Goal: Task Accomplishment & Management: Use online tool/utility

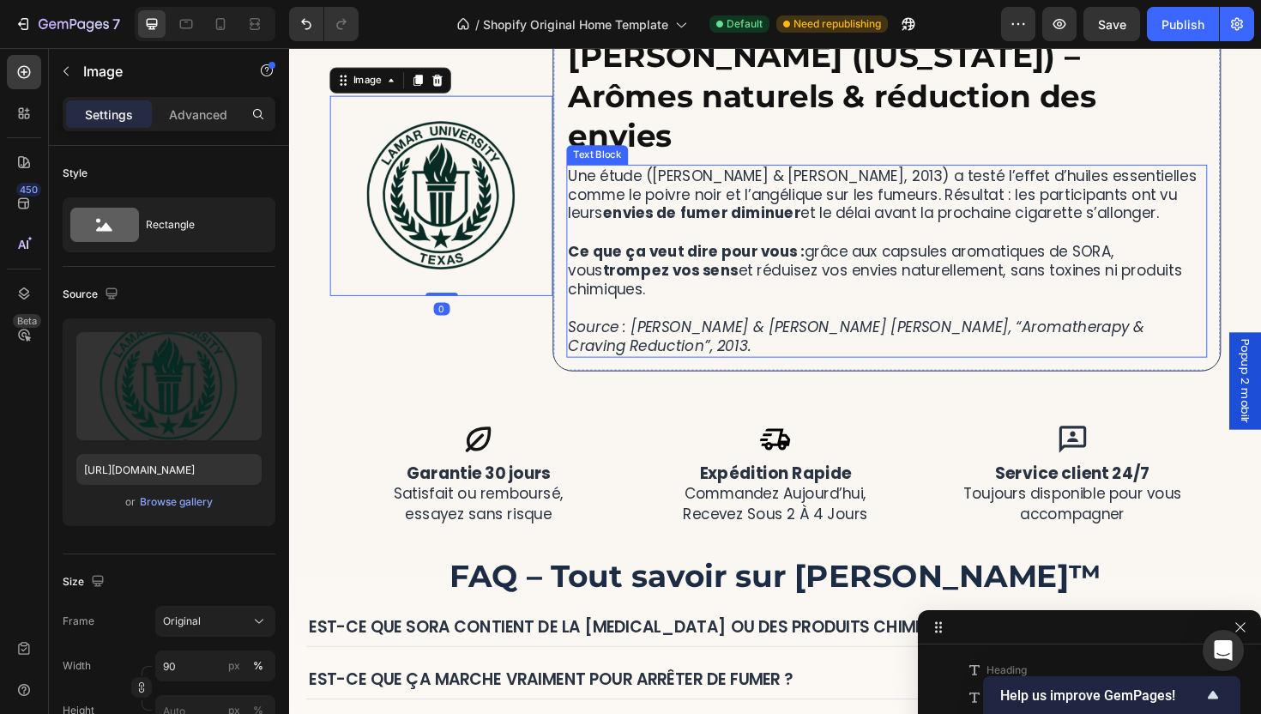
scroll to position [4210, 0]
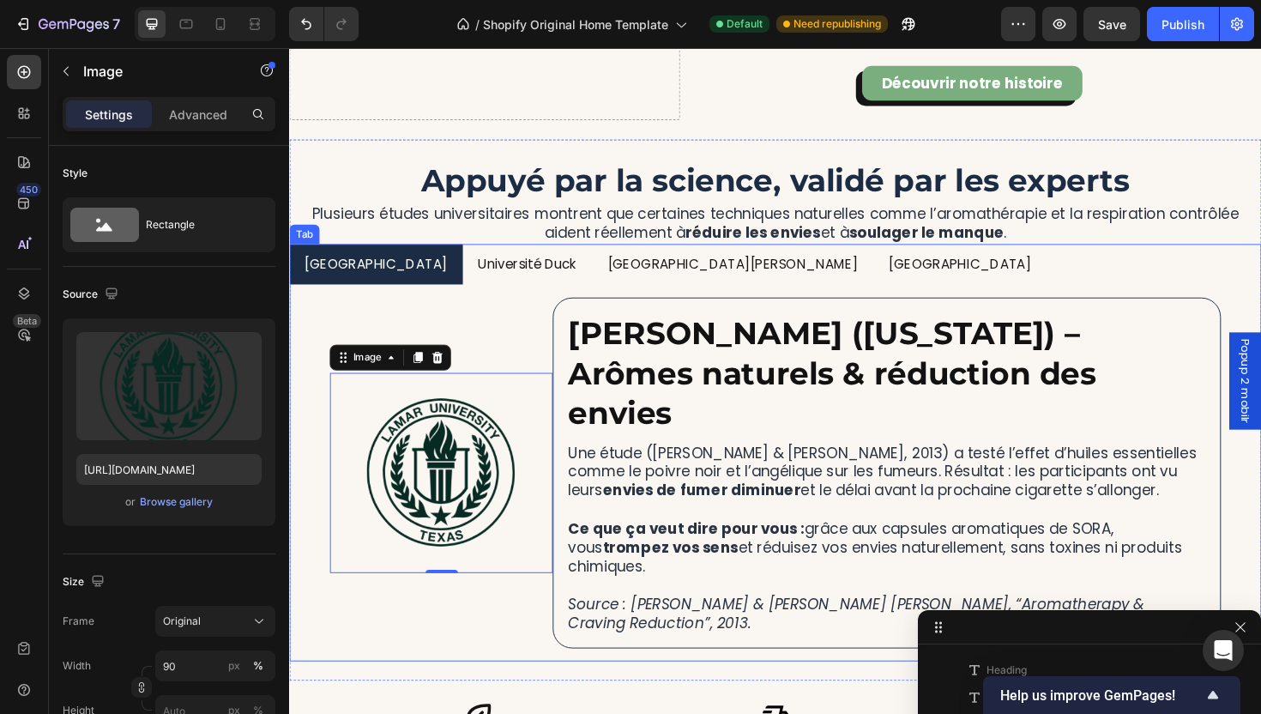
click at [924, 265] on p "[GEOGRAPHIC_DATA]" at bounding box center [999, 277] width 151 height 25
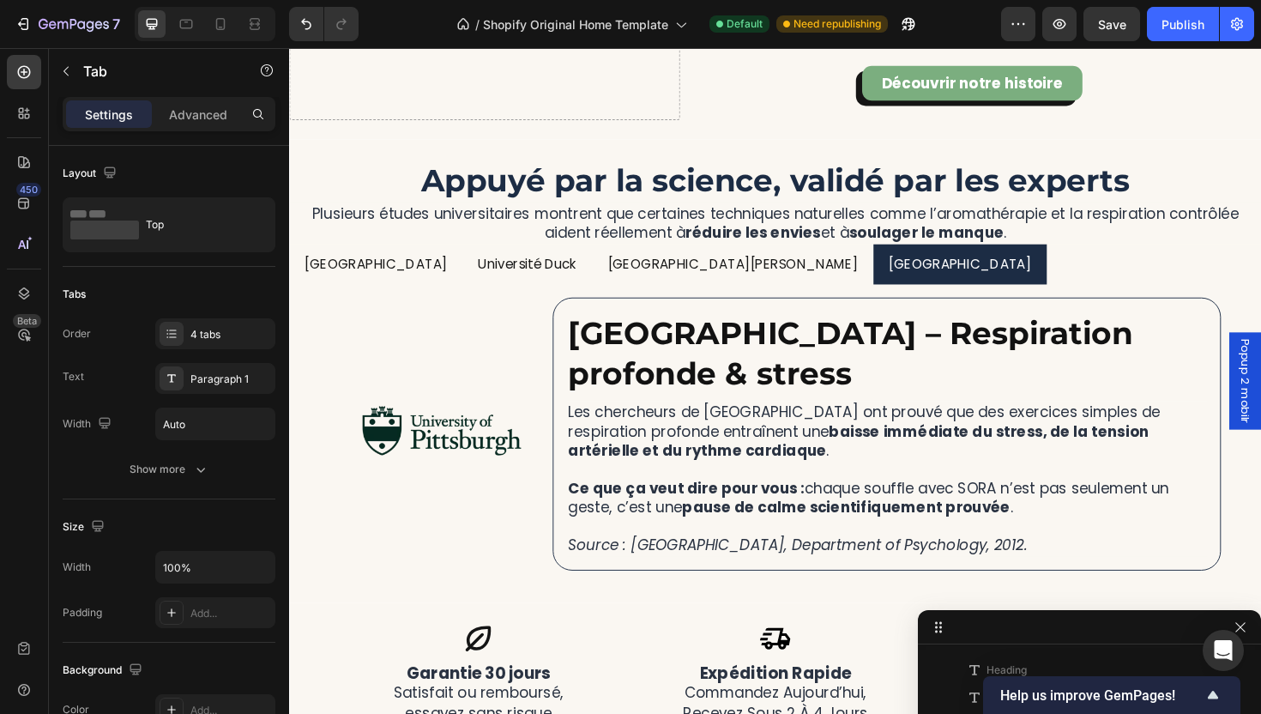
click at [456, 304] on div "Image [PERSON_NAME] ([US_STATE]) – Arômes naturels & réduction des envies Headi…" at bounding box center [803, 457] width 1029 height 316
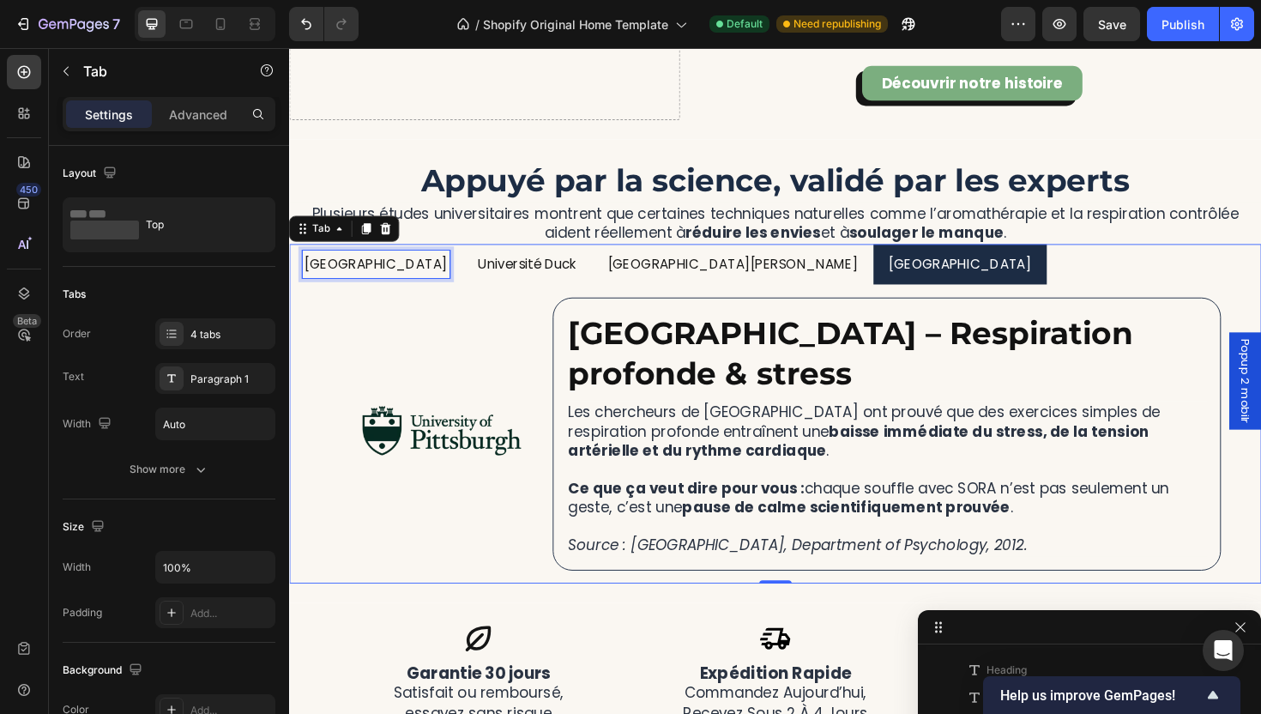
click at [377, 291] on div "[GEOGRAPHIC_DATA]" at bounding box center [381, 278] width 156 height 30
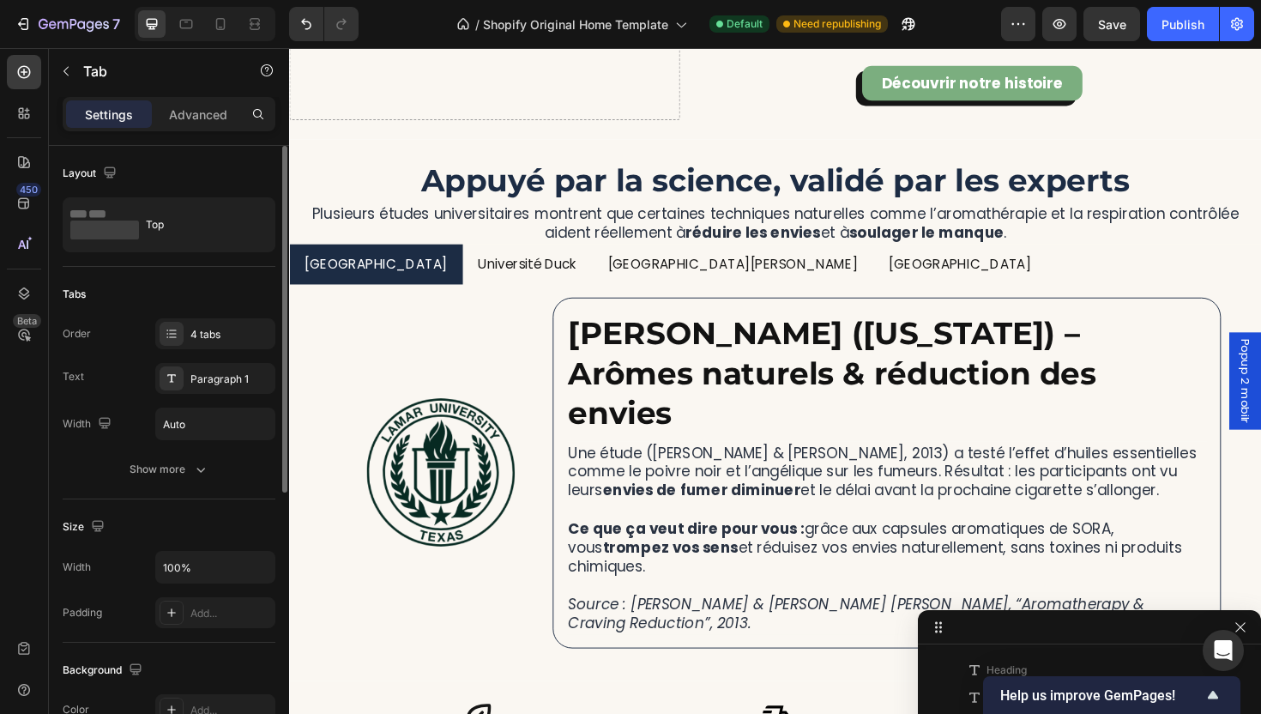
click at [204, 487] on div "Tabs Order 4 tabs Text Paragraph 1 Width Auto Show more" at bounding box center [169, 383] width 213 height 232
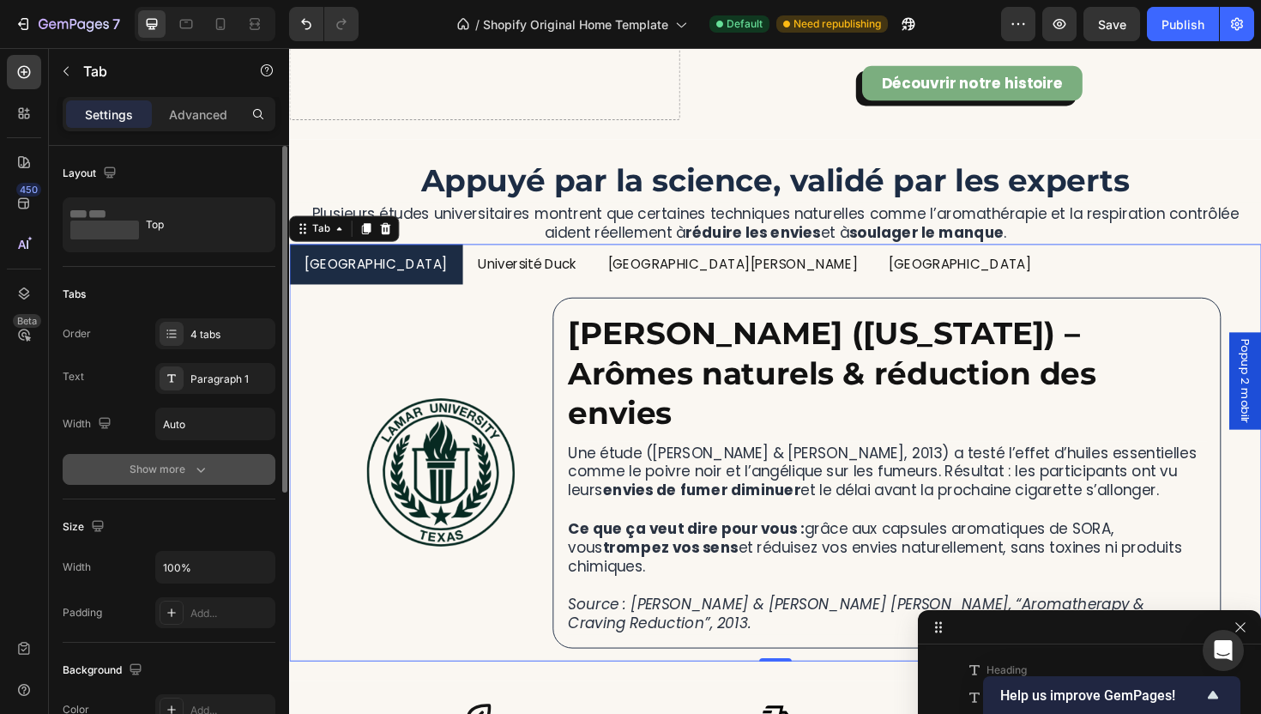
click at [201, 474] on icon "button" at bounding box center [200, 469] width 17 height 17
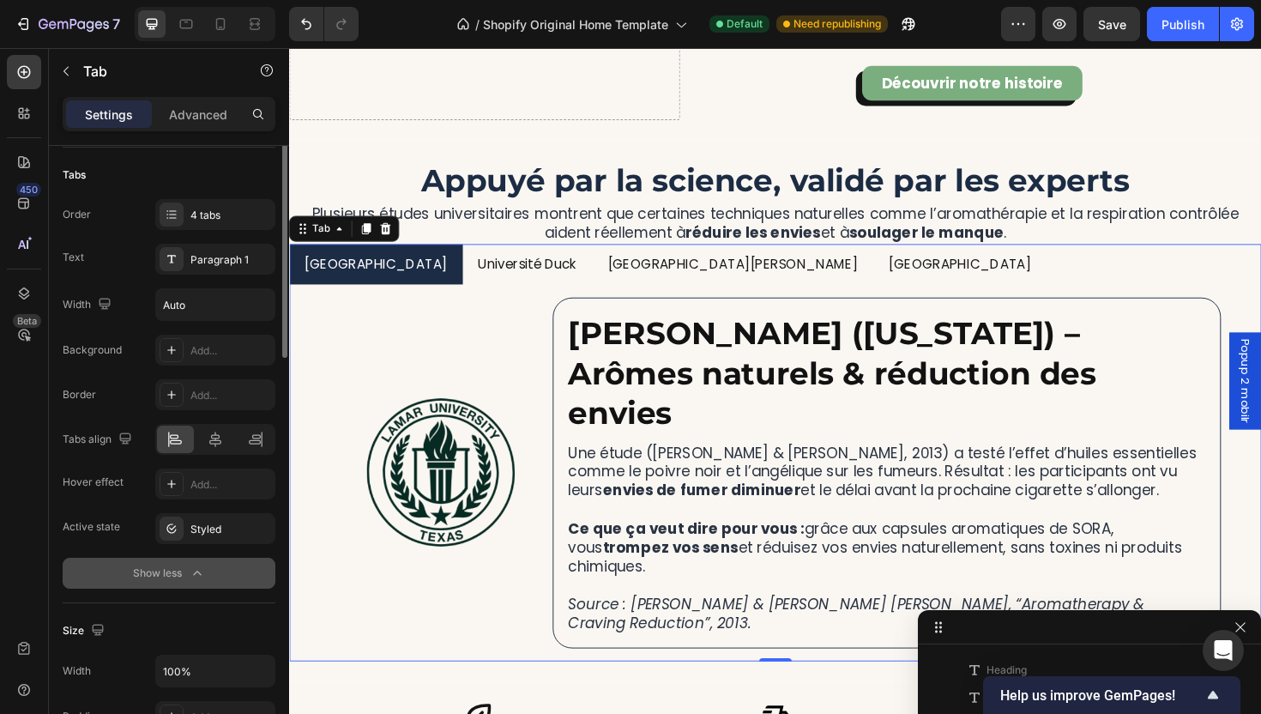
scroll to position [211, 0]
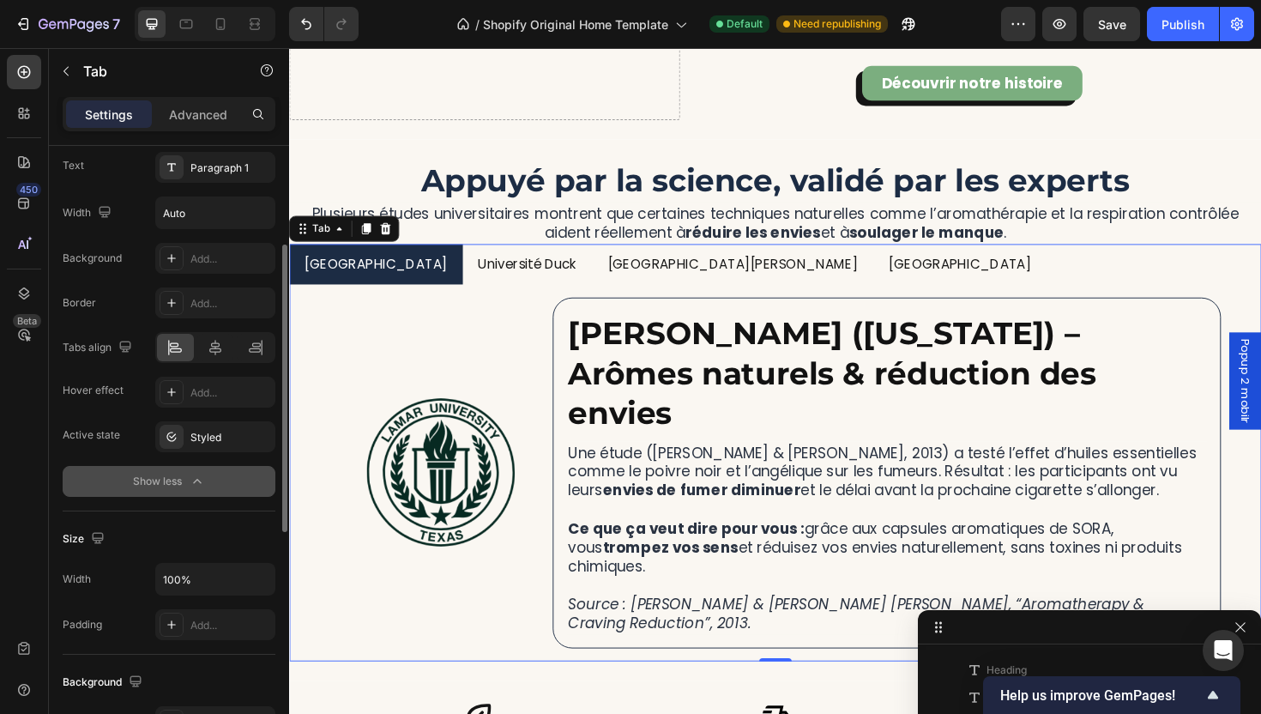
click at [203, 413] on div "Background Add... Border Add... Tabs align Hover effect Add... Active state Sty…" at bounding box center [169, 347] width 213 height 209
click at [202, 398] on div "Add..." at bounding box center [230, 392] width 81 height 15
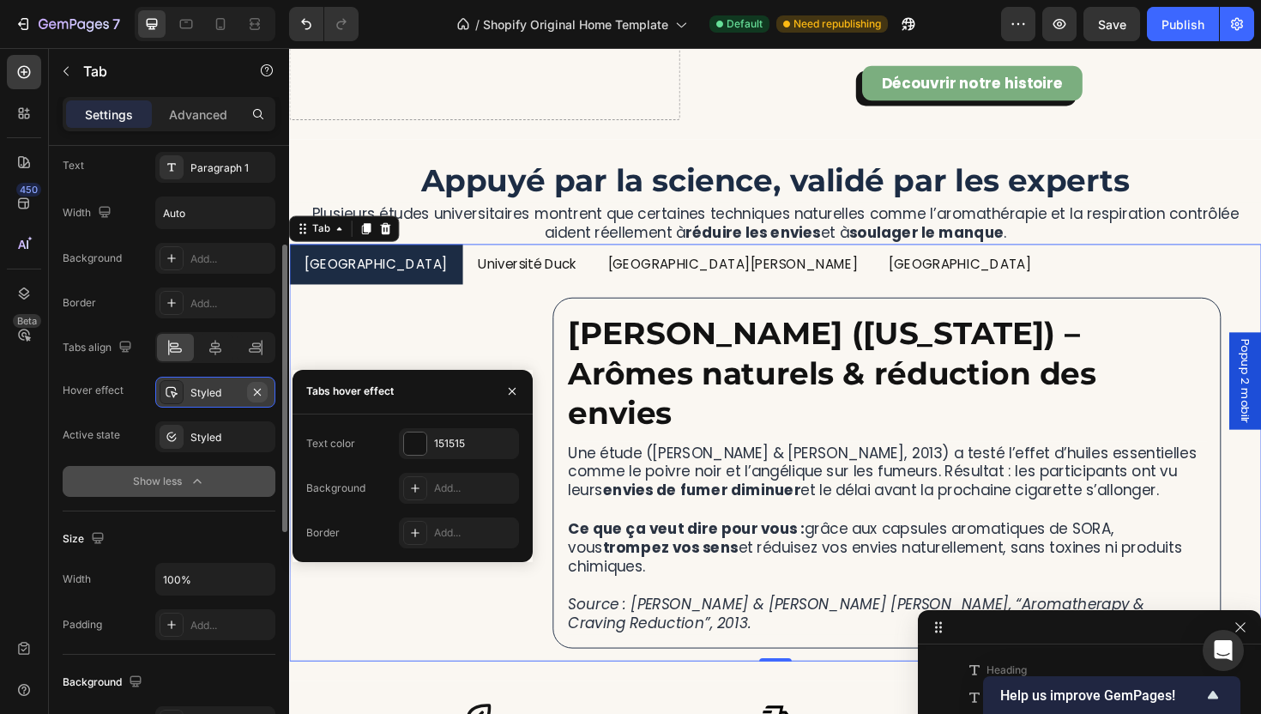
click at [258, 390] on icon "button" at bounding box center [258, 392] width 14 height 14
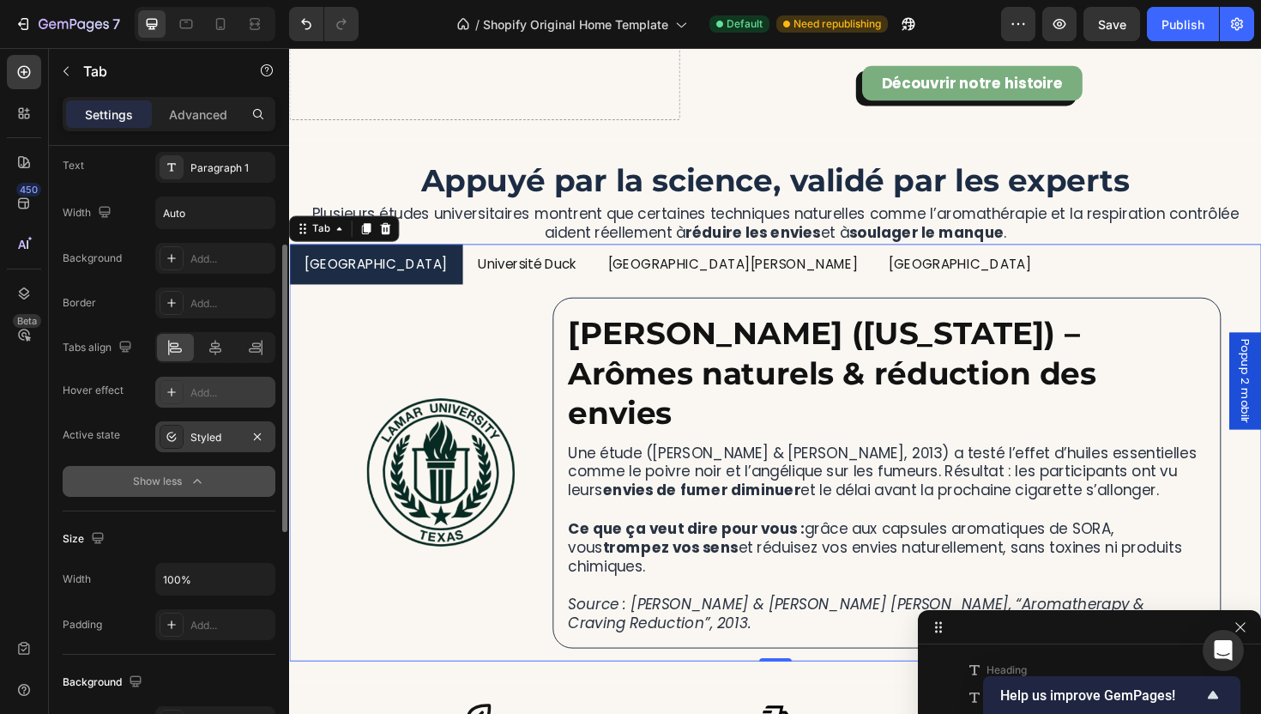
click at [221, 439] on div "Styled" at bounding box center [215, 437] width 50 height 15
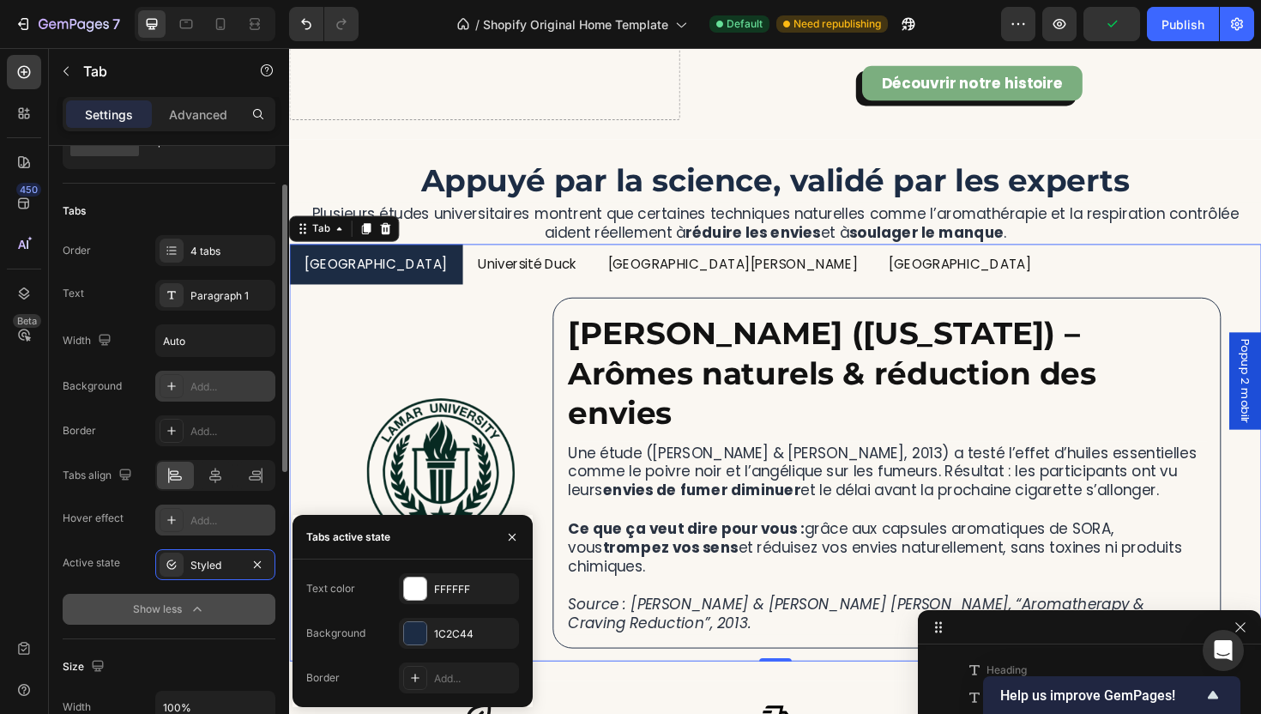
scroll to position [62, 0]
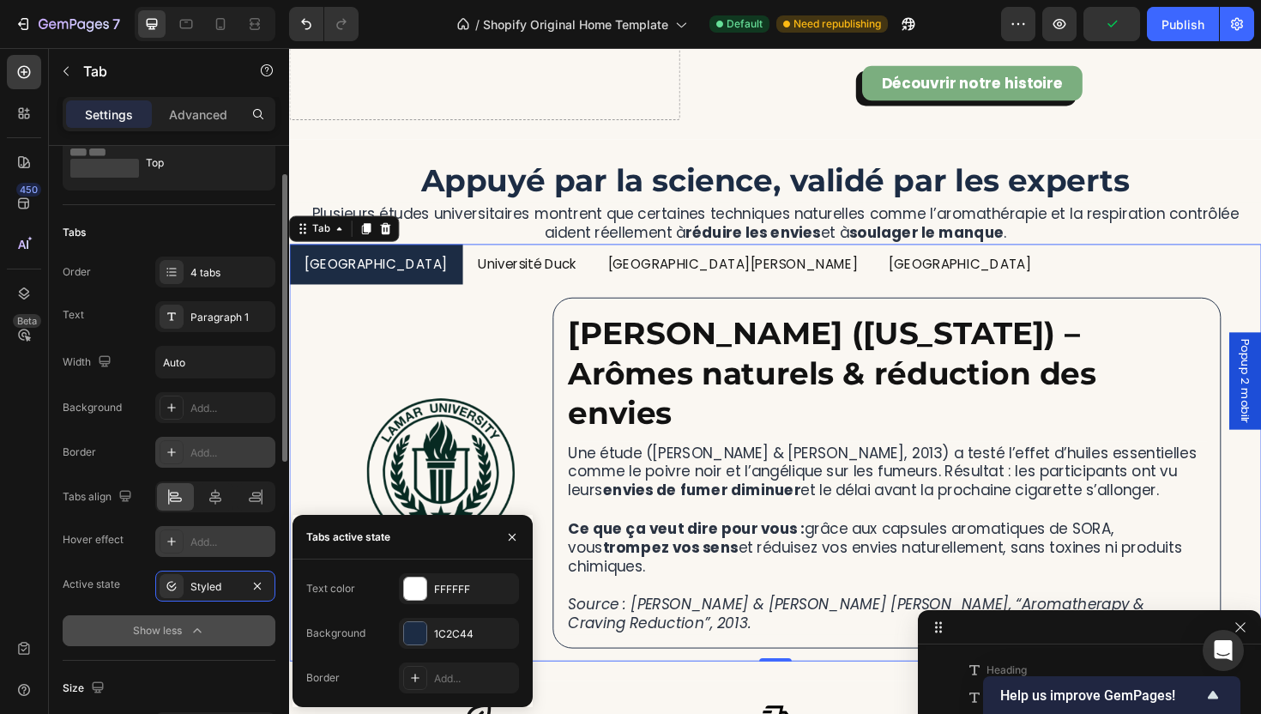
click at [207, 455] on div "Add..." at bounding box center [230, 452] width 81 height 15
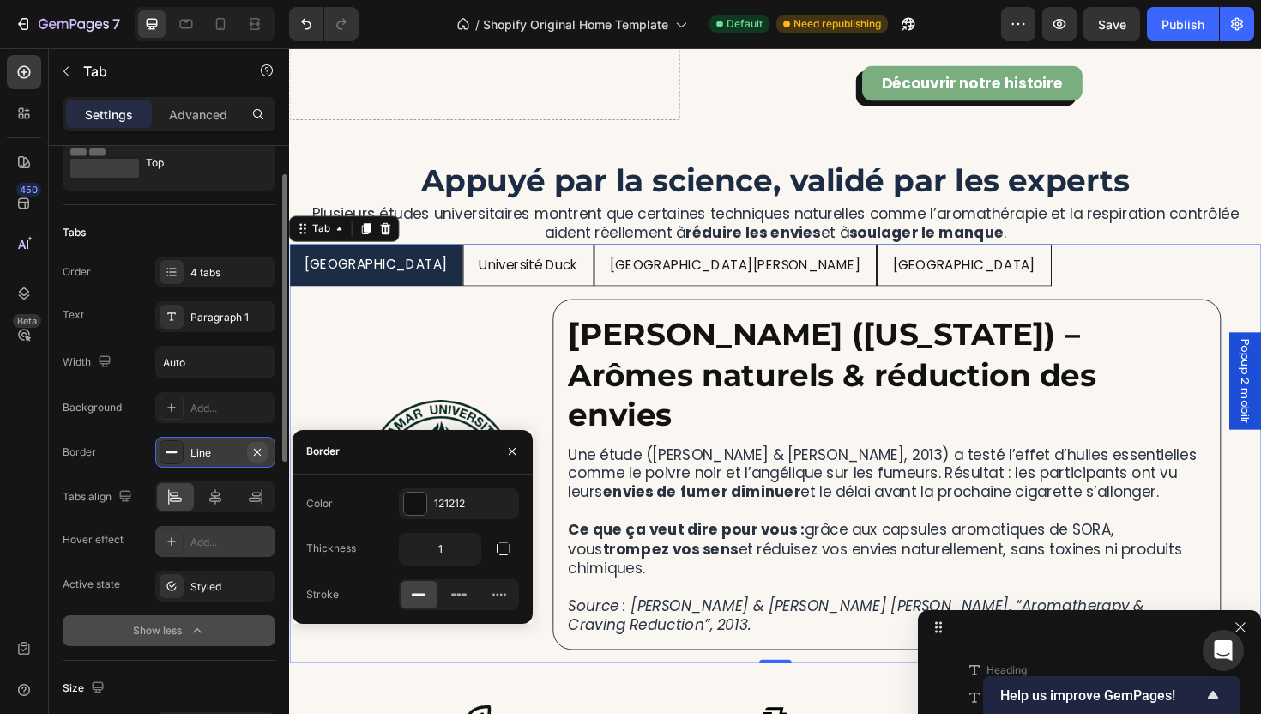
click at [256, 448] on icon "button" at bounding box center [258, 452] width 14 height 14
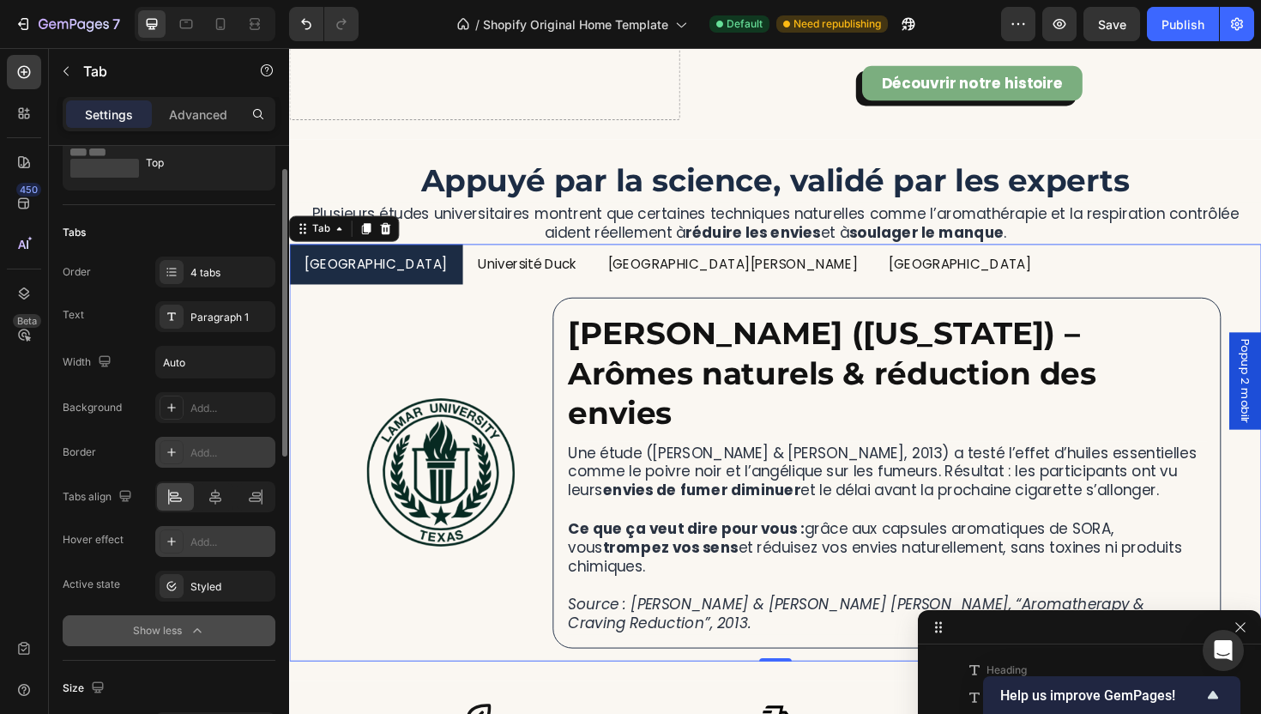
scroll to position [0, 0]
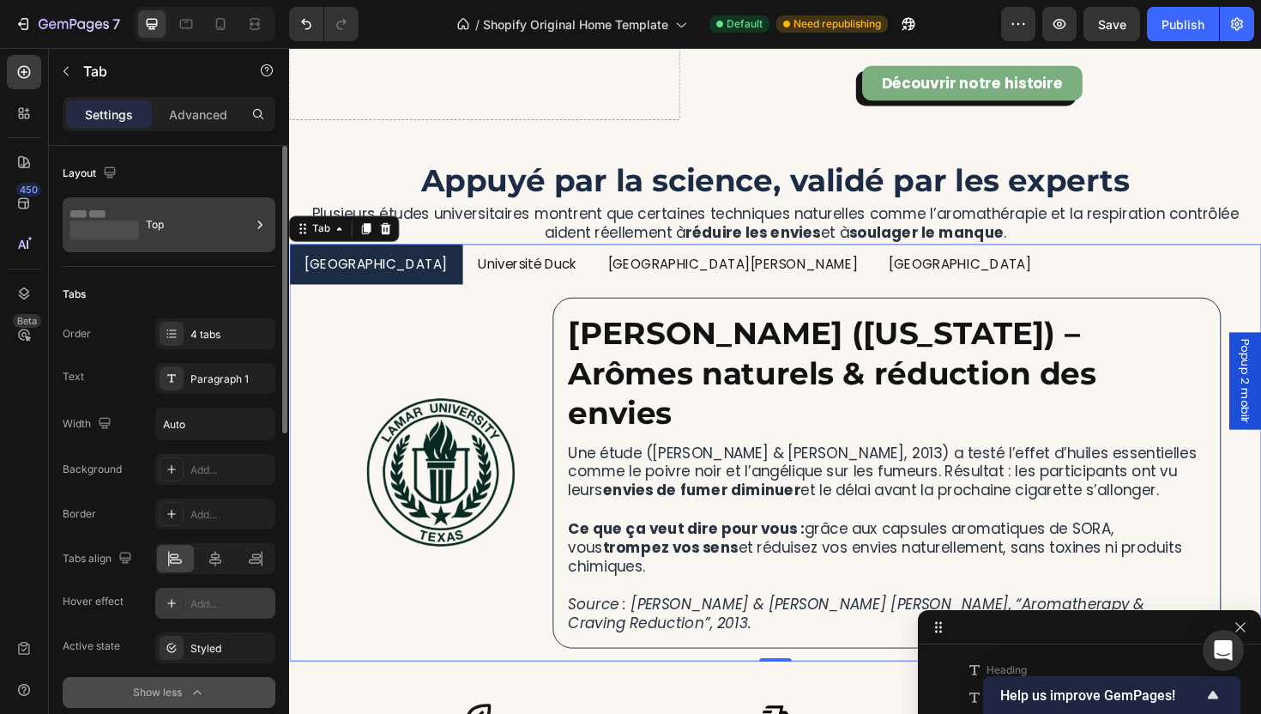
click at [154, 215] on div "Top" at bounding box center [198, 224] width 105 height 39
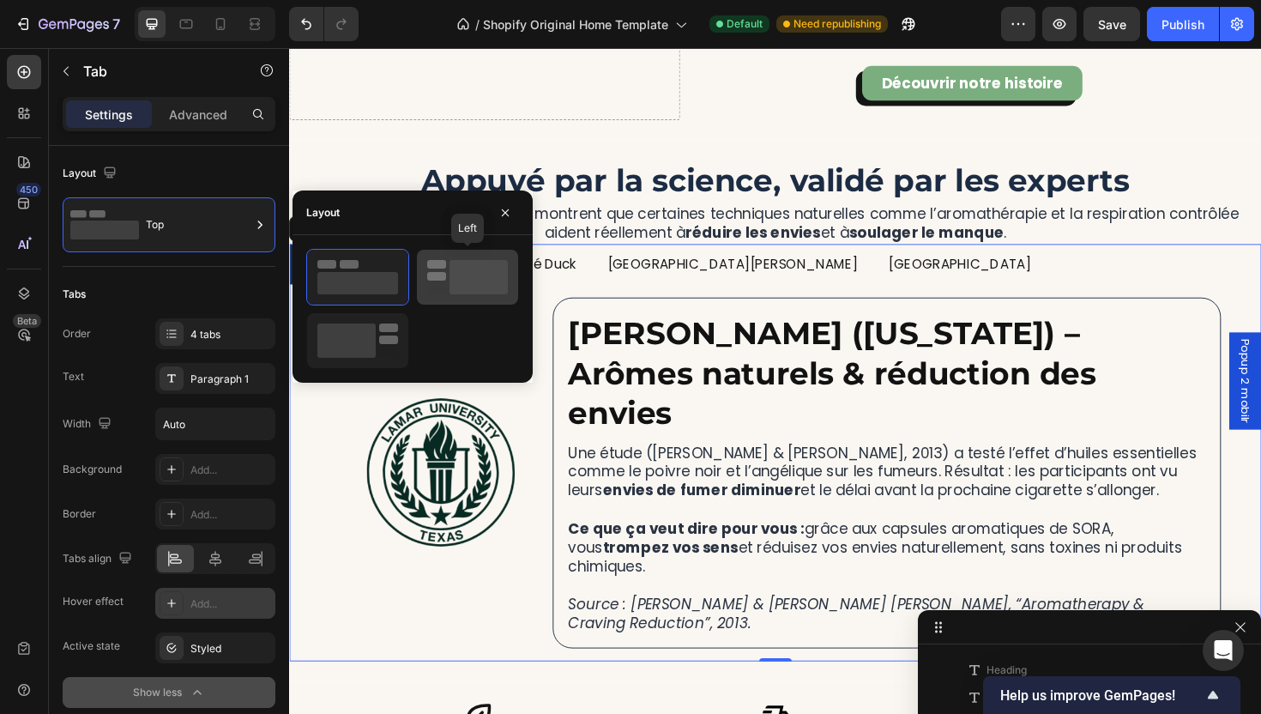
click at [431, 276] on rect at bounding box center [436, 276] width 19 height 9
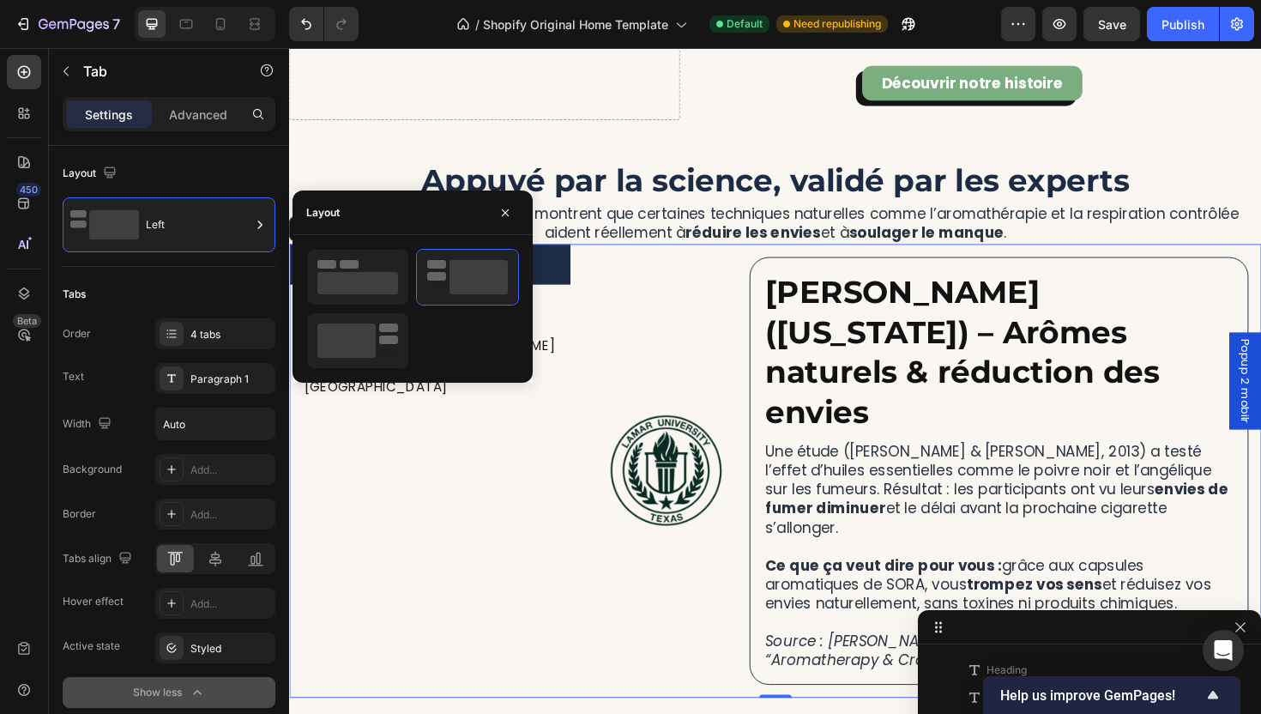
click at [299, 257] on div at bounding box center [413, 309] width 240 height 120
click at [347, 264] on rect at bounding box center [349, 264] width 19 height 9
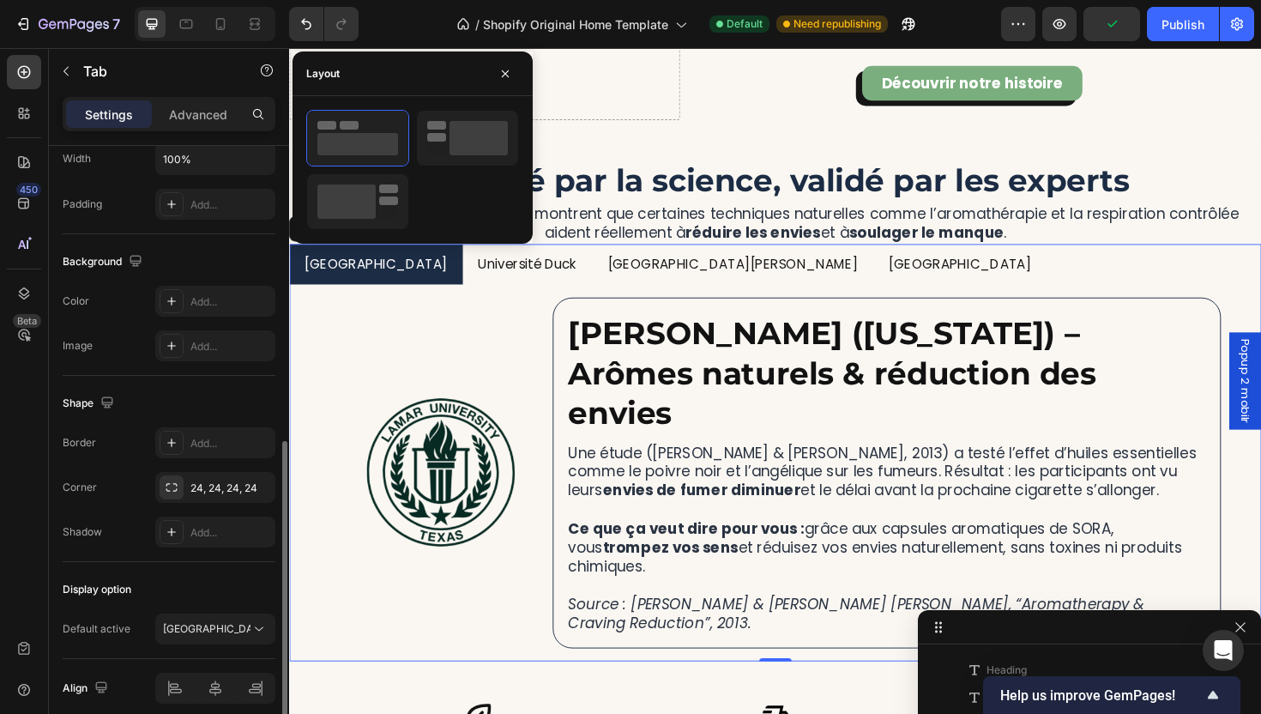
scroll to position [703, 0]
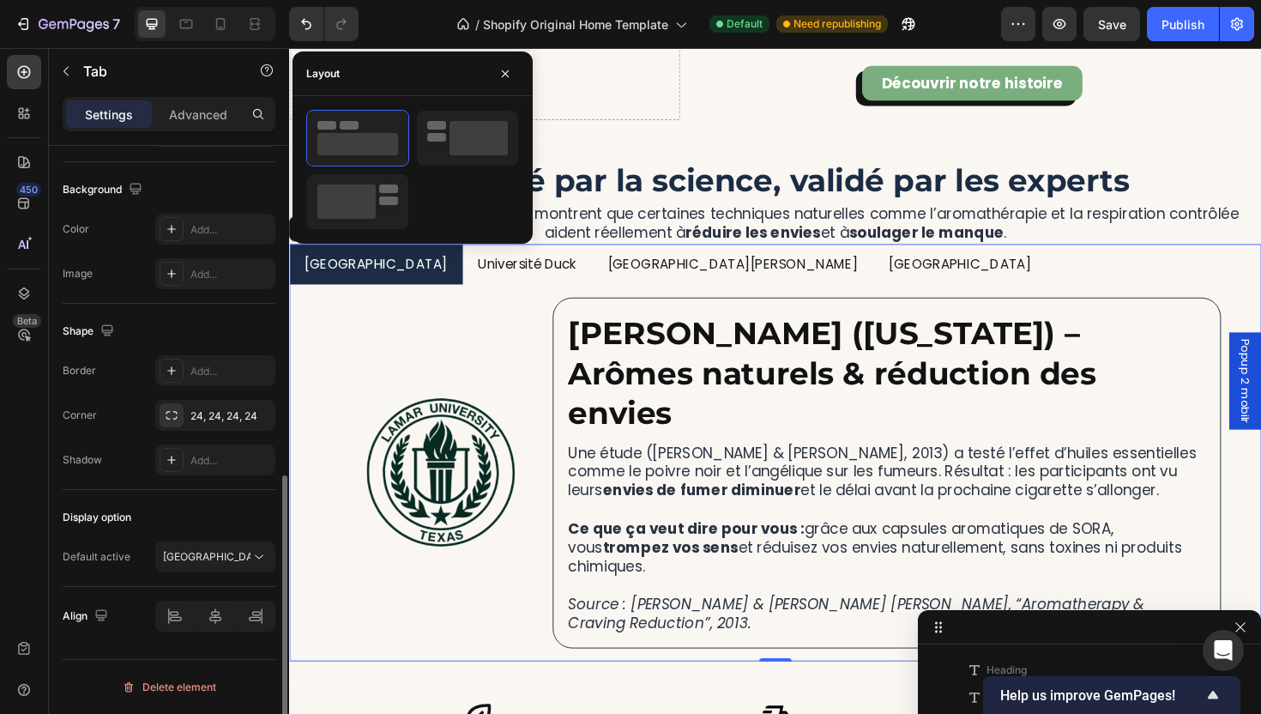
click at [124, 460] on div "Shadow Add..." at bounding box center [169, 459] width 213 height 31
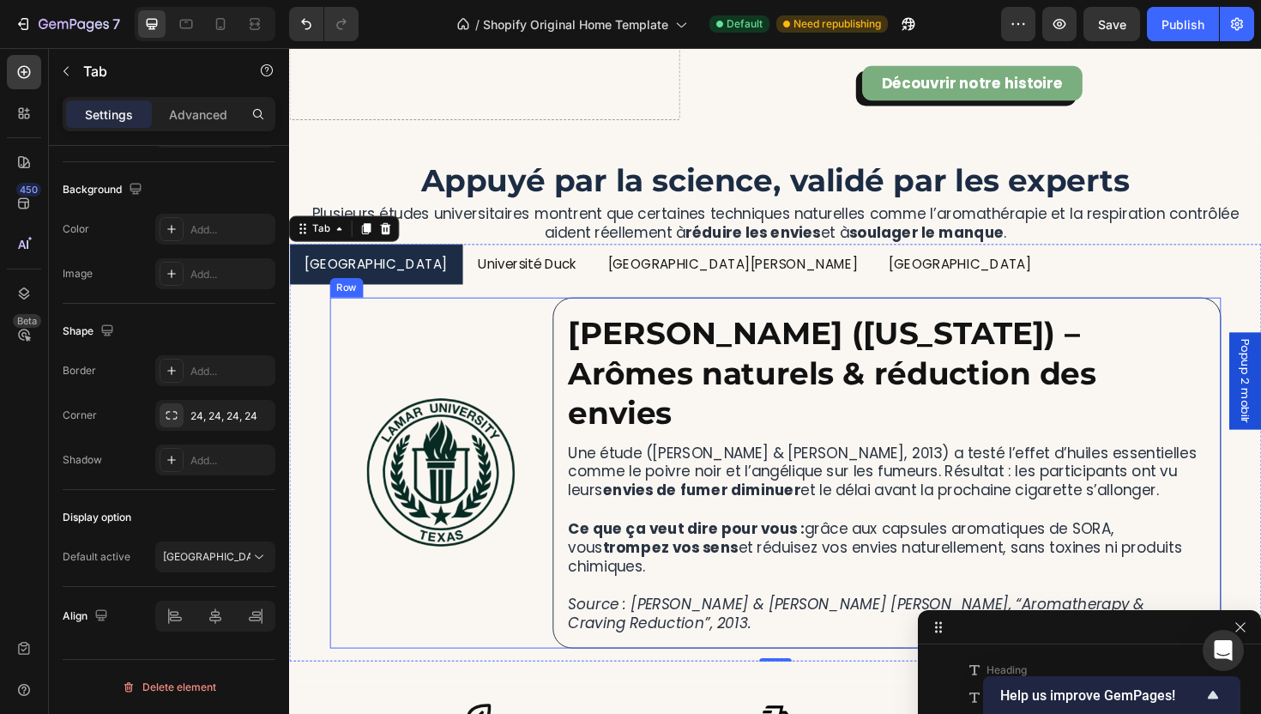
click at [462, 317] on div "Image" at bounding box center [450, 497] width 236 height 371
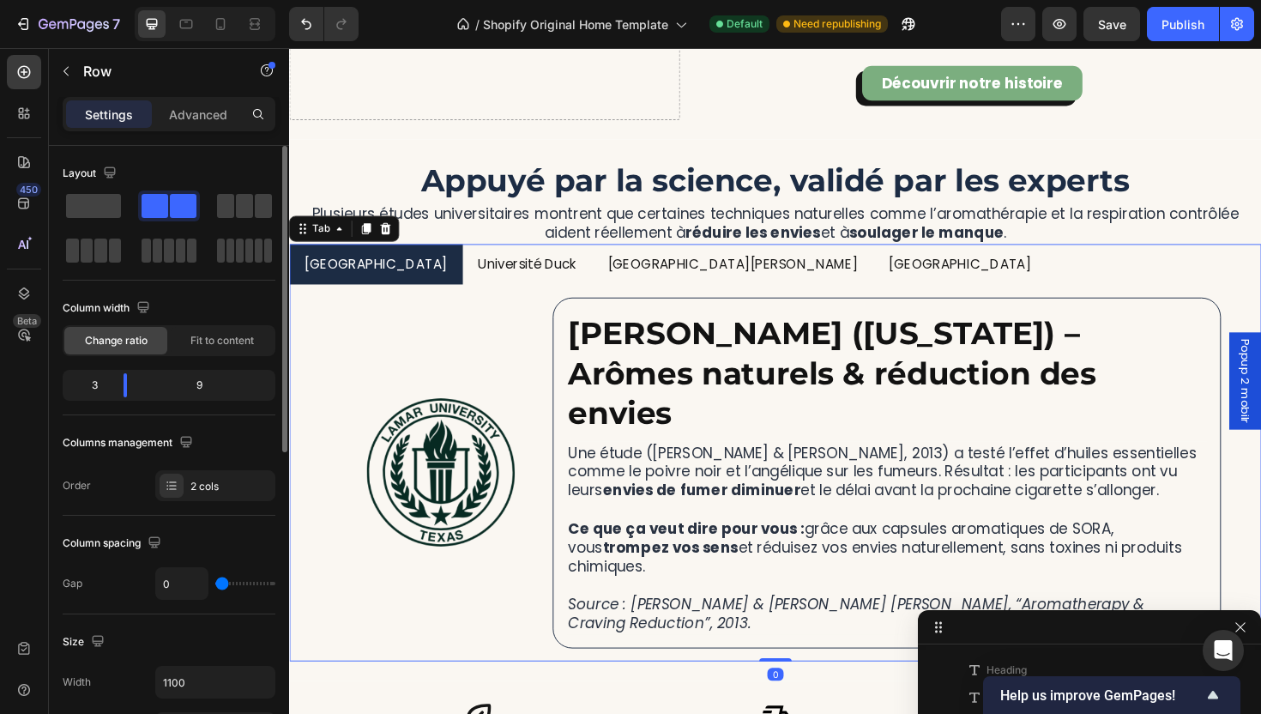
click at [489, 280] on p "Université Duck" at bounding box center [541, 277] width 105 height 25
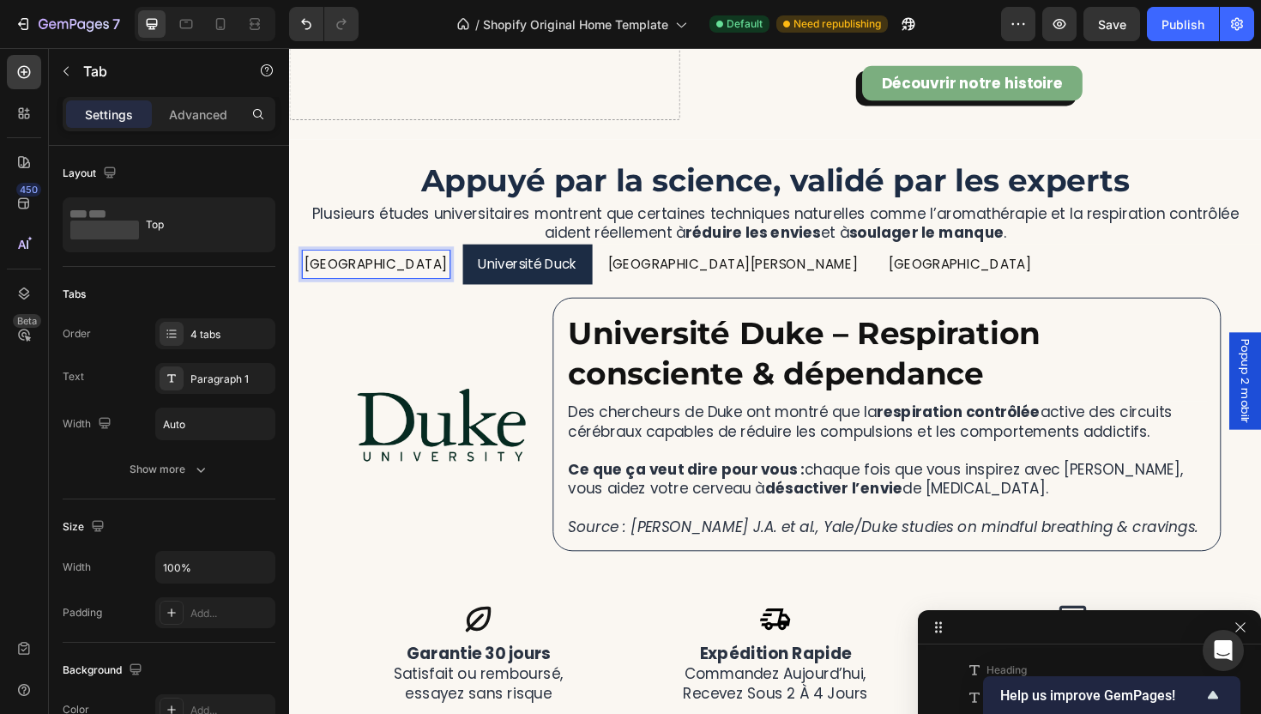
click at [371, 276] on p "[GEOGRAPHIC_DATA]" at bounding box center [380, 277] width 151 height 25
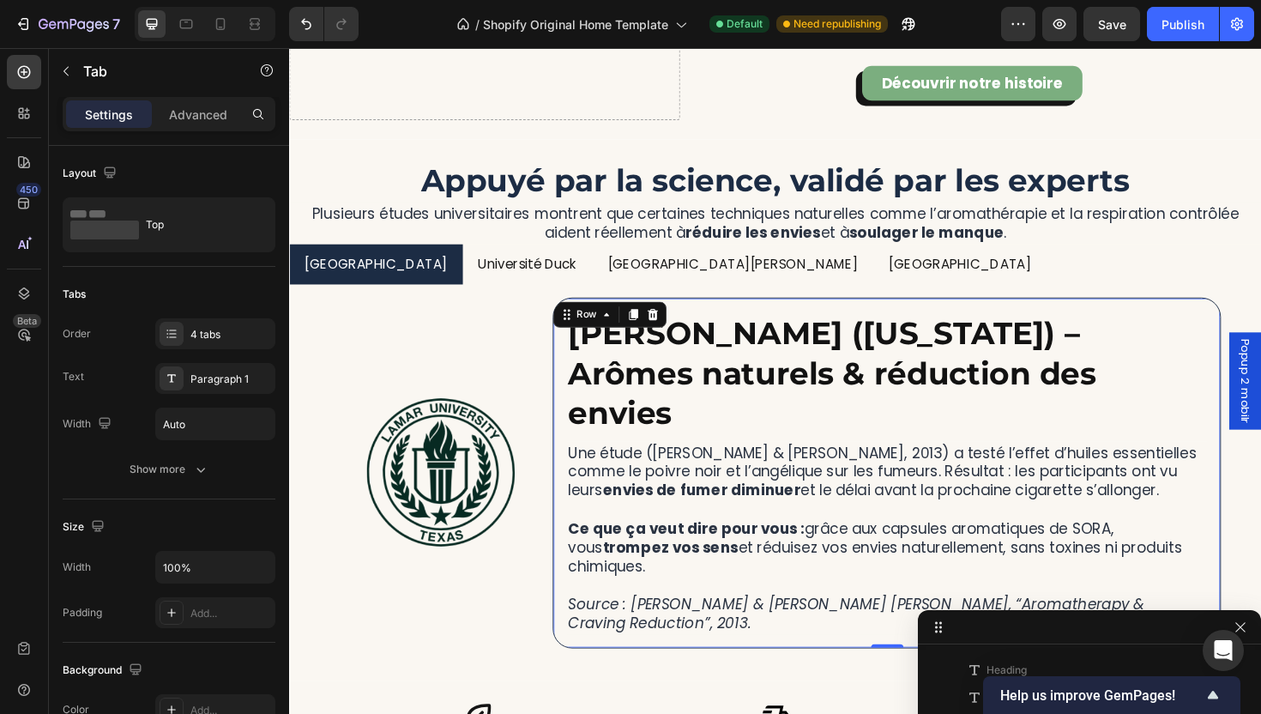
click at [568, 357] on div "[PERSON_NAME] ([US_STATE]) – Arômes naturels & réduction des envies Heading Une…" at bounding box center [922, 497] width 708 height 371
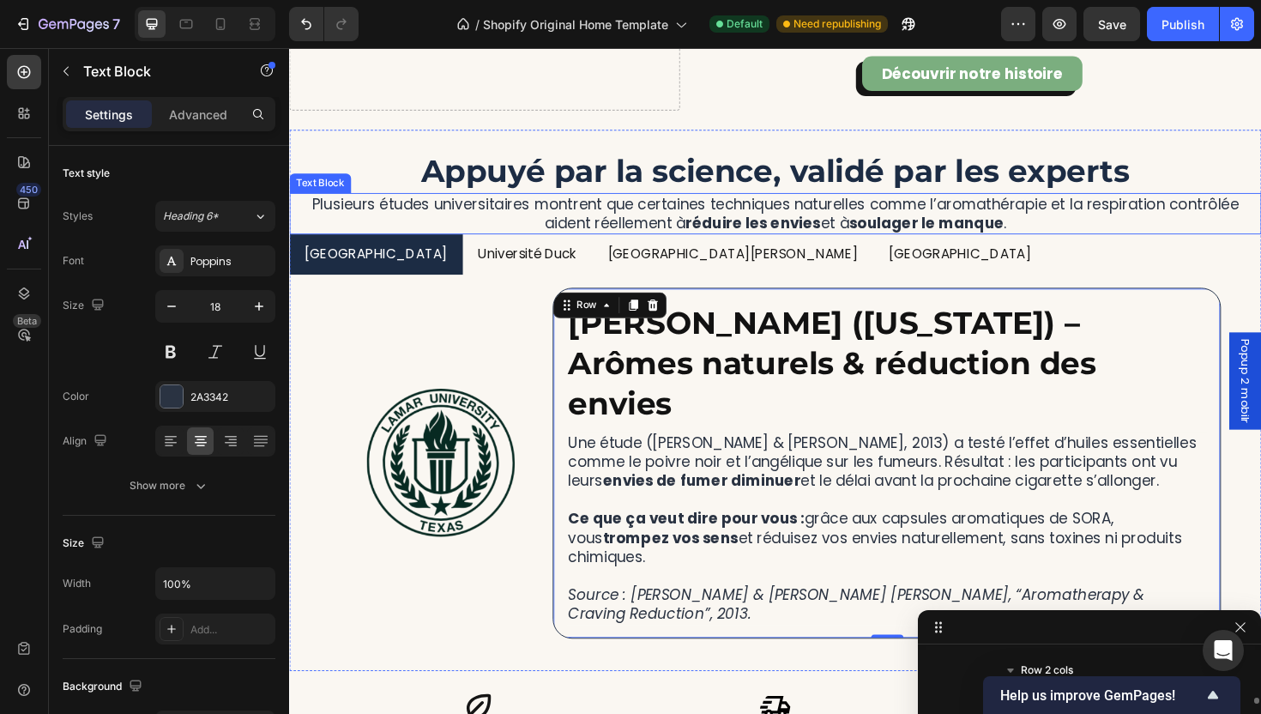
scroll to position [10090, 0]
click at [679, 236] on p "Plusieurs études universitaires montrent que certaines techniques naturelles co…" at bounding box center [804, 223] width 1026 height 40
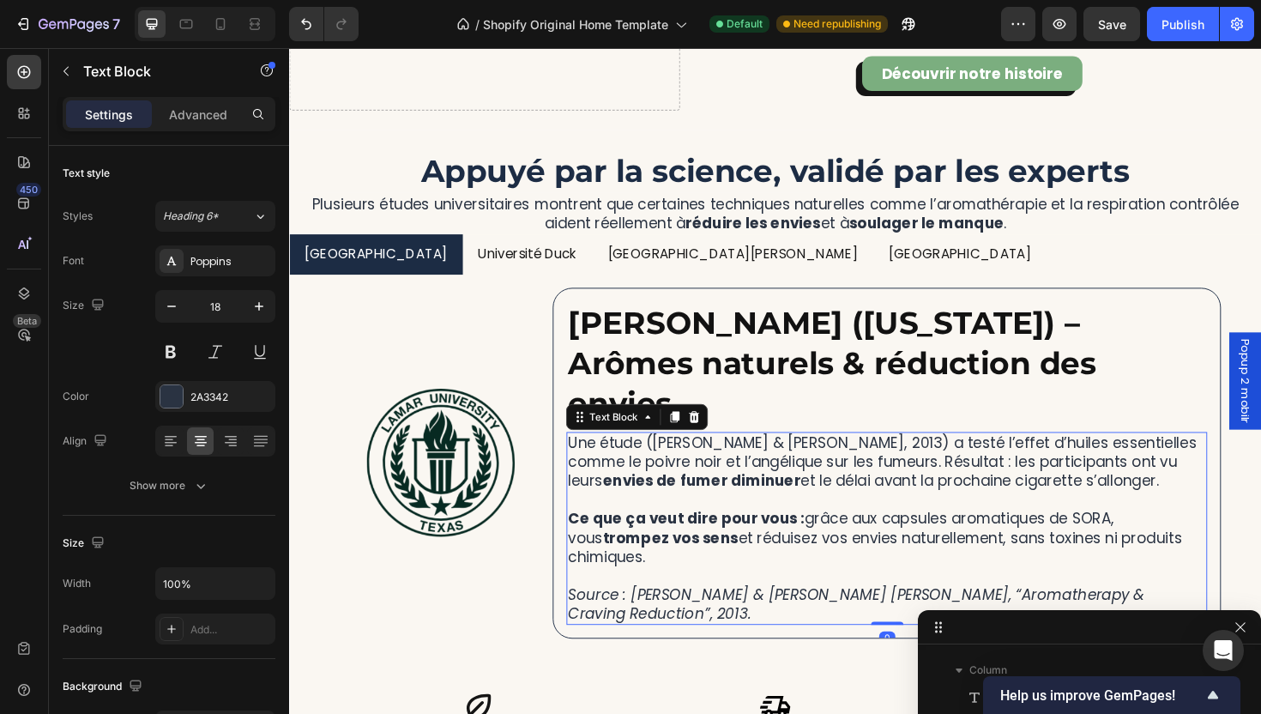
click at [766, 456] on p "Une étude ([PERSON_NAME] & [PERSON_NAME], 2013) a testé l’effet d’huiles essent…" at bounding box center [921, 486] width 675 height 60
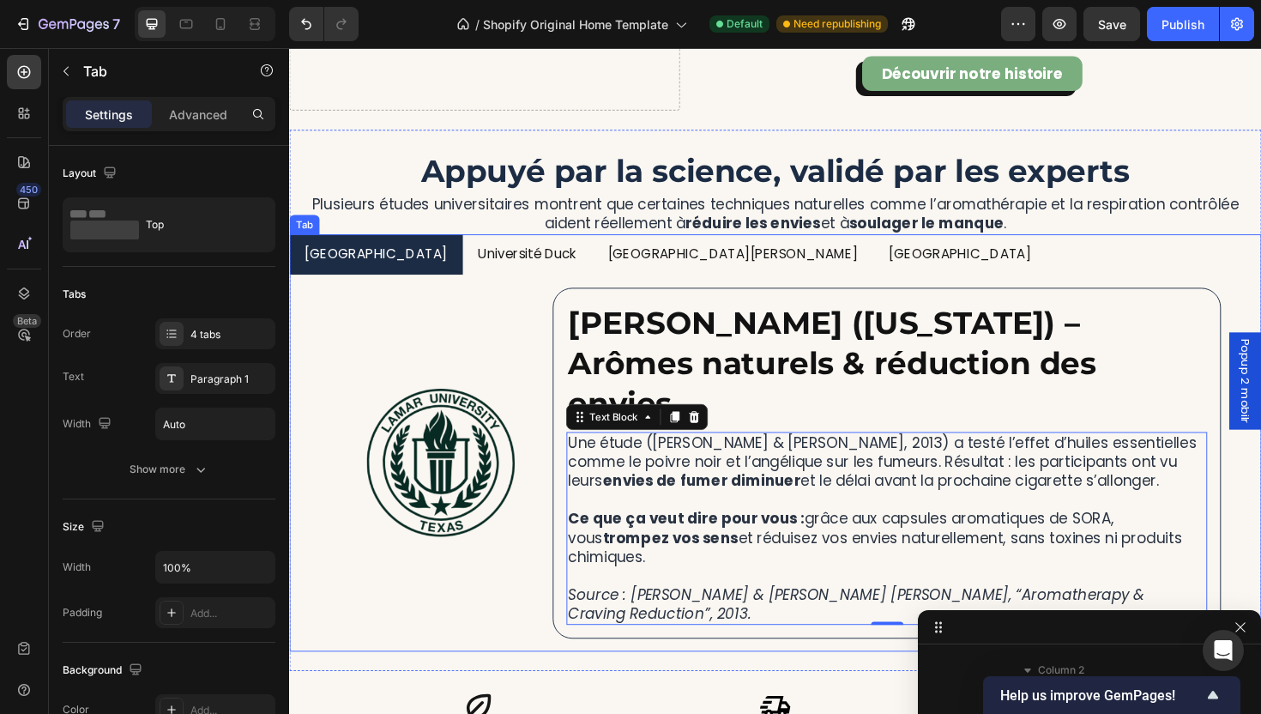
click at [495, 281] on li "Université Duck" at bounding box center [541, 267] width 137 height 44
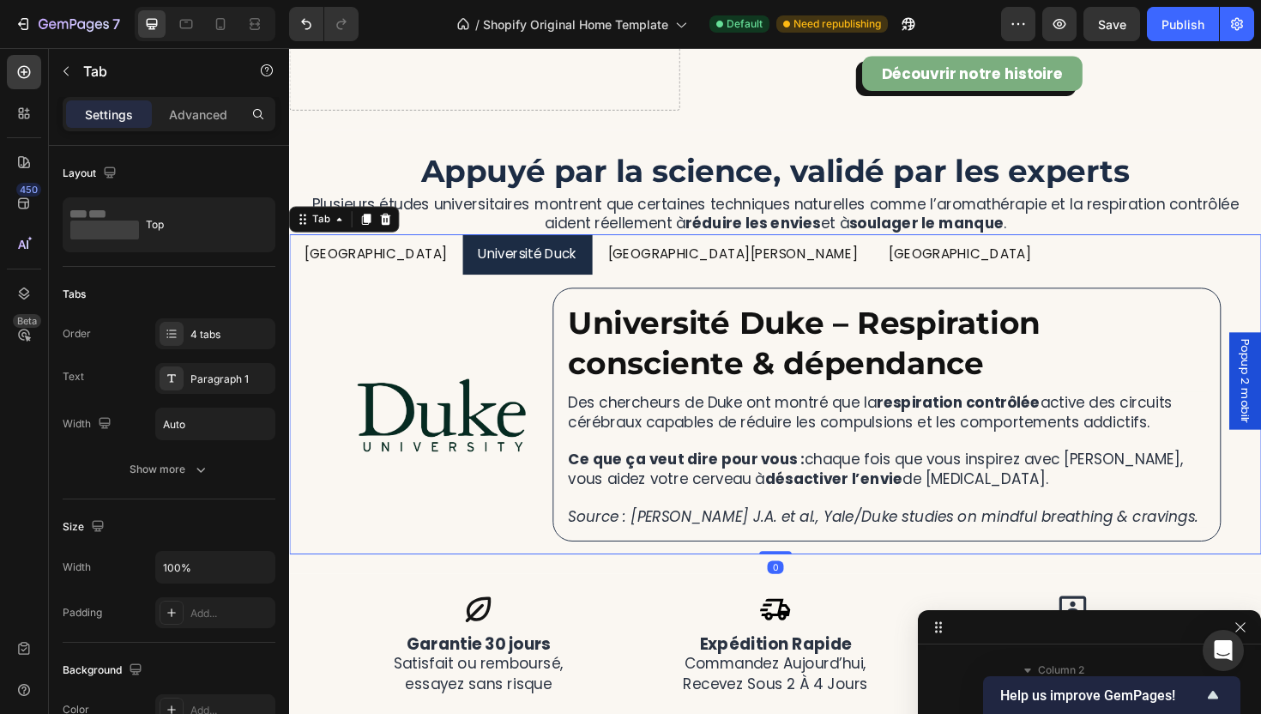
scroll to position [10118, 0]
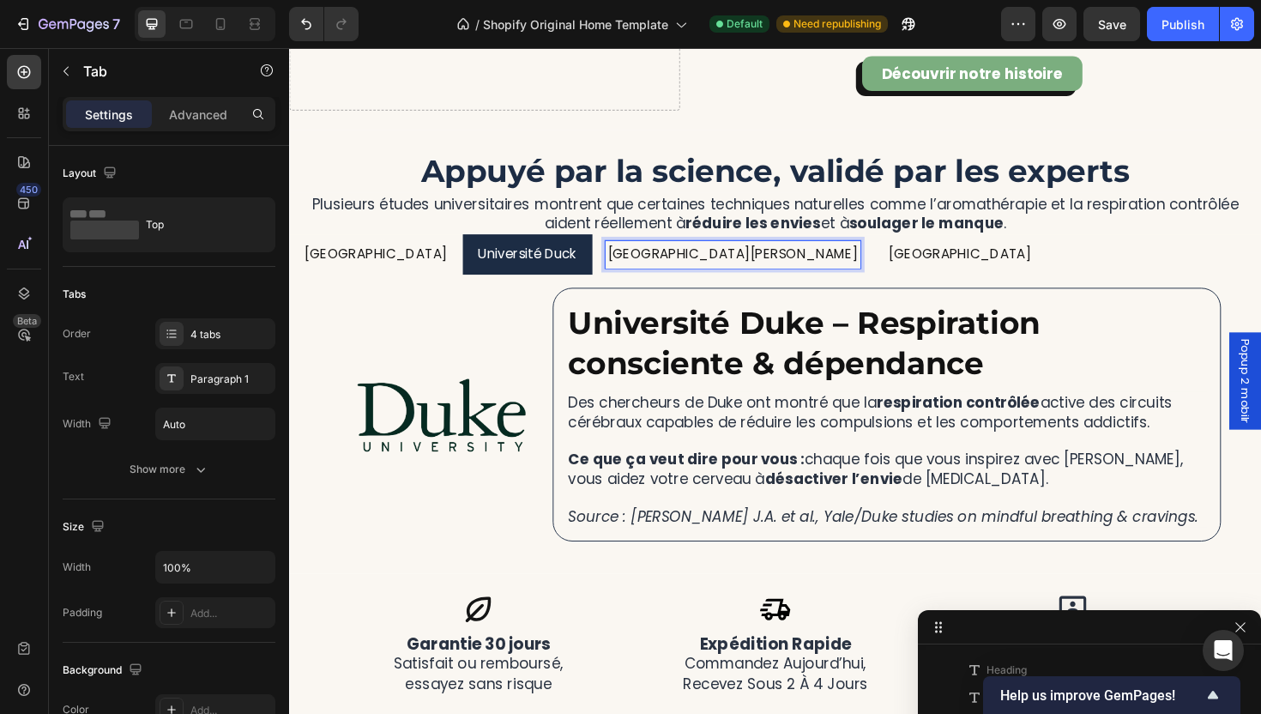
click at [688, 266] on p "[GEOGRAPHIC_DATA][PERSON_NAME]" at bounding box center [758, 267] width 265 height 25
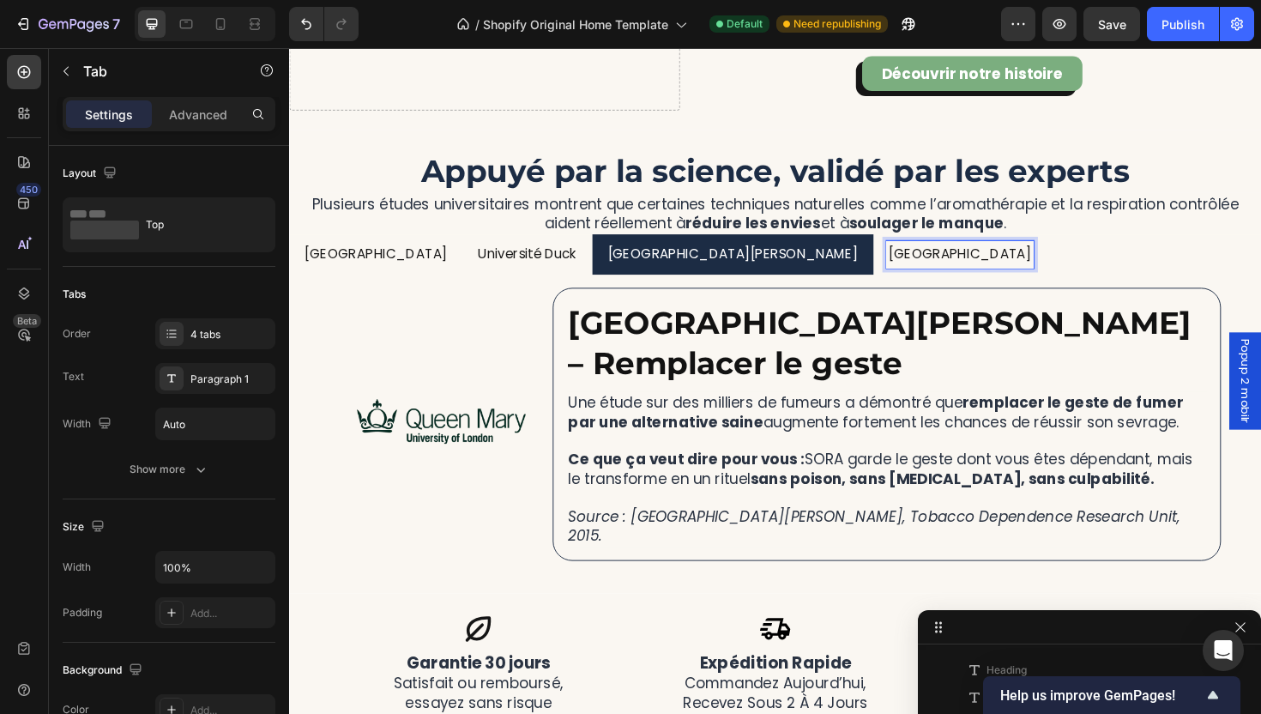
click at [924, 264] on p "[GEOGRAPHIC_DATA]" at bounding box center [999, 267] width 151 height 25
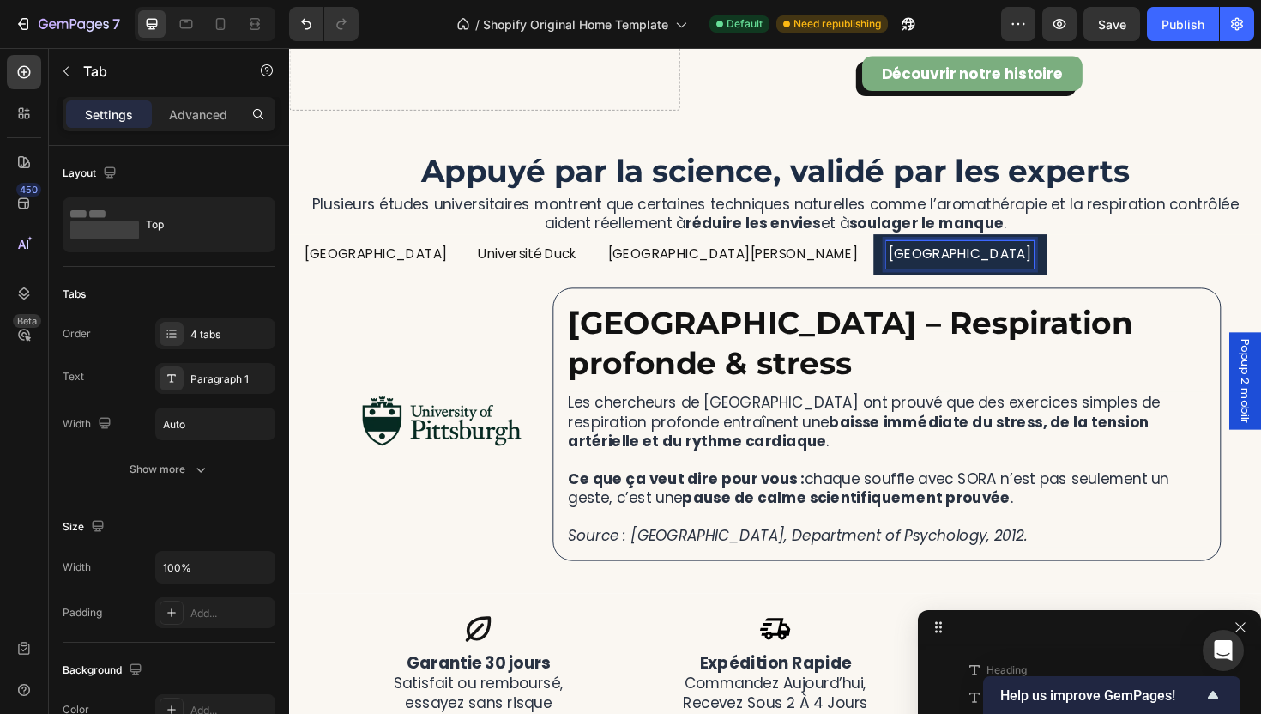
click at [402, 268] on p "[GEOGRAPHIC_DATA]" at bounding box center [380, 267] width 151 height 25
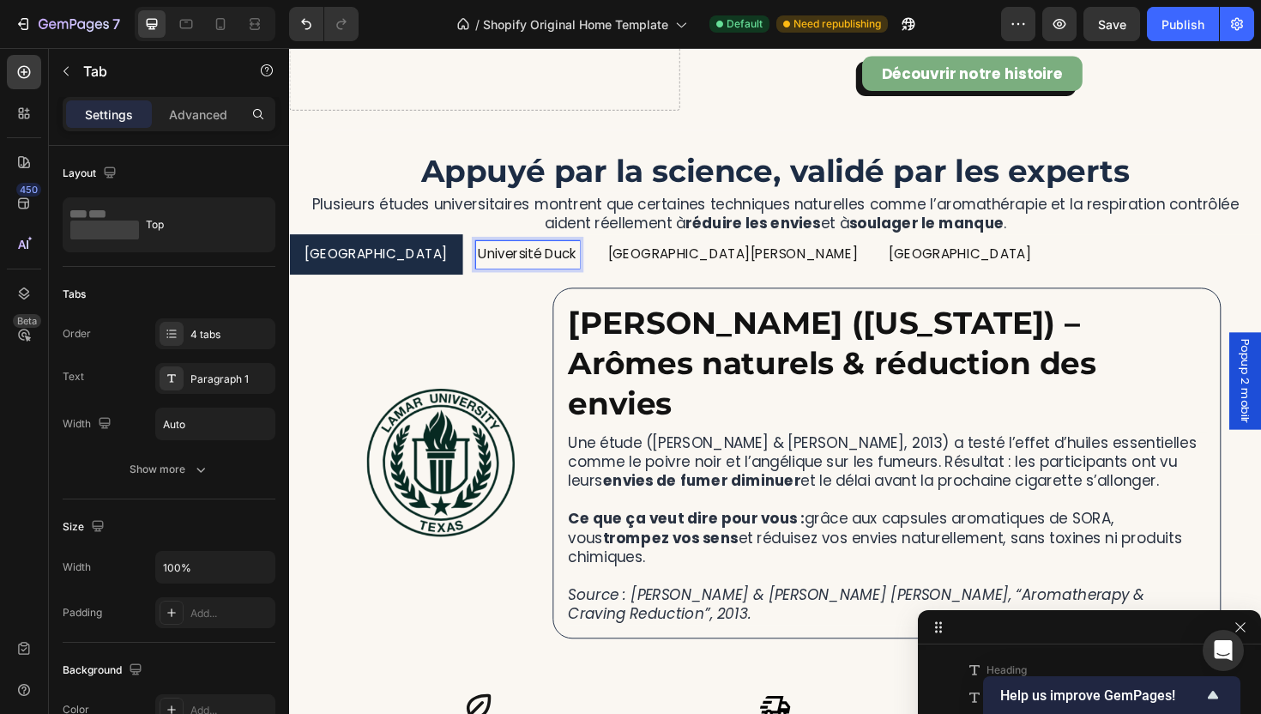
click at [489, 267] on p "Université Duck" at bounding box center [541, 267] width 105 height 25
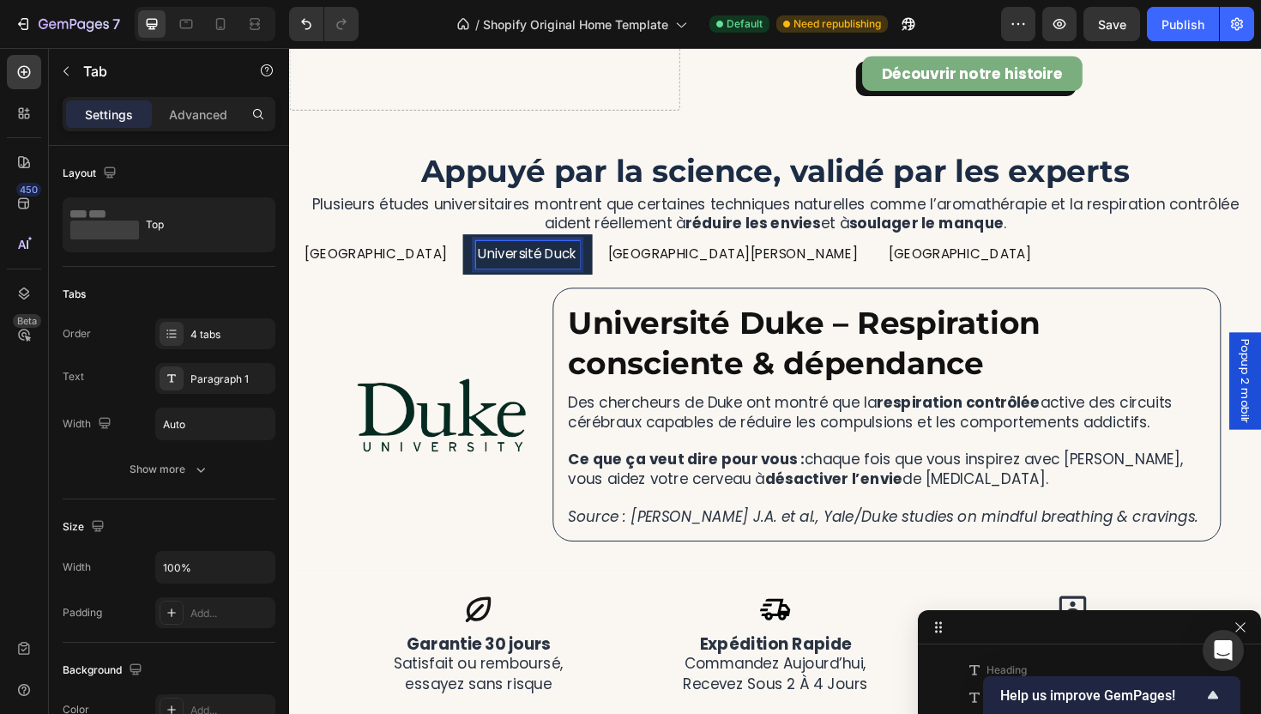
click at [361, 268] on p "[GEOGRAPHIC_DATA]" at bounding box center [380, 267] width 151 height 25
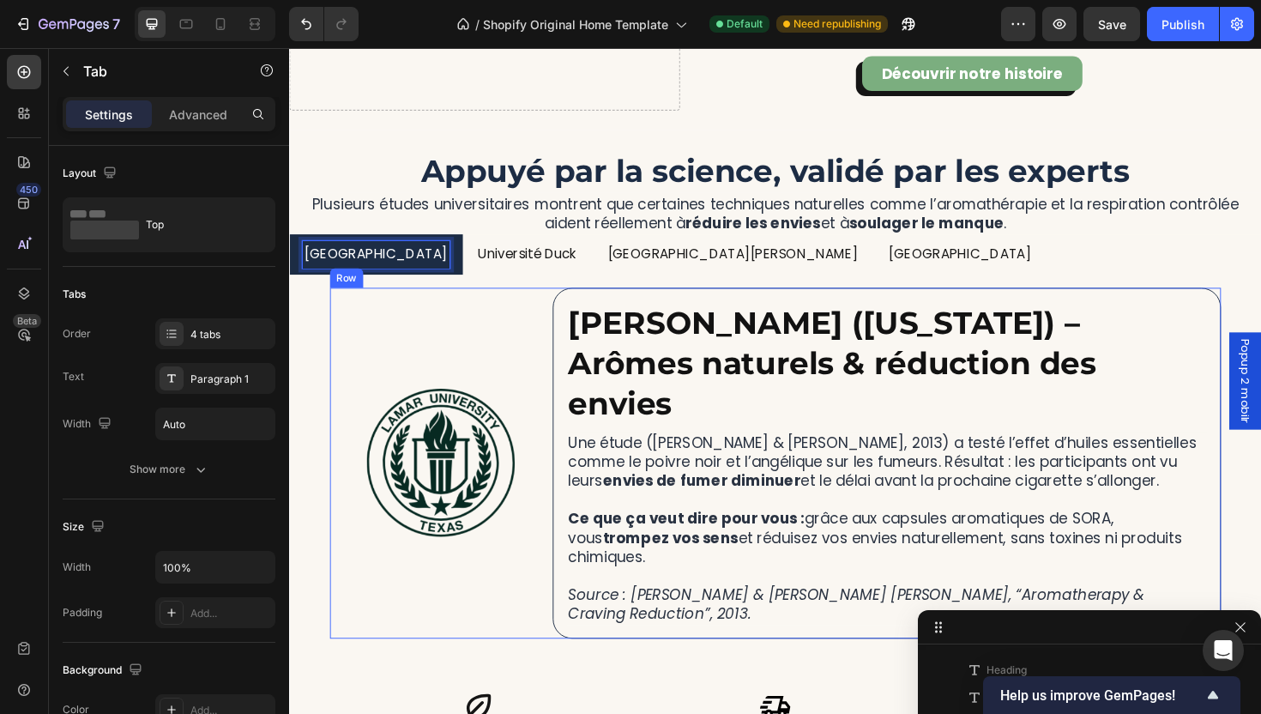
click at [519, 590] on div "Image" at bounding box center [450, 487] width 236 height 371
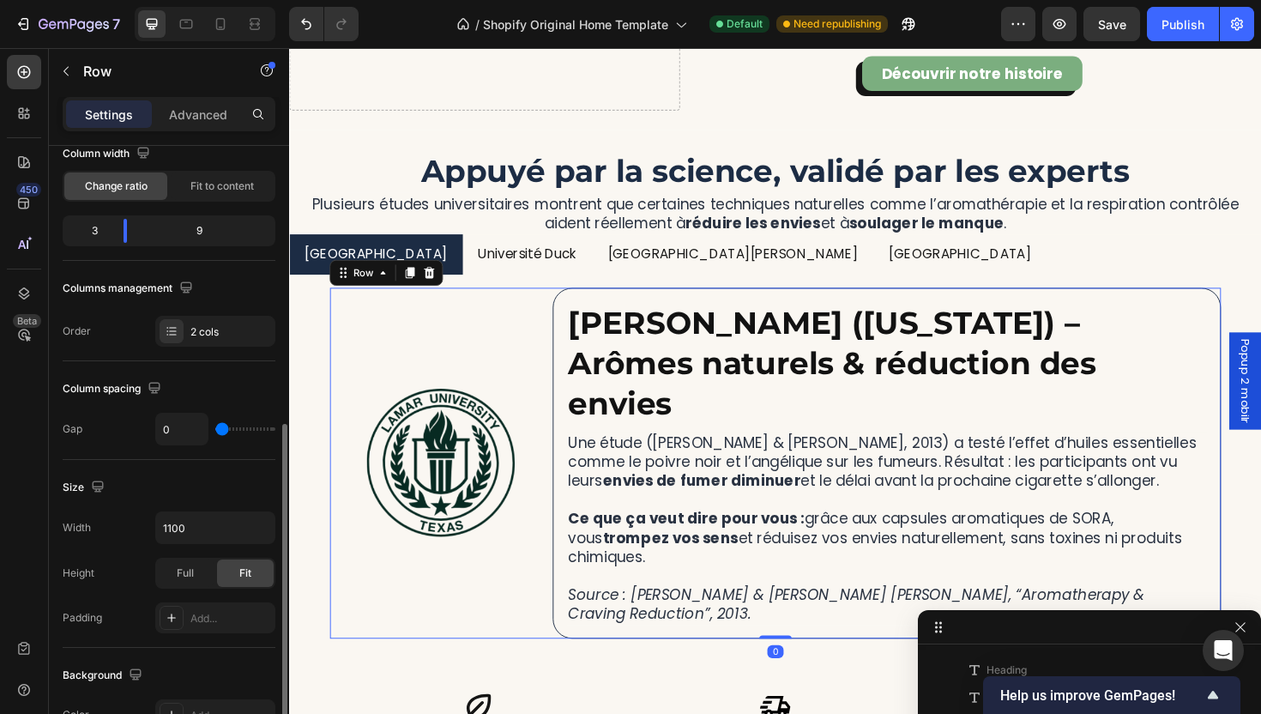
scroll to position [289, 0]
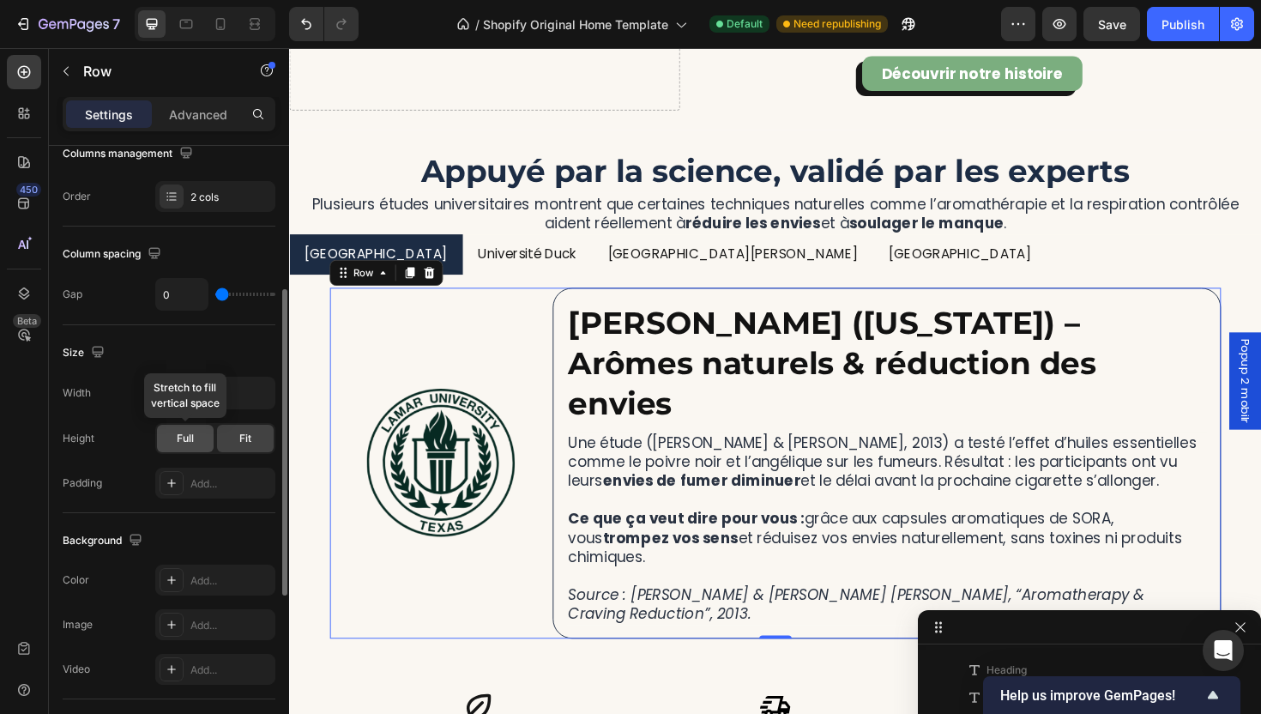
click at [192, 436] on span "Full" at bounding box center [185, 438] width 17 height 15
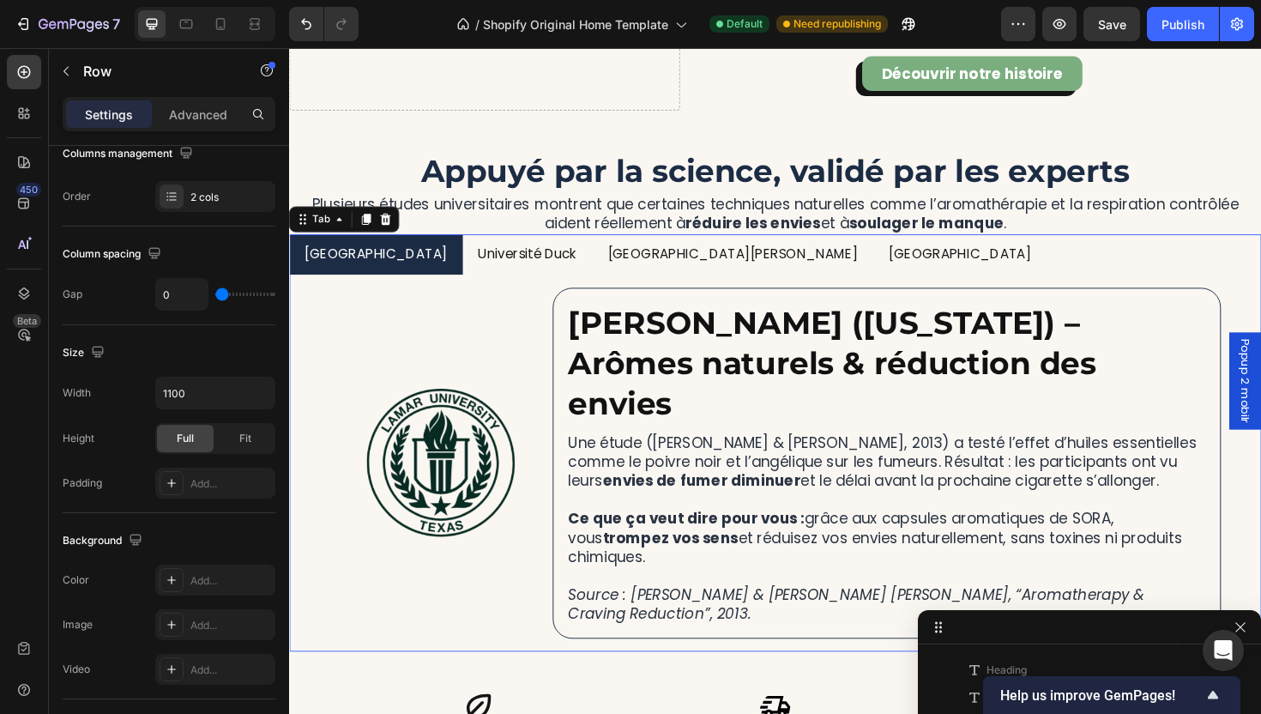
click at [499, 260] on p "Université Duck" at bounding box center [541, 267] width 105 height 25
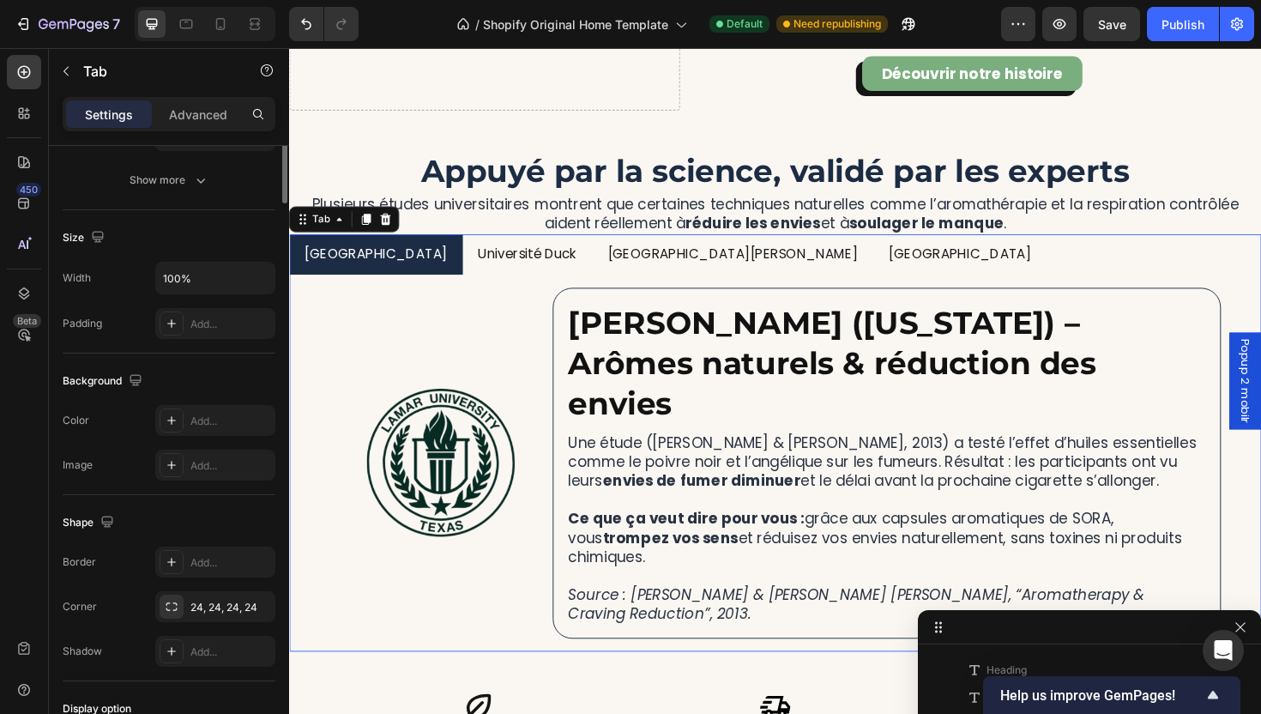
scroll to position [0, 0]
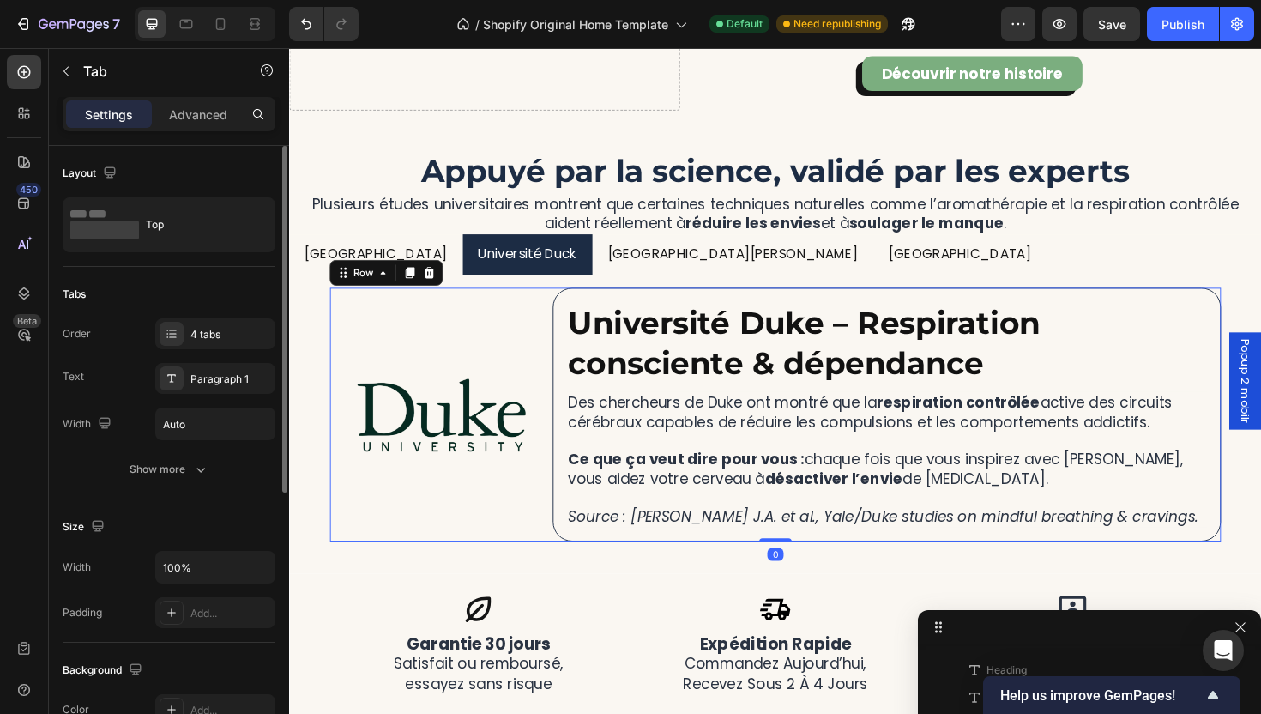
click at [444, 562] on div "Image" at bounding box center [450, 436] width 236 height 269
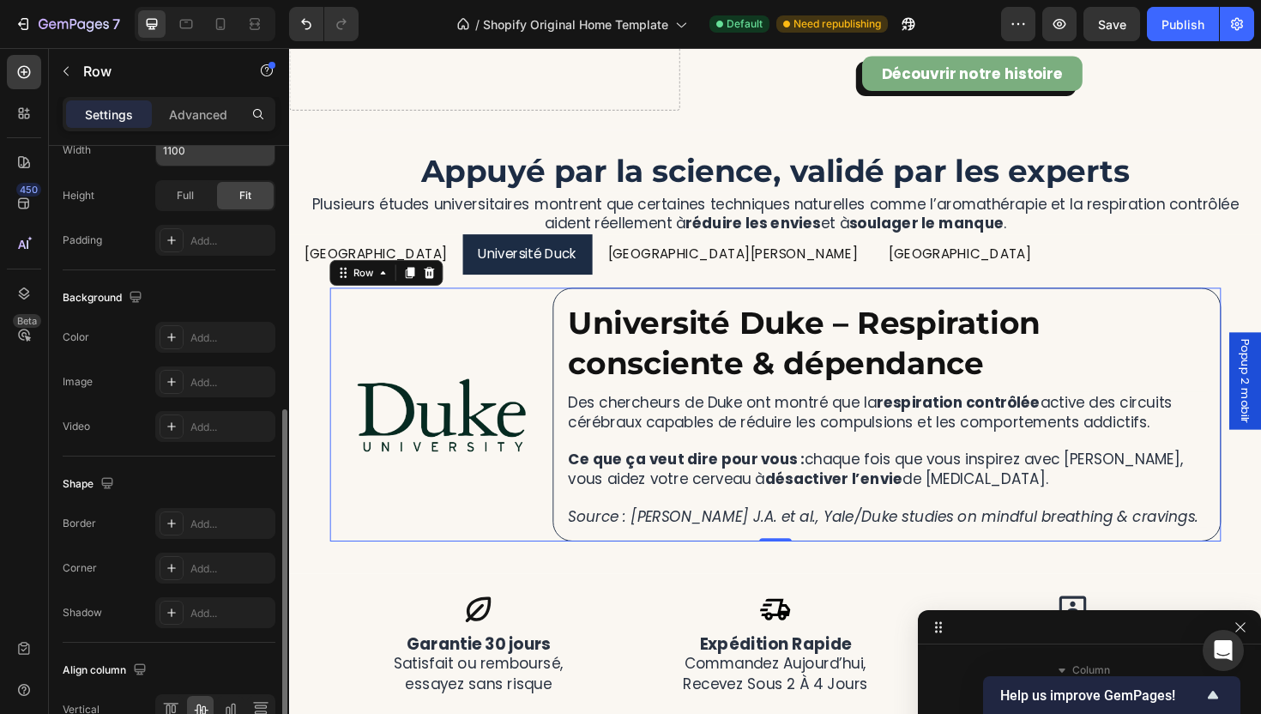
scroll to position [157, 0]
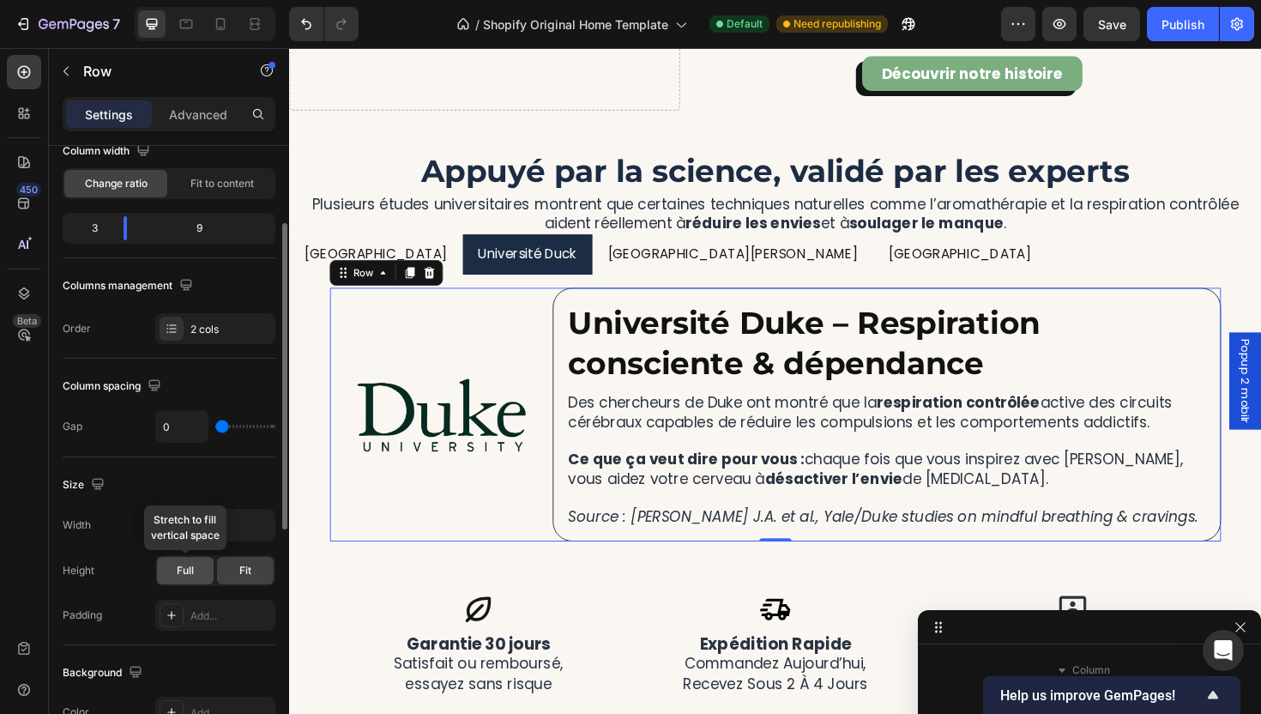
click at [190, 583] on div "Full" at bounding box center [185, 570] width 57 height 27
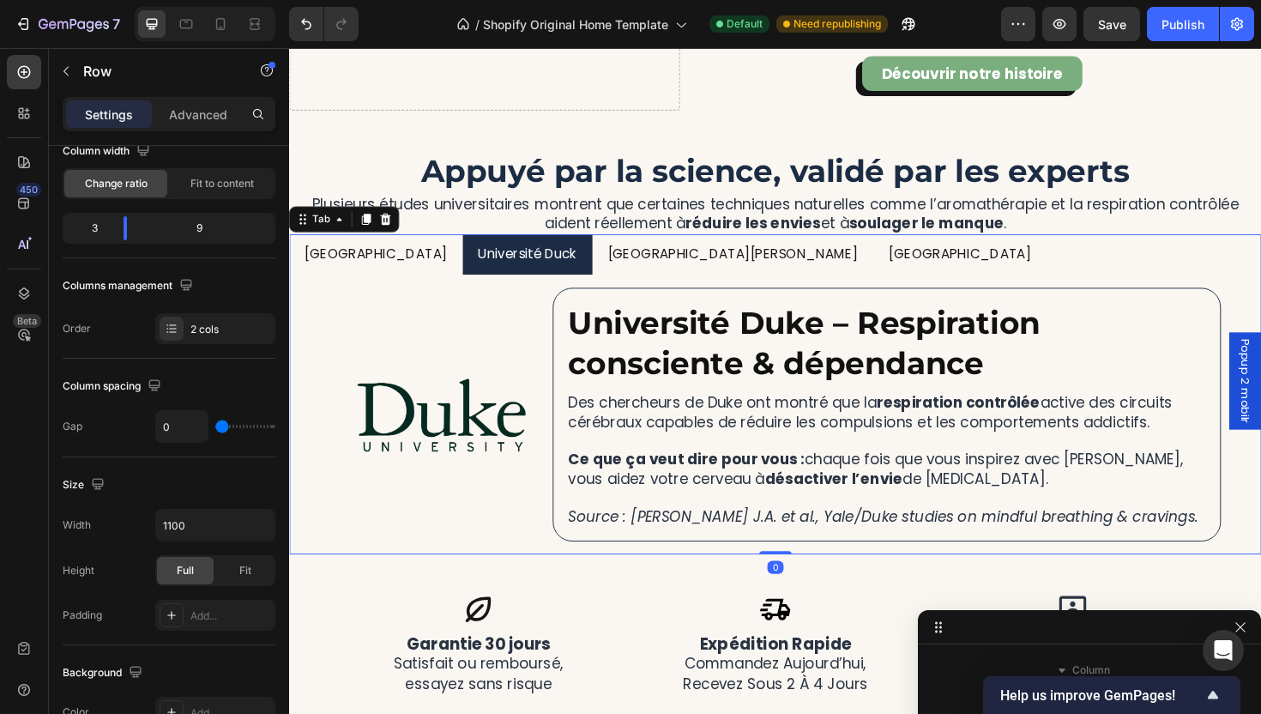
click at [308, 434] on div "Image Université Duke – Respiration consciente & dépendance Heading Des cherche…" at bounding box center [804, 436] width 1002 height 269
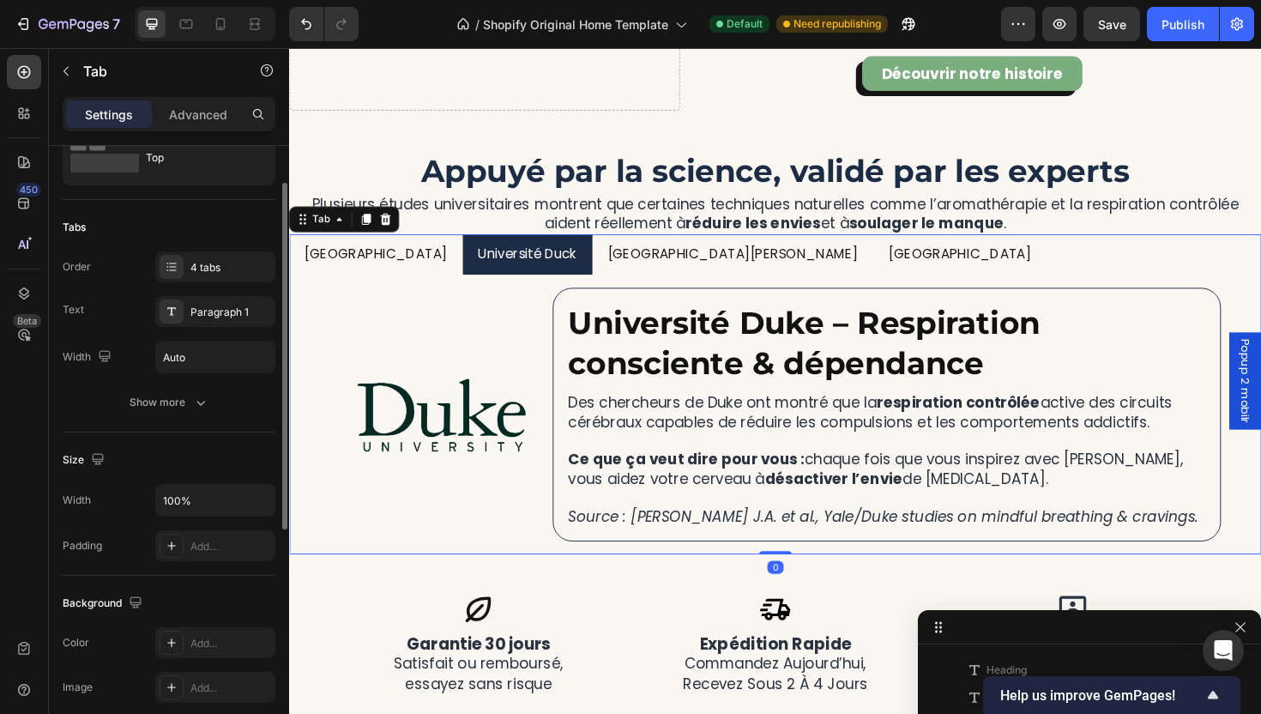
scroll to position [200, 0]
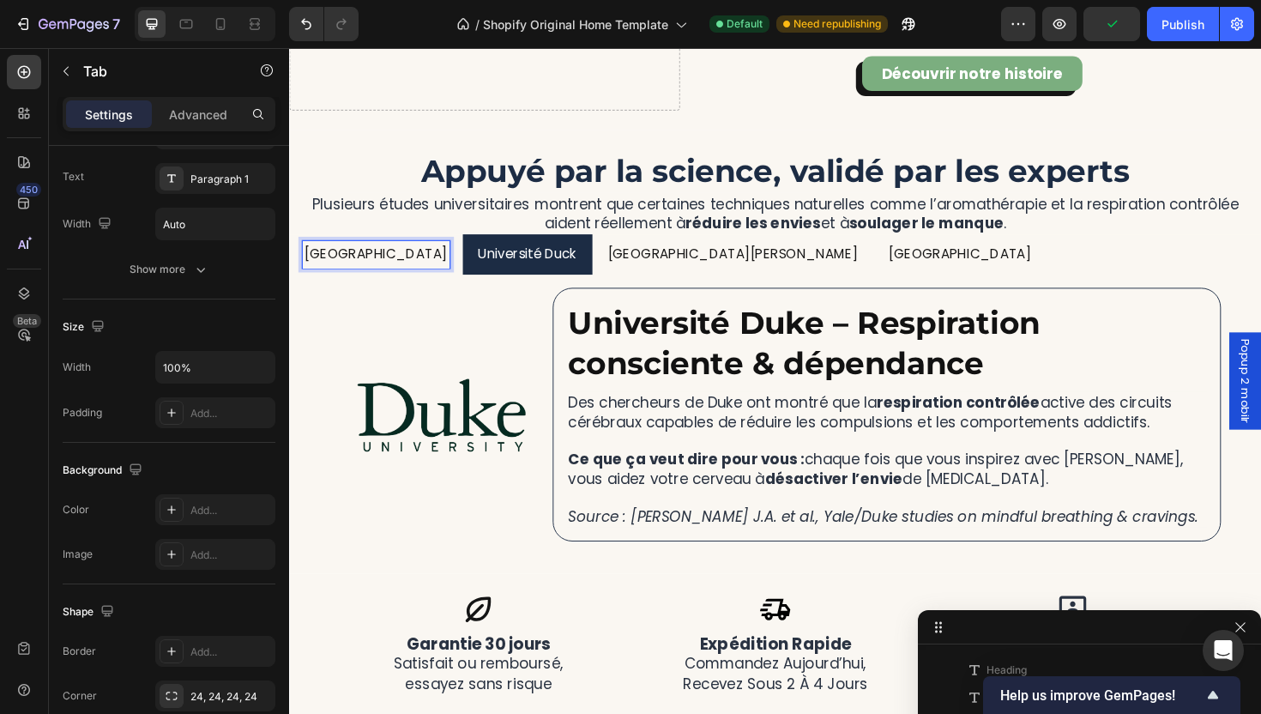
click at [383, 274] on p "[GEOGRAPHIC_DATA]" at bounding box center [380, 267] width 151 height 25
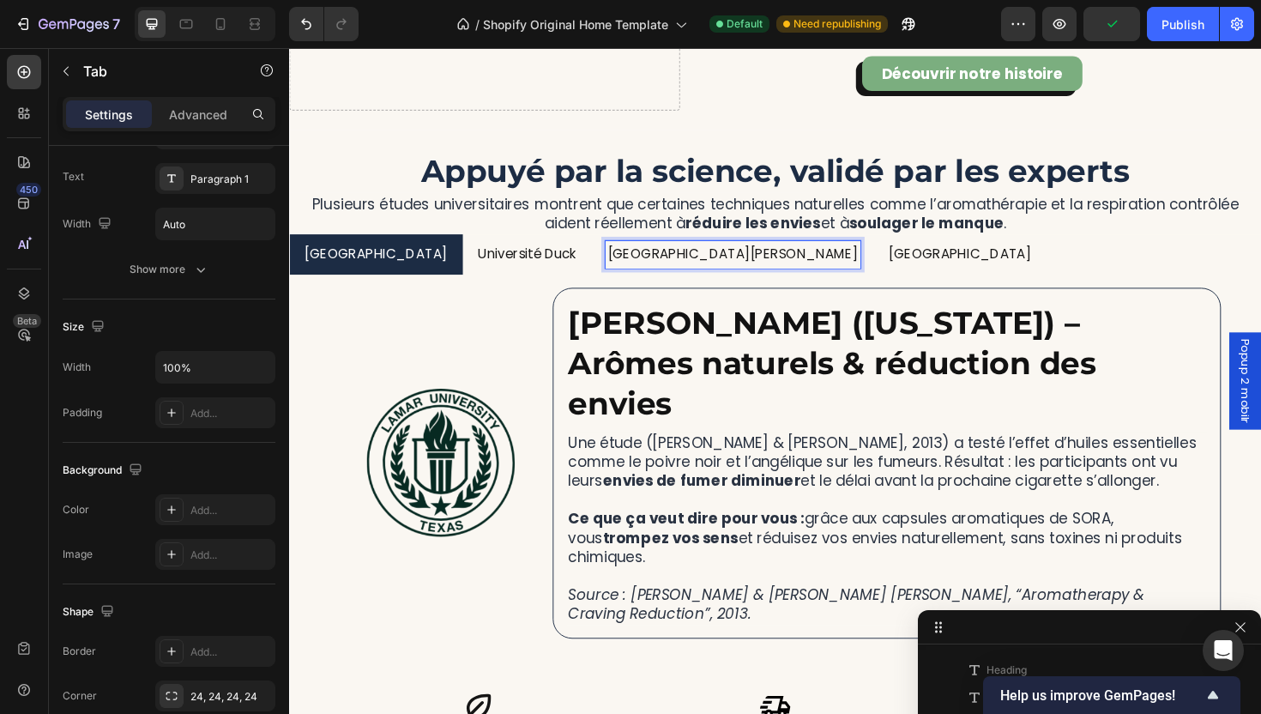
click at [669, 272] on p "[GEOGRAPHIC_DATA][PERSON_NAME]" at bounding box center [758, 267] width 265 height 25
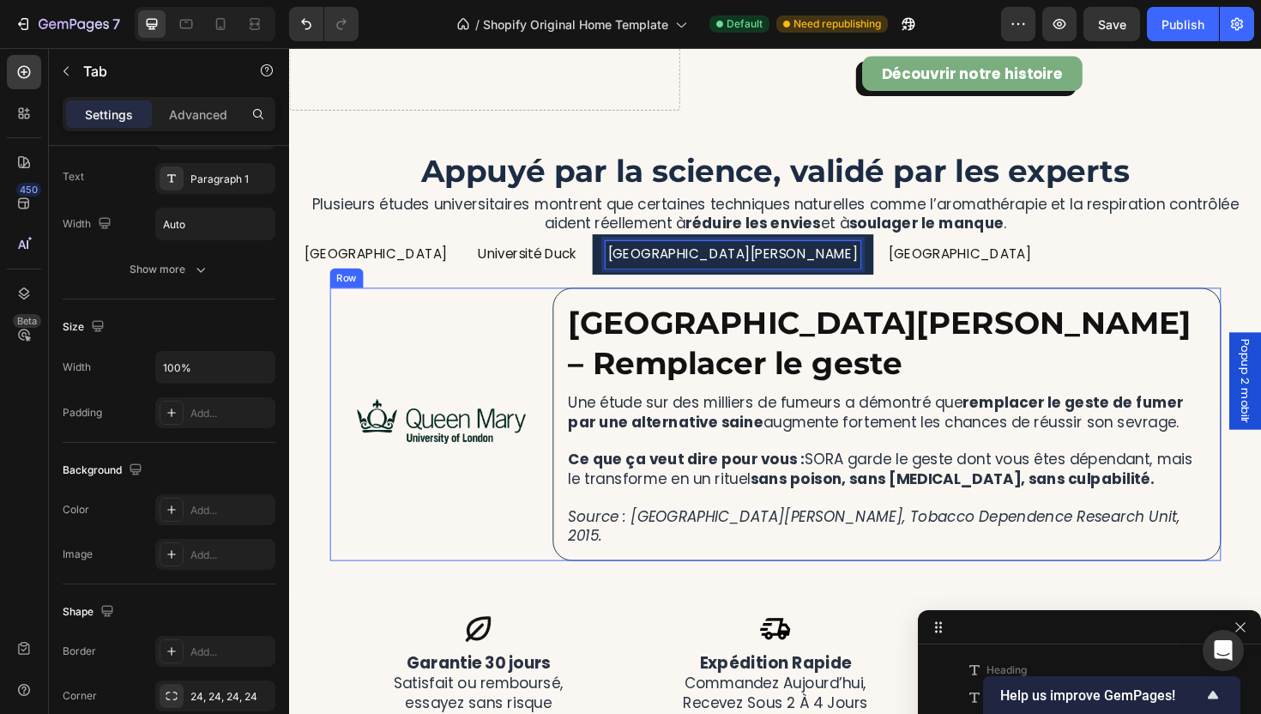
click at [530, 563] on div "Image" at bounding box center [450, 446] width 236 height 288
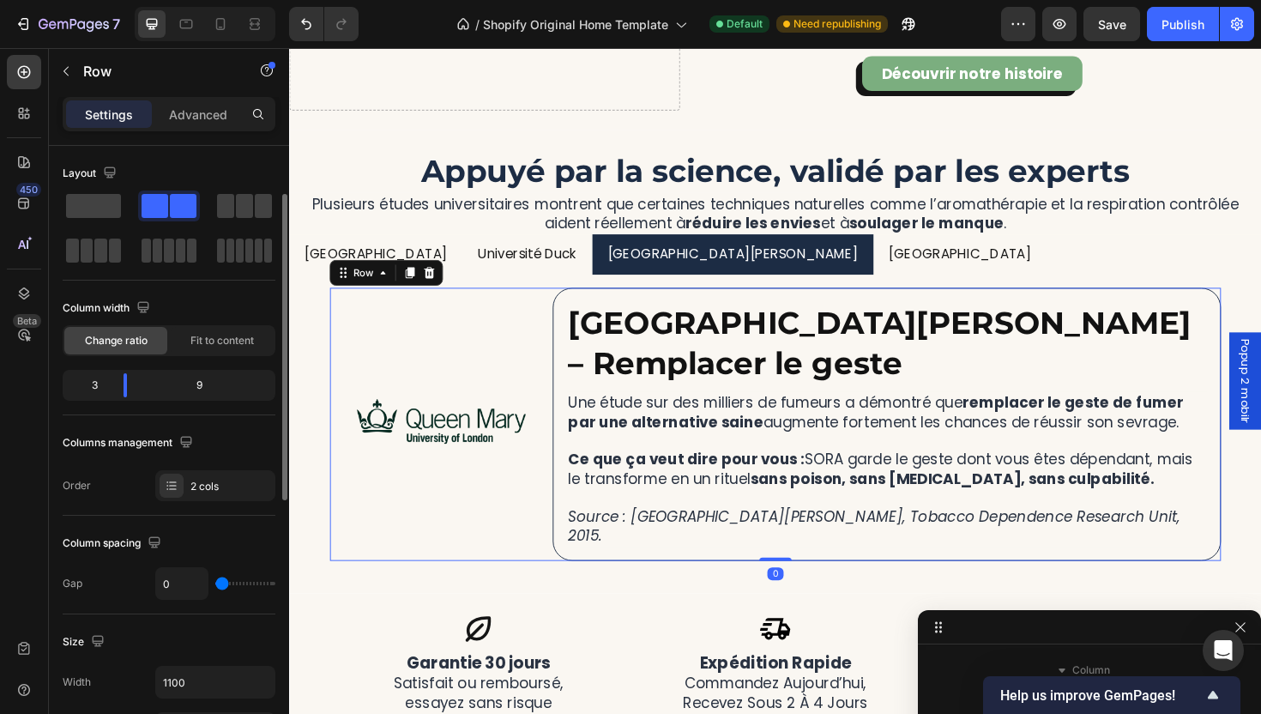
scroll to position [132, 0]
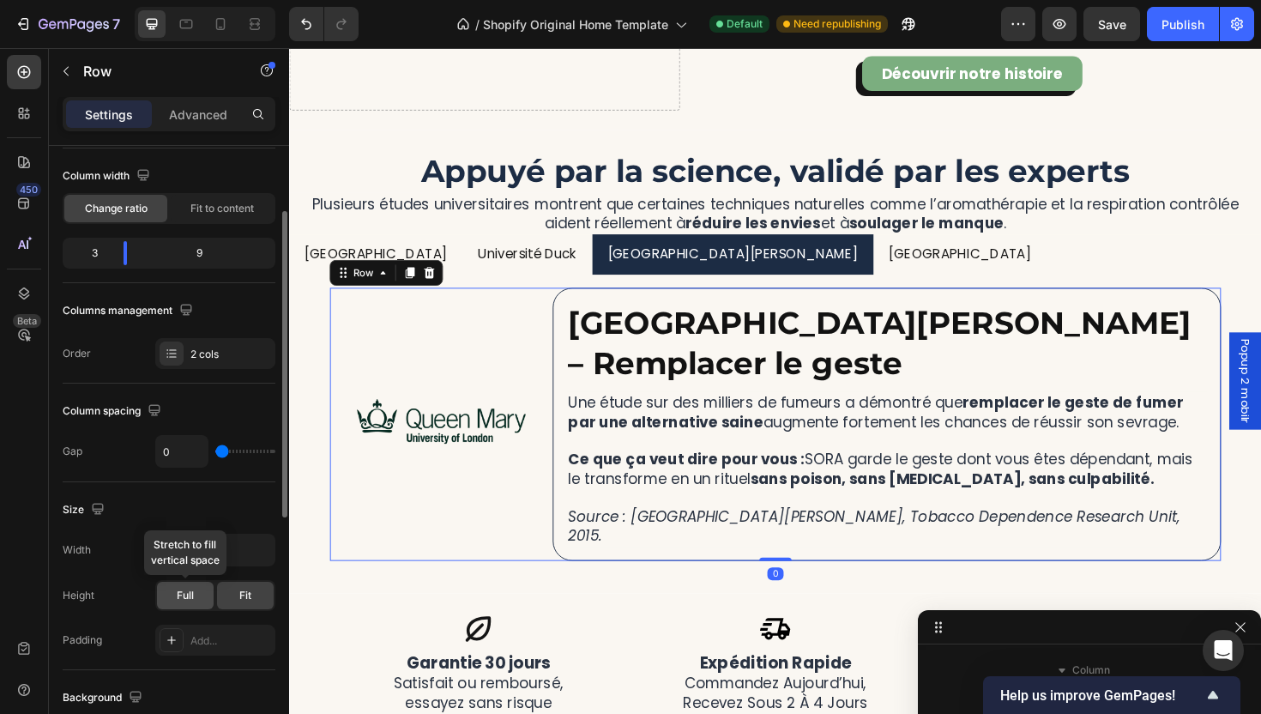
click at [198, 601] on div "Full" at bounding box center [185, 595] width 57 height 27
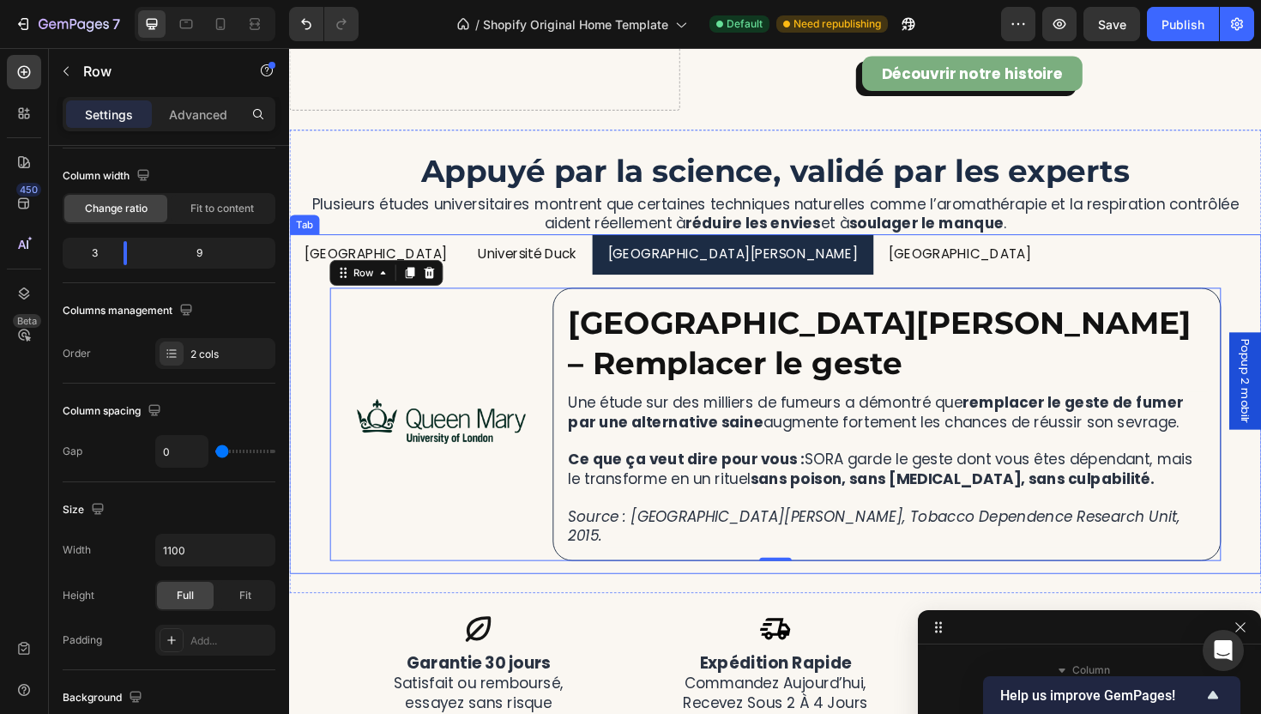
click at [506, 260] on p "Université Duck" at bounding box center [541, 267] width 105 height 25
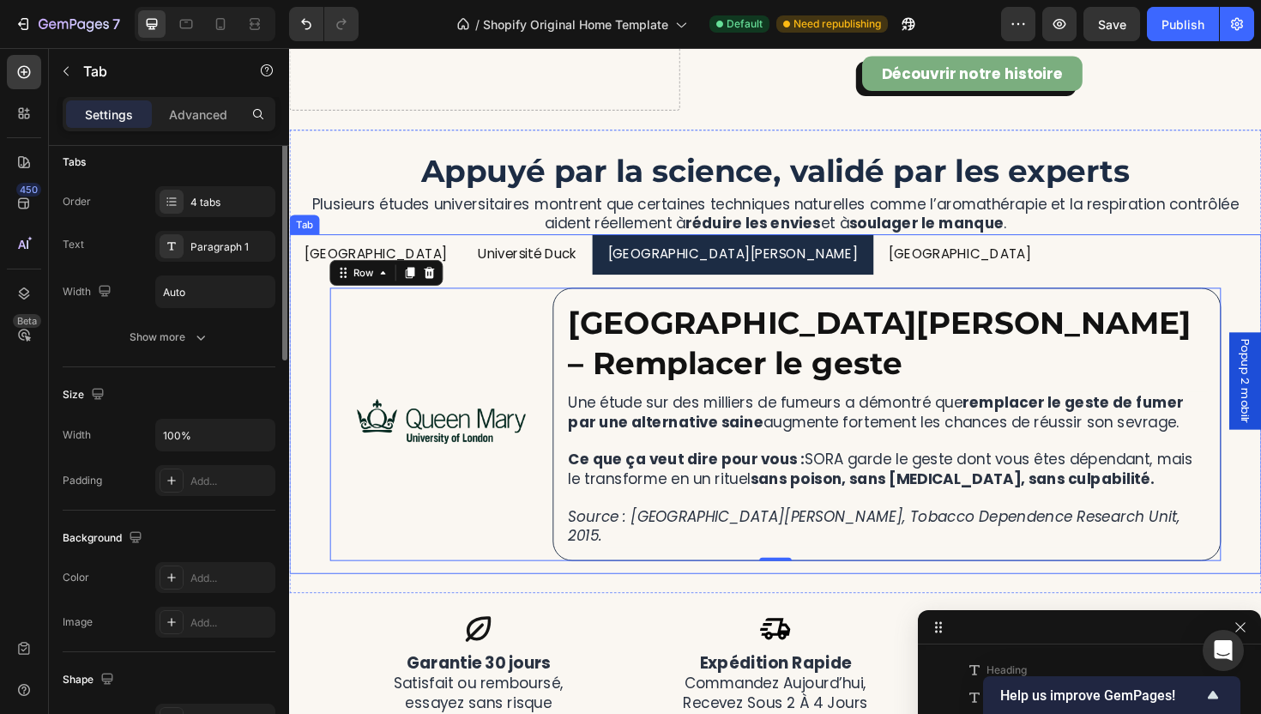
scroll to position [0, 0]
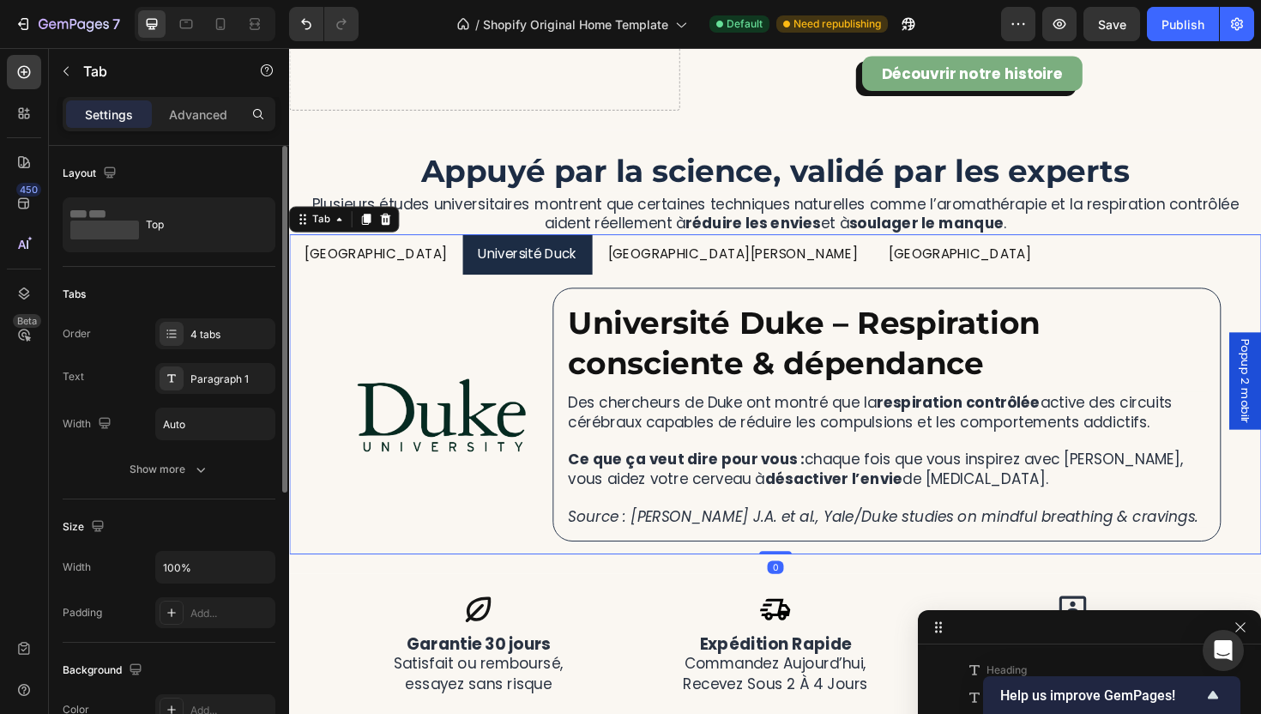
click at [611, 284] on li "[GEOGRAPHIC_DATA][PERSON_NAME]" at bounding box center [759, 267] width 298 height 44
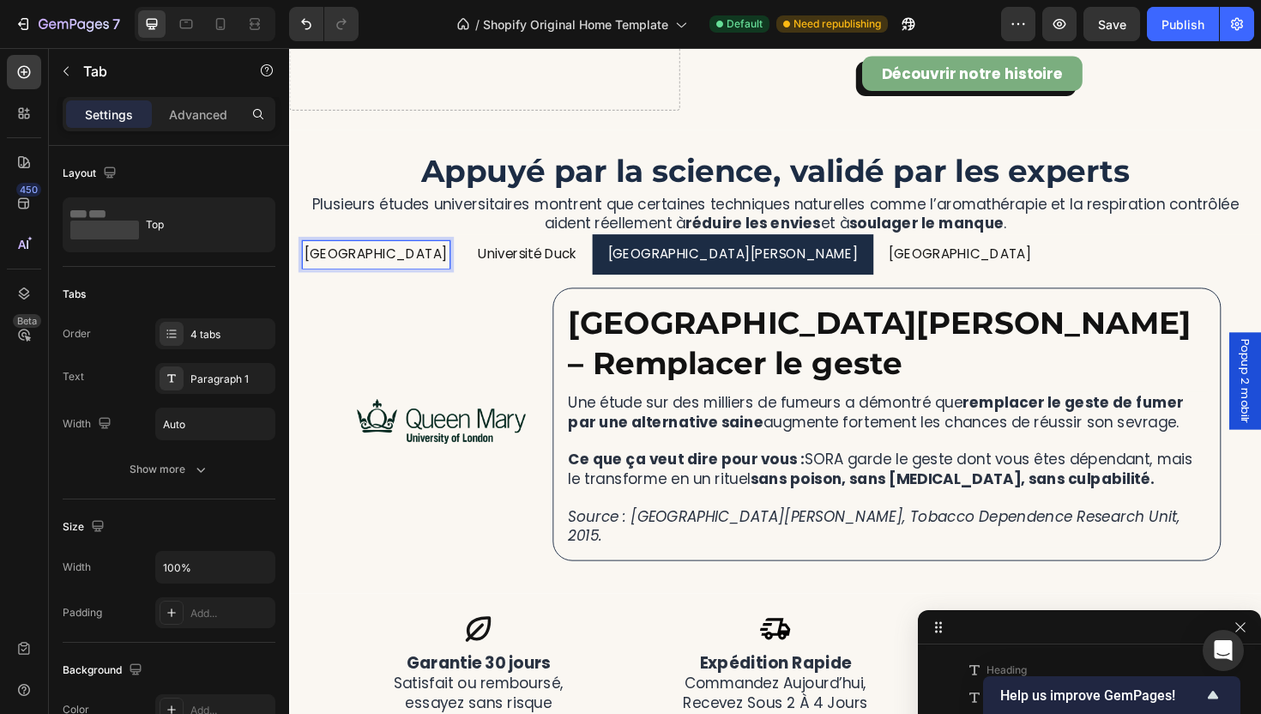
click at [493, 275] on p "Université Duck" at bounding box center [541, 267] width 105 height 25
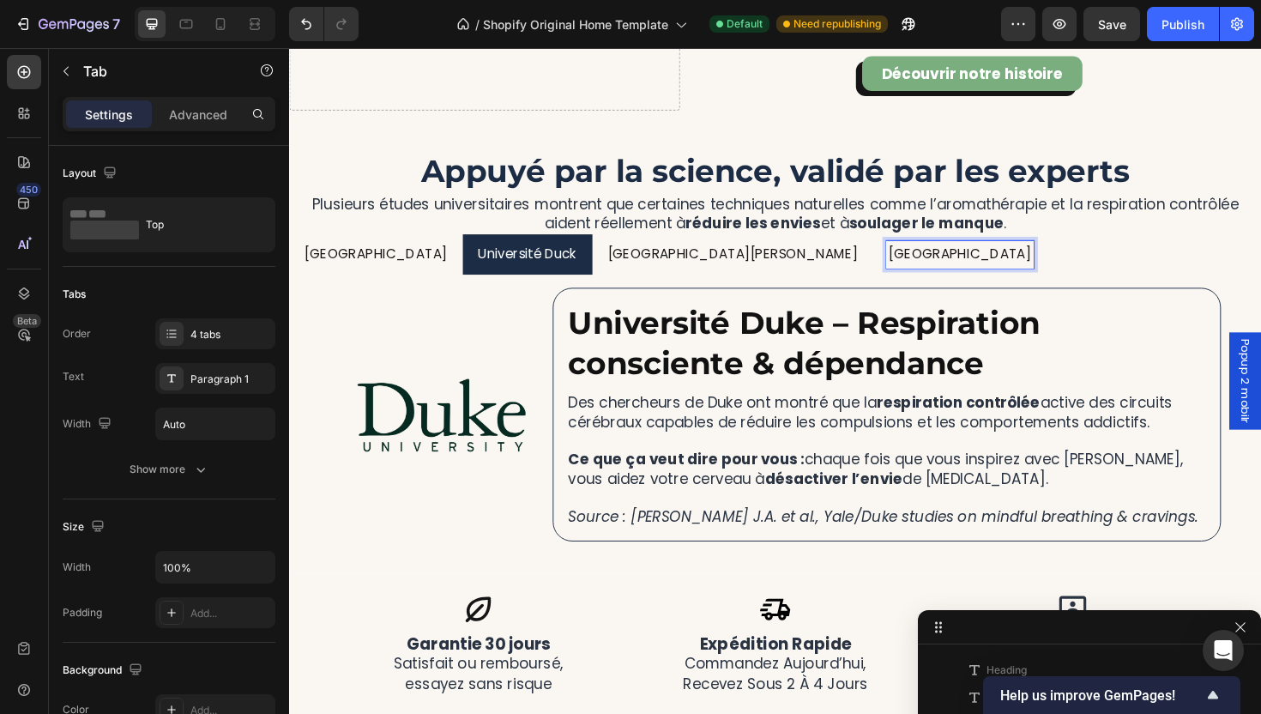
click at [924, 266] on p "[GEOGRAPHIC_DATA]" at bounding box center [999, 267] width 151 height 25
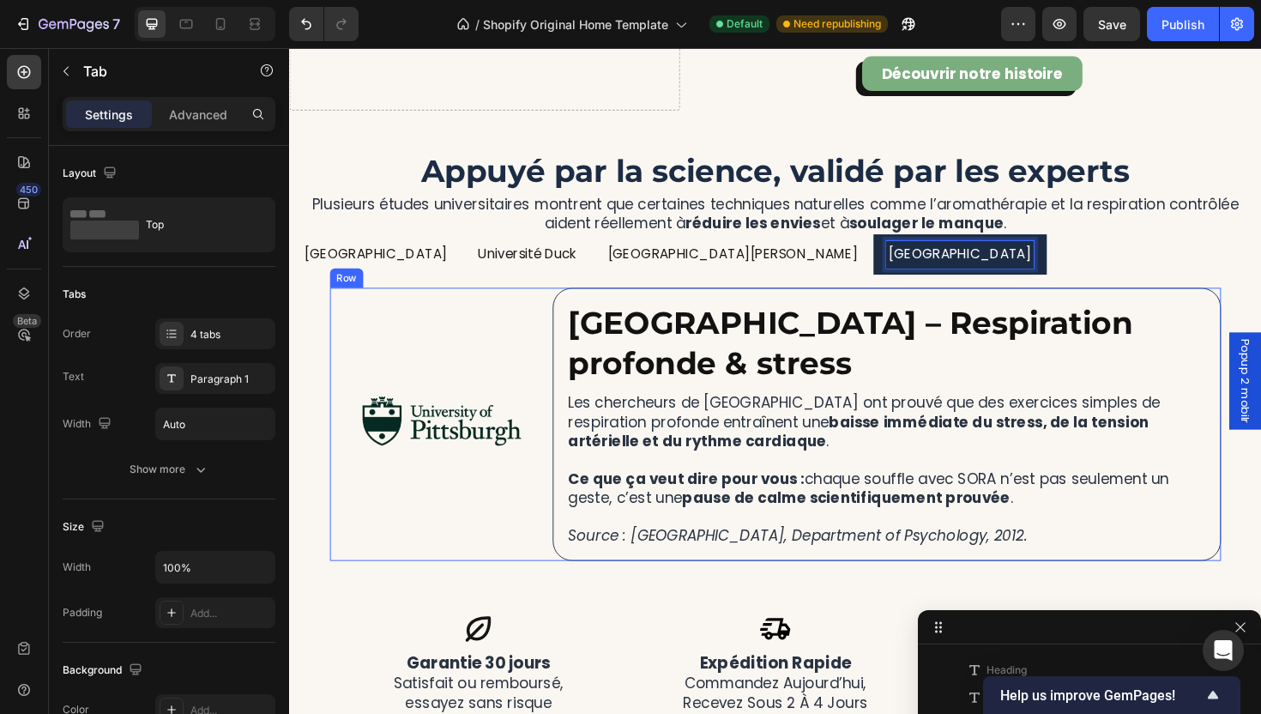
click at [521, 587] on div "Image" at bounding box center [450, 446] width 236 height 288
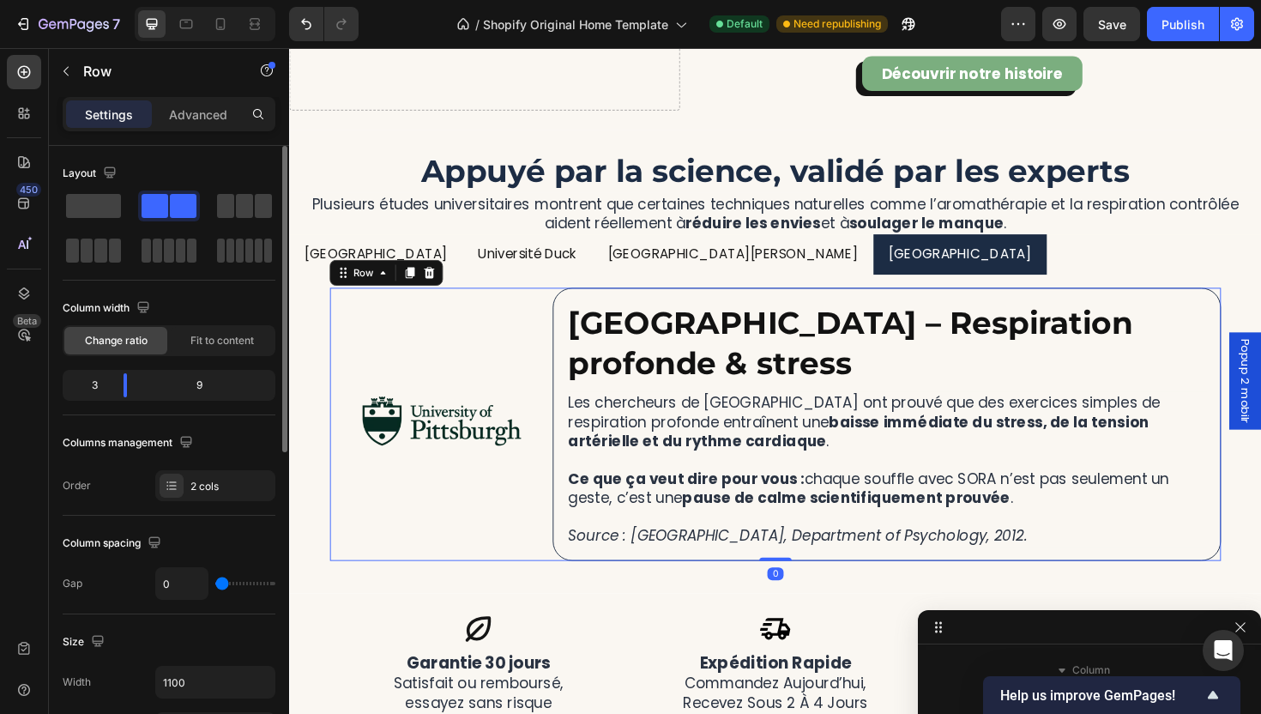
scroll to position [120, 0]
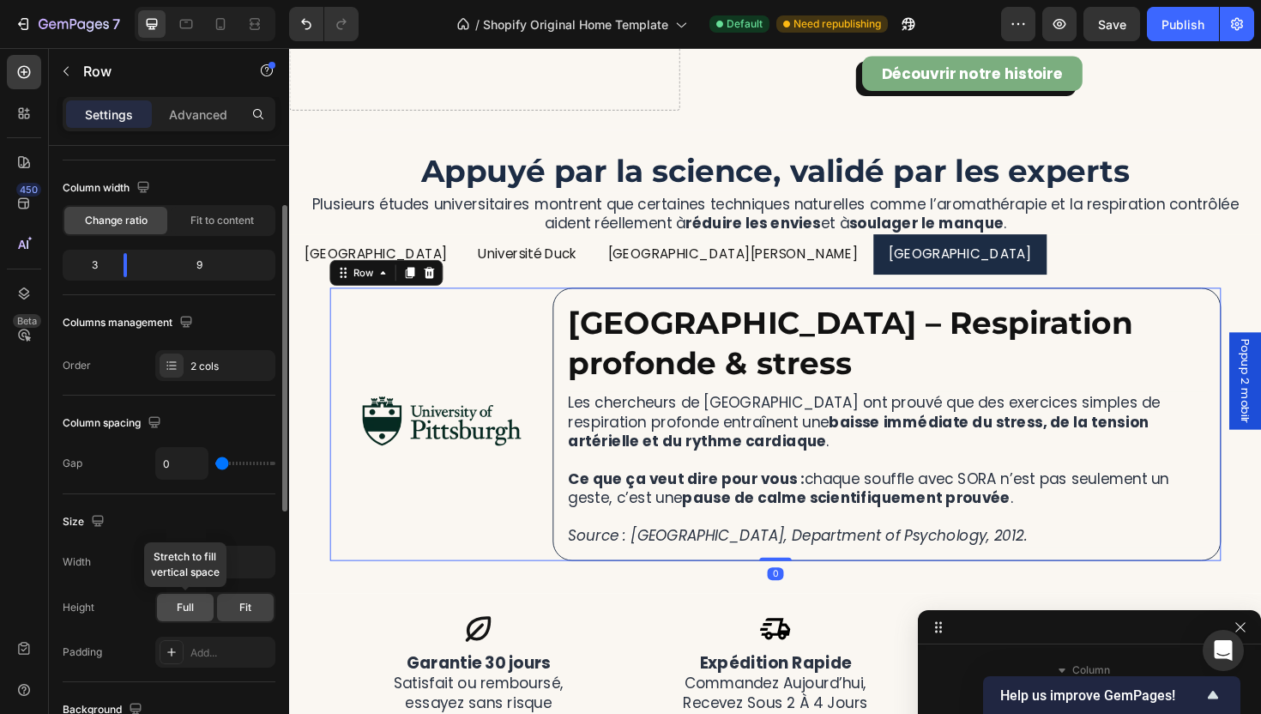
click at [196, 601] on div "Full" at bounding box center [185, 607] width 57 height 27
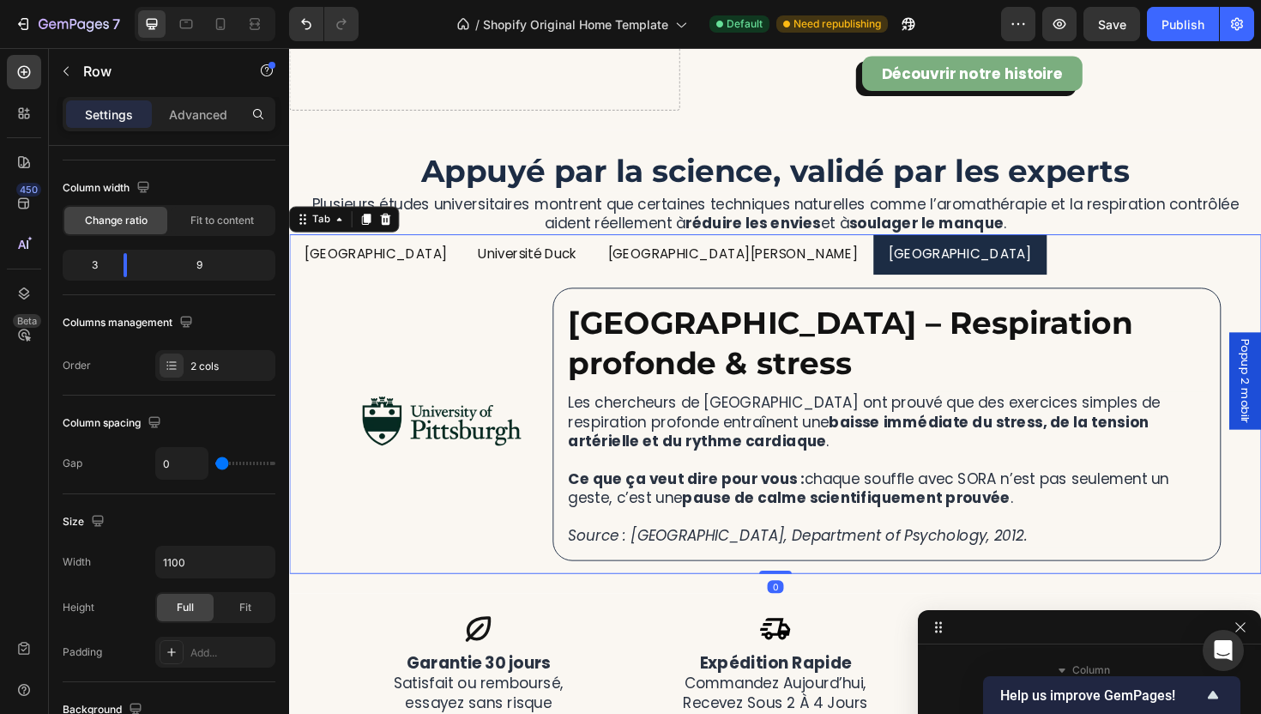
click at [626, 277] on p "[GEOGRAPHIC_DATA][PERSON_NAME]" at bounding box center [758, 267] width 265 height 25
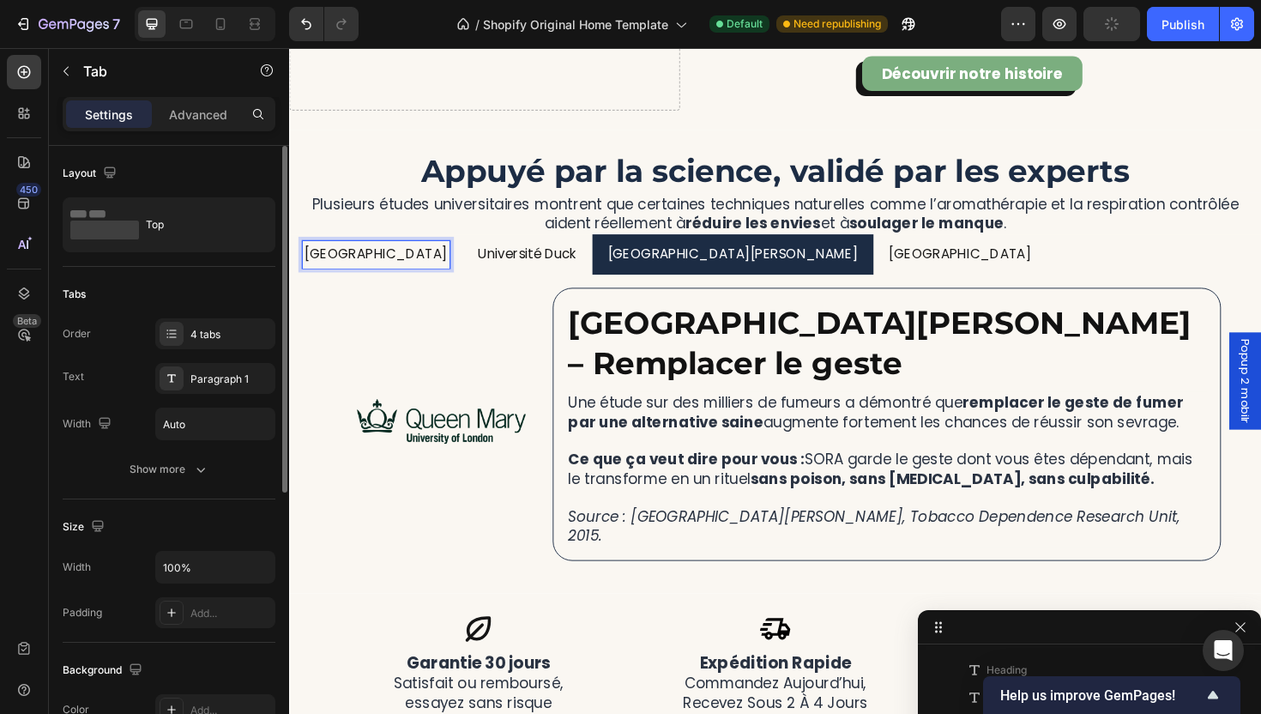
click at [389, 255] on p "[GEOGRAPHIC_DATA]" at bounding box center [380, 267] width 151 height 25
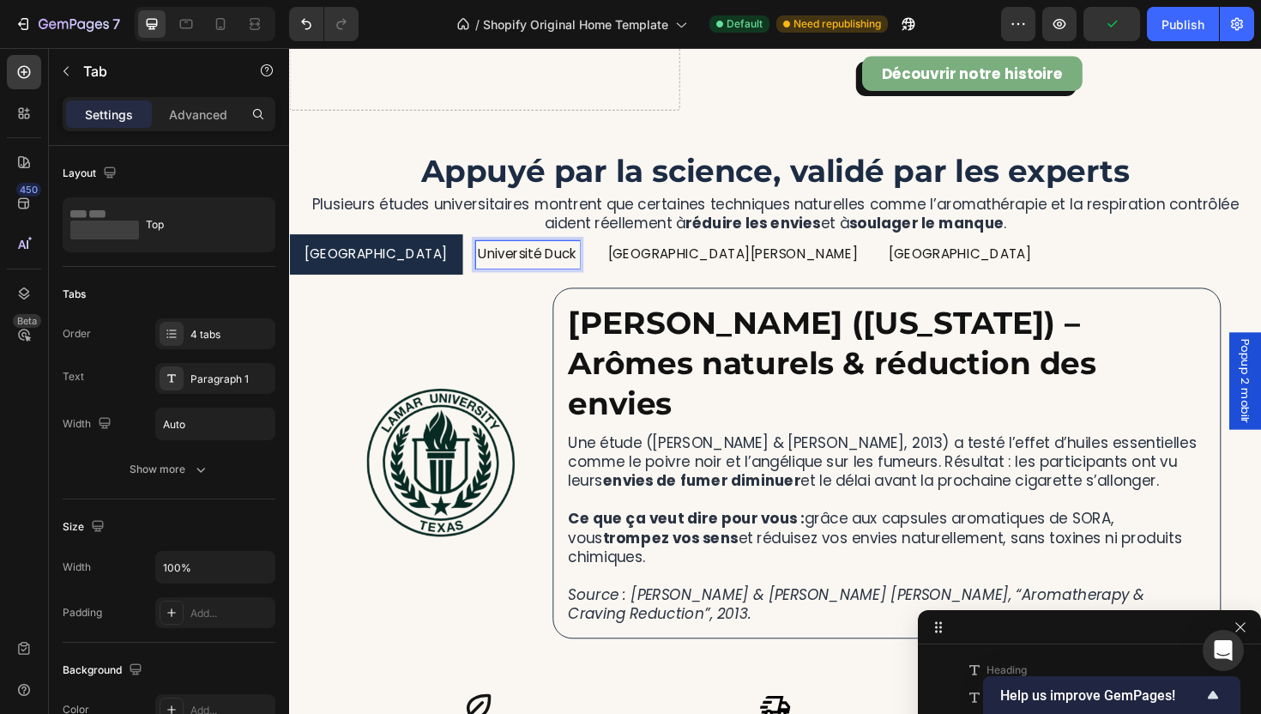
click at [517, 267] on p "Université Duck" at bounding box center [541, 267] width 105 height 25
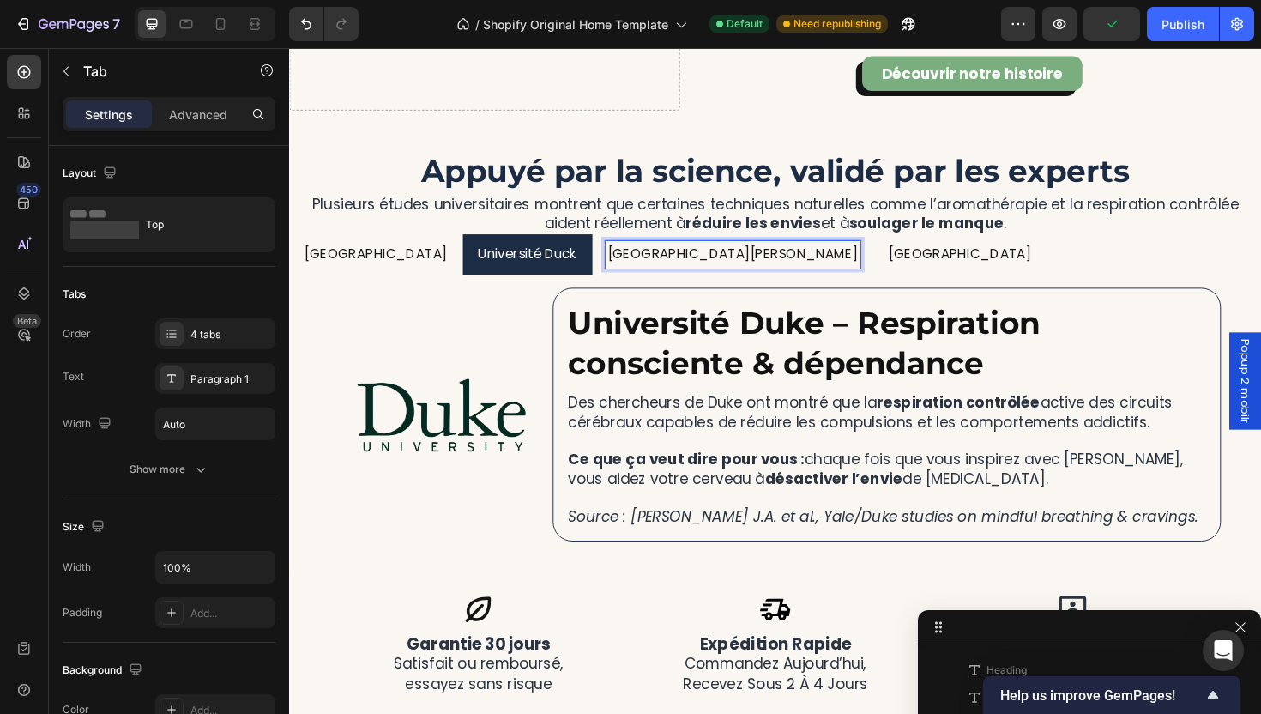
click at [652, 272] on p "[GEOGRAPHIC_DATA][PERSON_NAME]" at bounding box center [758, 267] width 265 height 25
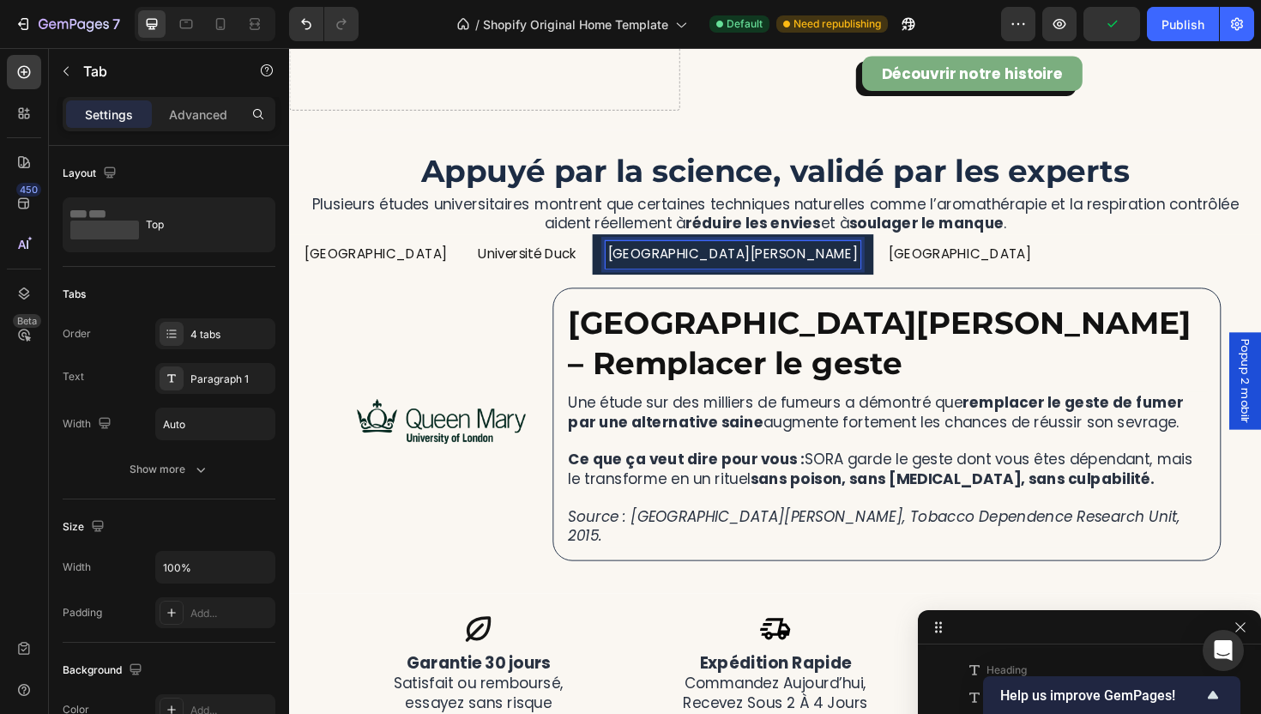
click at [363, 267] on p "[GEOGRAPHIC_DATA]" at bounding box center [380, 267] width 151 height 25
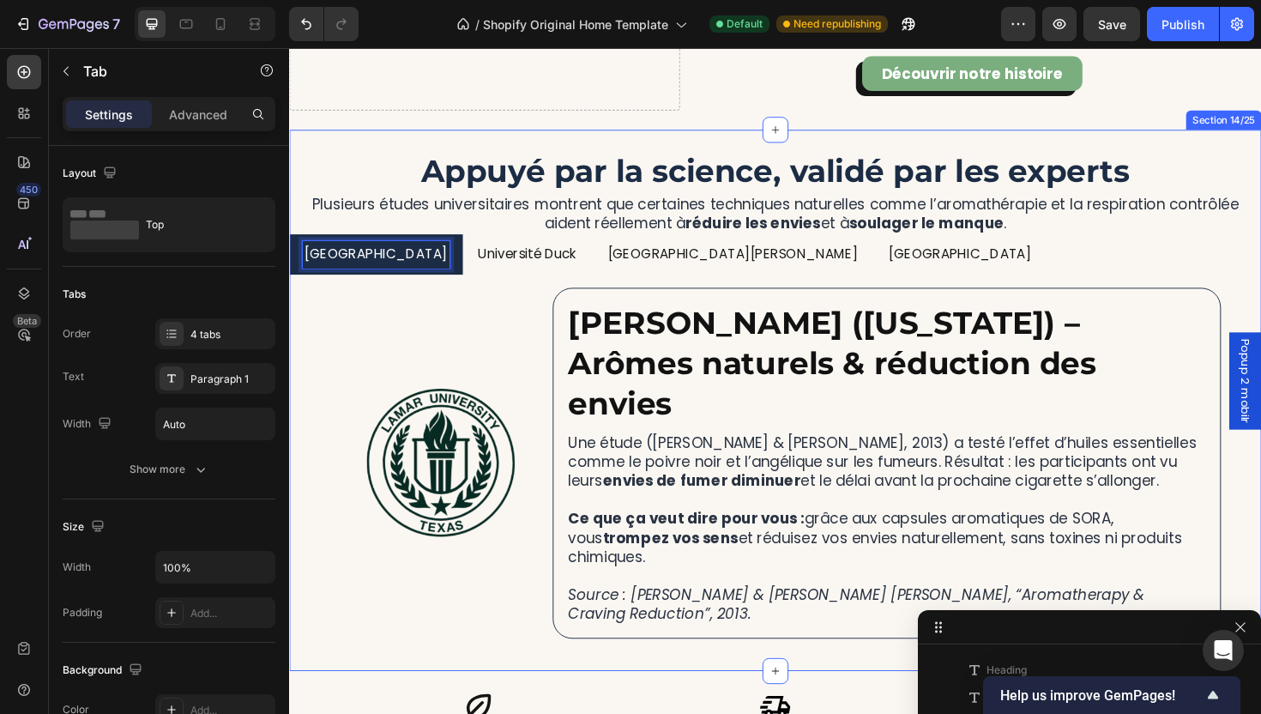
click at [601, 638] on div "More Than a Device, It’s a Ritual of Relief Heading SORA™ lets you quit smoking…" at bounding box center [803, 421] width 1029 height 572
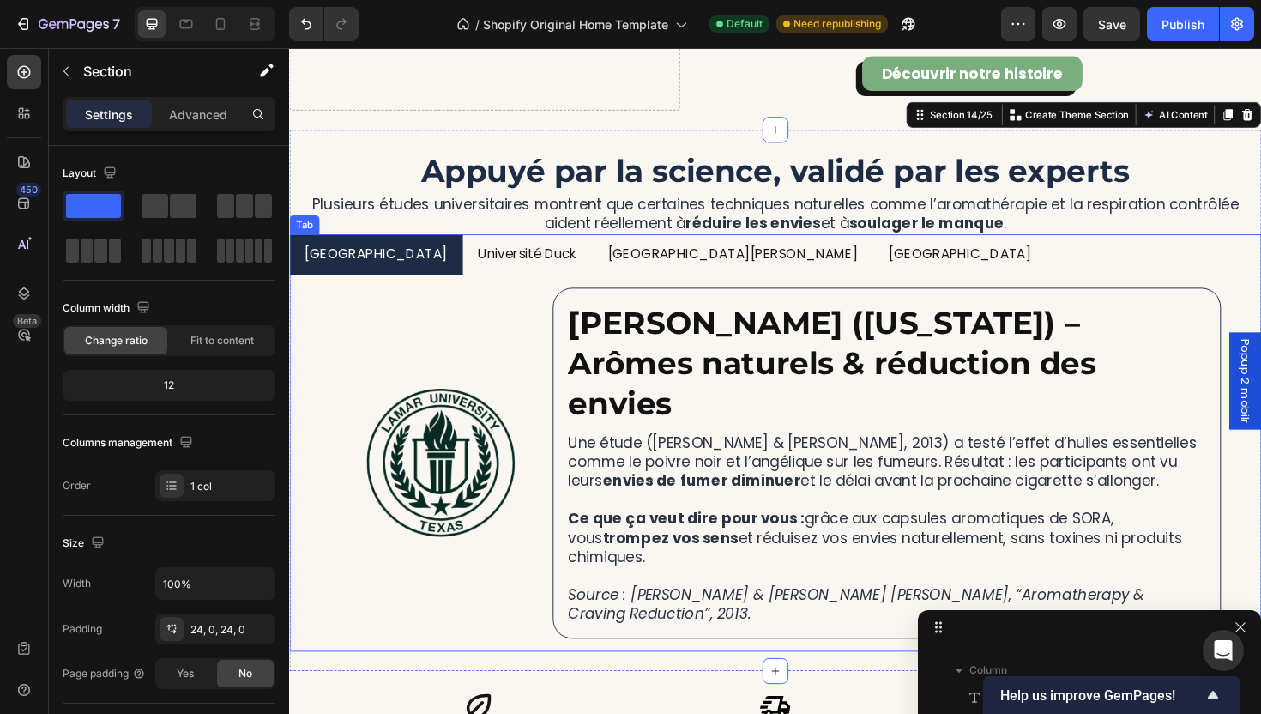
click at [542, 615] on div "Image [PERSON_NAME] ([US_STATE]) – Arômes naturels & réduction des envies Headi…" at bounding box center [803, 487] width 1029 height 398
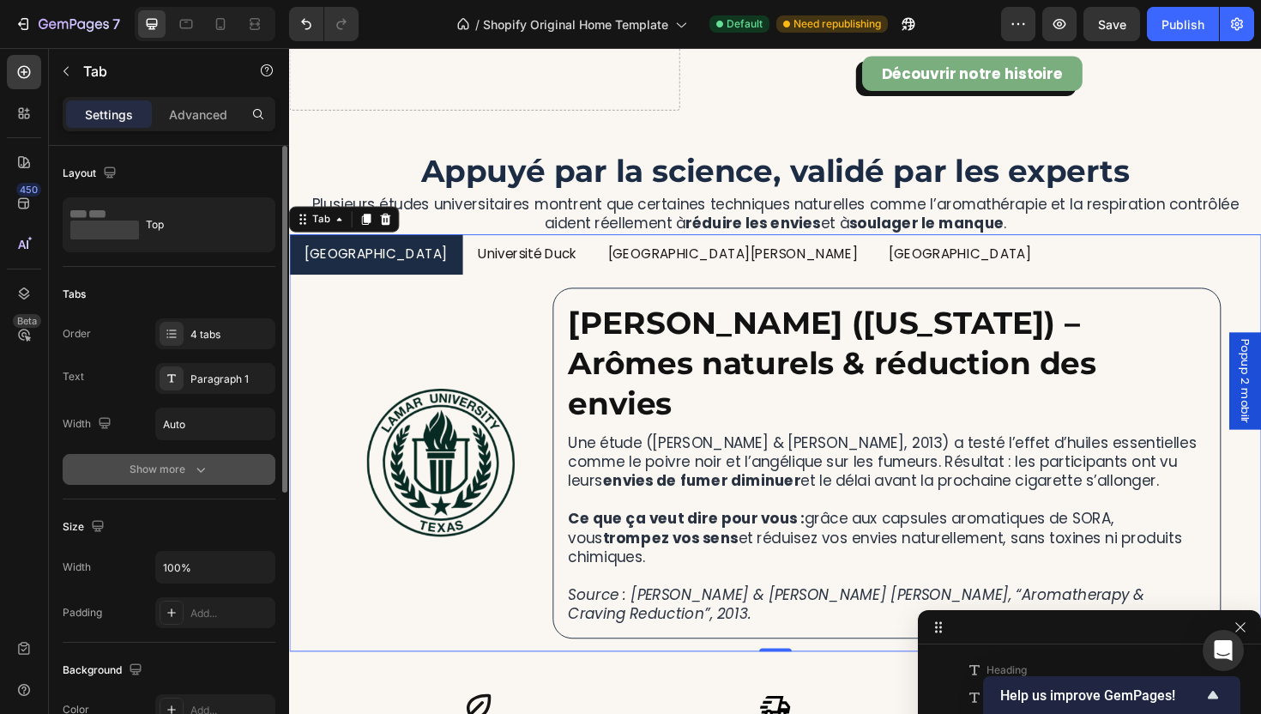
click at [209, 468] on button "Show more" at bounding box center [169, 469] width 213 height 31
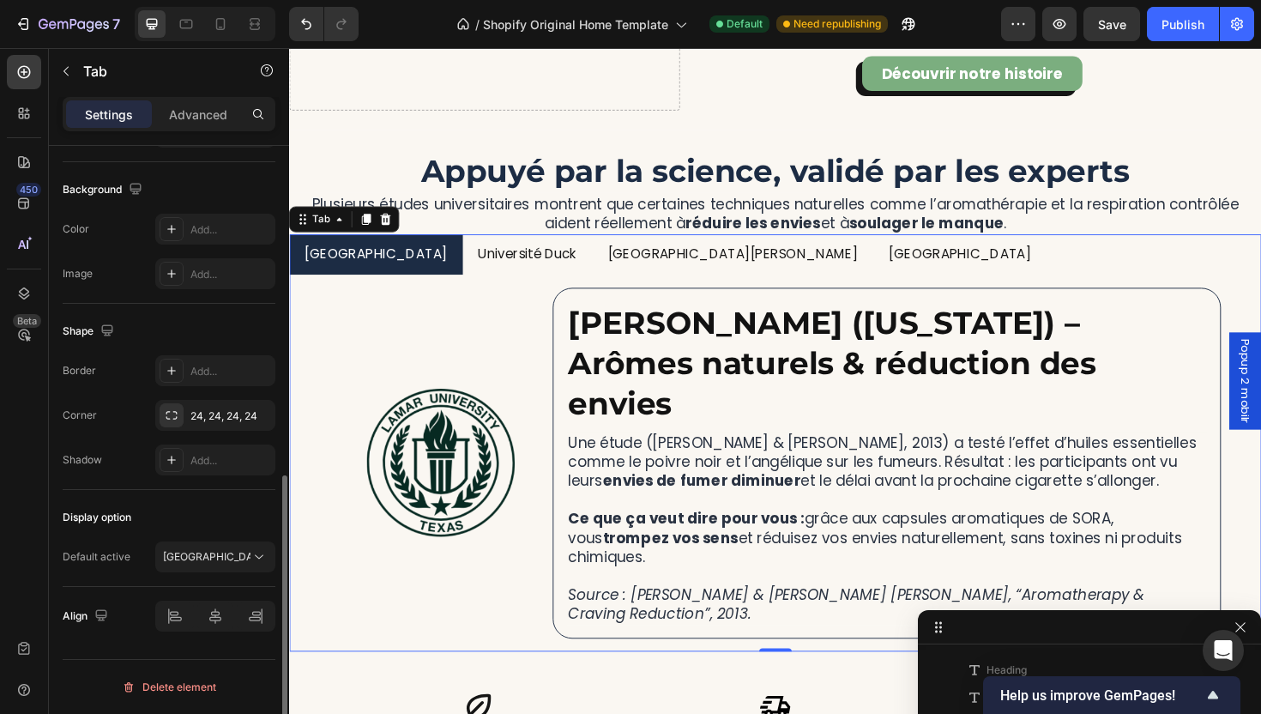
scroll to position [679, 0]
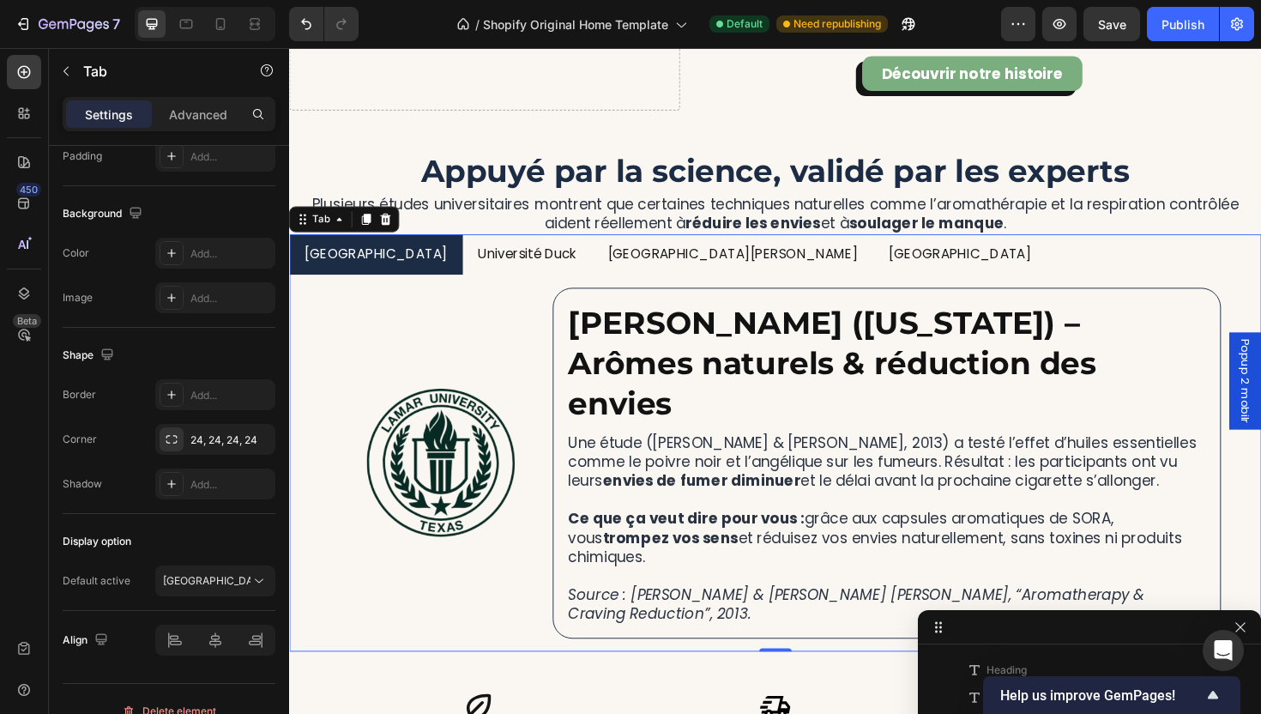
click at [516, 252] on div "Université Duck" at bounding box center [541, 267] width 110 height 30
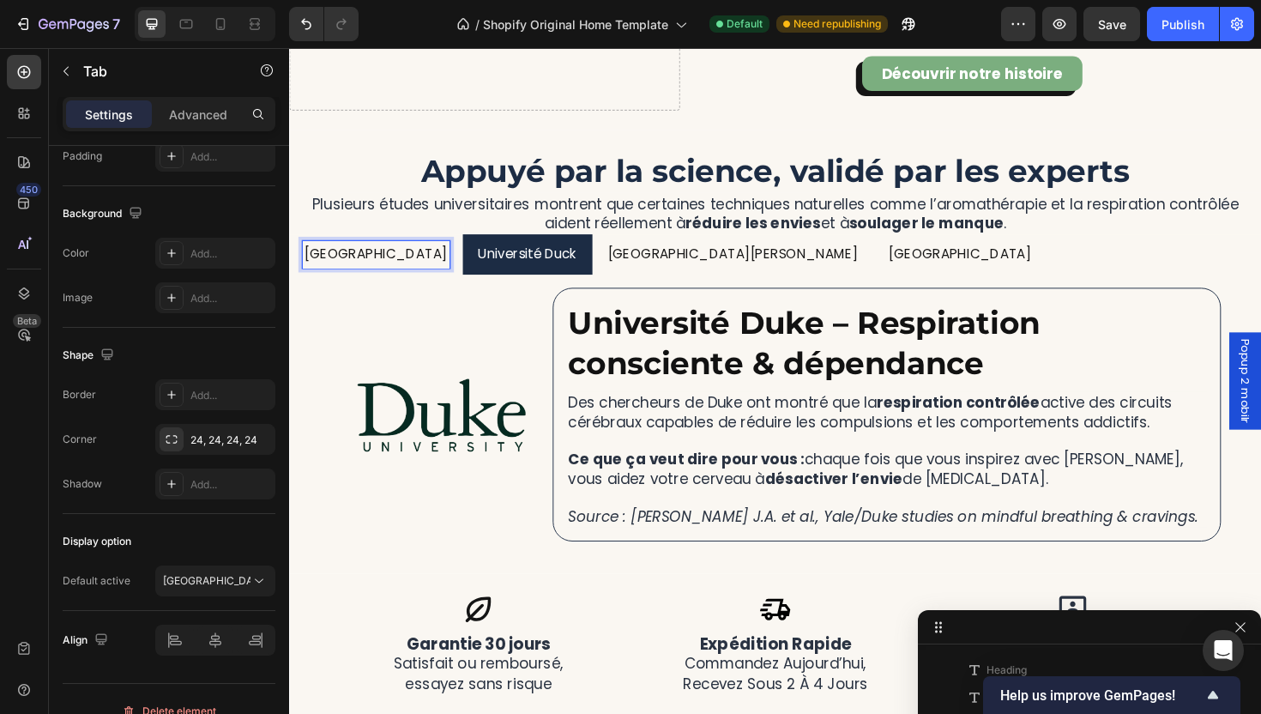
click at [370, 269] on p "[GEOGRAPHIC_DATA]" at bounding box center [380, 267] width 151 height 25
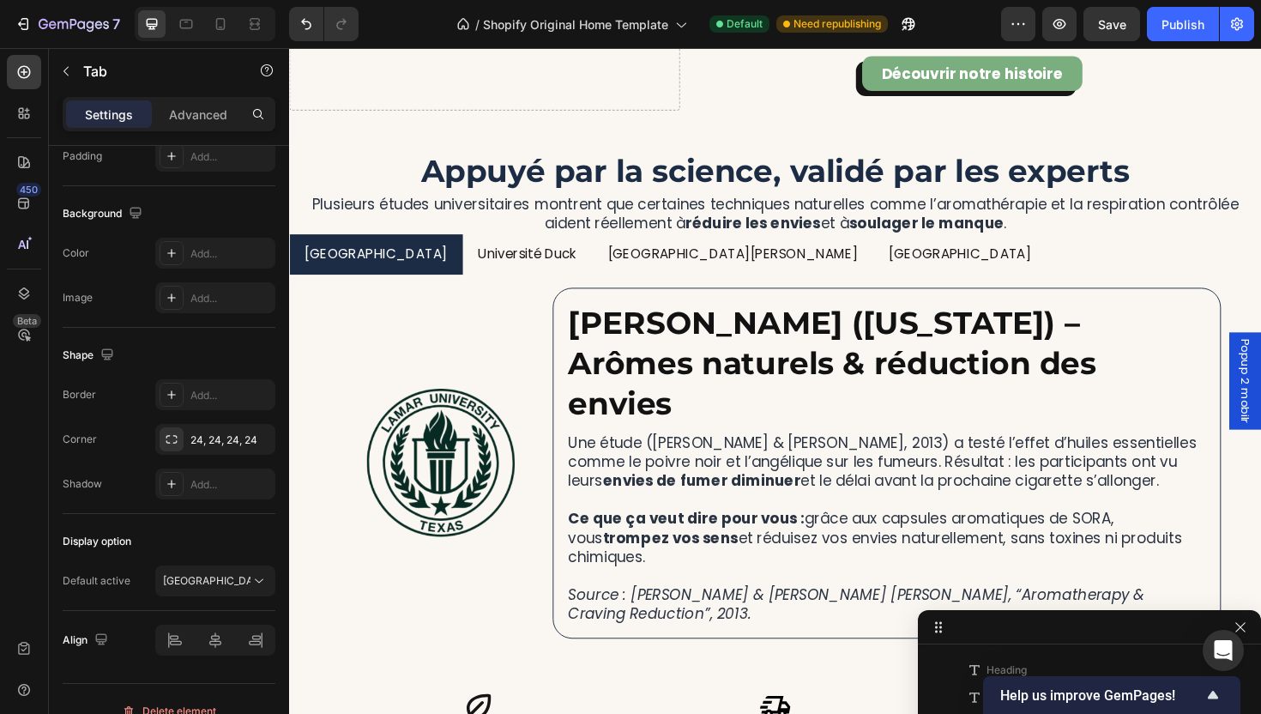
click at [442, 292] on div "Image [PERSON_NAME] ([US_STATE]) – Arômes naturels & réduction des envies Headi…" at bounding box center [803, 487] width 1029 height 398
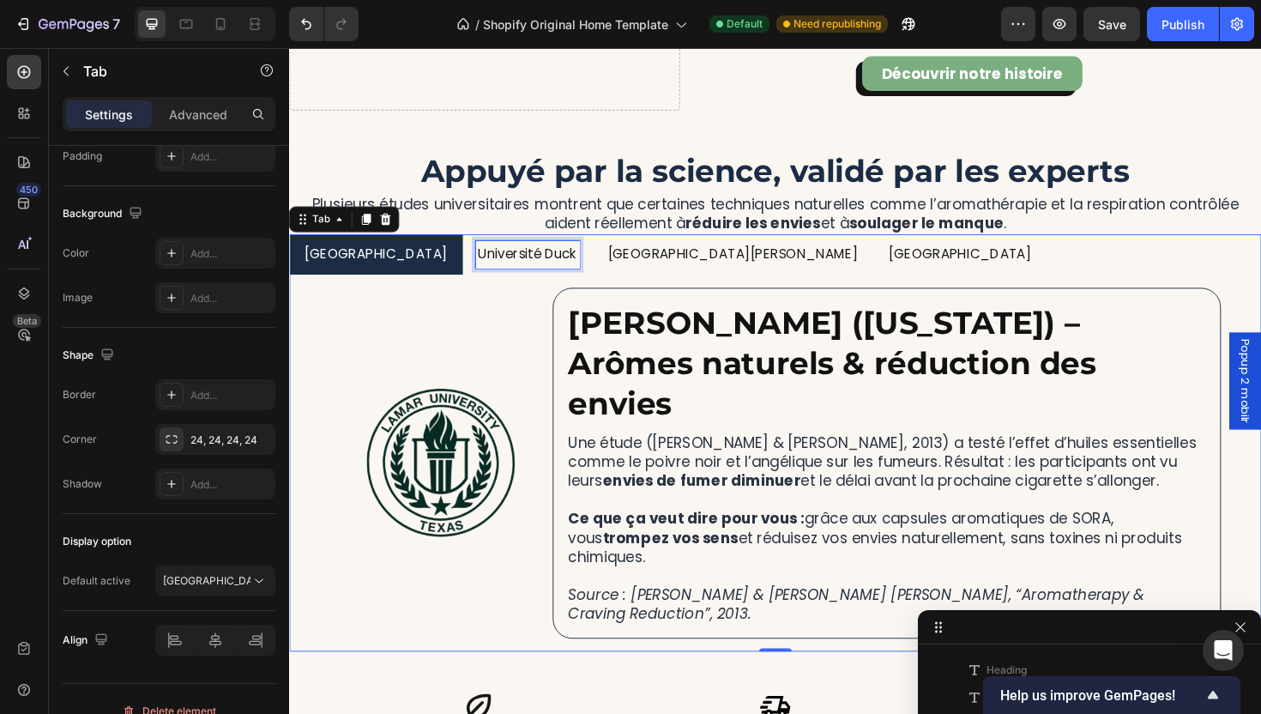
click at [489, 275] on p "Université Duck" at bounding box center [541, 267] width 105 height 25
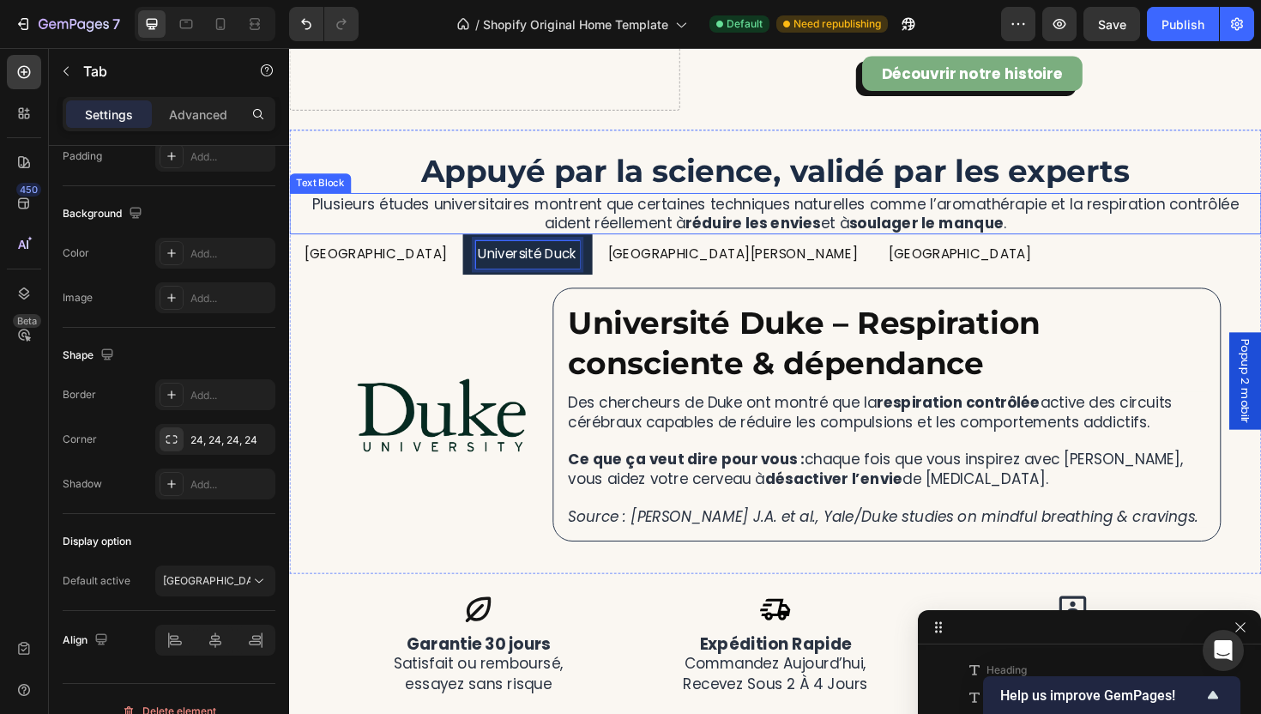
click at [299, 214] on p "Plusieurs études universitaires montrent que certaines techniques naturelles co…" at bounding box center [804, 223] width 1026 height 40
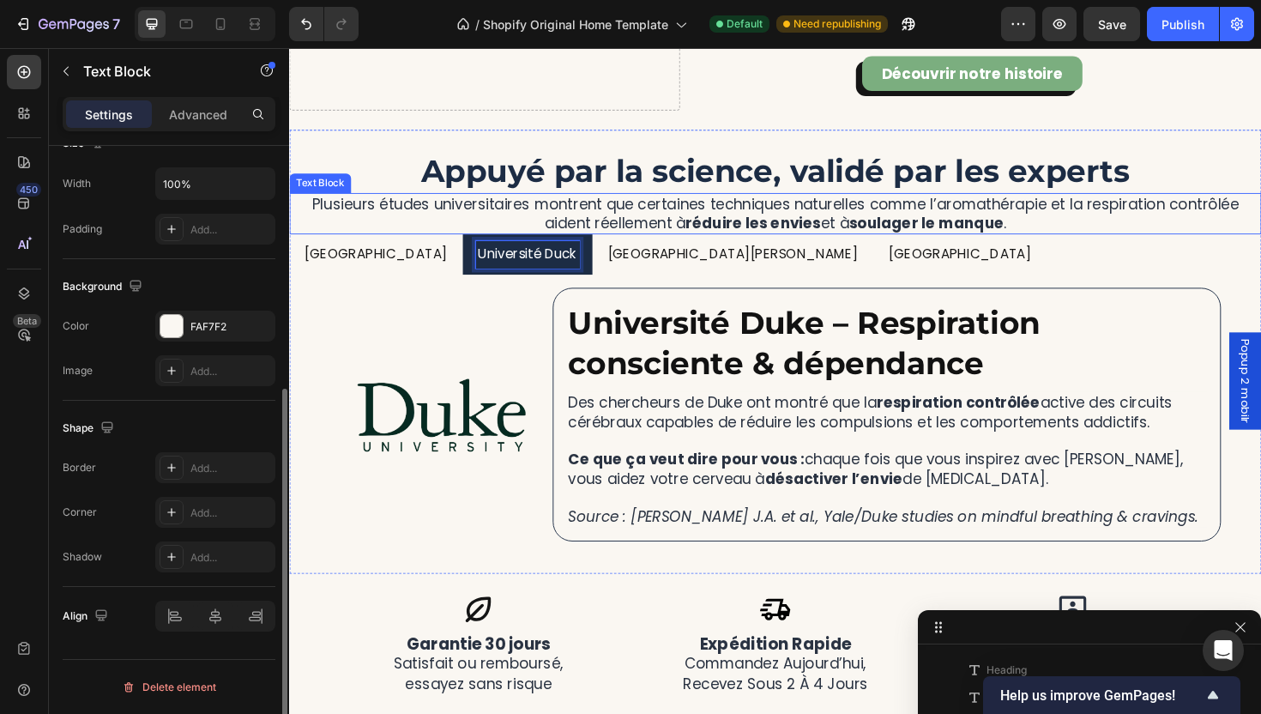
scroll to position [0, 0]
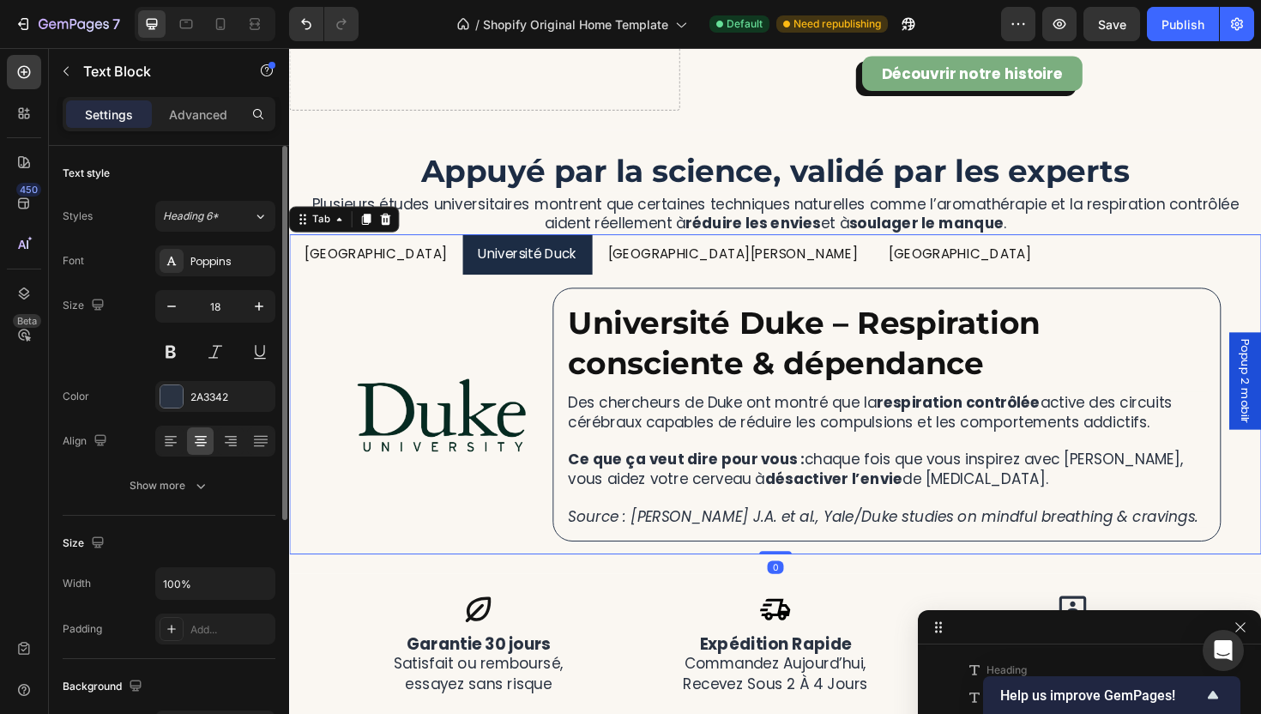
click at [365, 260] on p "[GEOGRAPHIC_DATA]" at bounding box center [380, 267] width 151 height 25
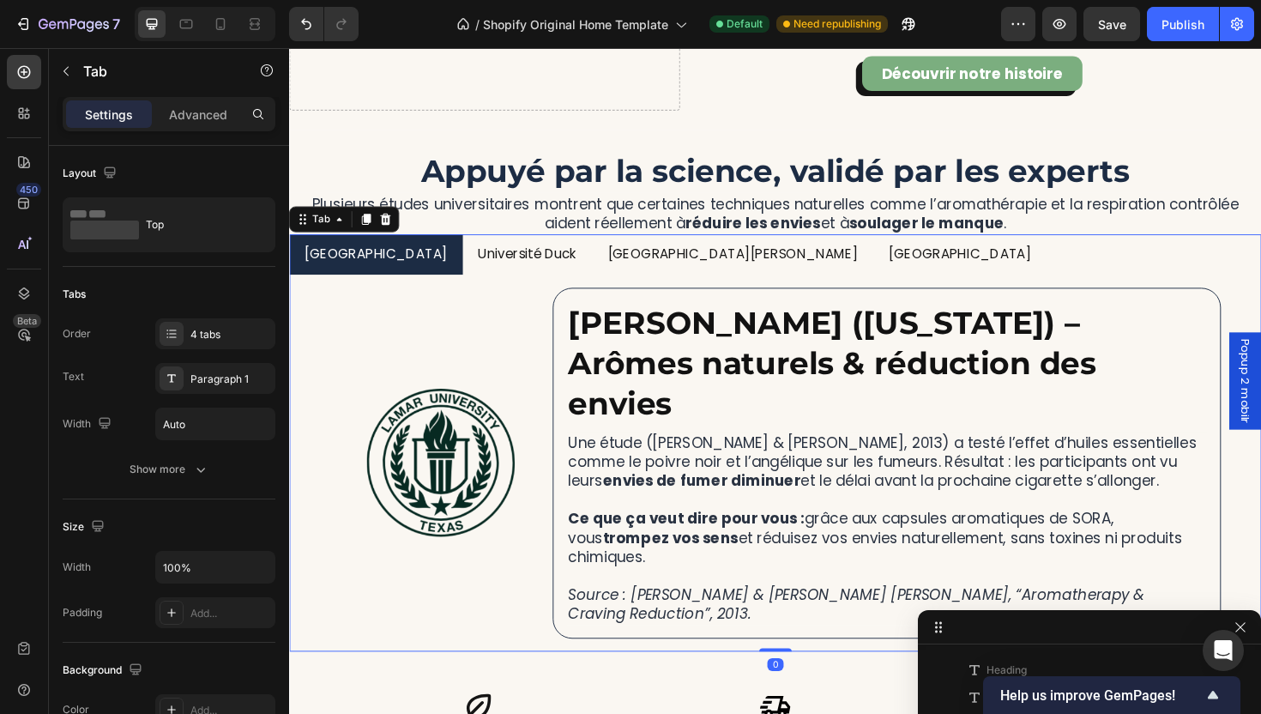
click at [514, 284] on li "Université Duck" at bounding box center [541, 267] width 137 height 44
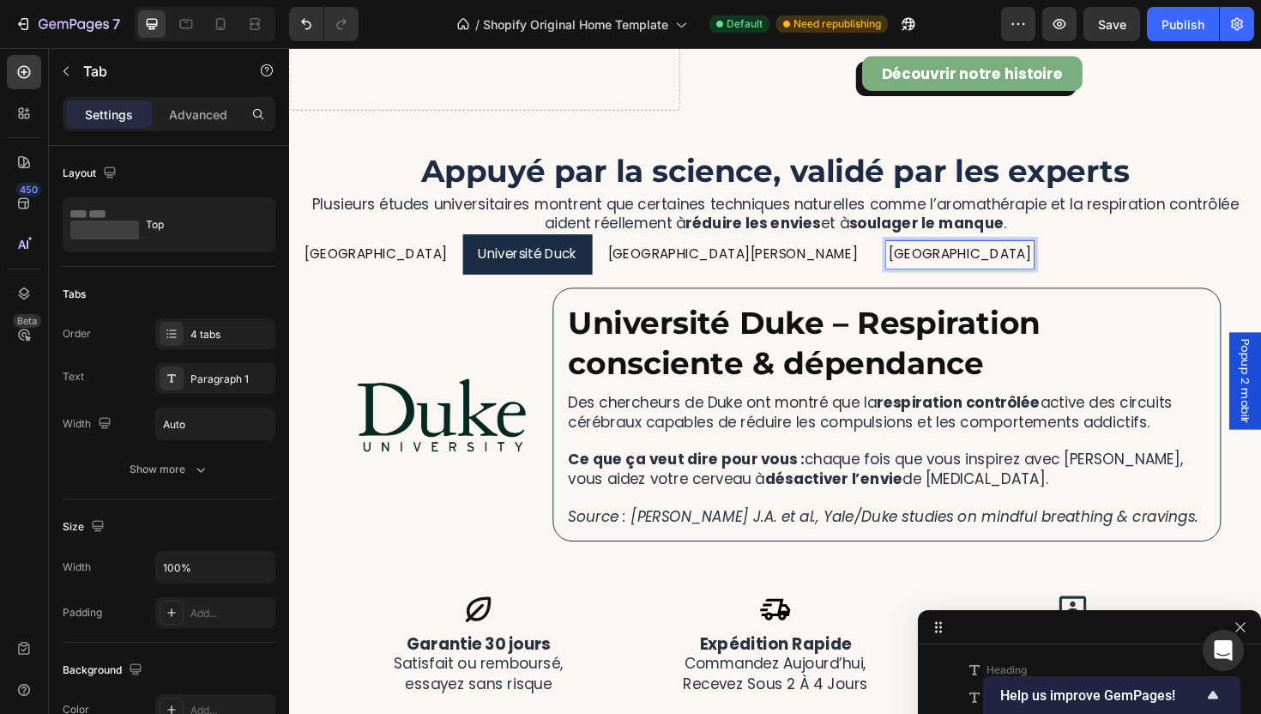
click at [726, 258] on p "[GEOGRAPHIC_DATA][PERSON_NAME]" at bounding box center [758, 267] width 265 height 25
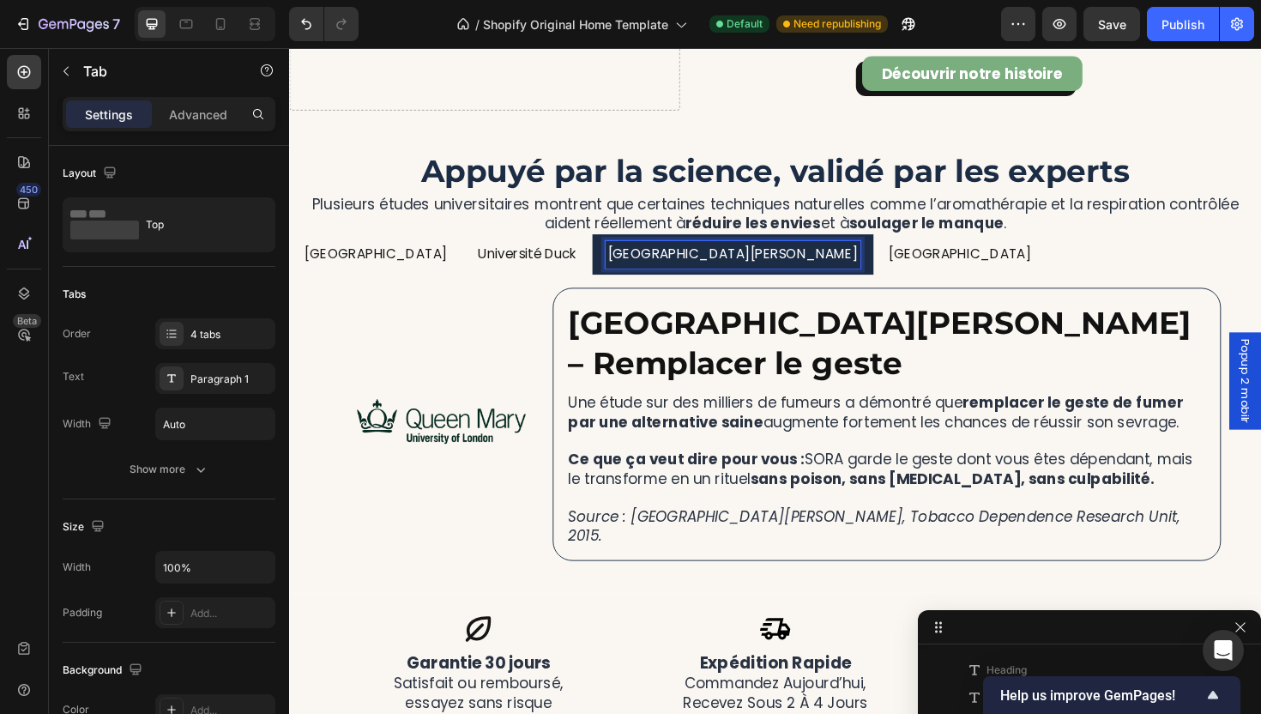
click at [924, 263] on p "[GEOGRAPHIC_DATA]" at bounding box center [999, 267] width 151 height 25
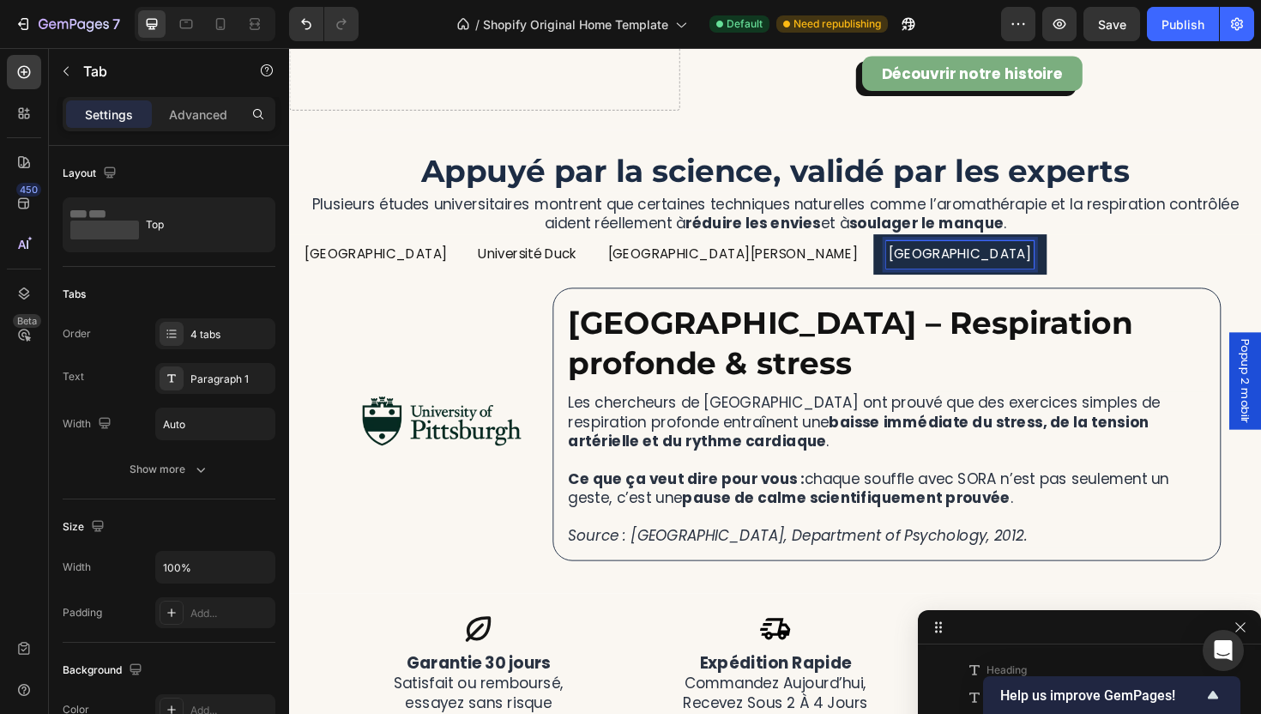
click at [500, 269] on p "Université Duck" at bounding box center [541, 267] width 105 height 25
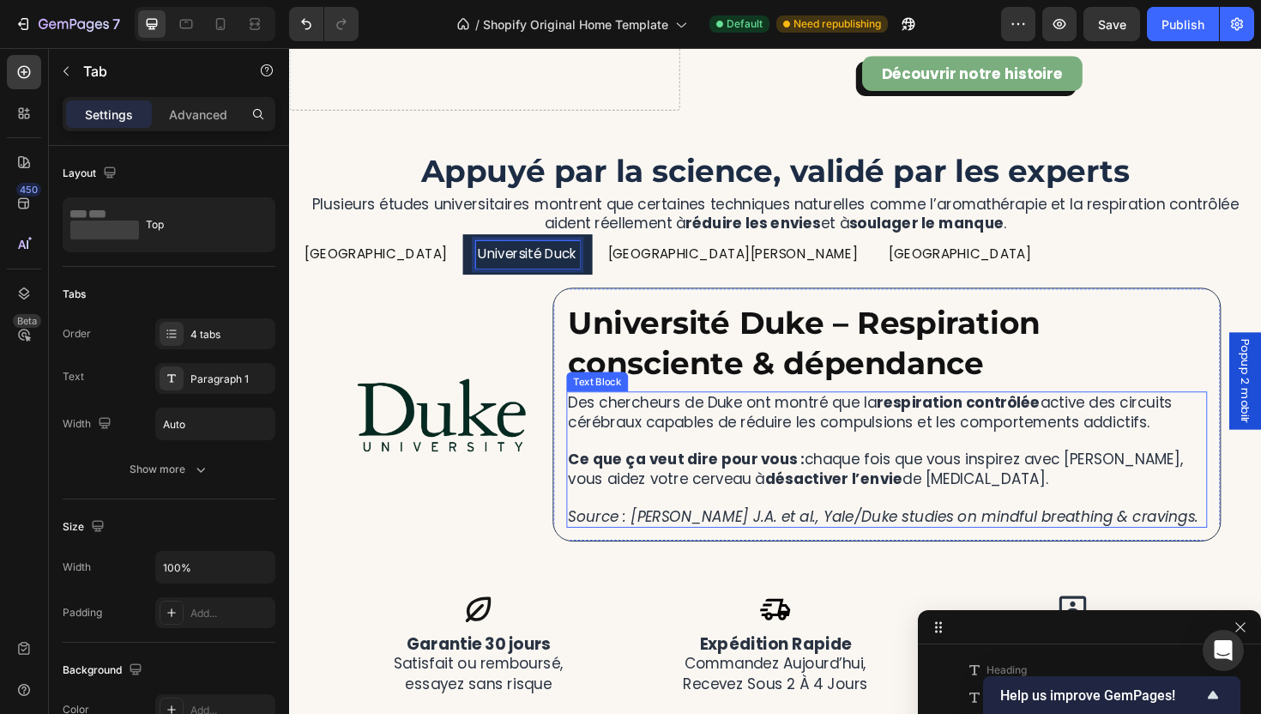
click at [1213, 550] on p "Source : [PERSON_NAME] J.A. et al., Yale/Duke studies on mindful breathing & cr…" at bounding box center [921, 534] width 675 height 40
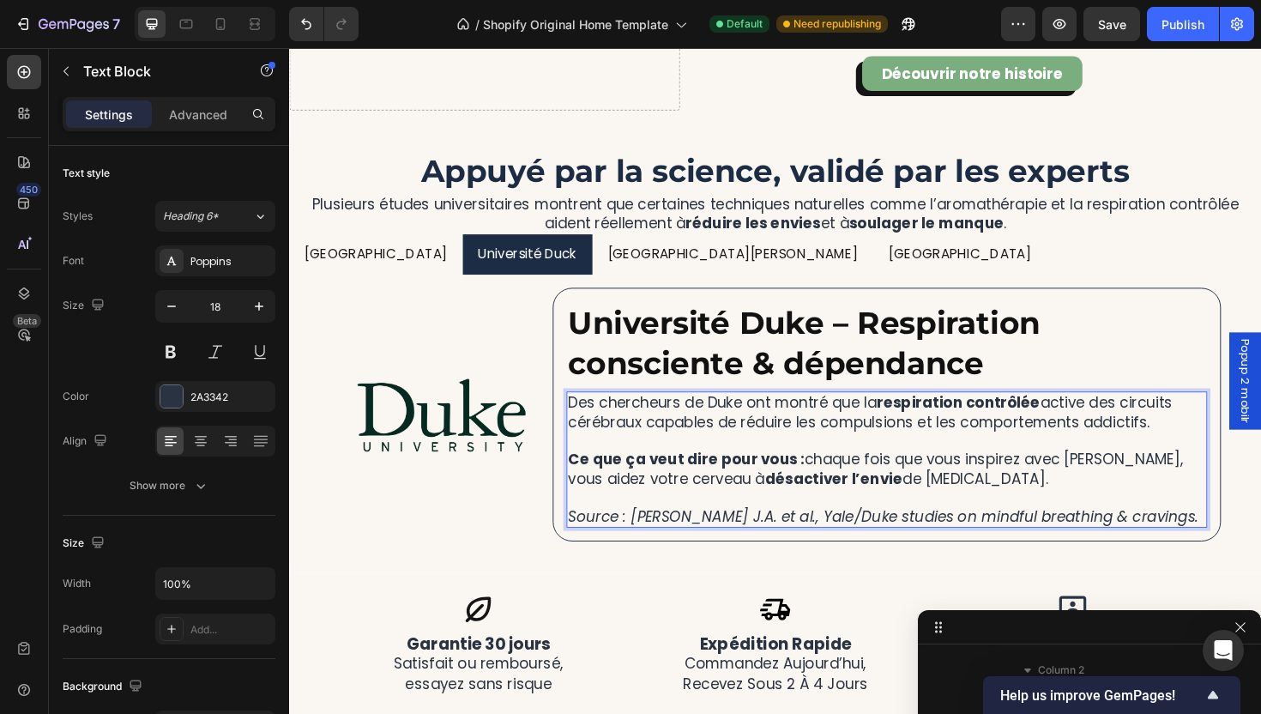
click at [1075, 504] on p "Ce que ça veut dire pour vous : chaque fois que vous inspirez avec [PERSON_NAME…" at bounding box center [921, 484] width 675 height 60
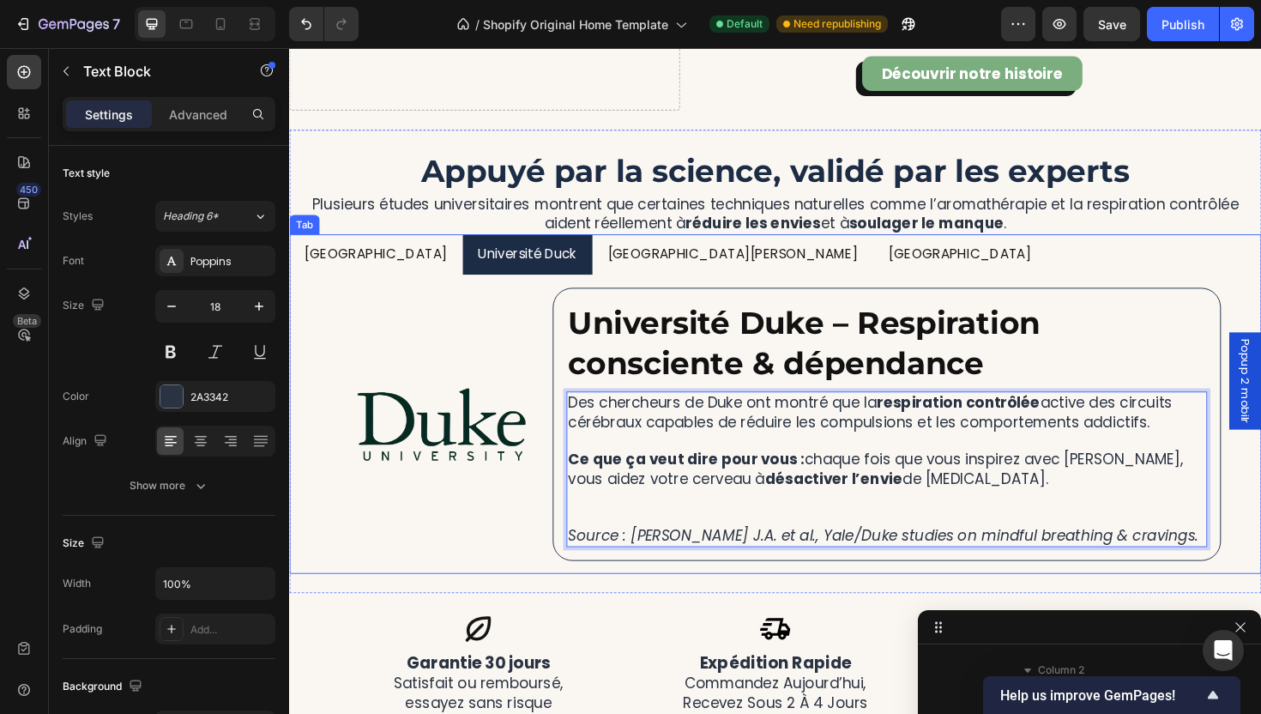
click at [640, 285] on li "[GEOGRAPHIC_DATA][PERSON_NAME]" at bounding box center [759, 267] width 298 height 44
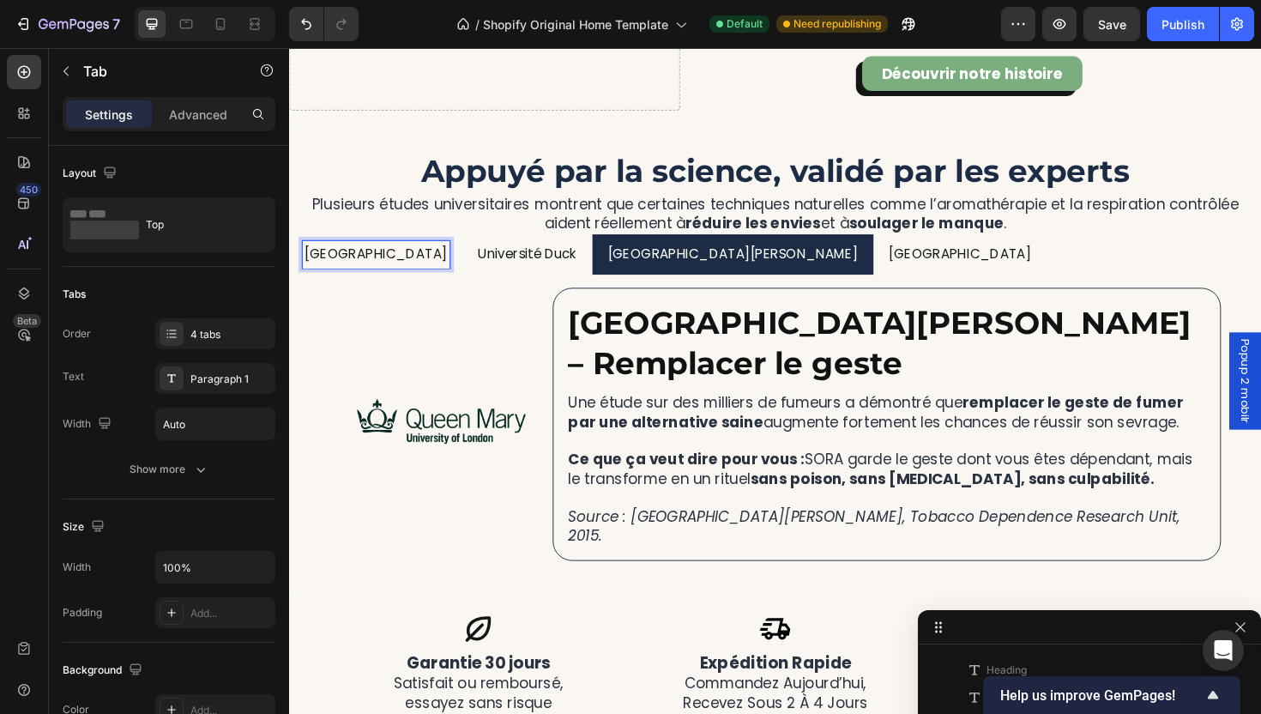
click at [379, 268] on p "[GEOGRAPHIC_DATA]" at bounding box center [380, 267] width 151 height 25
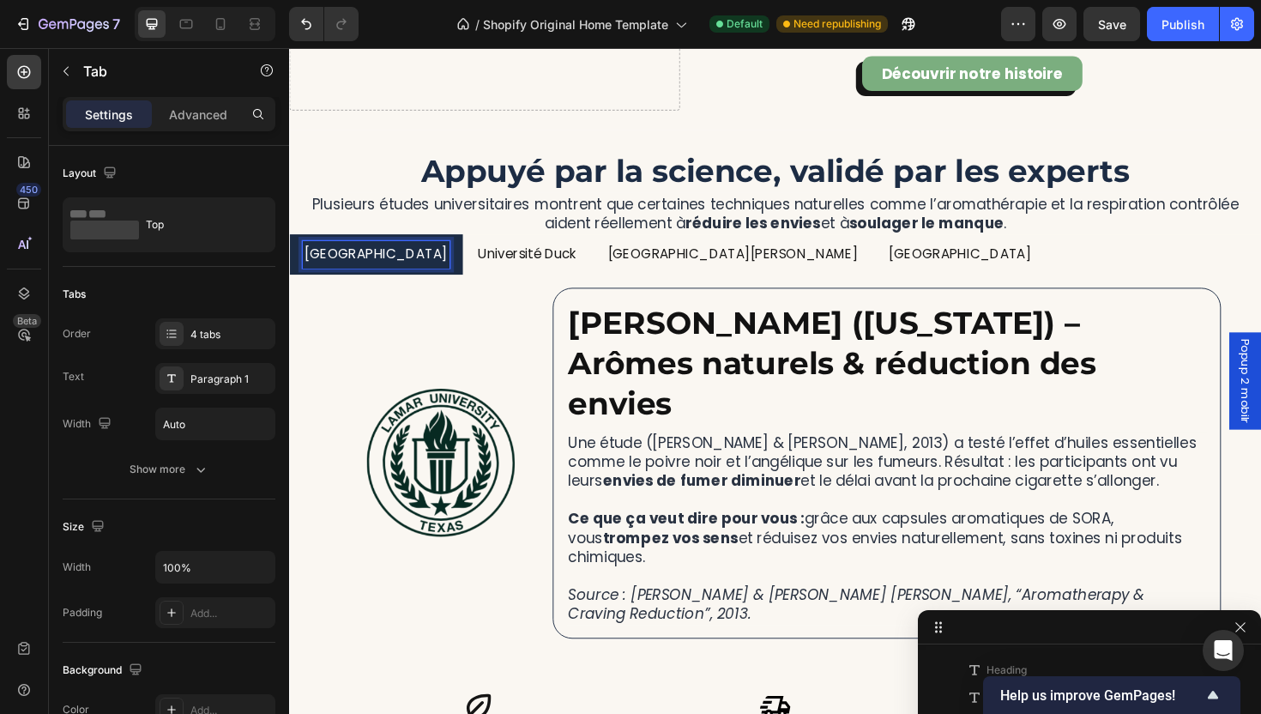
click at [489, 276] on p "Université Duck" at bounding box center [541, 267] width 105 height 25
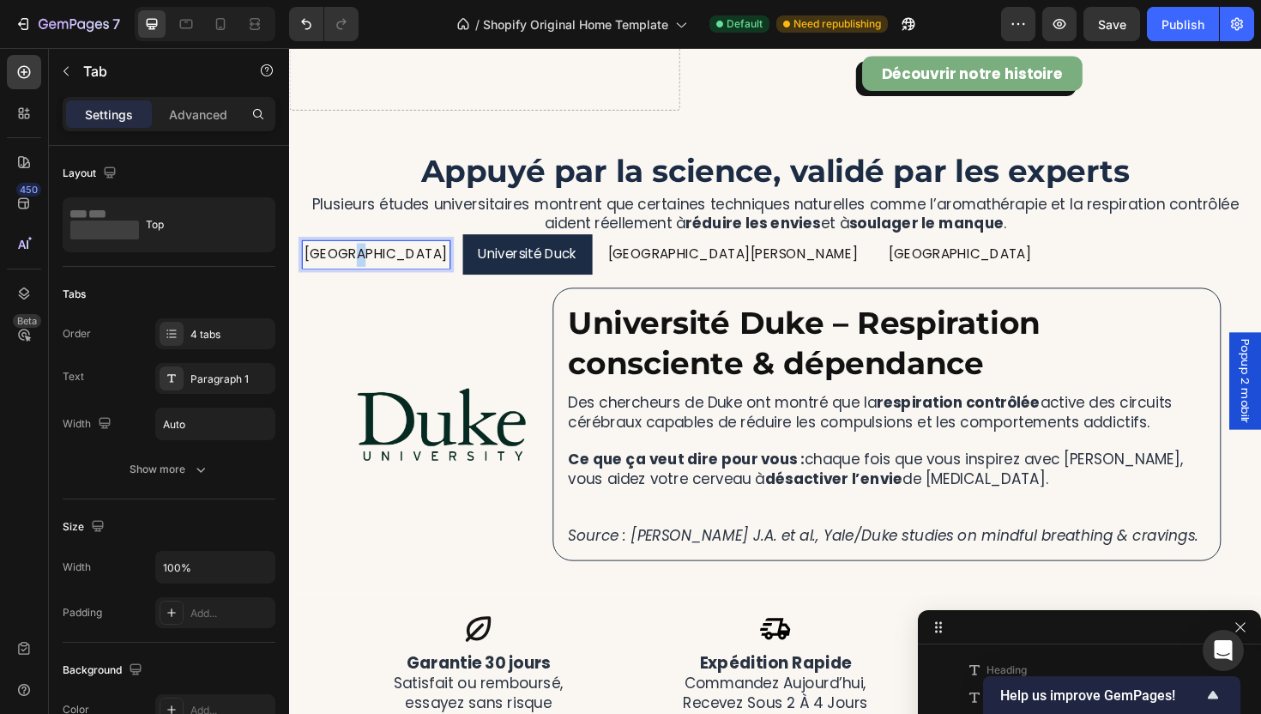
click at [355, 275] on p "[GEOGRAPHIC_DATA]" at bounding box center [380, 267] width 151 height 25
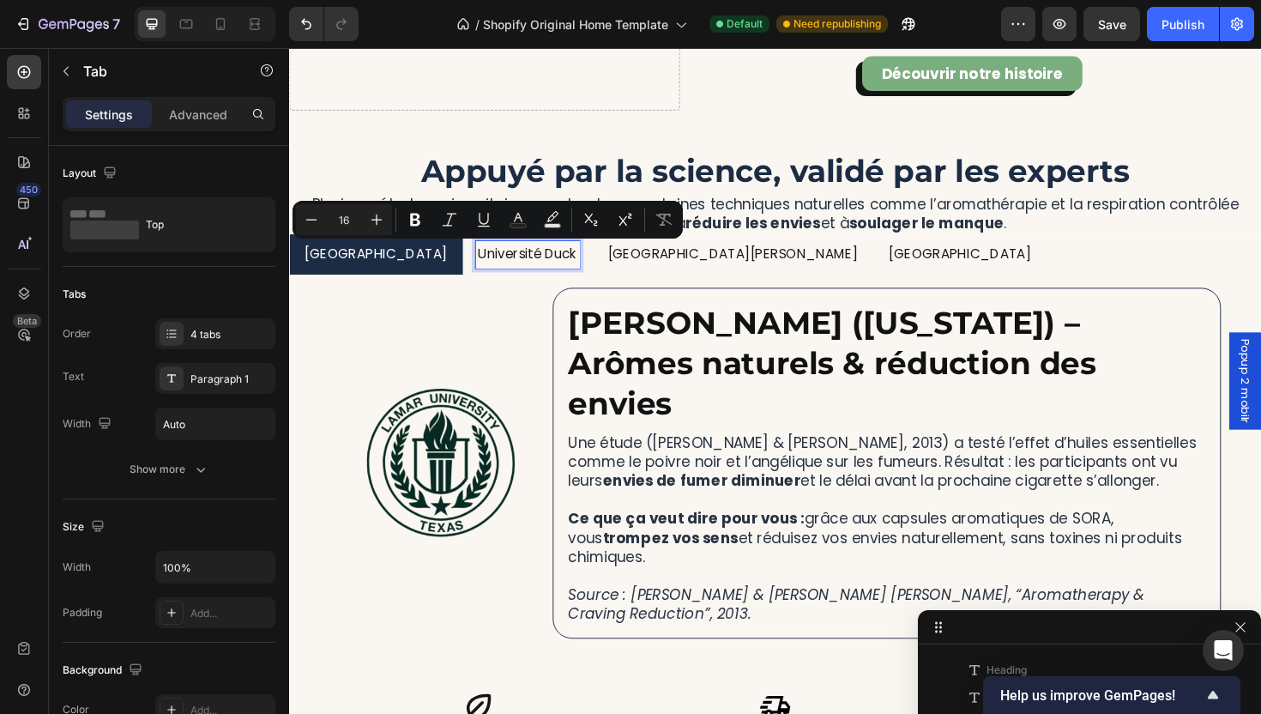
click at [492, 281] on div "Université Duck" at bounding box center [541, 267] width 110 height 30
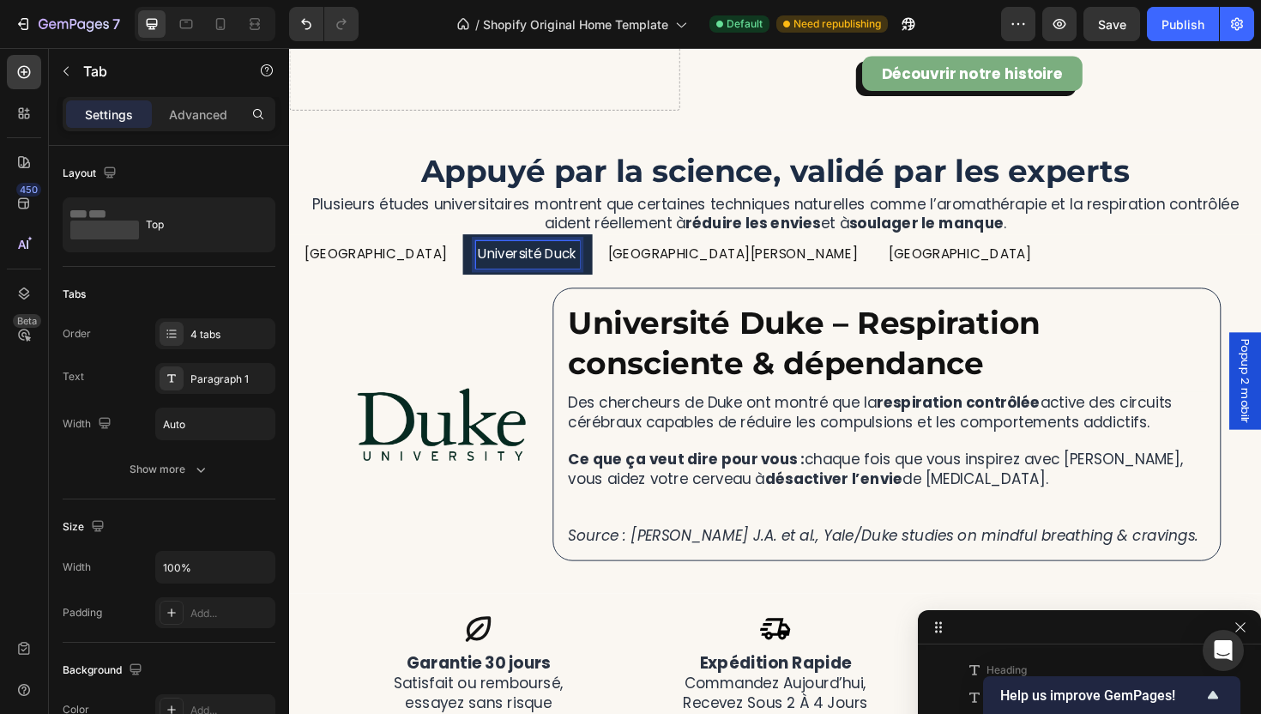
click at [347, 265] on p "[GEOGRAPHIC_DATA]" at bounding box center [380, 267] width 151 height 25
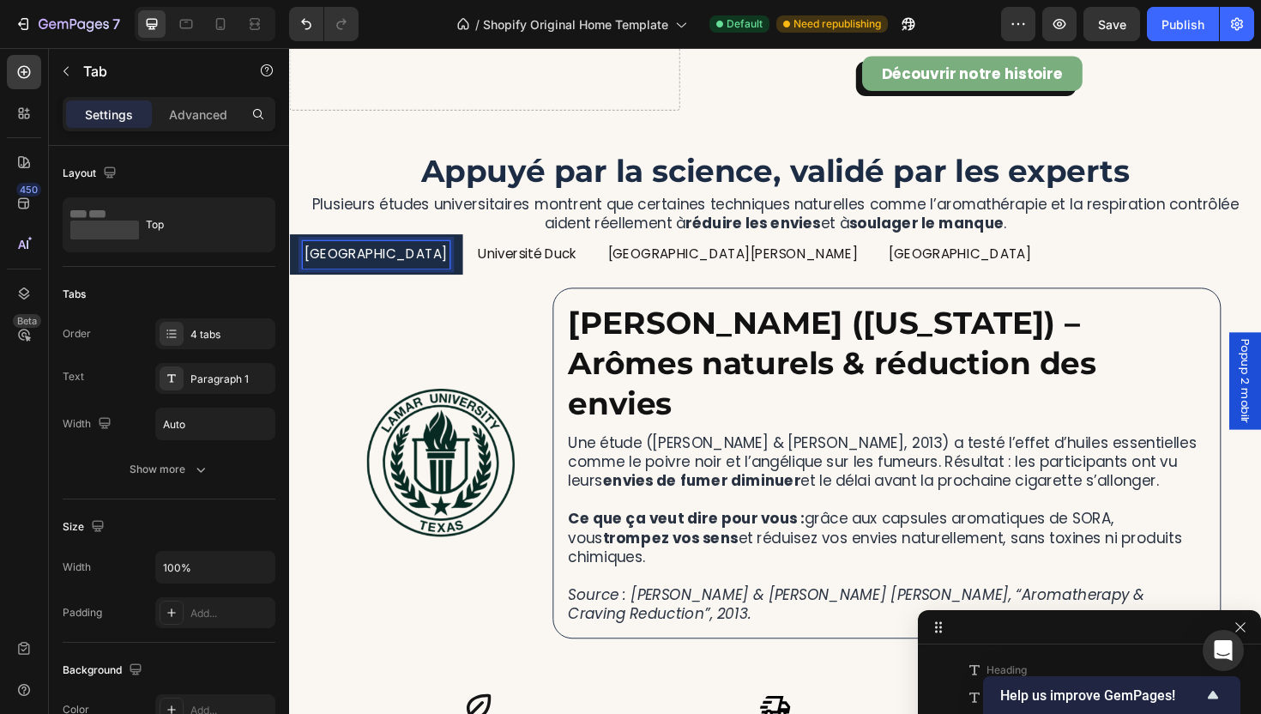
click at [492, 277] on p "Université Duck" at bounding box center [541, 267] width 105 height 25
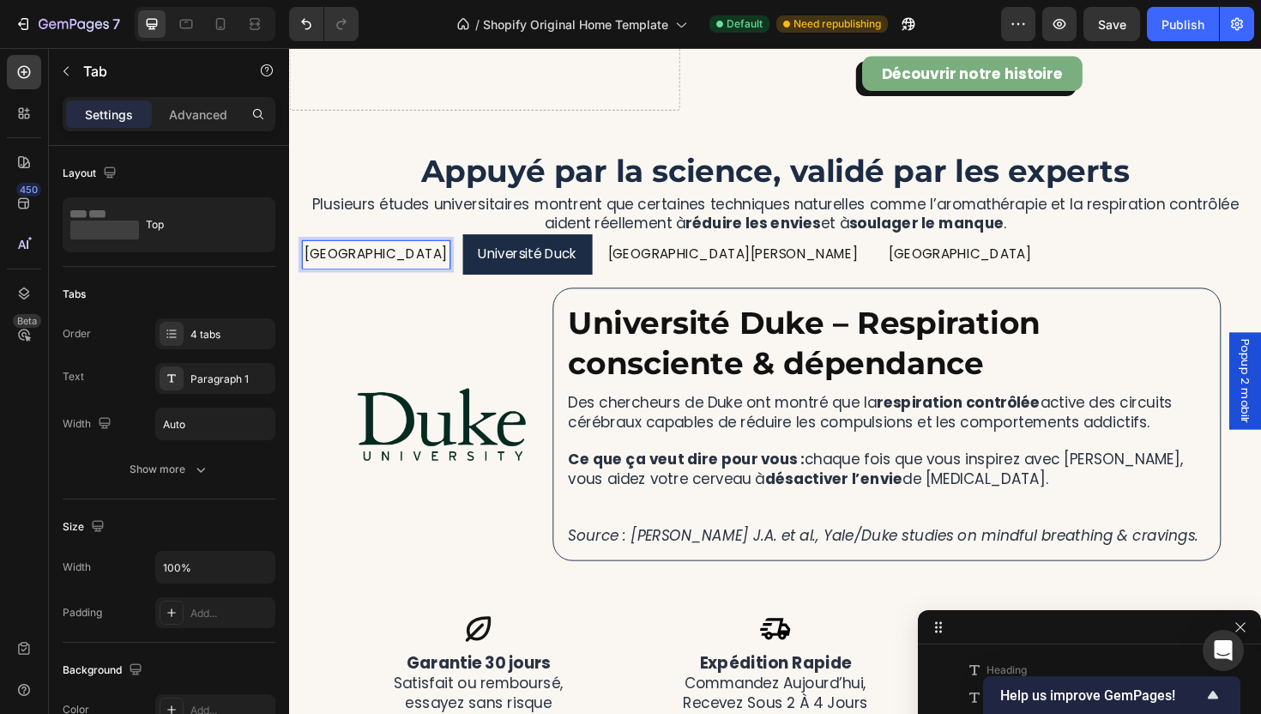
click at [310, 269] on p "[GEOGRAPHIC_DATA]" at bounding box center [380, 267] width 151 height 25
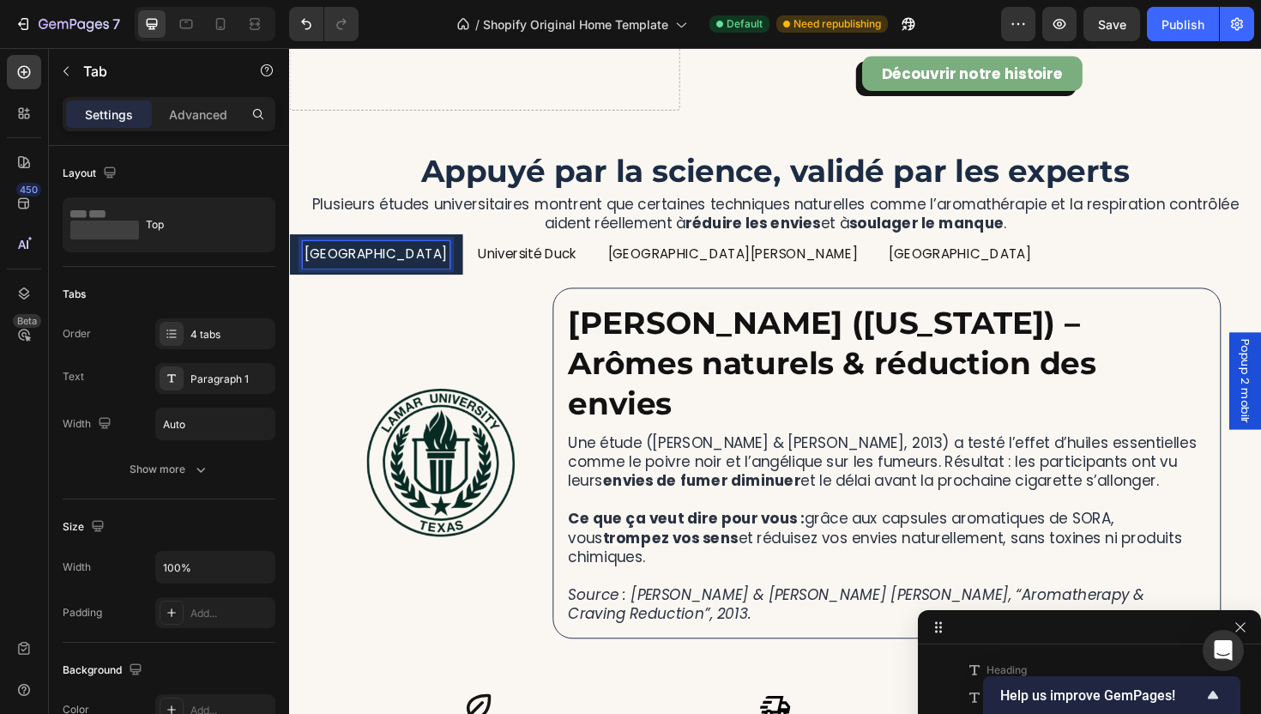
click at [489, 269] on p "Université Duck" at bounding box center [541, 267] width 105 height 25
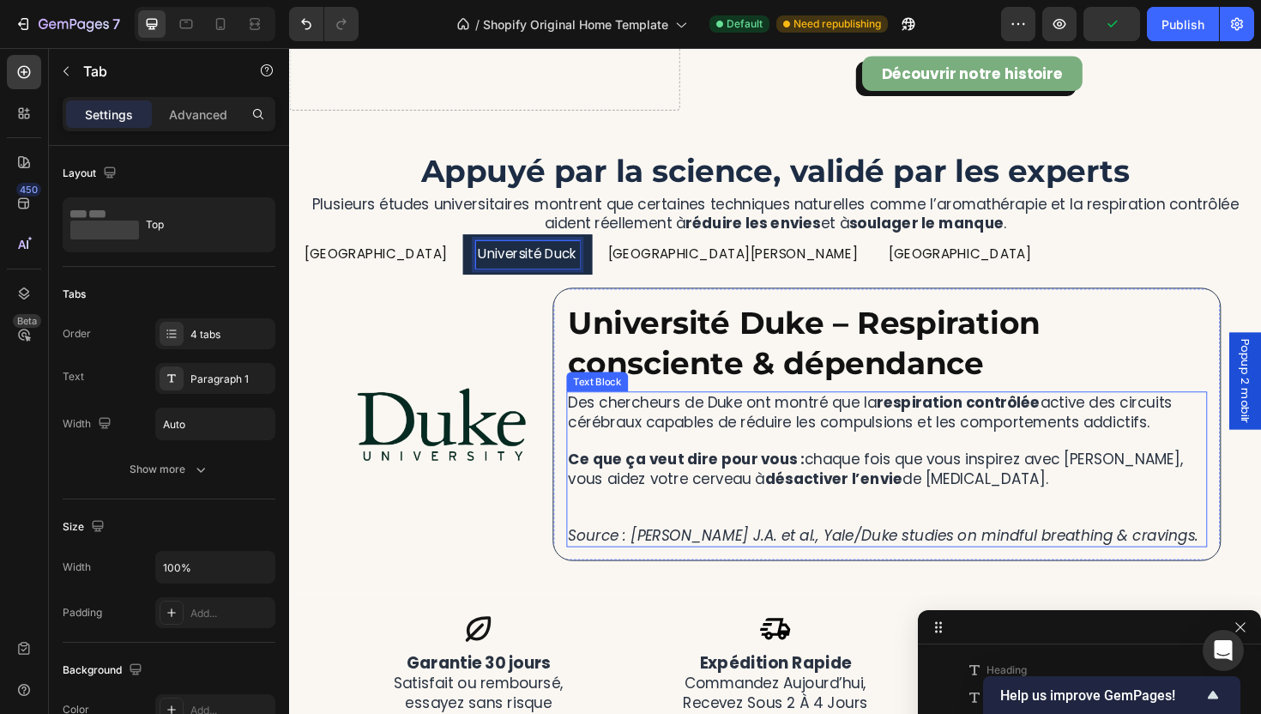
click at [937, 528] on p "Rich Text Editor. Editing area: main" at bounding box center [921, 524] width 675 height 20
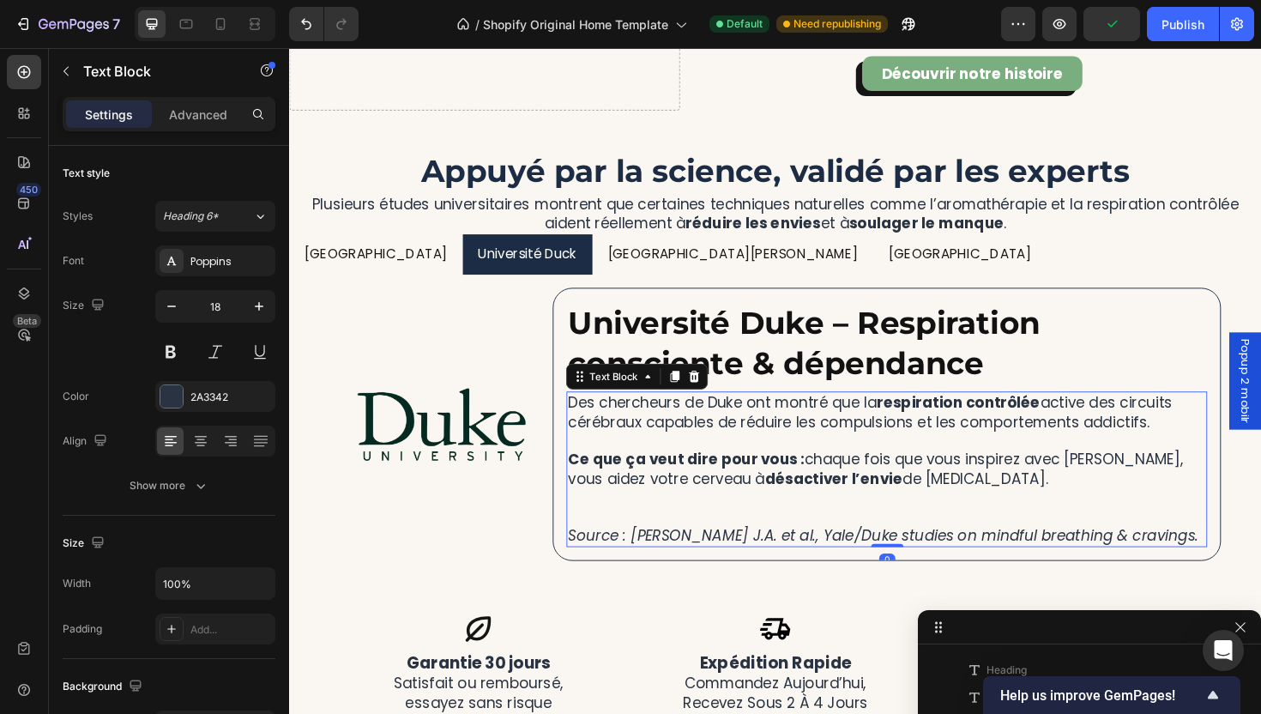
scroll to position [10612, 0]
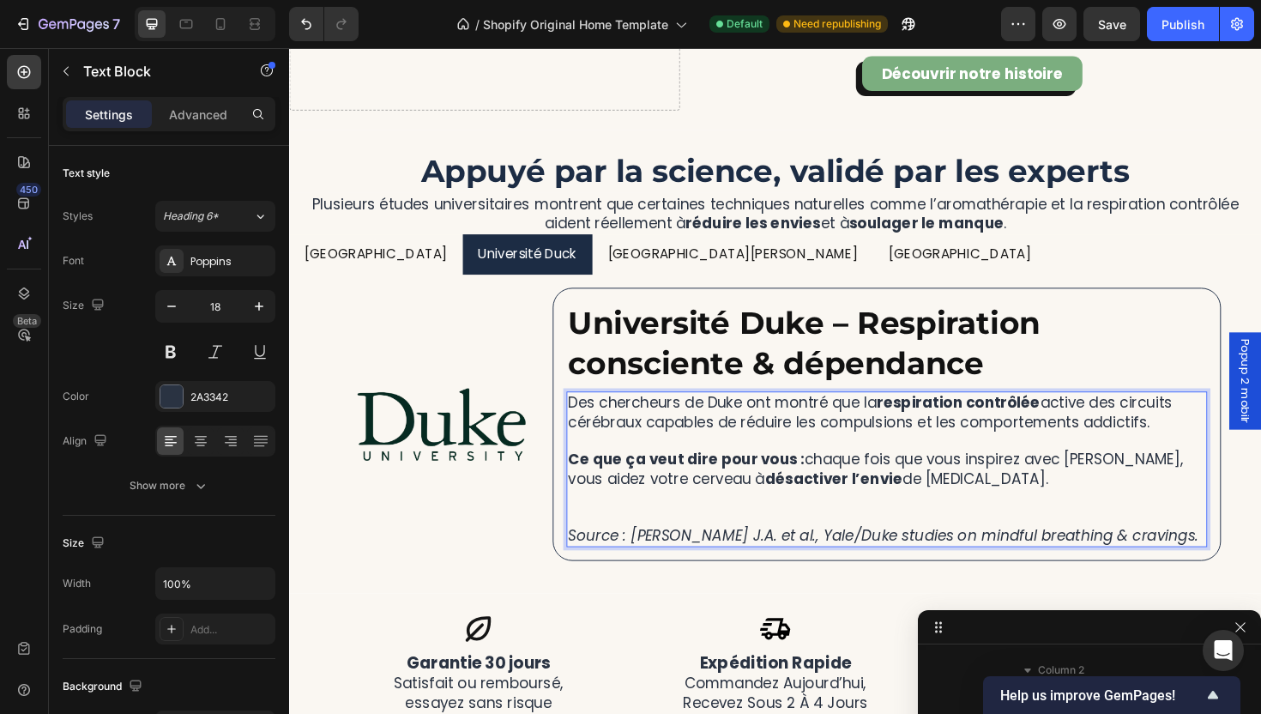
click at [975, 462] on p "Ce que ça veut dire pour vous : chaque fois que vous inspirez avec [PERSON_NAME…" at bounding box center [921, 484] width 675 height 60
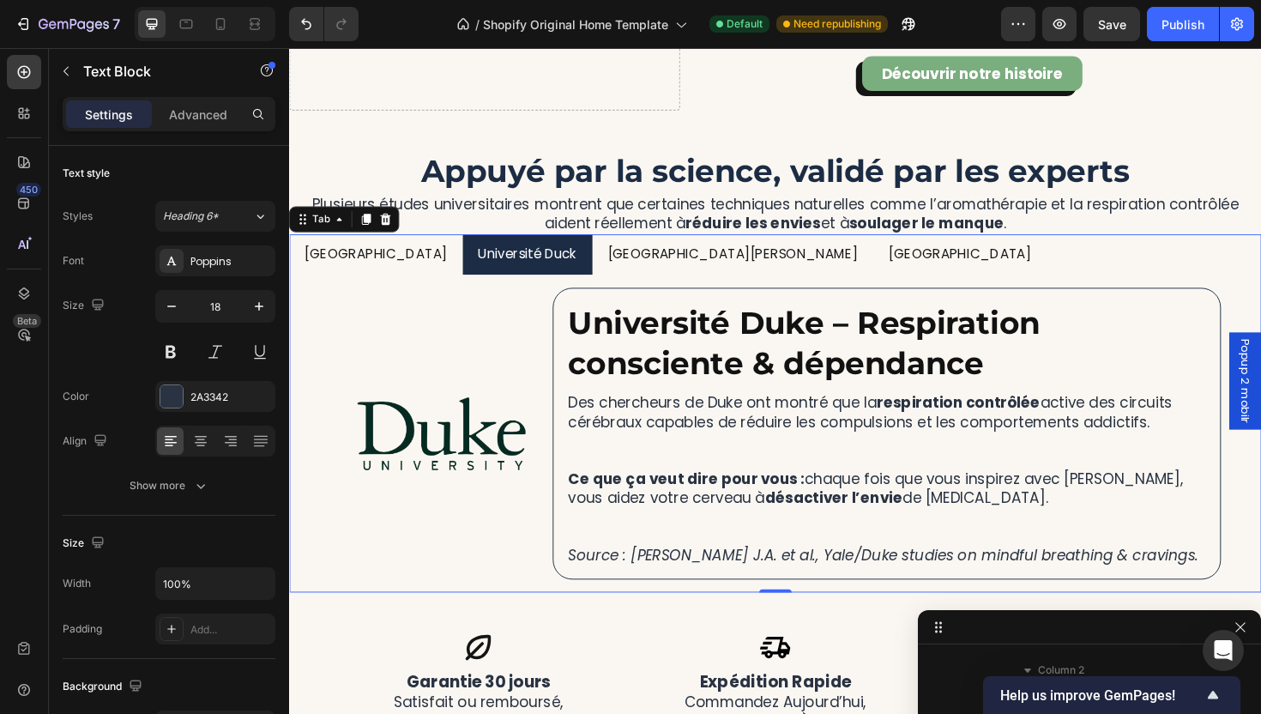
click at [349, 285] on li "[GEOGRAPHIC_DATA]" at bounding box center [381, 267] width 184 height 44
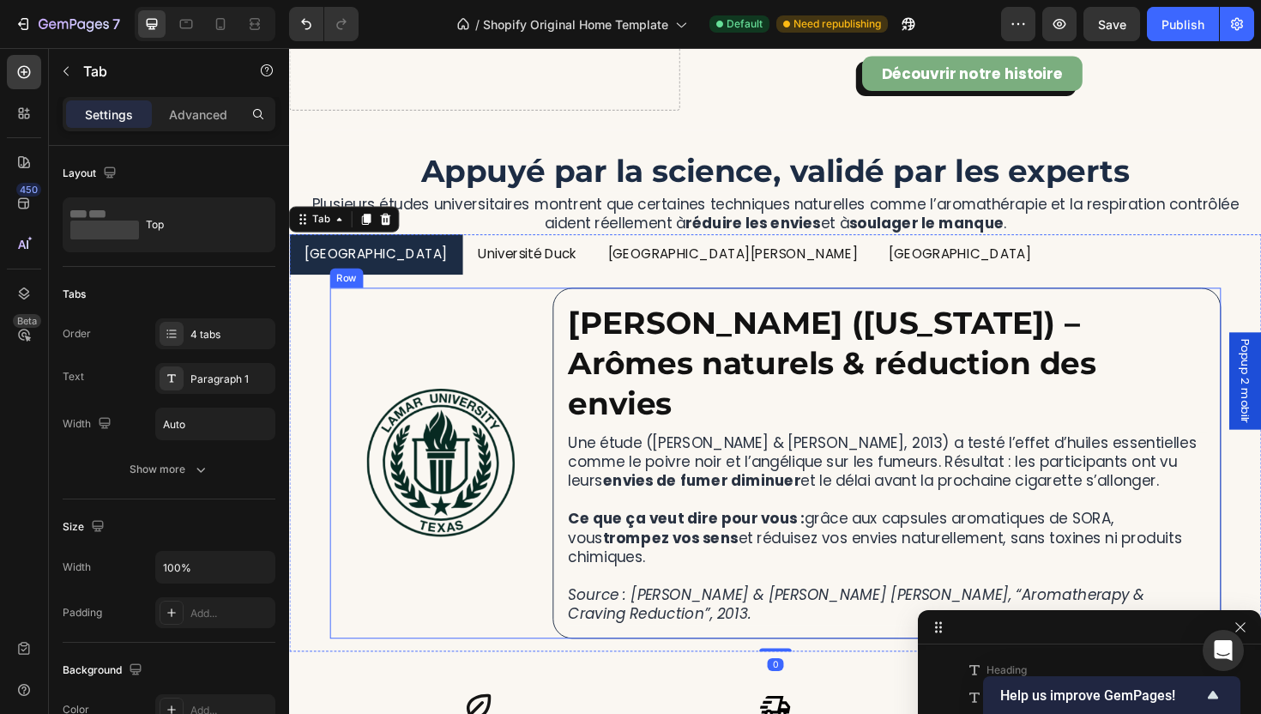
click at [467, 307] on div "Image" at bounding box center [450, 487] width 236 height 371
click at [486, 296] on div "Image [PERSON_NAME] ([US_STATE]) – Arômes naturels & réduction des envies Headi…" at bounding box center [803, 487] width 1029 height 398
click at [479, 296] on div "Image [PERSON_NAME] ([US_STATE]) – Arômes naturels & réduction des envies Headi…" at bounding box center [803, 487] width 1029 height 398
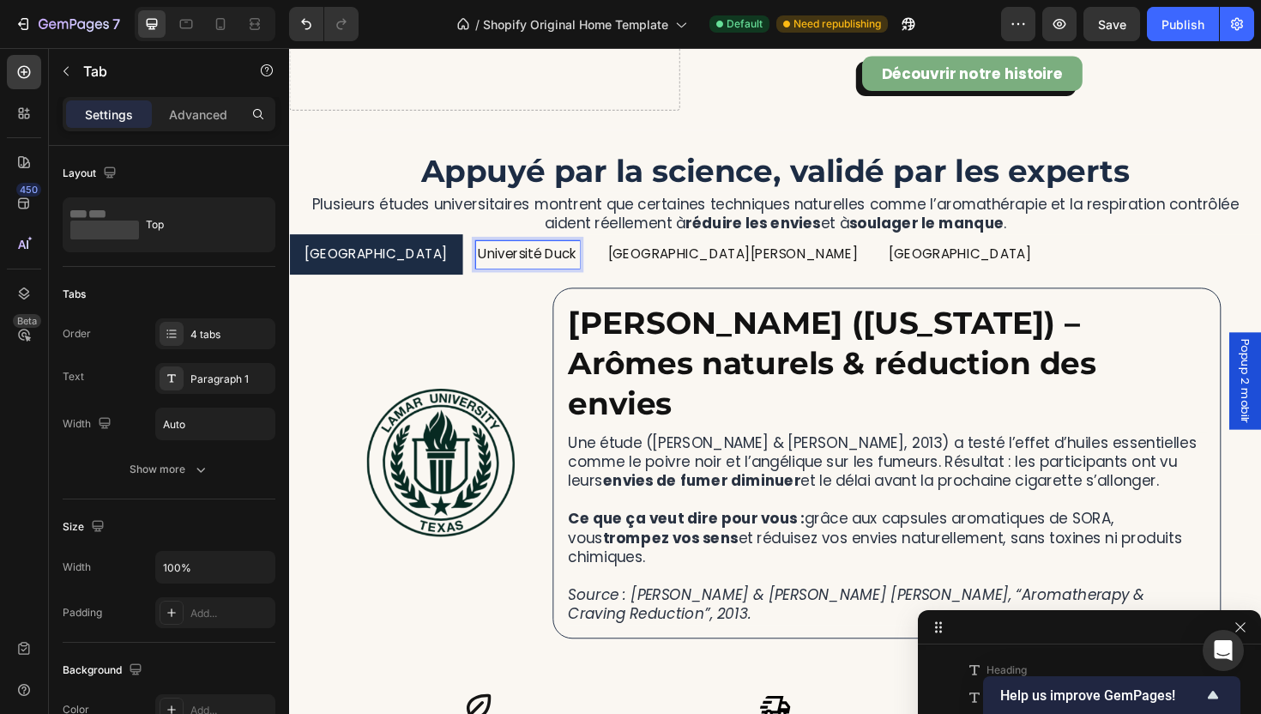
click at [517, 275] on p "Université Duck" at bounding box center [541, 267] width 105 height 25
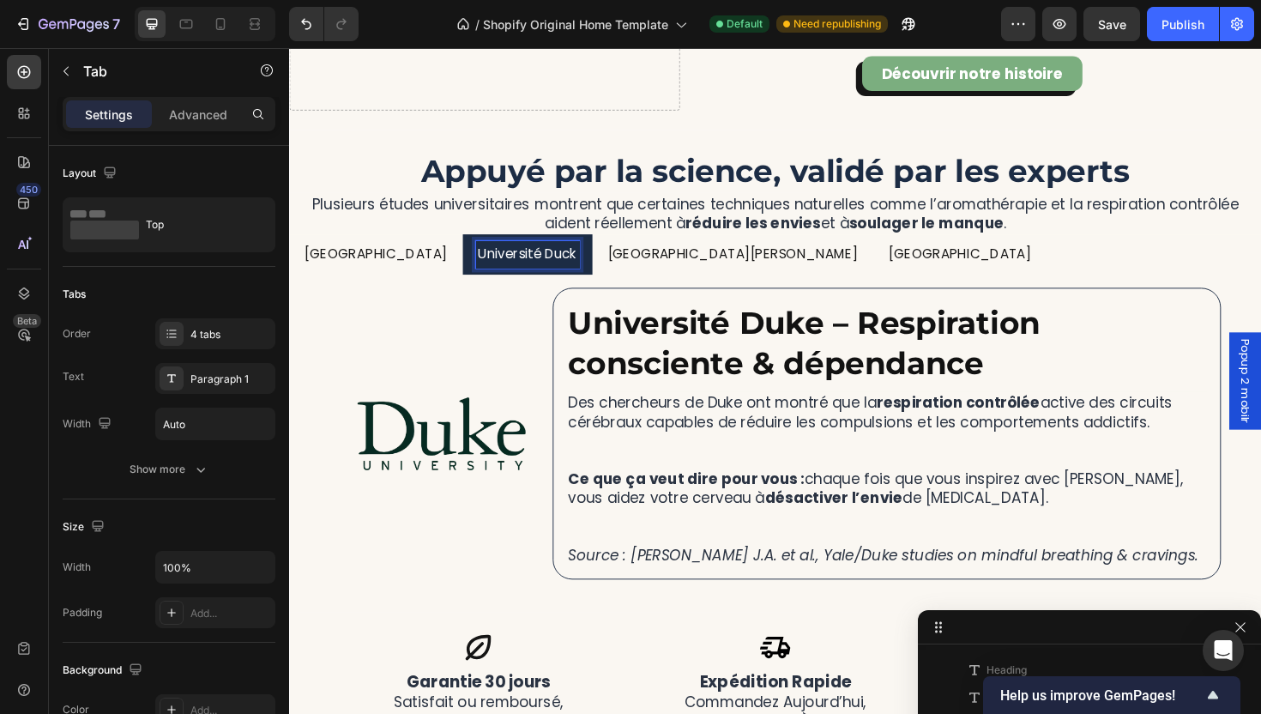
click at [633, 281] on li "[GEOGRAPHIC_DATA][PERSON_NAME]" at bounding box center [759, 267] width 298 height 44
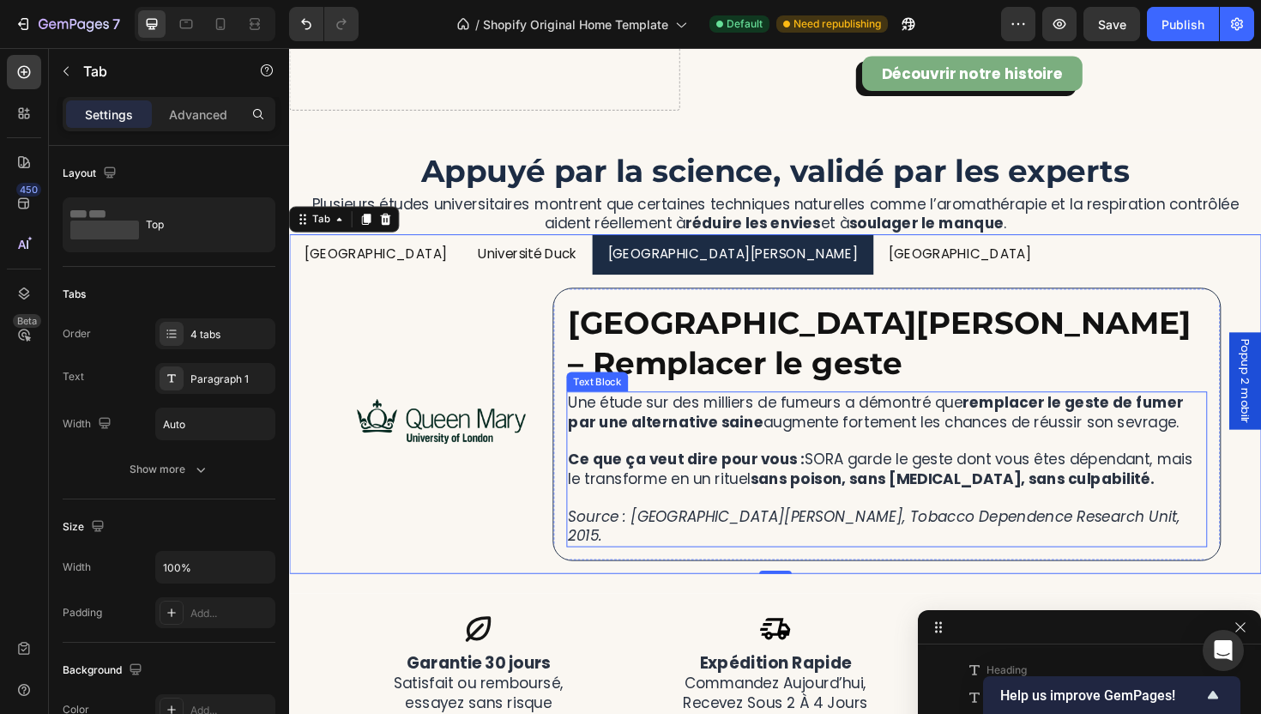
click at [679, 522] on p "Source : [GEOGRAPHIC_DATA][PERSON_NAME], Tobacco Dependence Research Unit, 2015." at bounding box center [921, 544] width 675 height 60
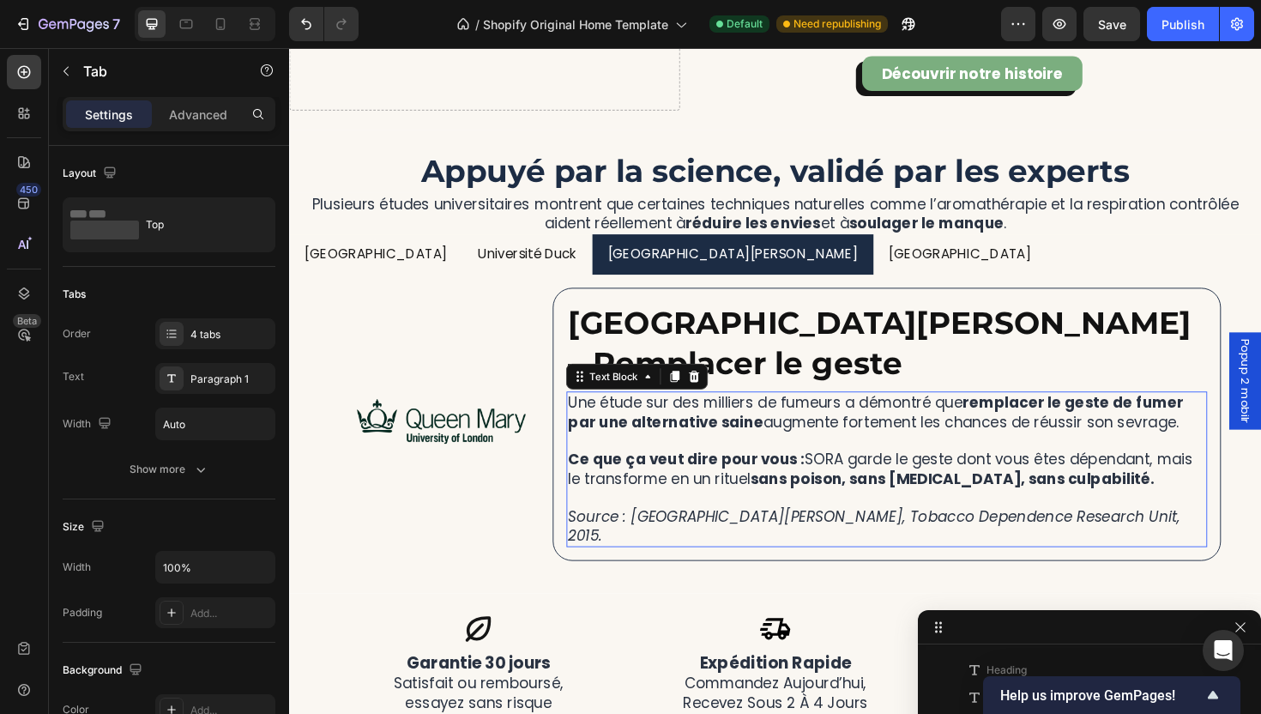
scroll to position [10859, 0]
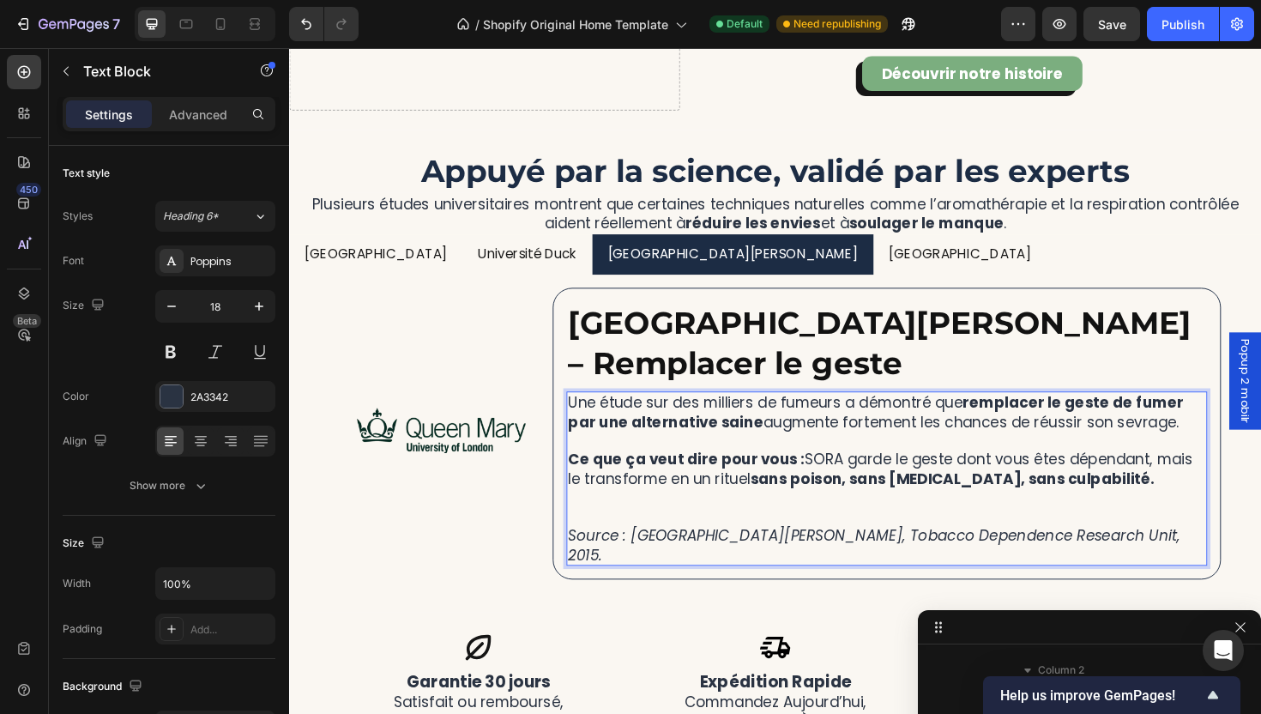
click at [655, 468] on p "Ce que ça veut dire pour vous : SORA garde le geste dont vous êtes dépendant, m…" at bounding box center [921, 484] width 675 height 60
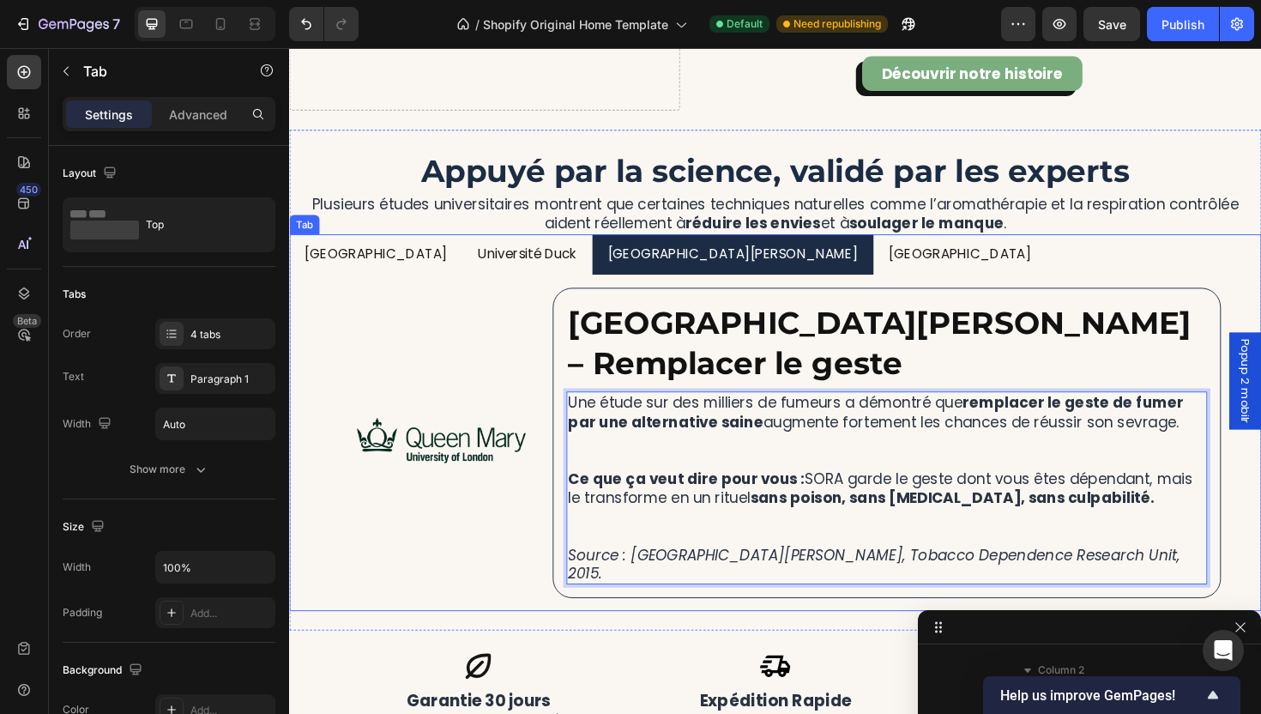
click at [509, 280] on div "Université Duck" at bounding box center [541, 267] width 110 height 30
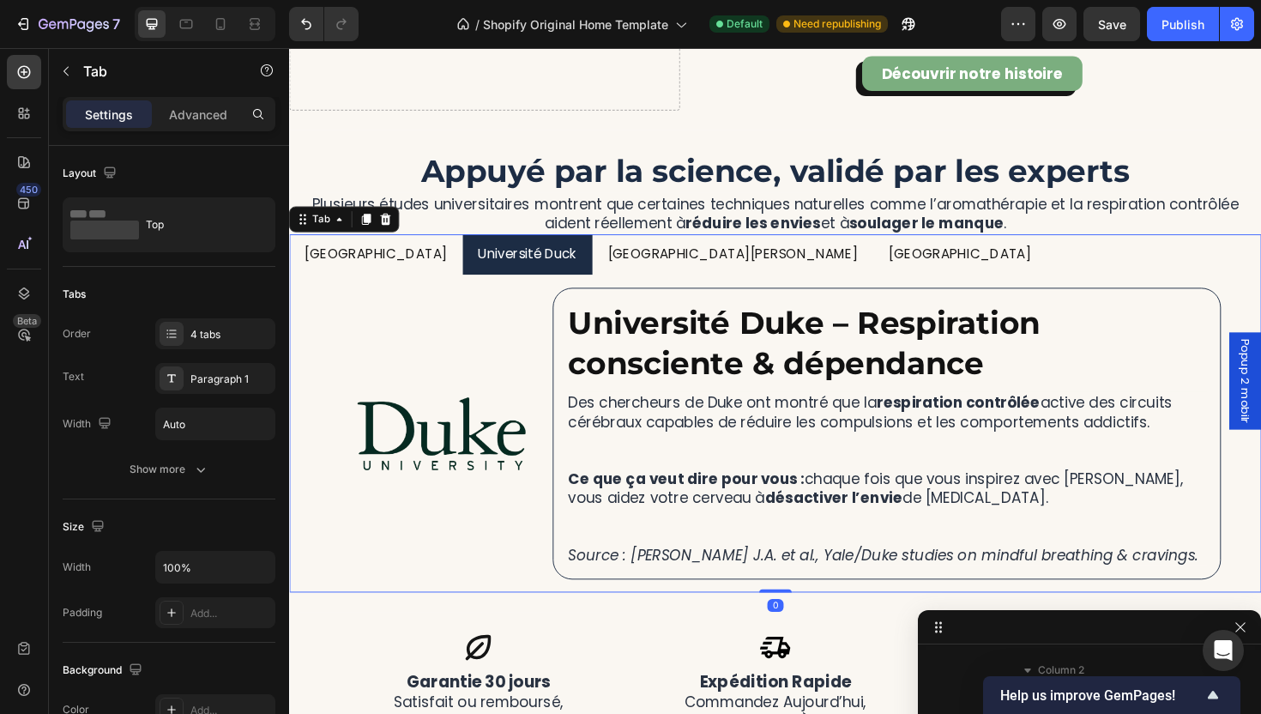
scroll to position [10118, 0]
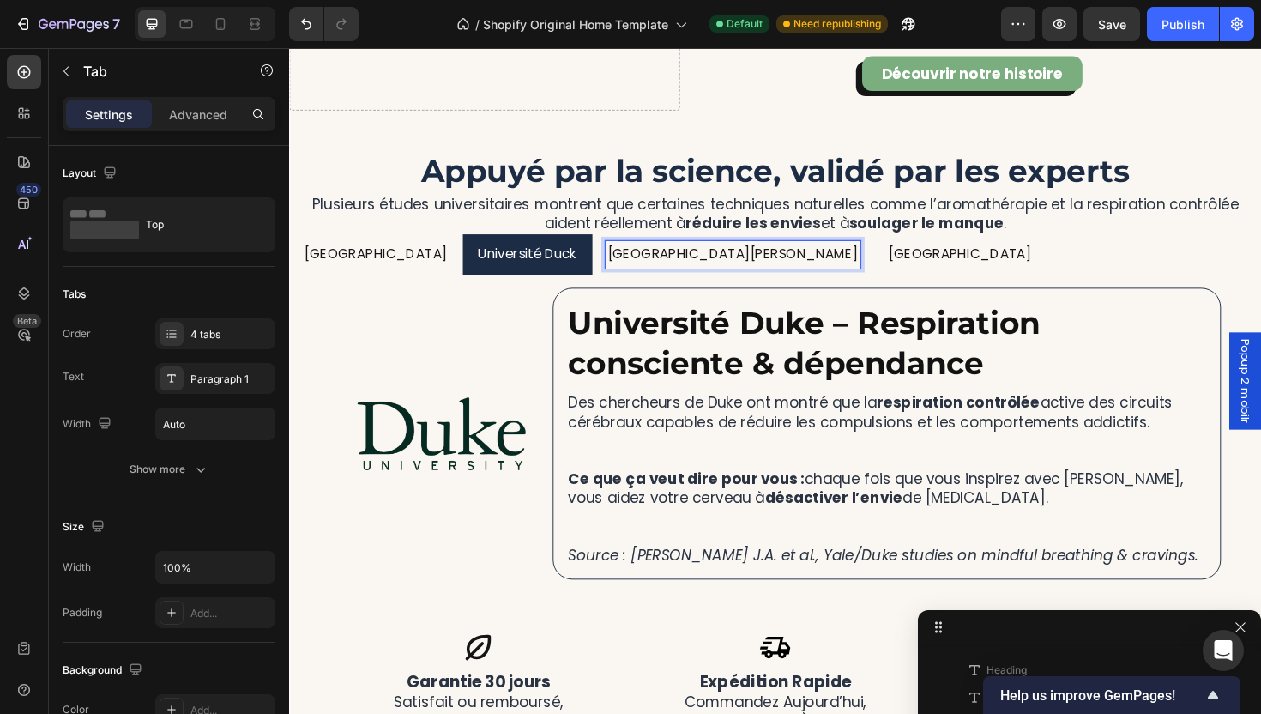
click at [924, 277] on p "[GEOGRAPHIC_DATA]" at bounding box center [999, 267] width 151 height 25
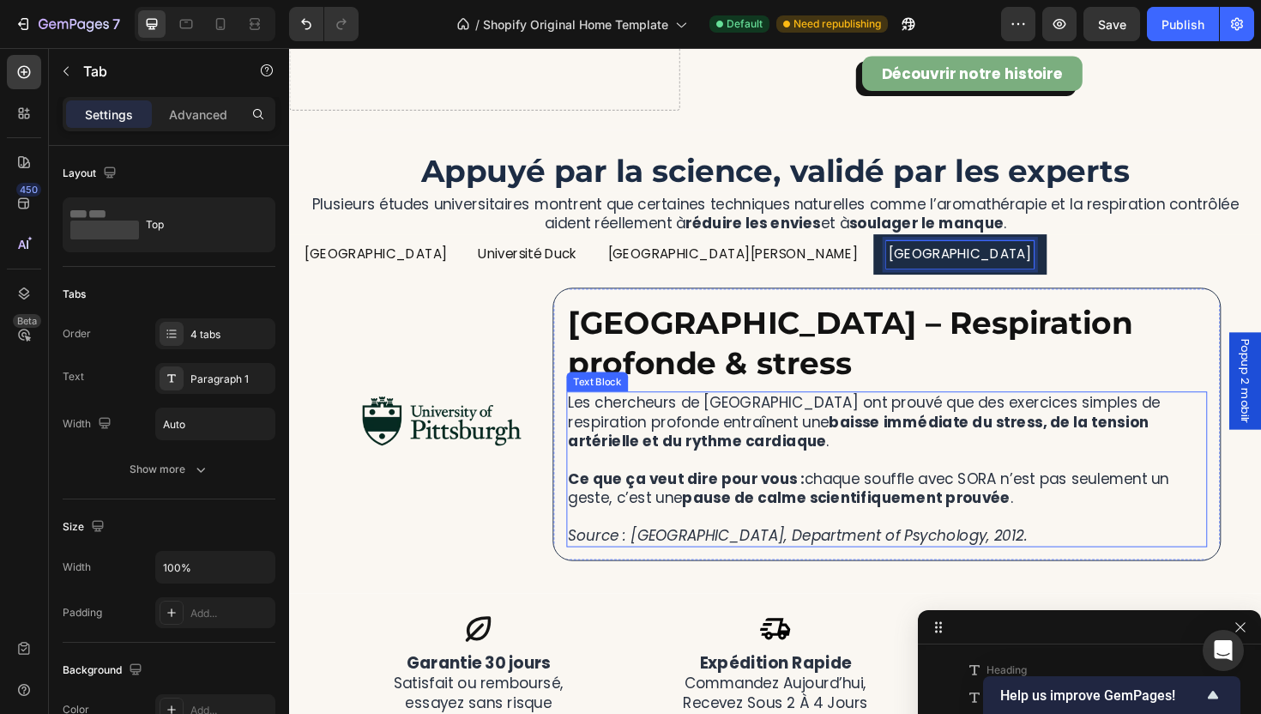
click at [706, 548] on p "Source : [GEOGRAPHIC_DATA], Department of Psychology, 2012." at bounding box center [921, 554] width 675 height 40
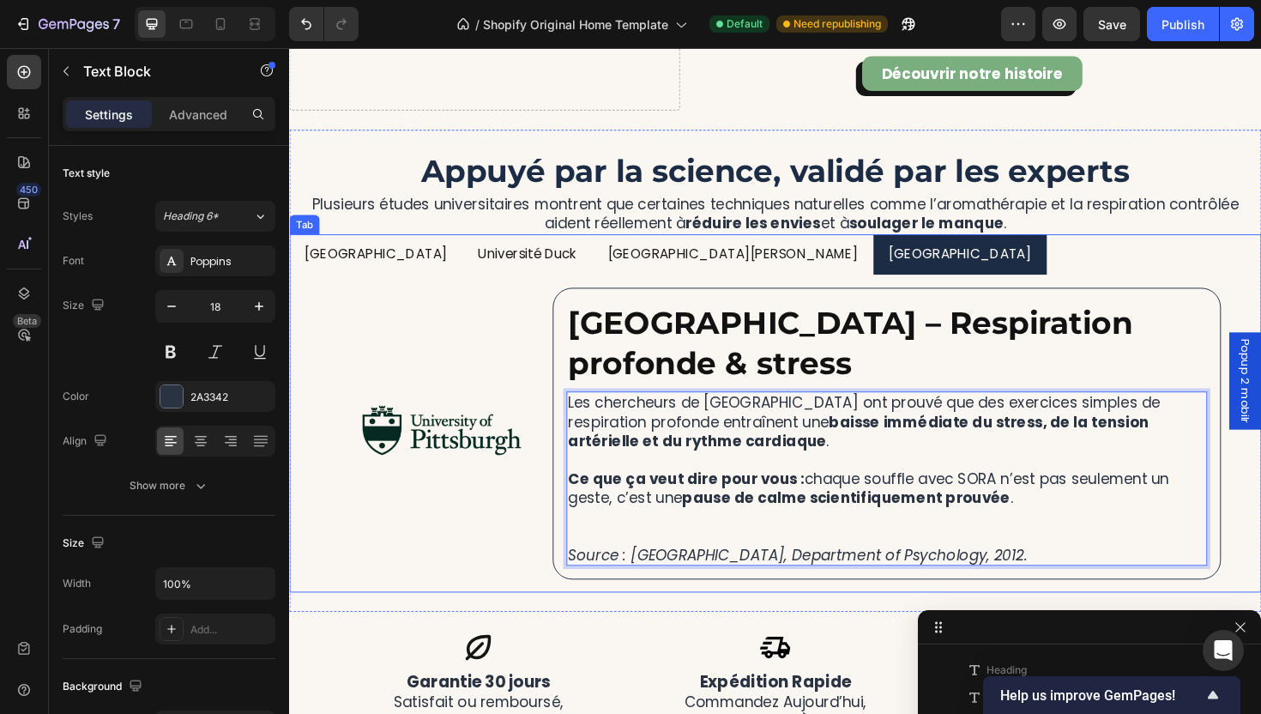
click at [626, 257] on p "[GEOGRAPHIC_DATA][PERSON_NAME]" at bounding box center [758, 267] width 265 height 25
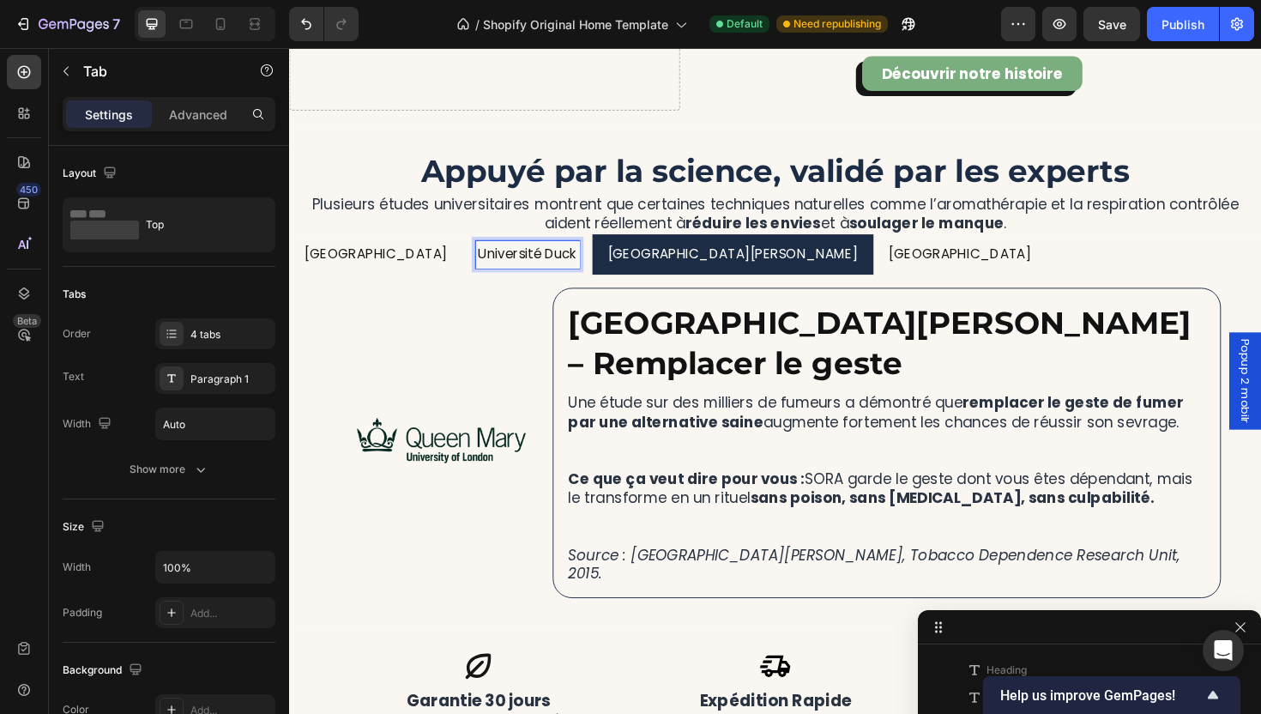
click at [405, 267] on p "[GEOGRAPHIC_DATA]" at bounding box center [380, 267] width 151 height 25
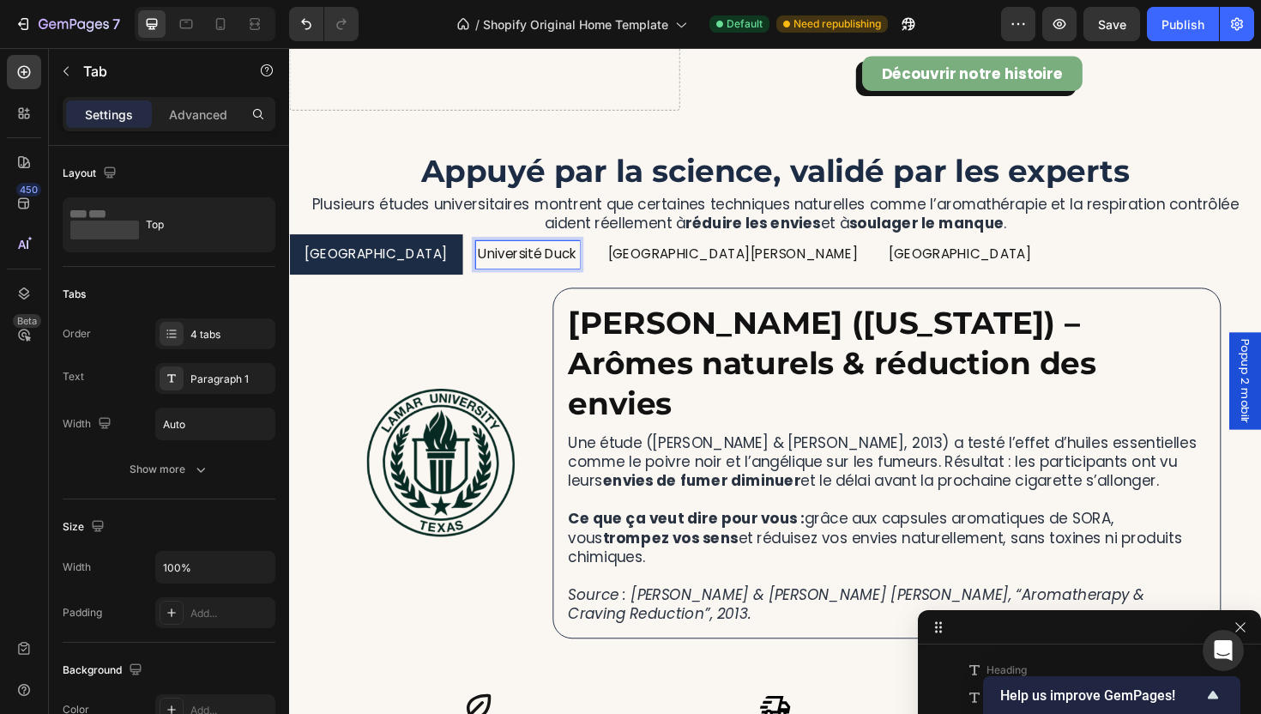
click at [507, 265] on p "Université Duck" at bounding box center [541, 267] width 105 height 25
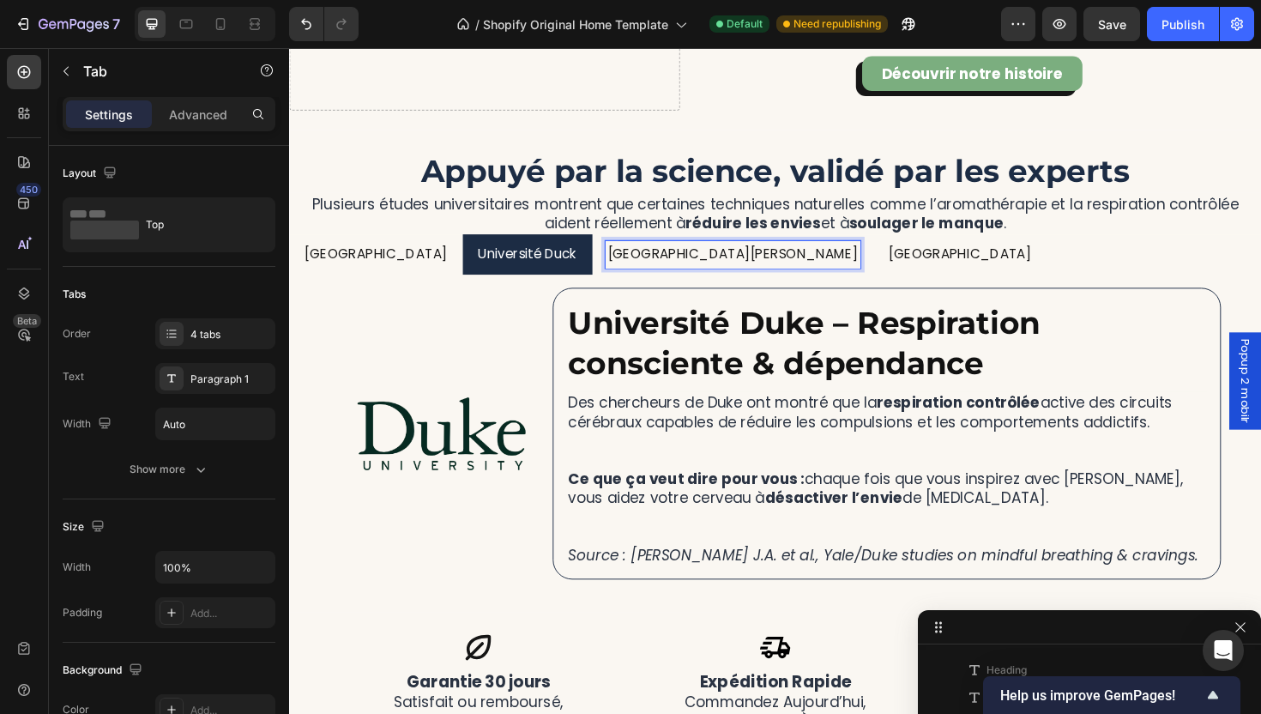
click at [626, 263] on p "[GEOGRAPHIC_DATA][PERSON_NAME]" at bounding box center [758, 267] width 265 height 25
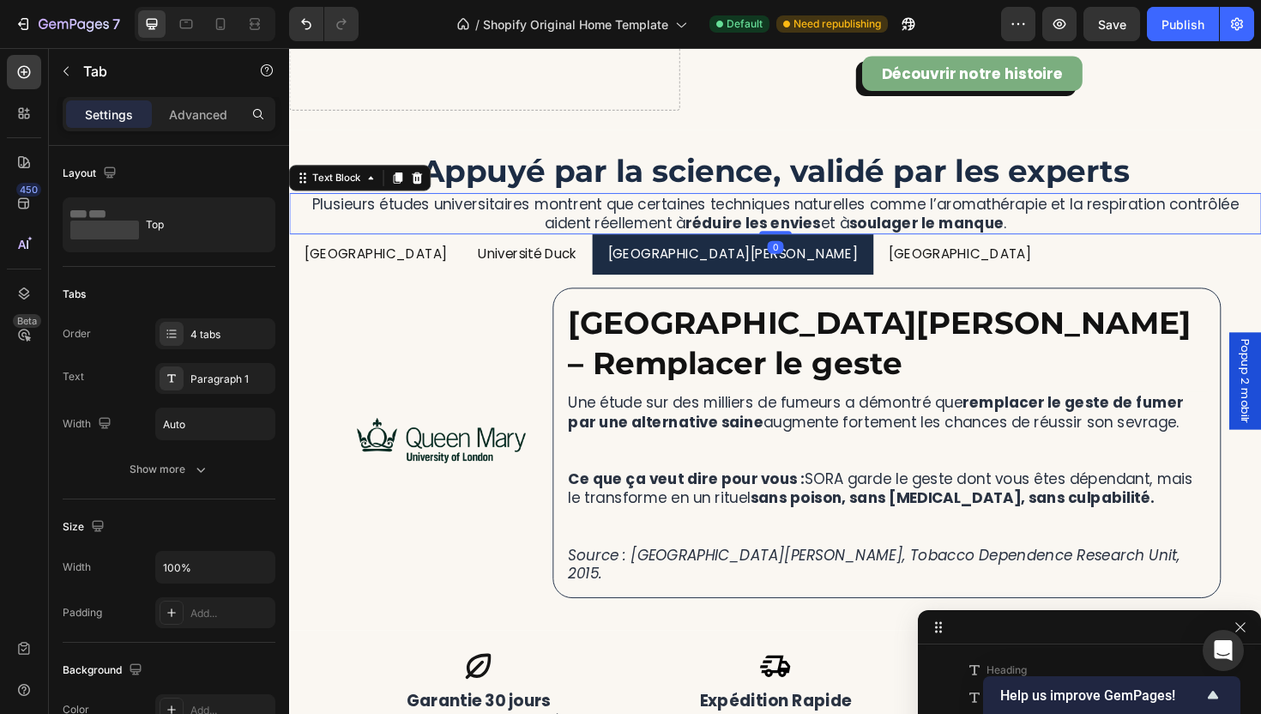
click at [818, 232] on strong "réduire les envies" at bounding box center [780, 232] width 143 height 21
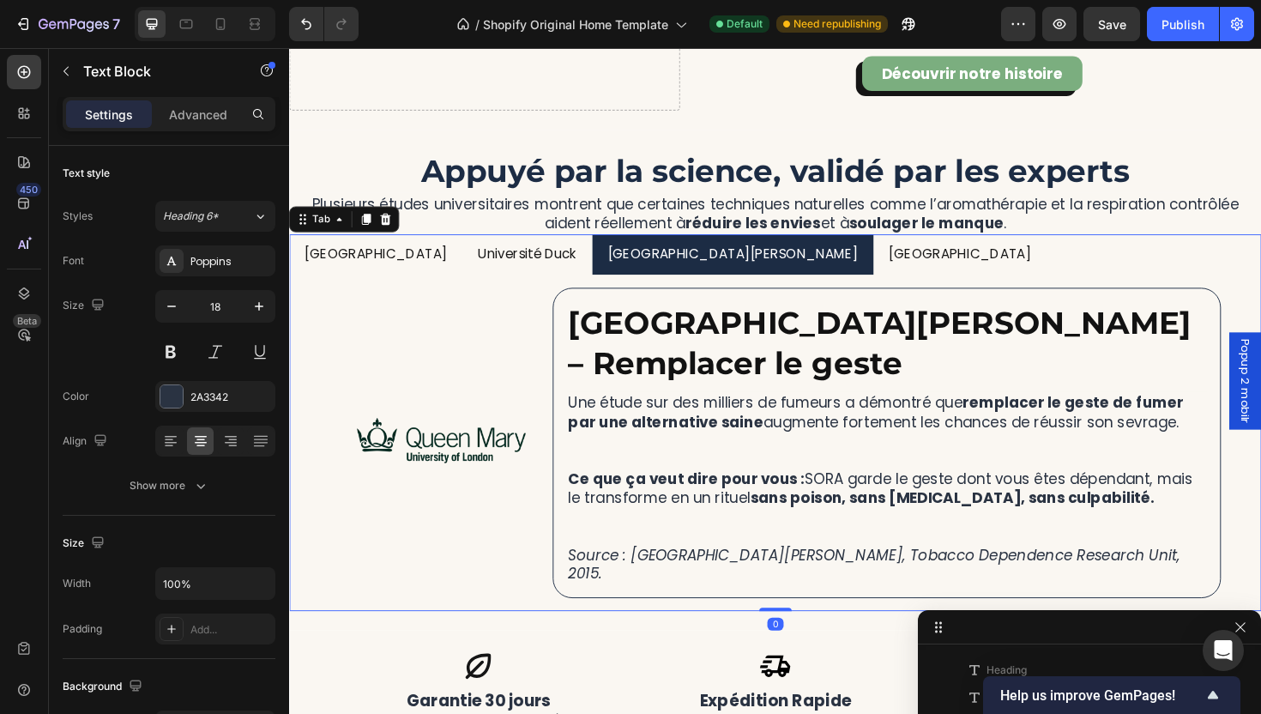
click at [924, 269] on p "[GEOGRAPHIC_DATA]" at bounding box center [999, 267] width 151 height 25
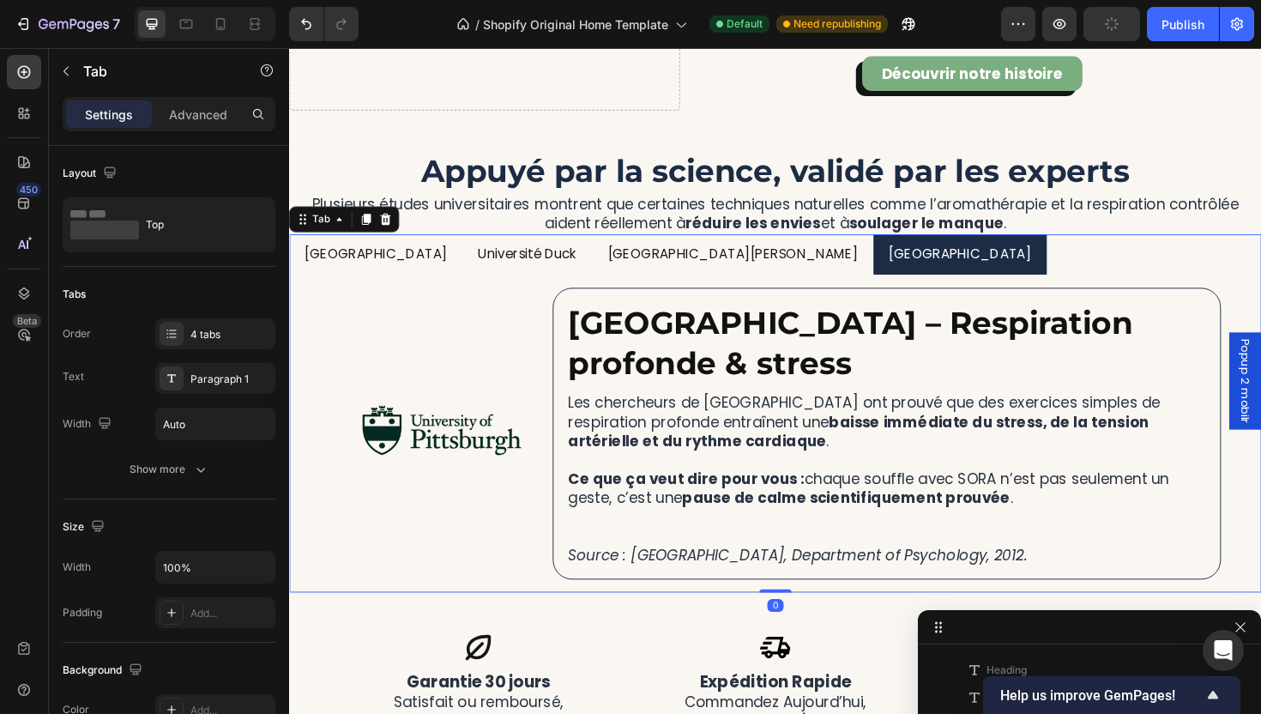
click at [1111, 274] on ul "[GEOGRAPHIC_DATA]" at bounding box center [803, 267] width 1029 height 44
click at [1127, 233] on p "Plusieurs études universitaires montrent que certaines techniques naturelles co…" at bounding box center [804, 223] width 1026 height 40
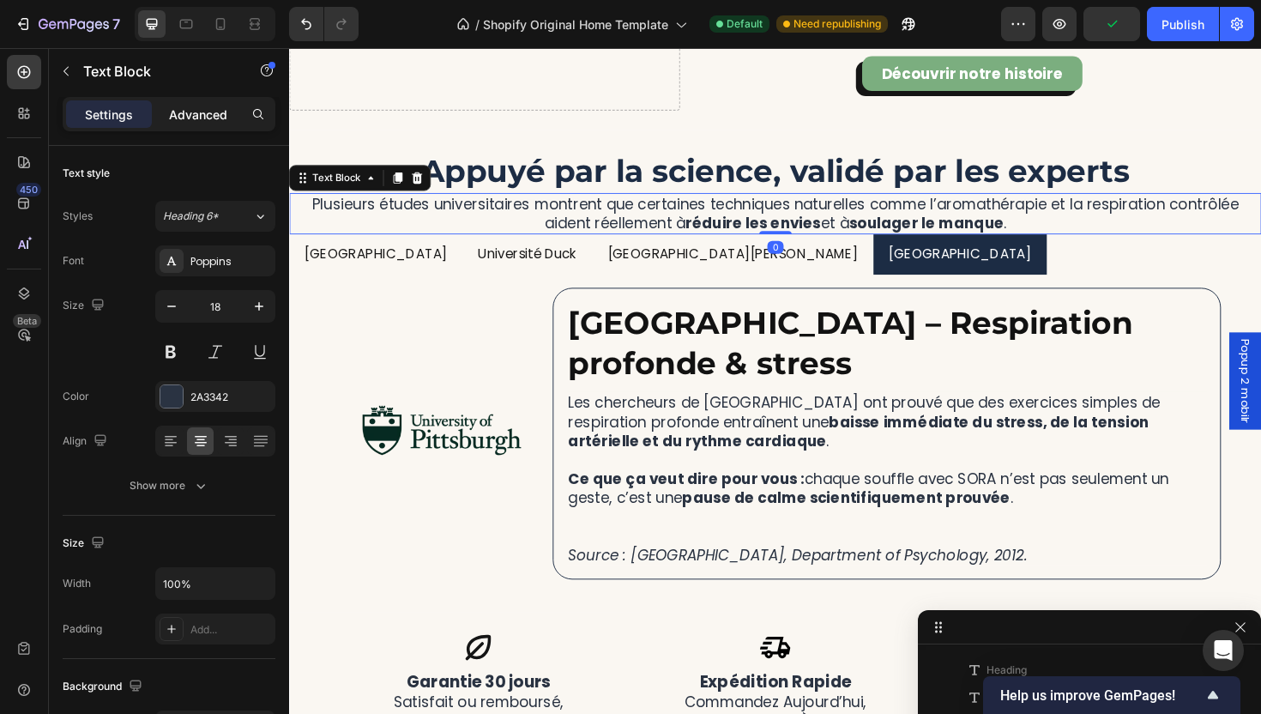
click at [202, 115] on p "Advanced" at bounding box center [198, 115] width 58 height 18
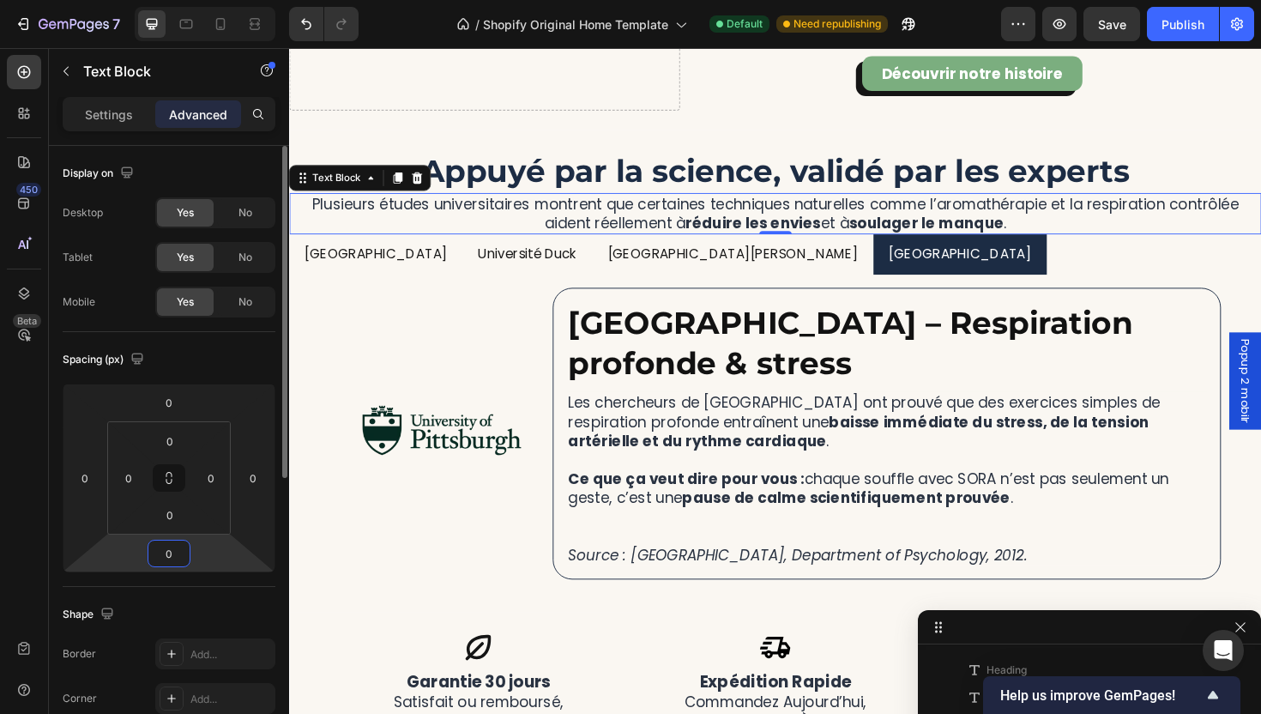
click at [177, 563] on input "0" at bounding box center [169, 553] width 34 height 26
type input "8"
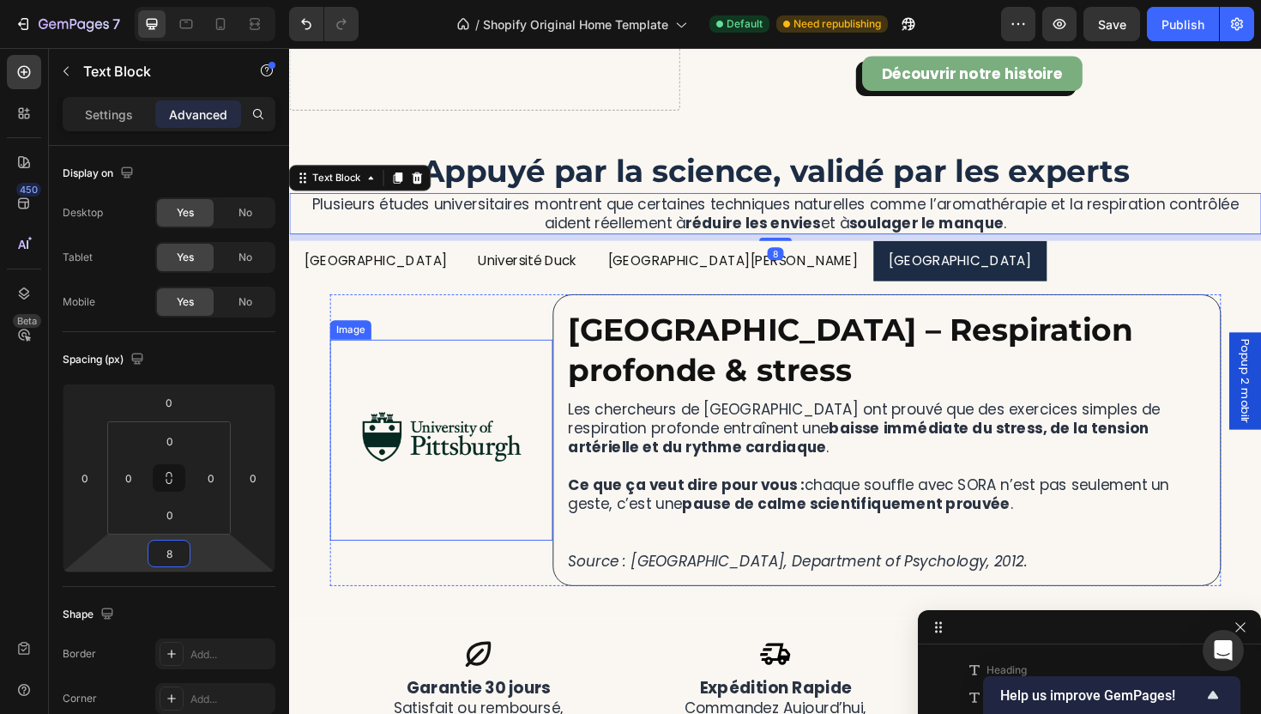
click at [533, 385] on img at bounding box center [450, 463] width 213 height 213
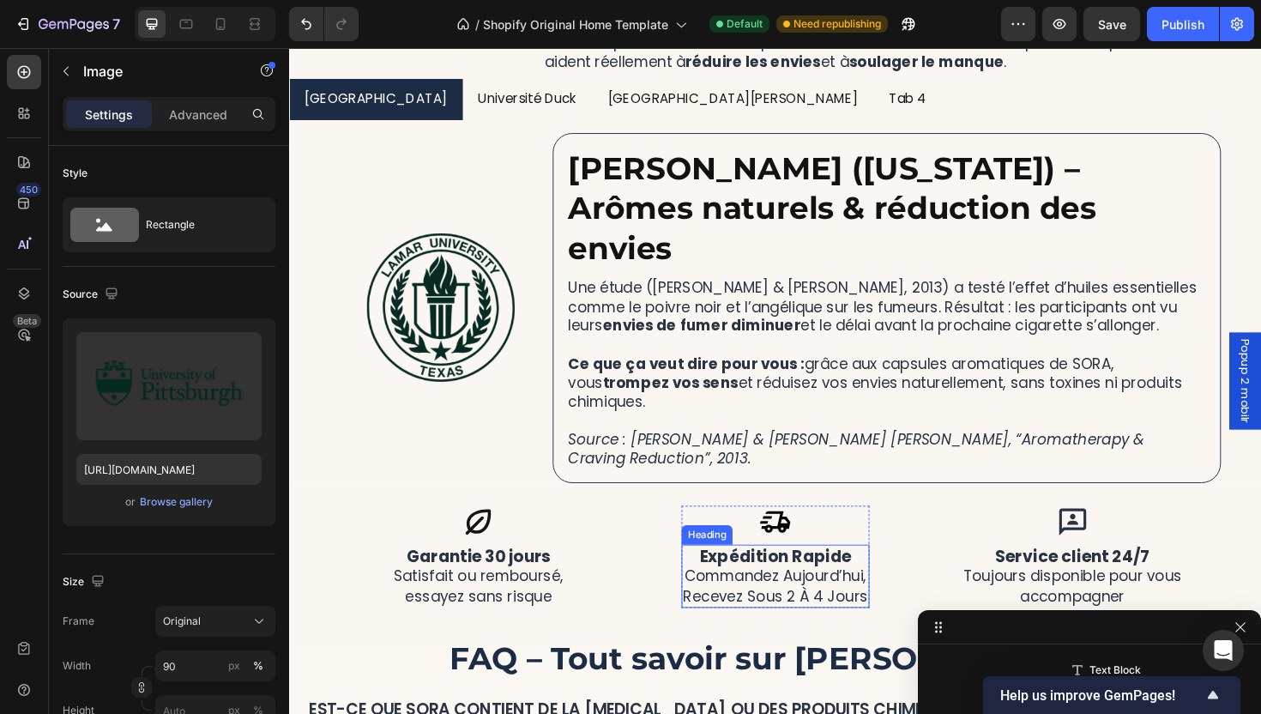
scroll to position [4506, 0]
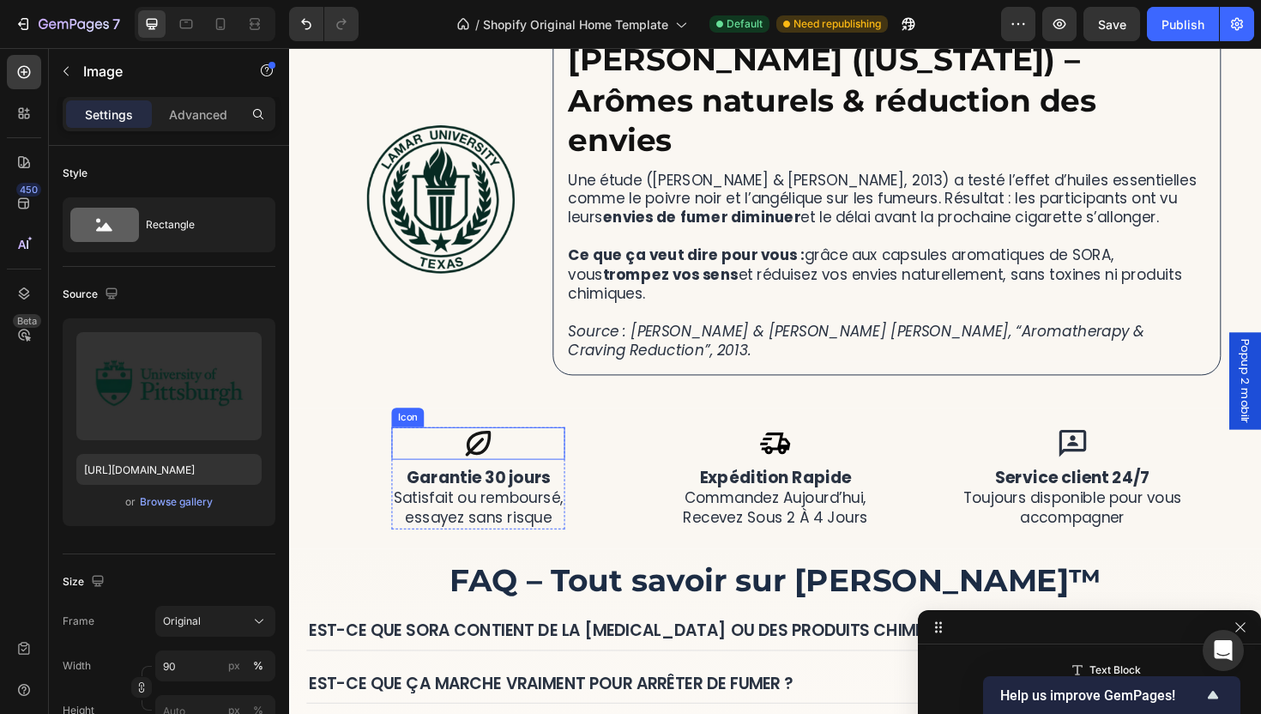
click at [482, 450] on icon at bounding box center [489, 467] width 34 height 34
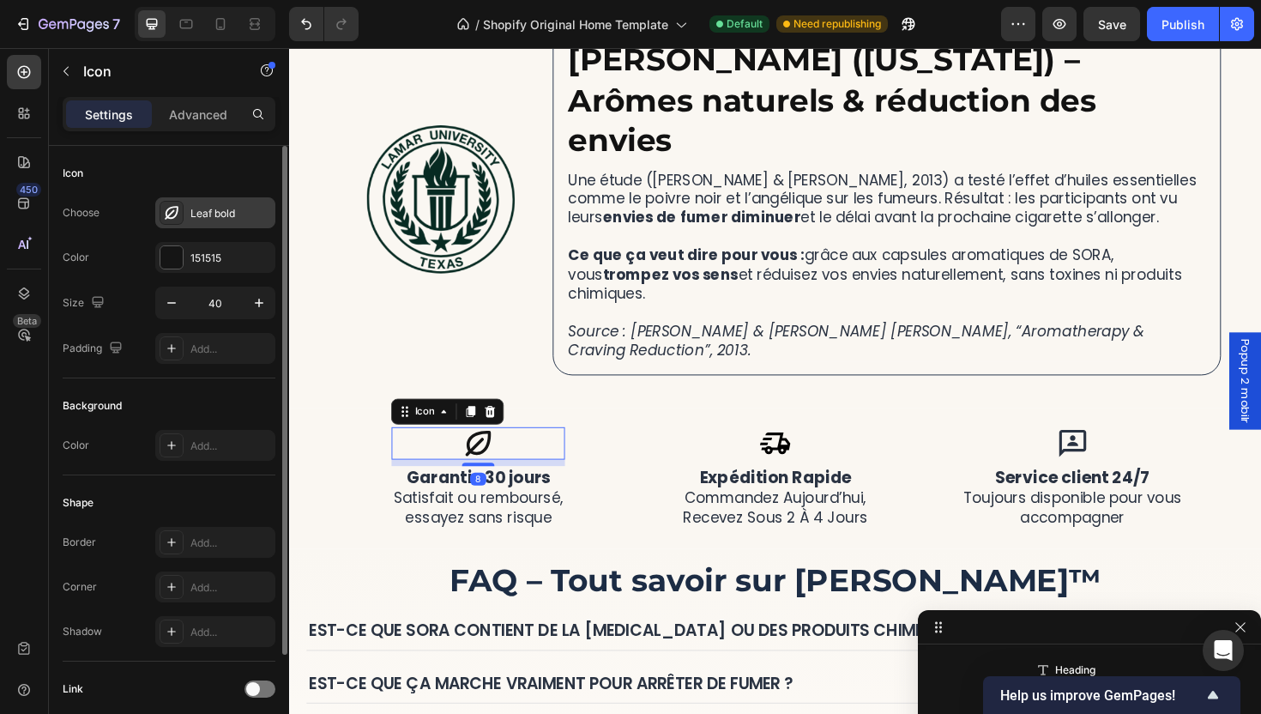
click at [198, 204] on div "Leaf bold" at bounding box center [215, 212] width 120 height 31
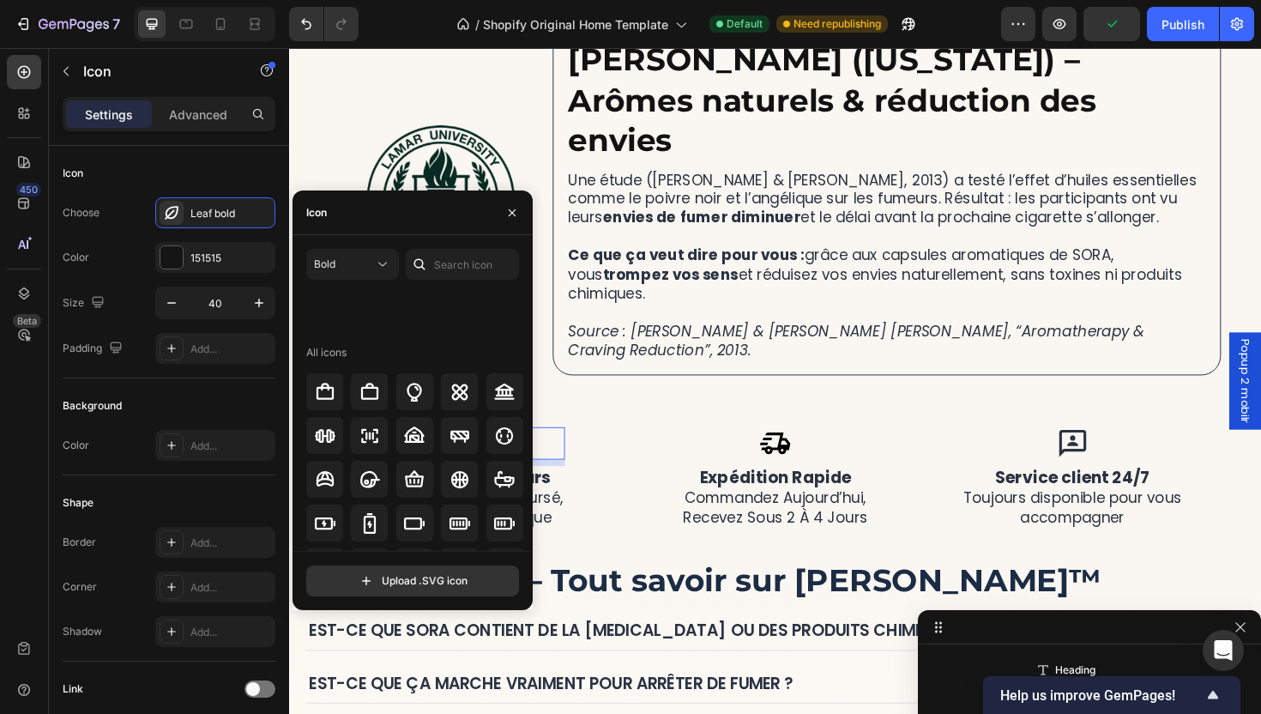
scroll to position [1663, 0]
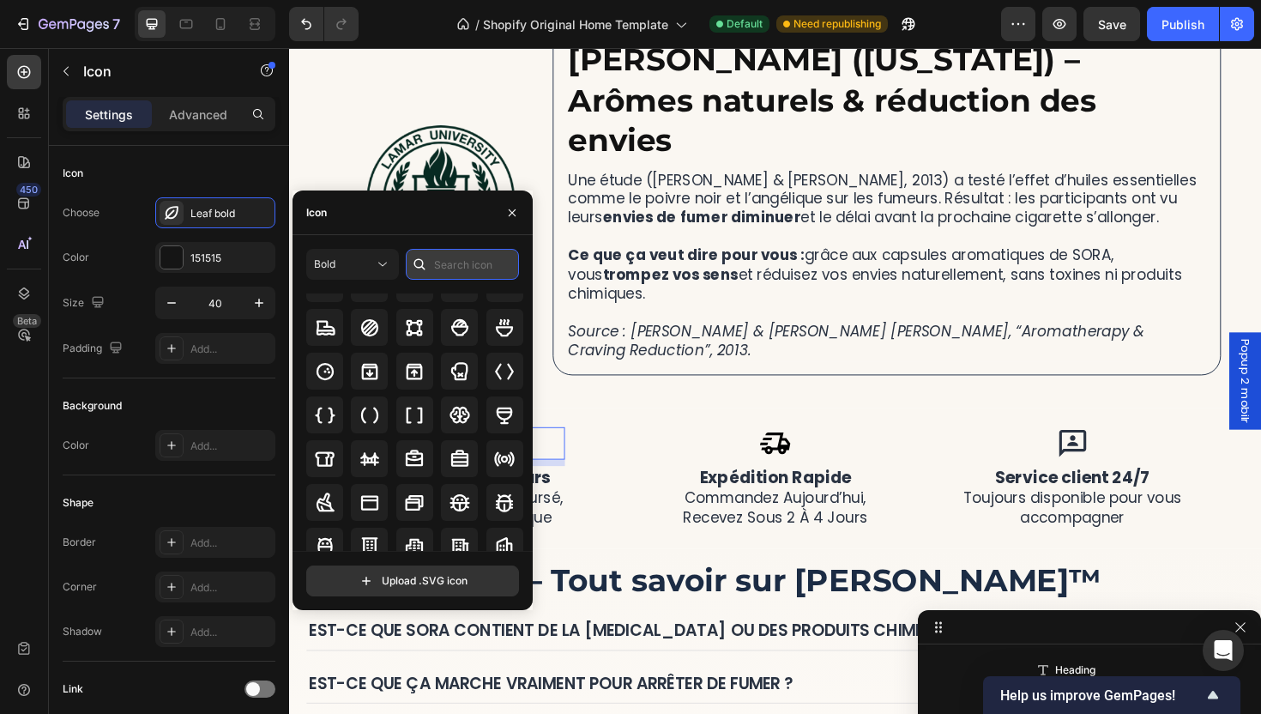
click at [455, 272] on input "text" at bounding box center [462, 264] width 113 height 31
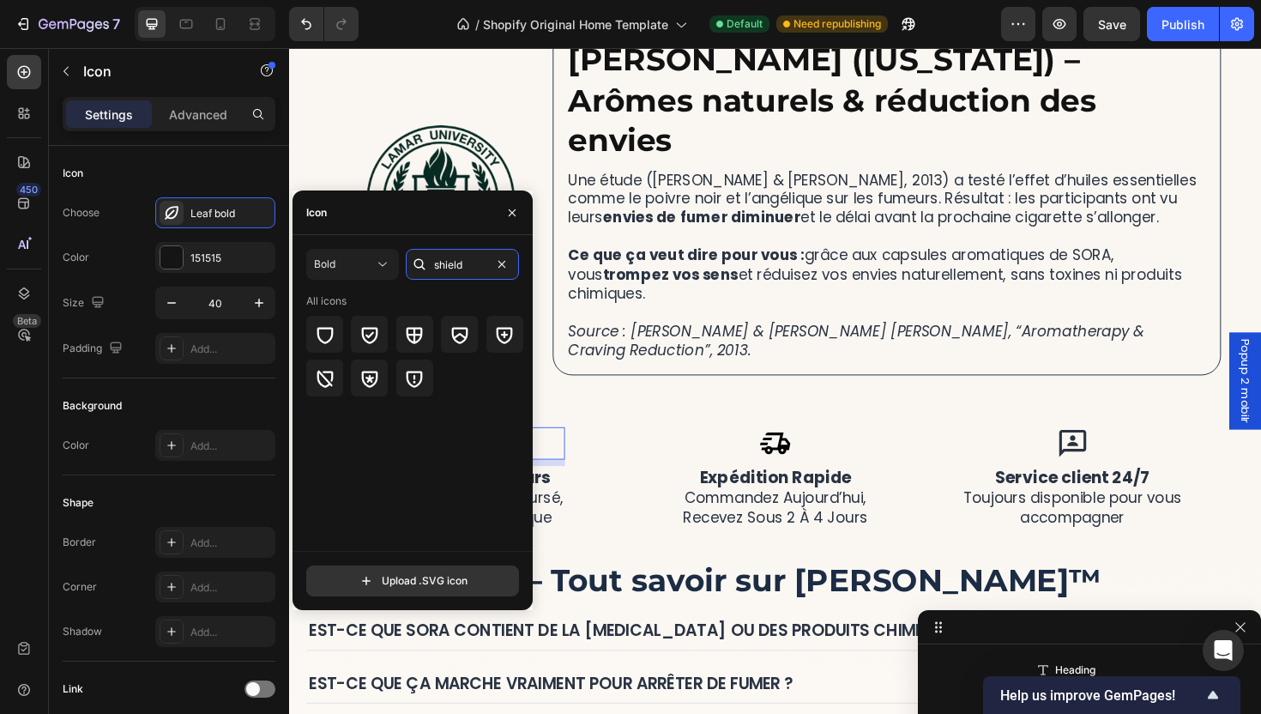
type input "shield"
click at [344, 335] on div at bounding box center [415, 334] width 218 height 37
click at [354, 334] on div at bounding box center [369, 334] width 37 height 37
click at [664, 450] on div "Icon expédition rapide commandez aujourd’hui, recevez sous 2 à 4 jours Heading …" at bounding box center [804, 504] width 315 height 108
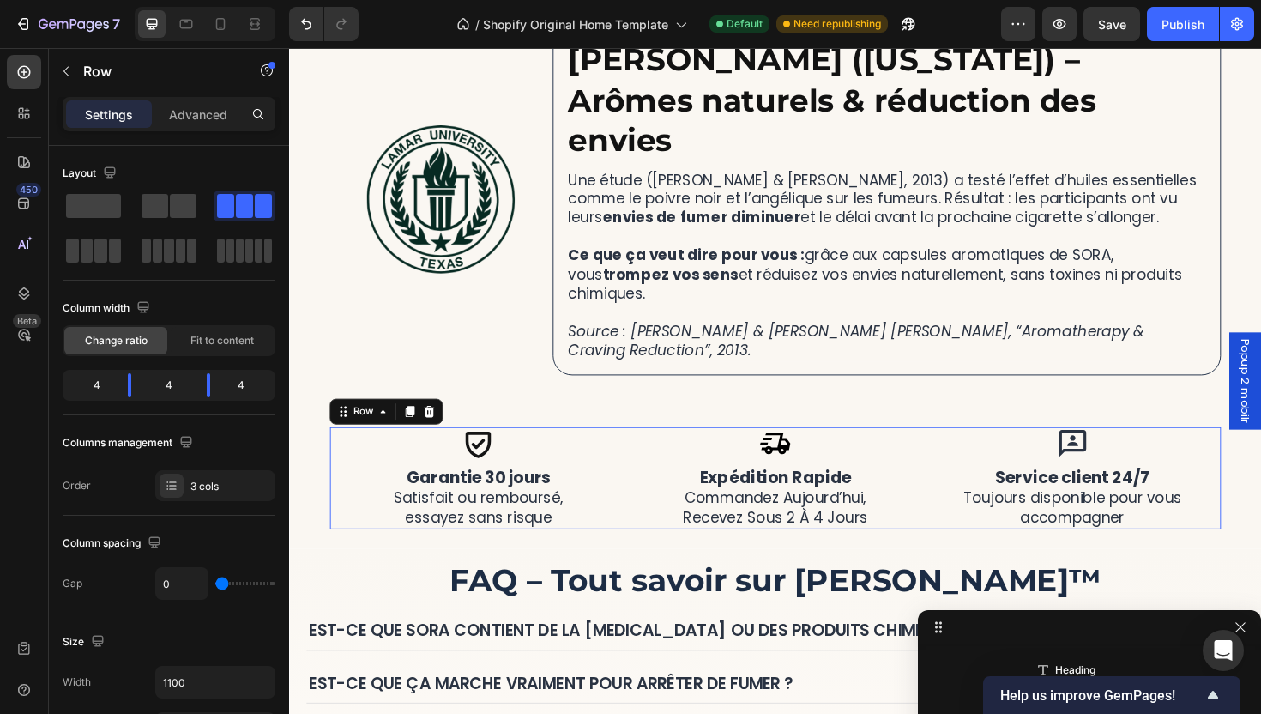
scroll to position [11216, 0]
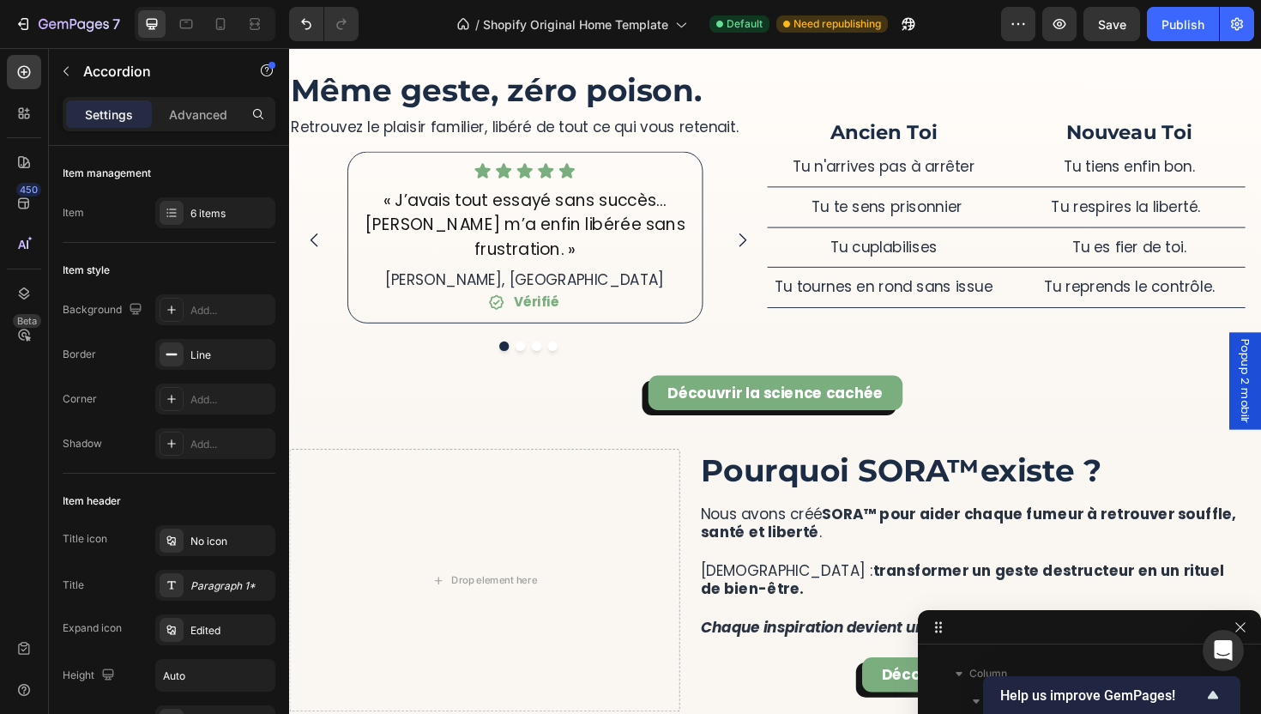
scroll to position [3571, 0]
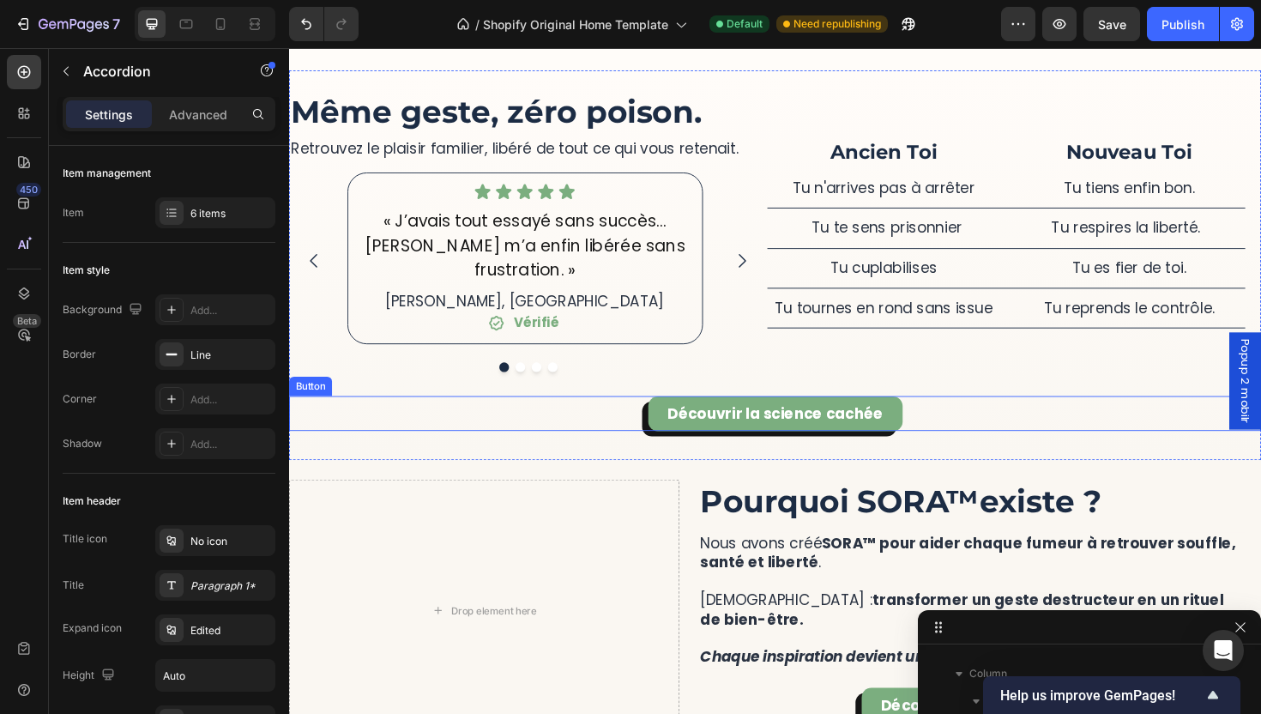
click at [994, 422] on div "Découvrir la science cachée Button" at bounding box center [803, 435] width 1029 height 37
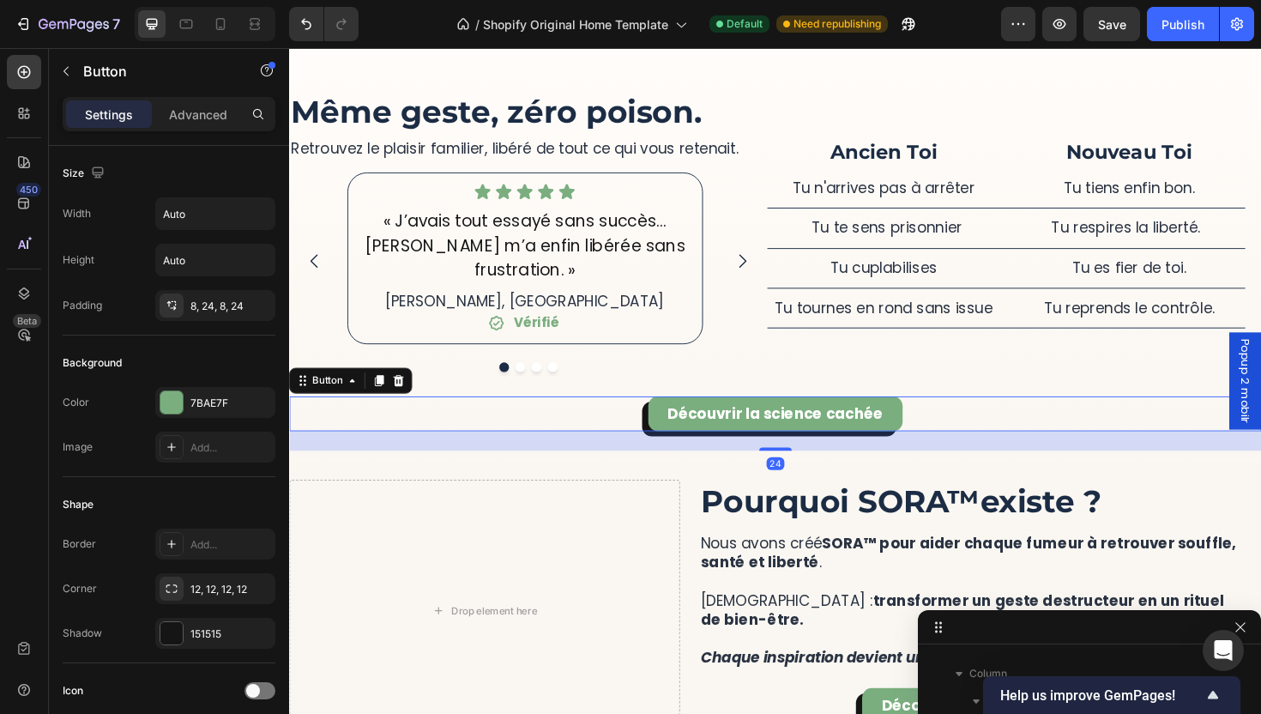
scroll to position [9789, 0]
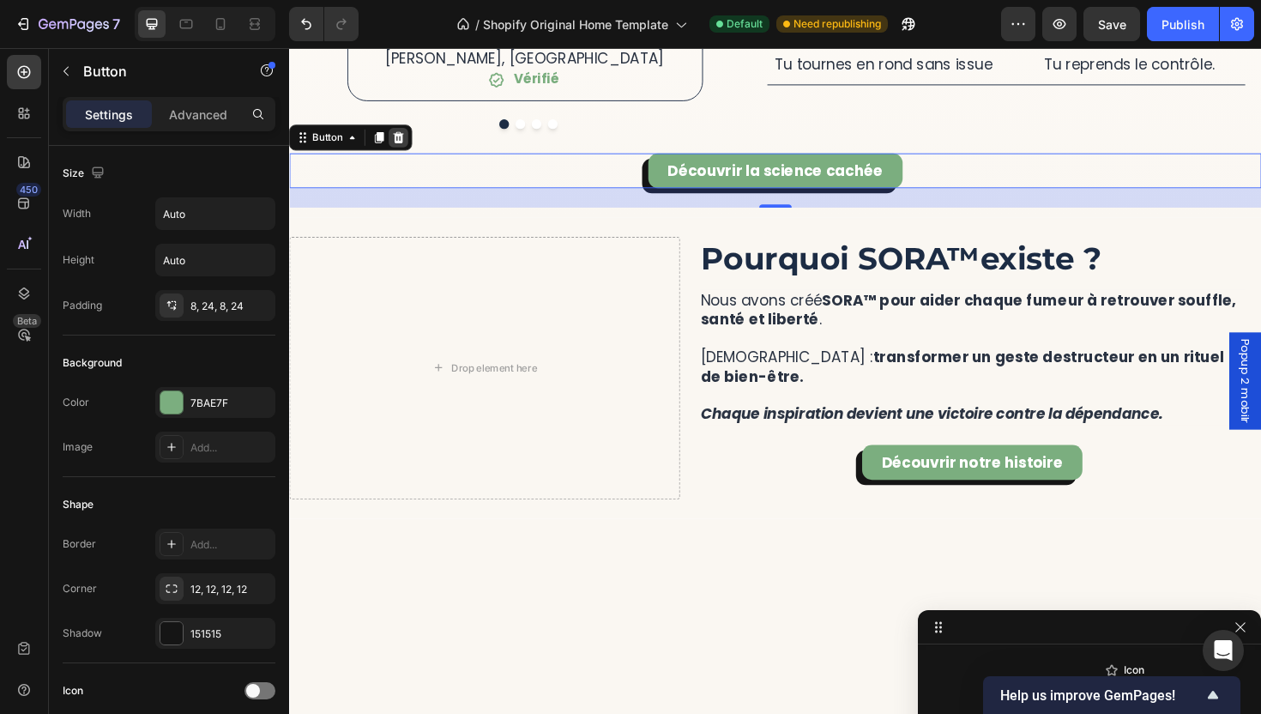
click at [408, 148] on icon at bounding box center [405, 142] width 11 height 12
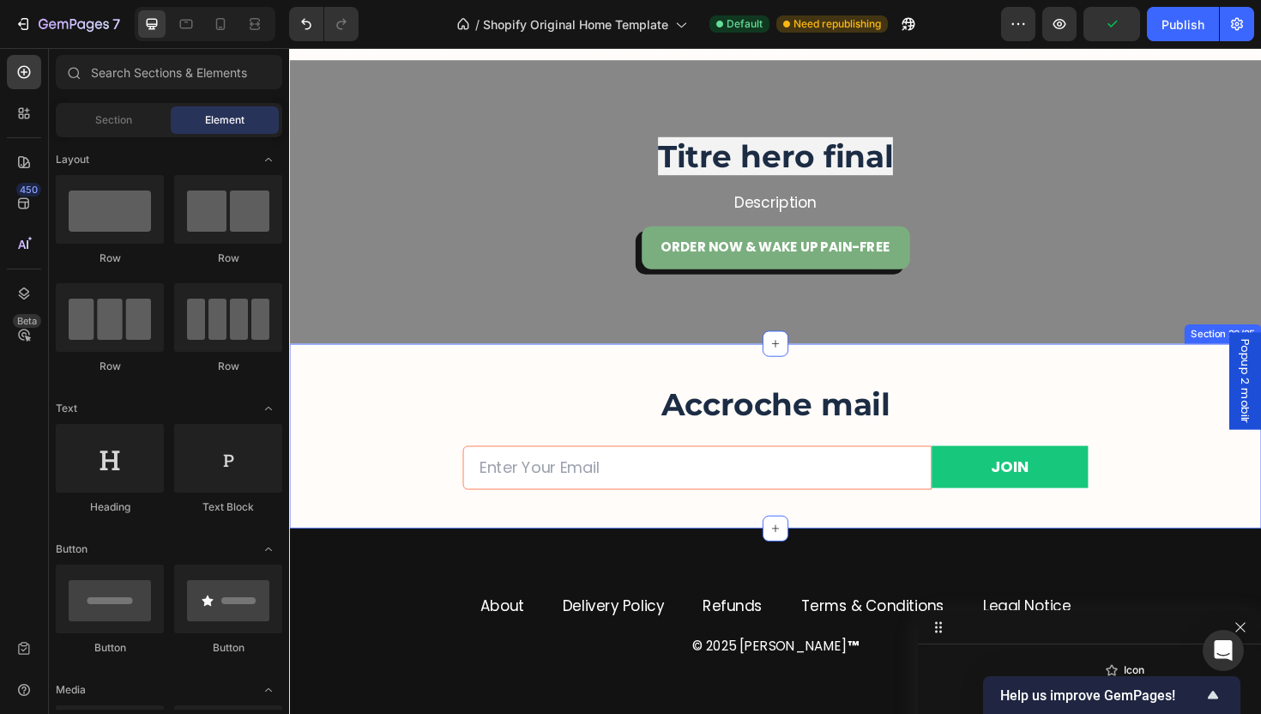
scroll to position [5282, 0]
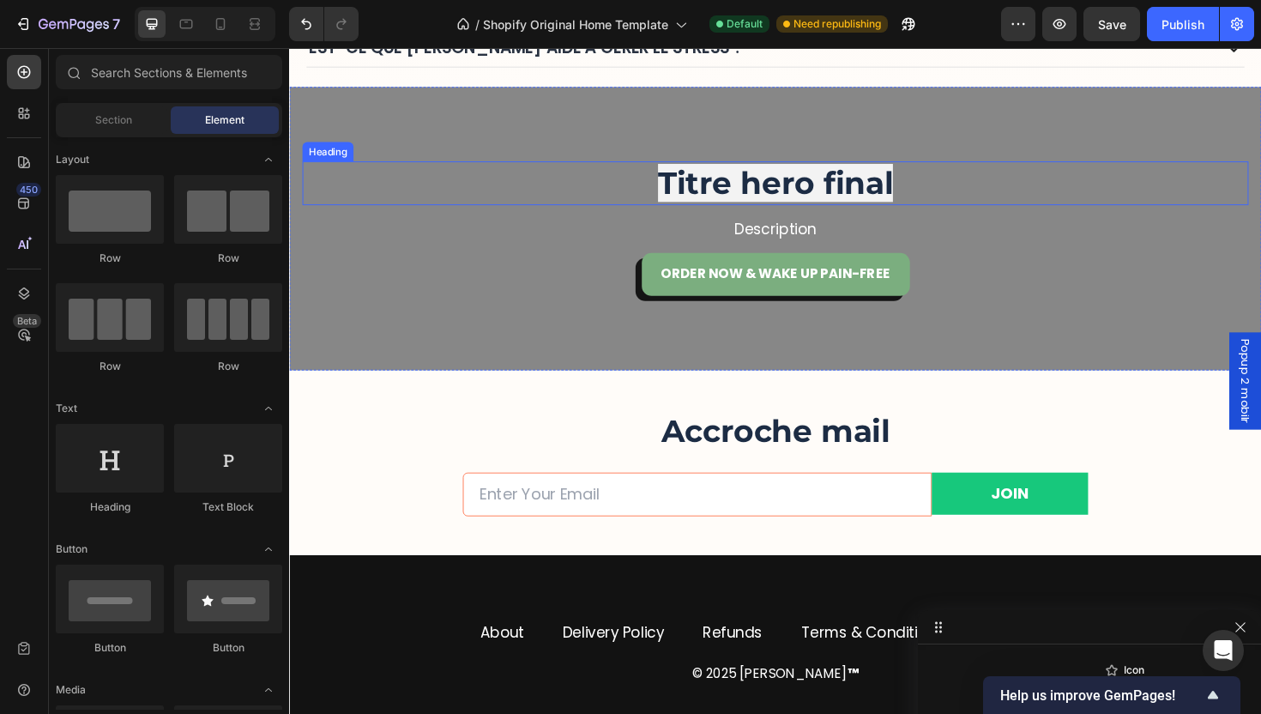
click at [794, 185] on span "Titre hero final" at bounding box center [803, 191] width 249 height 40
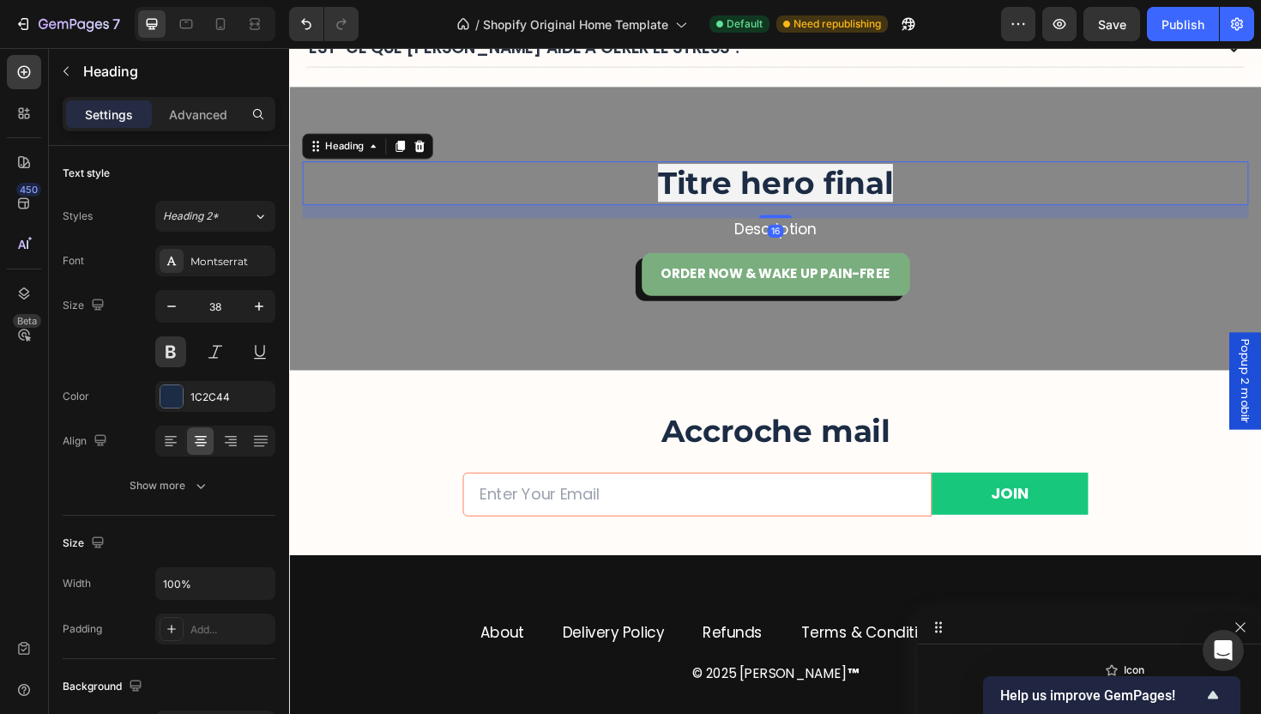
scroll to position [11954, 0]
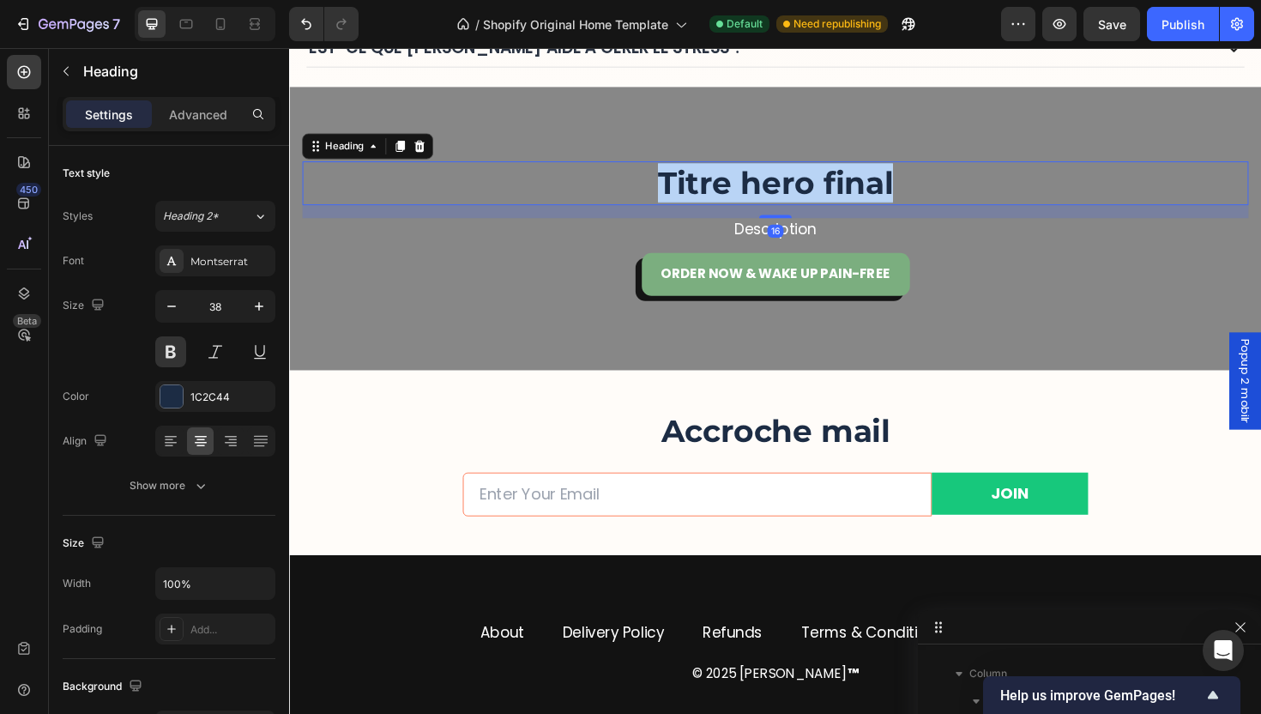
click at [794, 185] on span "Titre hero final" at bounding box center [803, 191] width 249 height 40
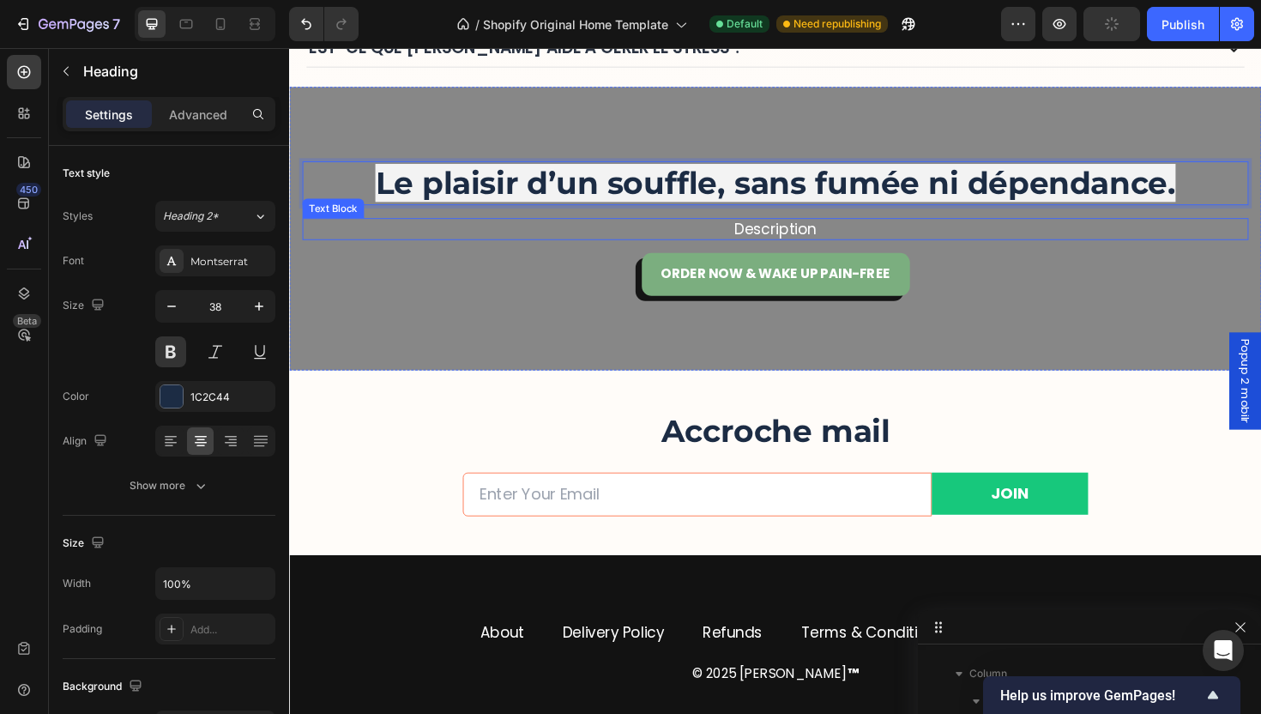
click at [793, 244] on p "Description" at bounding box center [803, 240] width 957 height 20
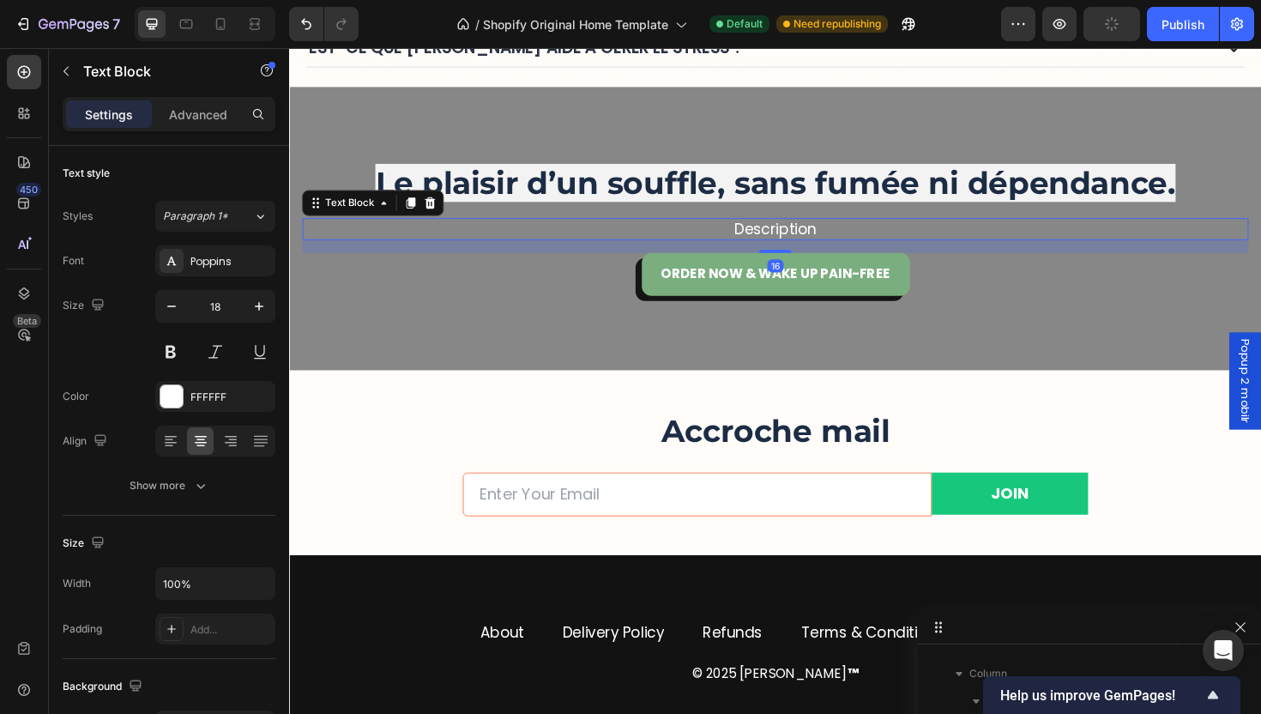
click at [793, 244] on p "Description" at bounding box center [803, 240] width 957 height 20
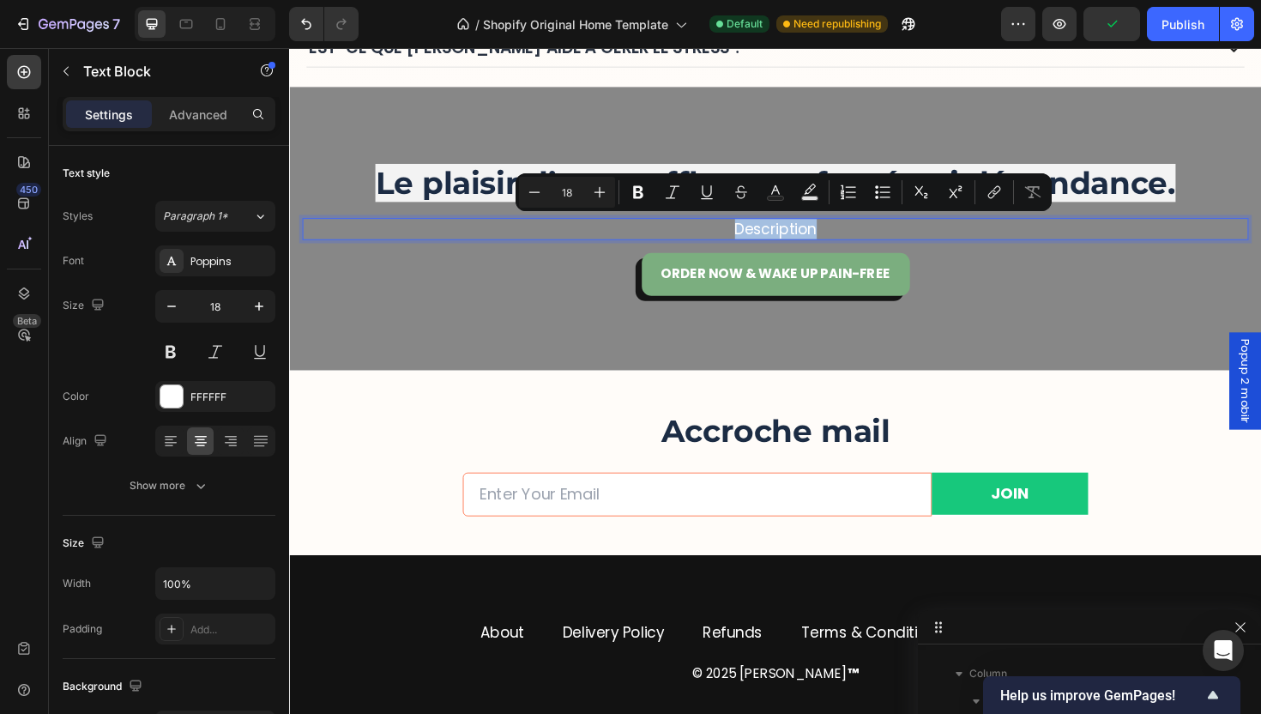
copy p "Description"
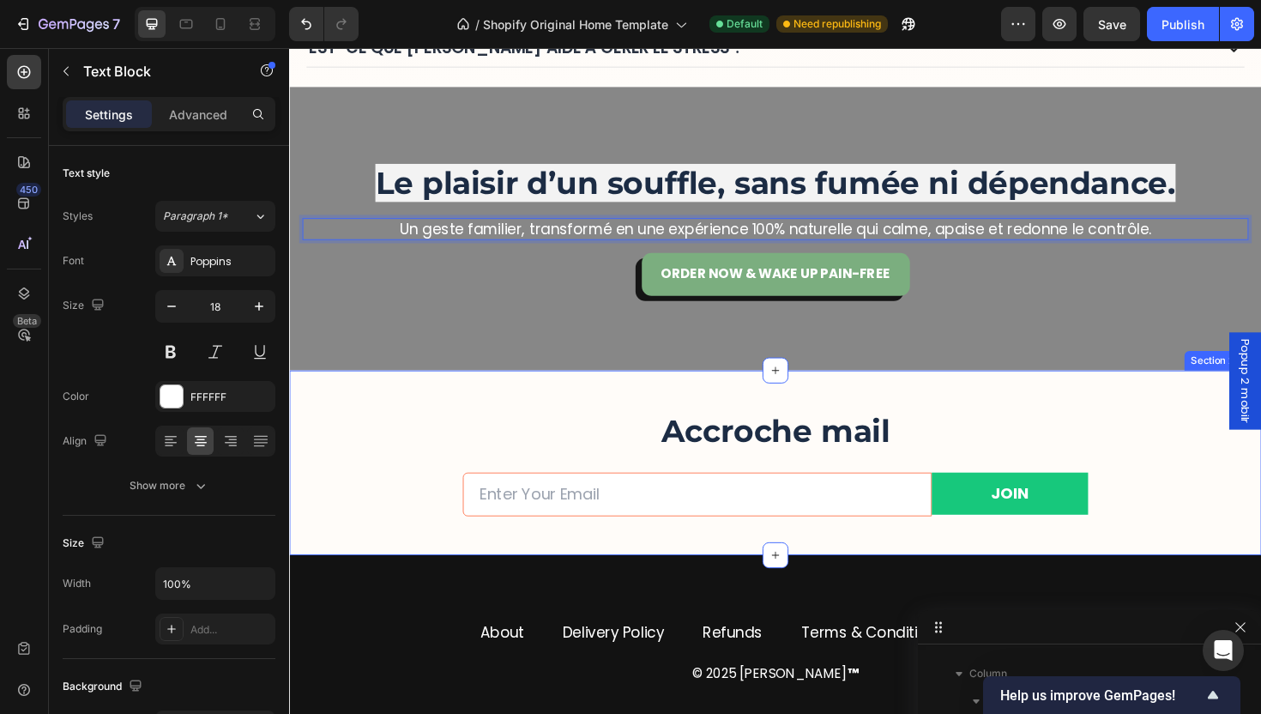
click at [812, 404] on div "Accroche mail Heading Email Field JOIN Submit Button Row Newsletter Row Row Sec…" at bounding box center [803, 487] width 1029 height 196
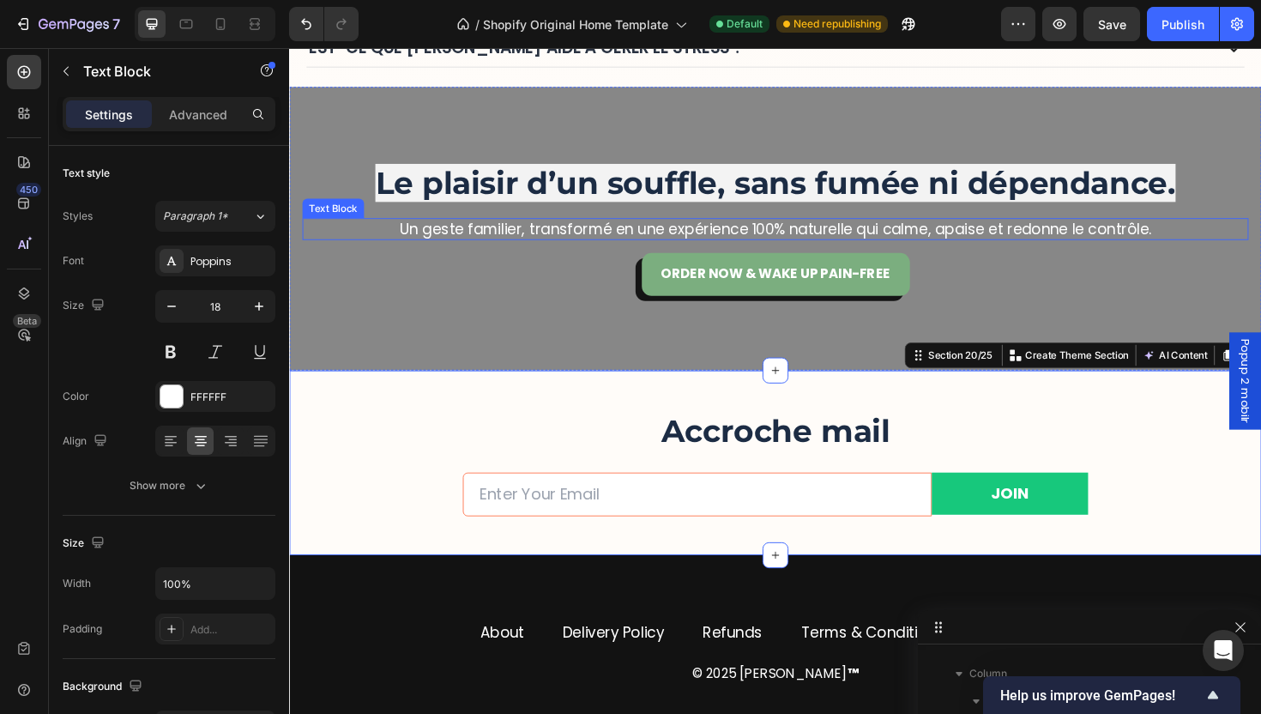
click at [710, 245] on p "Un geste familier, transformé en une expérience 100% naturelle qui calme, apais…" at bounding box center [803, 240] width 957 height 20
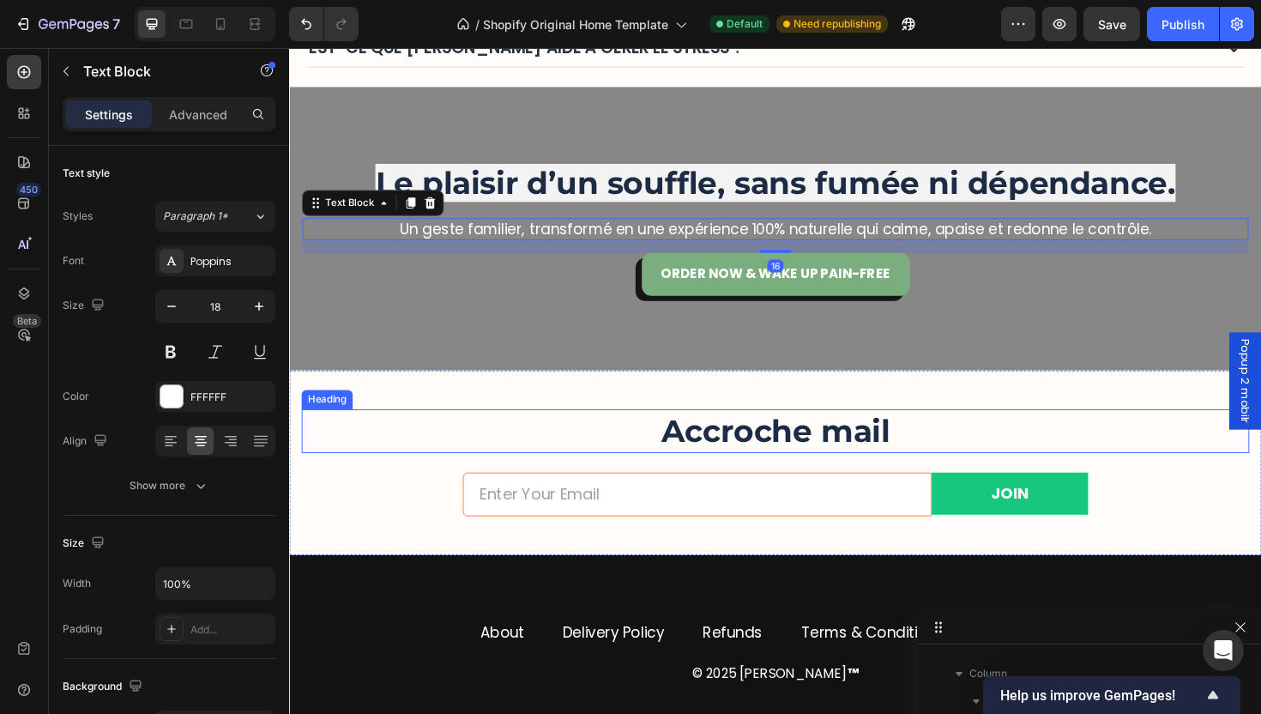
click at [577, 433] on h2 "Accroche mail" at bounding box center [804, 453] width 1004 height 45
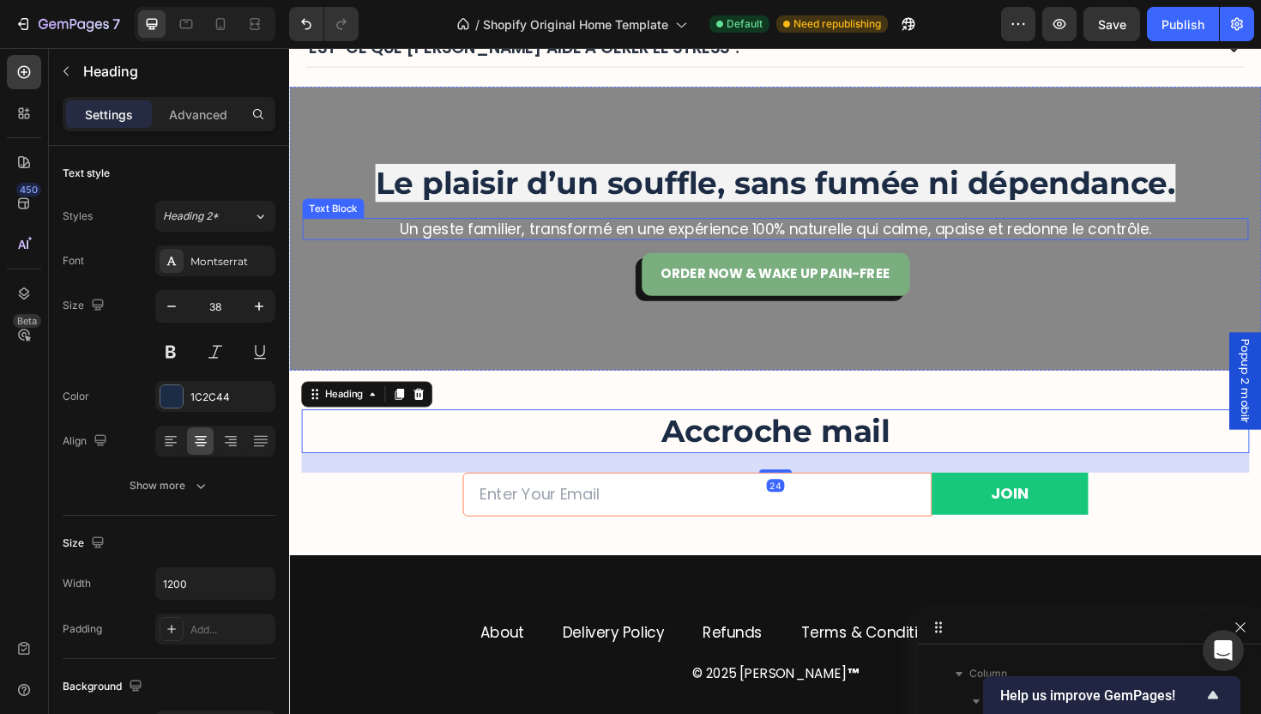
click at [678, 236] on p "Un geste familier, transformé en une expérience 100% naturelle qui calme, apais…" at bounding box center [803, 240] width 957 height 20
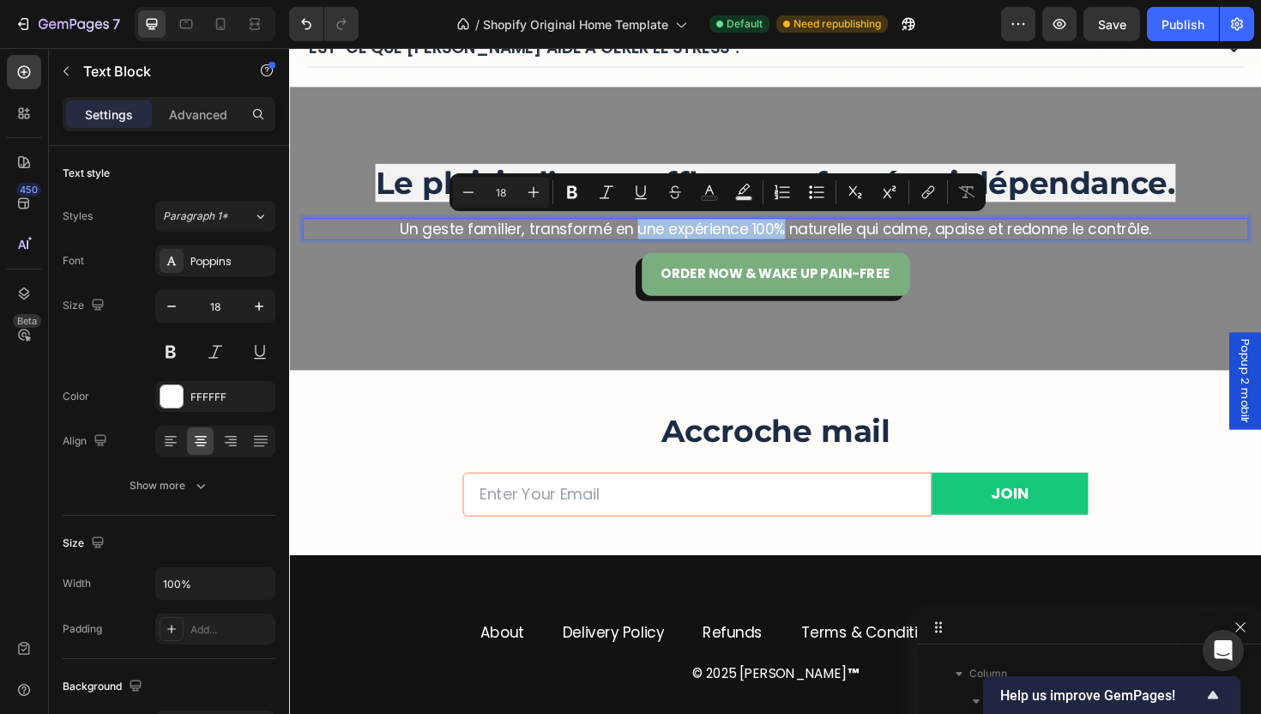
drag, startPoint x: 649, startPoint y: 241, endPoint x: 807, endPoint y: 244, distance: 157.9
click at [807, 244] on p "Un geste familier, transformé en une expérience 100% naturelle qui calme, apais…" at bounding box center [803, 240] width 957 height 20
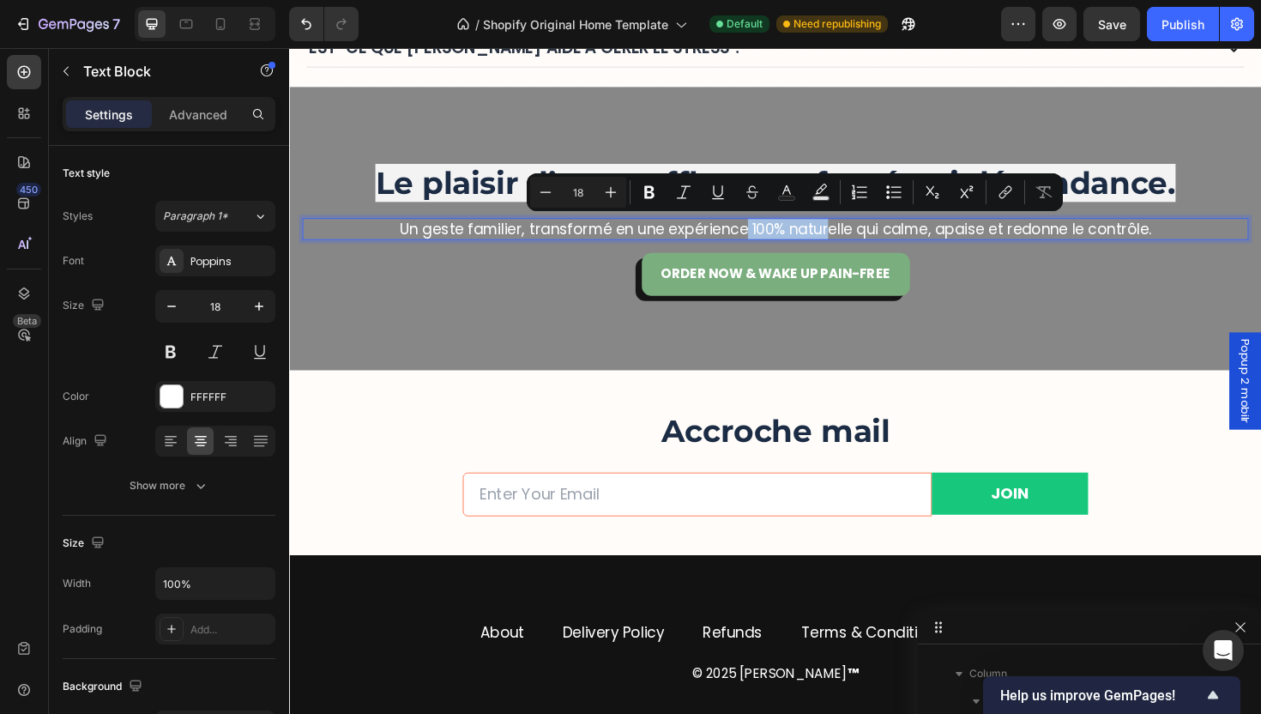
drag, startPoint x: 768, startPoint y: 243, endPoint x: 856, endPoint y: 247, distance: 88.5
click at [856, 247] on p "Un geste familier, transformé en une expérience 100% naturelle qui calme, apais…" at bounding box center [803, 240] width 957 height 20
click at [854, 246] on p "Un geste familier, transformé en une expérience 100% naturelle qui calme, apais…" at bounding box center [803, 240] width 957 height 20
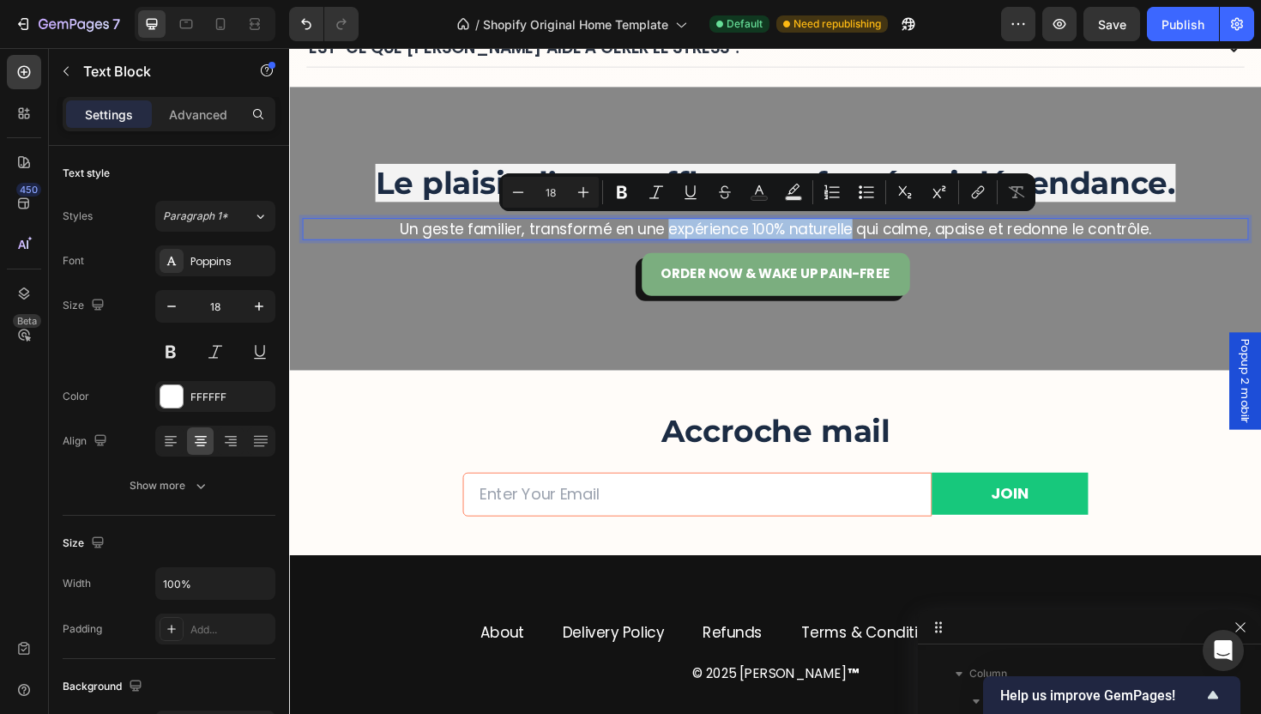
drag, startPoint x: 679, startPoint y: 240, endPoint x: 878, endPoint y: 247, distance: 199.1
click at [878, 247] on p "Un geste familier, transformé en une expérience 100% naturelle qui calme, apais…" at bounding box center [803, 240] width 957 height 20
drag, startPoint x: 623, startPoint y: 191, endPoint x: 775, endPoint y: 202, distance: 152.3
click at [623, 191] on icon "Editor contextual toolbar" at bounding box center [622, 192] width 10 height 13
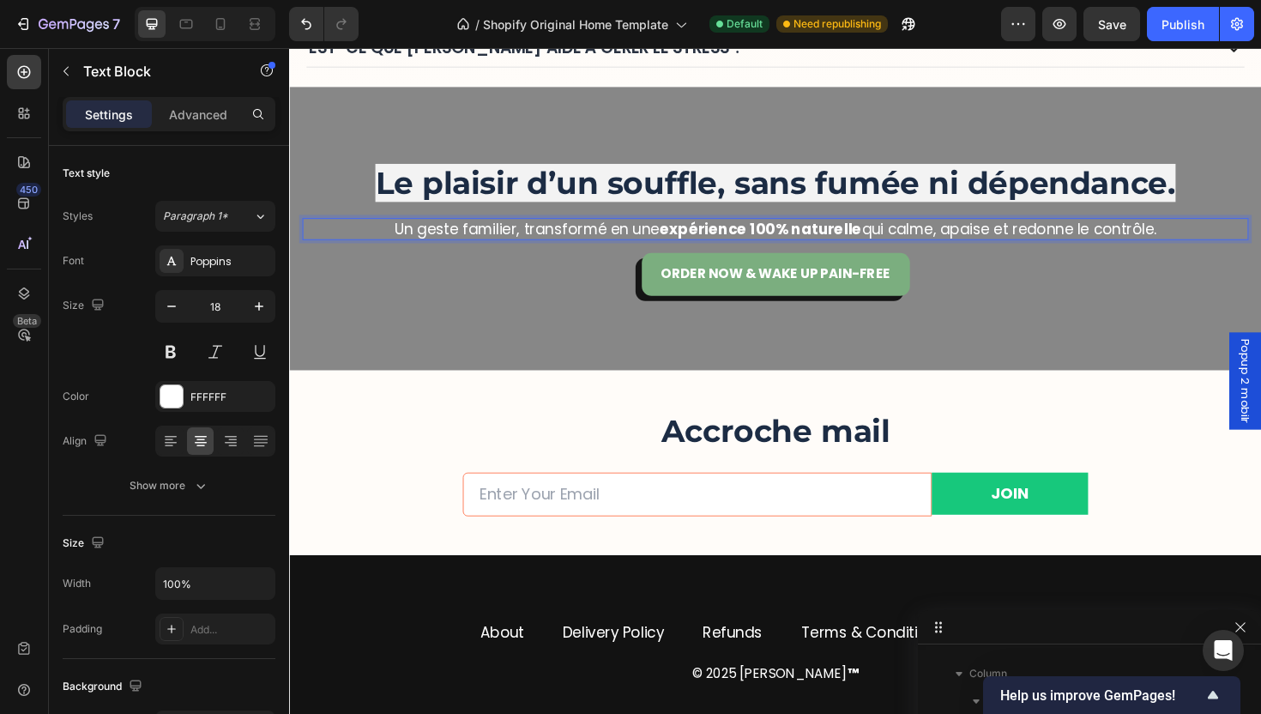
click at [951, 246] on p "Un geste familier, transformé en une expérience 100% naturelle qui calme, apais…" at bounding box center [803, 240] width 957 height 20
click at [951, 245] on p "Un geste familier, transformé en une expérience 100% naturelle qui calme, apais…" at bounding box center [803, 240] width 957 height 20
click at [1084, 338] on div "Overlay" at bounding box center [803, 239] width 1029 height 300
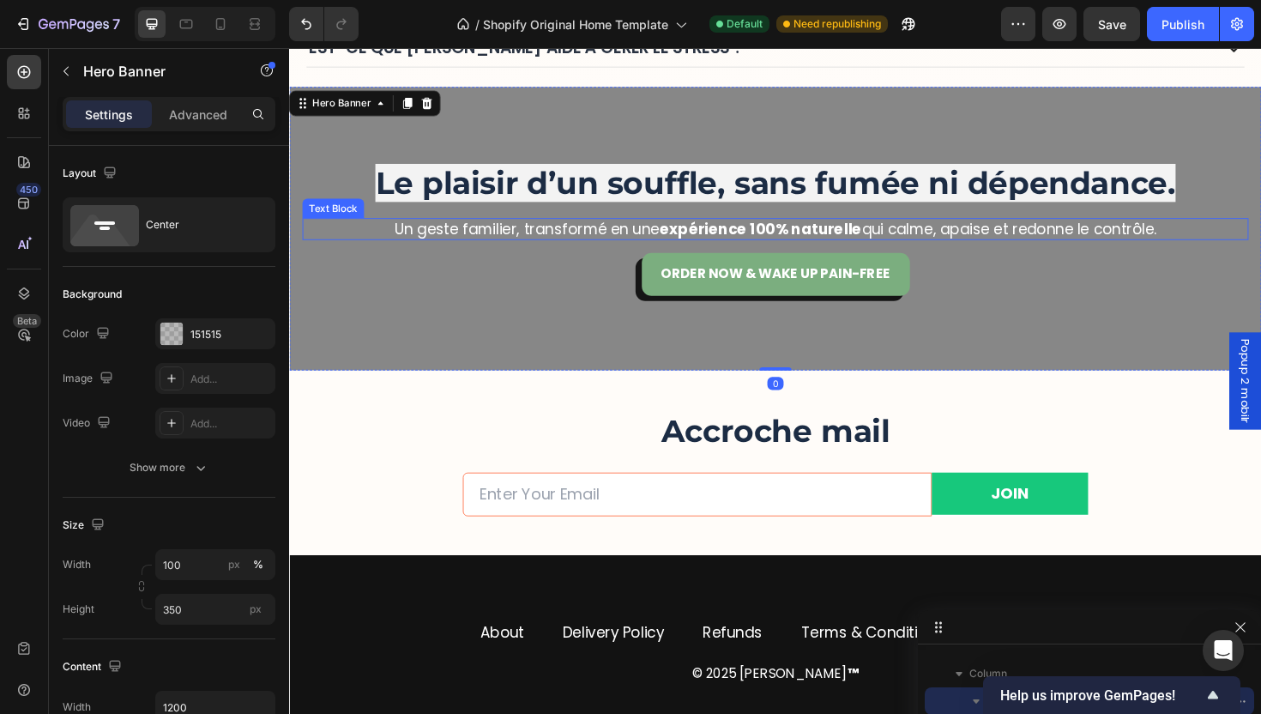
click at [941, 237] on p "Un geste familier, transformé en une expérience 100% naturelle qui calme, apais…" at bounding box center [803, 240] width 957 height 20
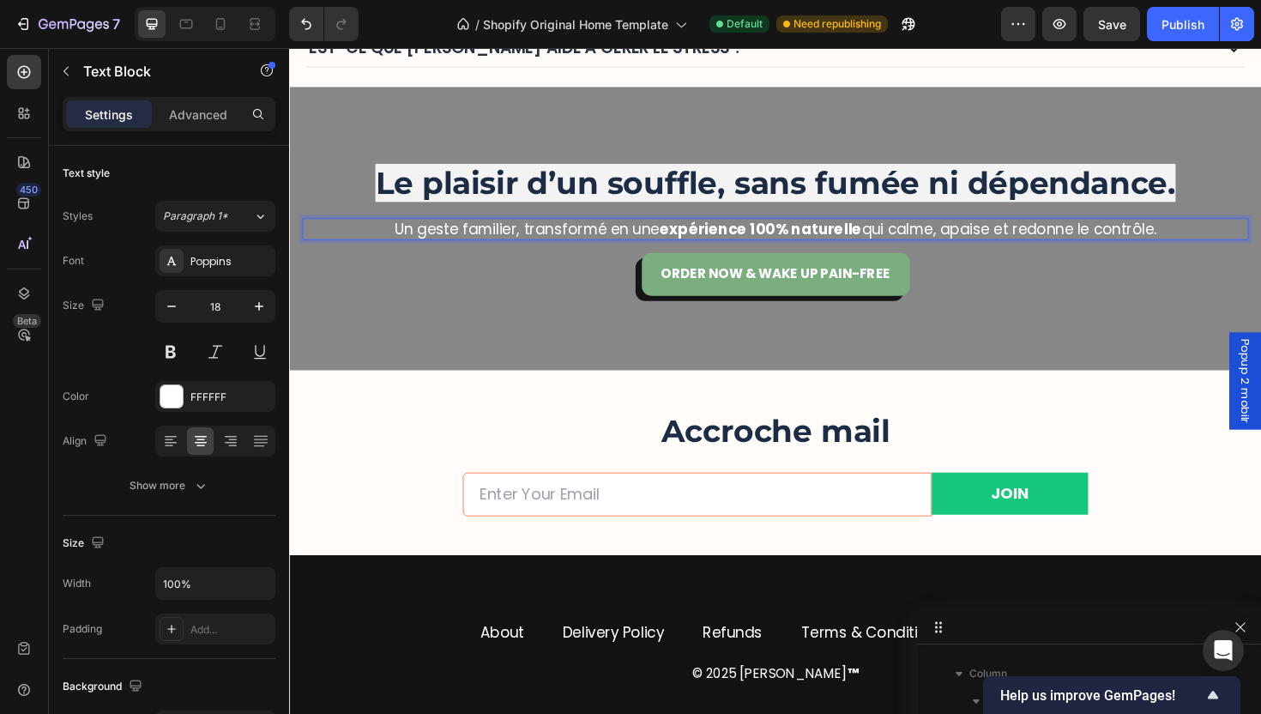
click at [937, 241] on p "Un geste familier, transformé en une expérience 100% naturelle qui calme, apais…" at bounding box center [803, 240] width 957 height 20
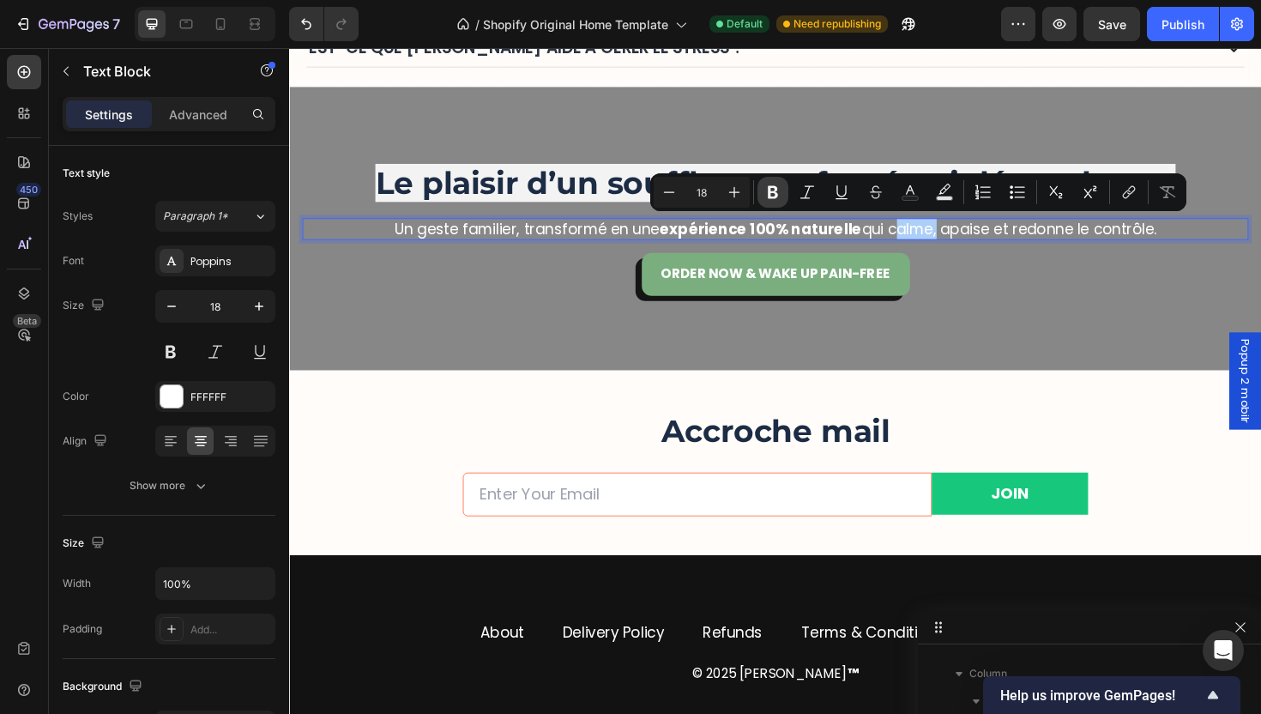
click at [760, 194] on button "Bold" at bounding box center [773, 192] width 31 height 31
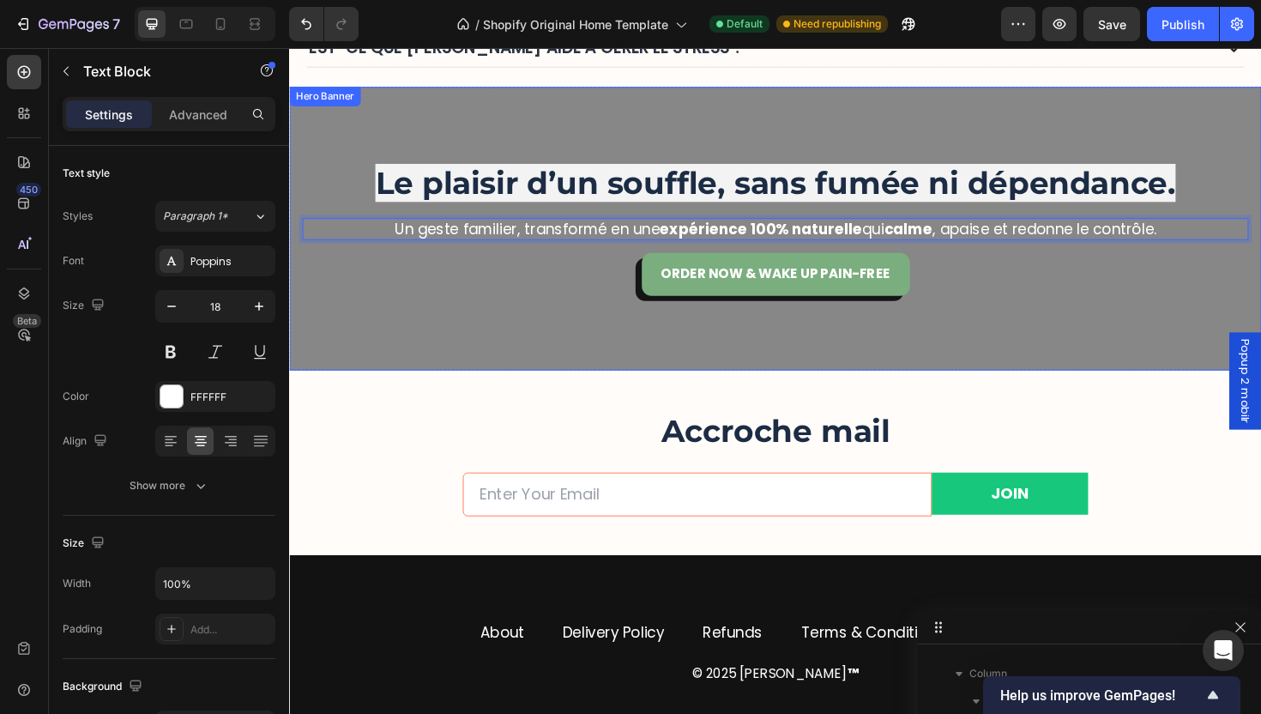
click at [1106, 318] on div "Overlay" at bounding box center [803, 239] width 1029 height 300
click at [1007, 238] on p "Un geste familier, transformé en une expérience 100% naturelle qui calme , apai…" at bounding box center [803, 240] width 957 height 20
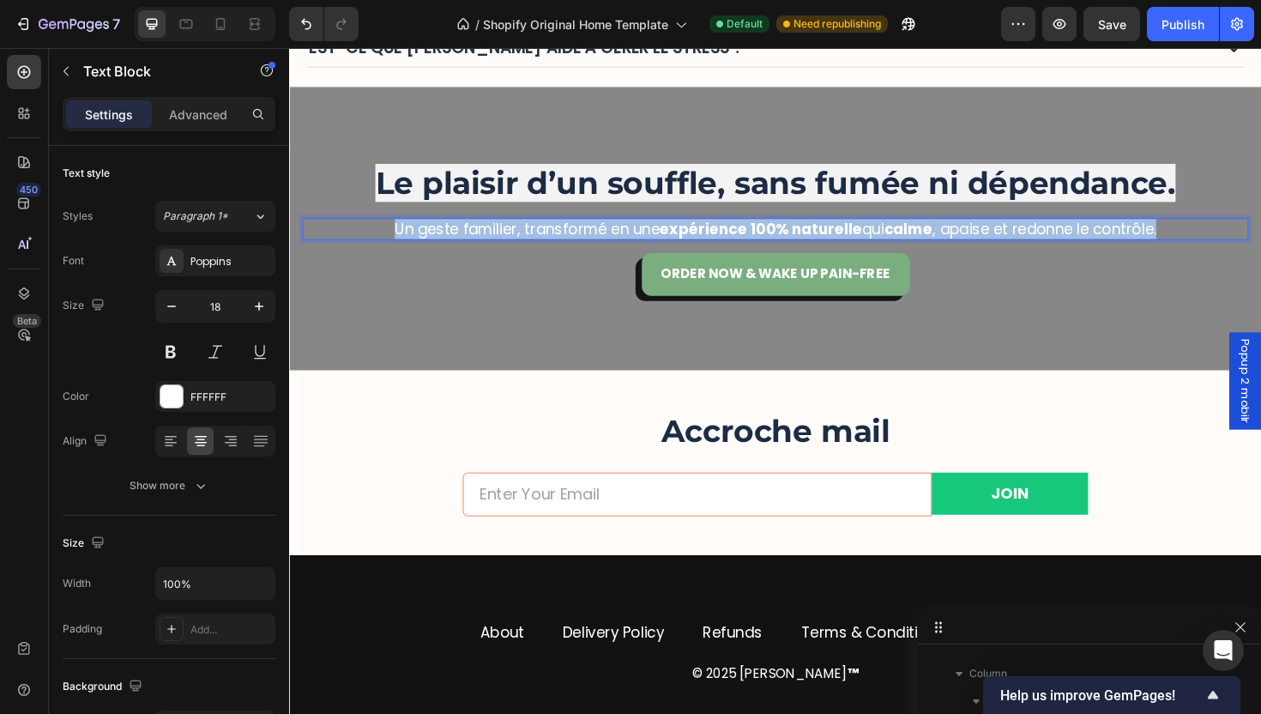
click at [1007, 238] on p "Un geste familier, transformé en une expérience 100% naturelle qui calme , apai…" at bounding box center [803, 240] width 957 height 20
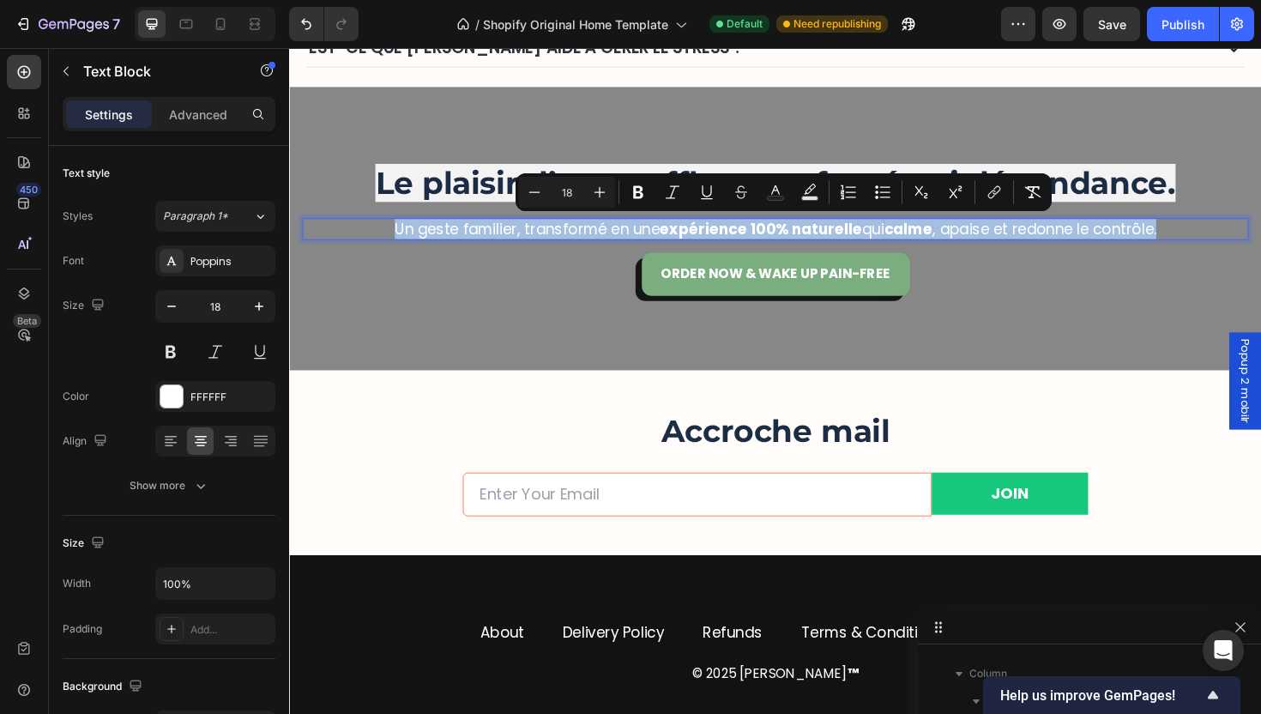
click at [1007, 238] on p "Un geste familier, transformé en une expérience 100% naturelle qui calme , apai…" at bounding box center [803, 240] width 957 height 20
click at [1001, 239] on p "Un geste familier, transformé en une expérience 100% naturelle qui calme , apai…" at bounding box center [803, 240] width 957 height 20
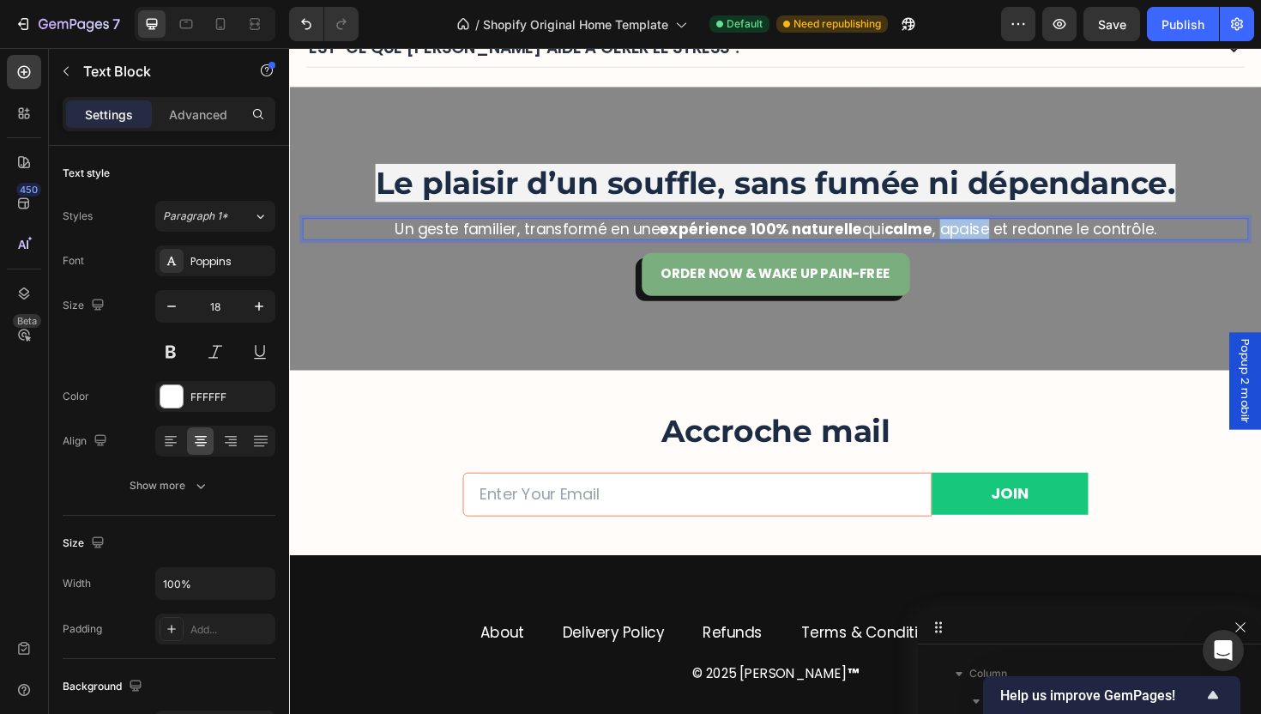
click at [1001, 239] on p "Un geste familier, transformé en une expérience 100% naturelle qui calme , apai…" at bounding box center [803, 240] width 957 height 20
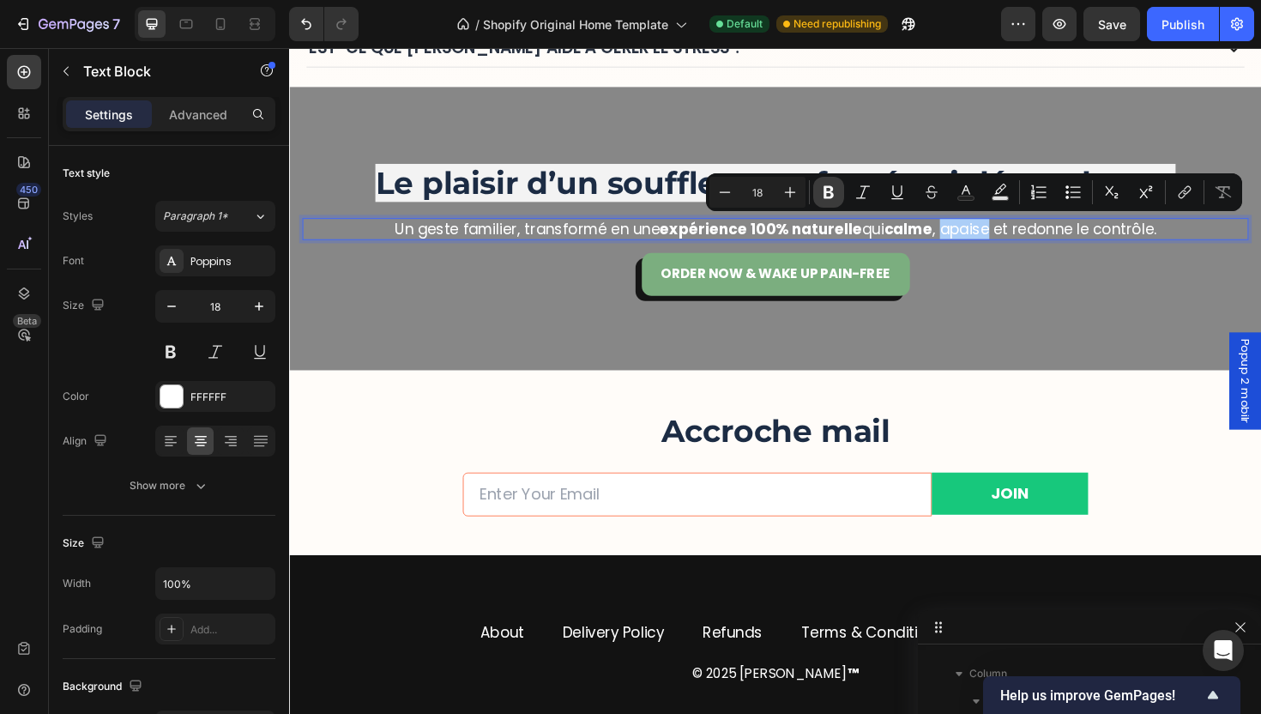
click at [828, 198] on icon "Editor contextual toolbar" at bounding box center [829, 192] width 10 height 13
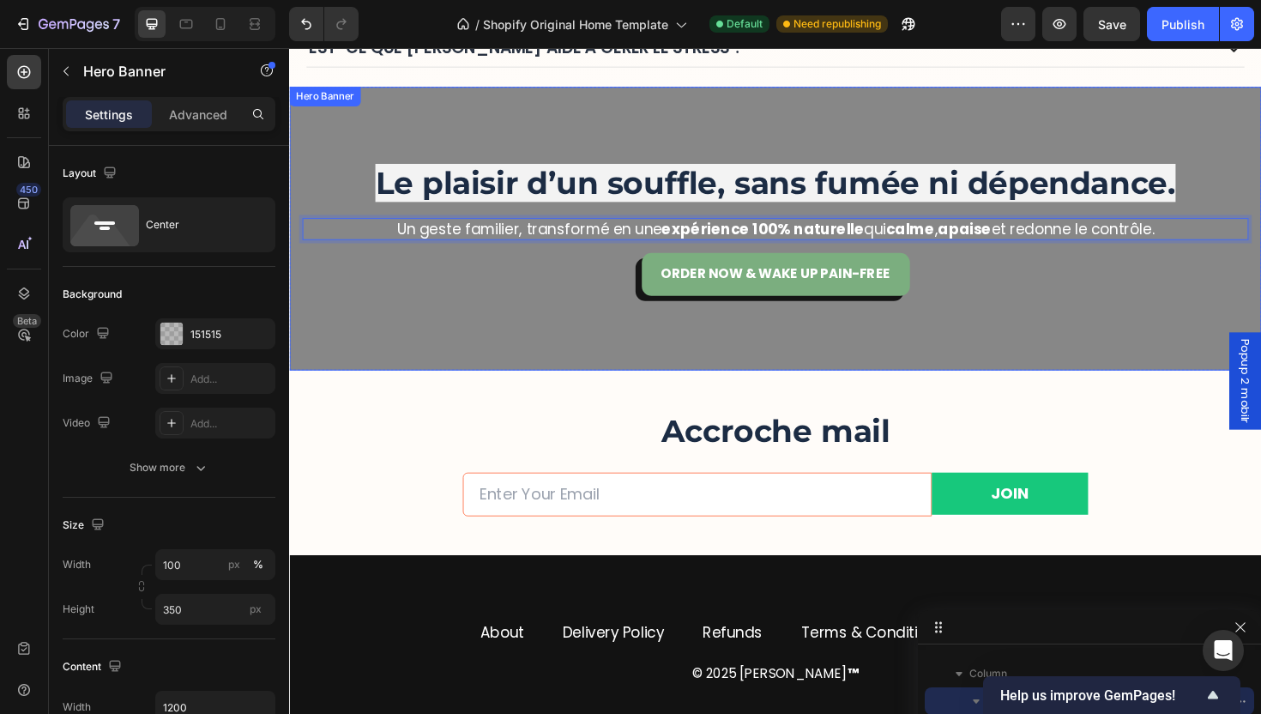
click at [1124, 315] on div "Overlay" at bounding box center [803, 239] width 1029 height 300
click at [1053, 230] on p "Un geste familier, transformé en une expérience 100% naturelle qui calme , apai…" at bounding box center [803, 240] width 957 height 20
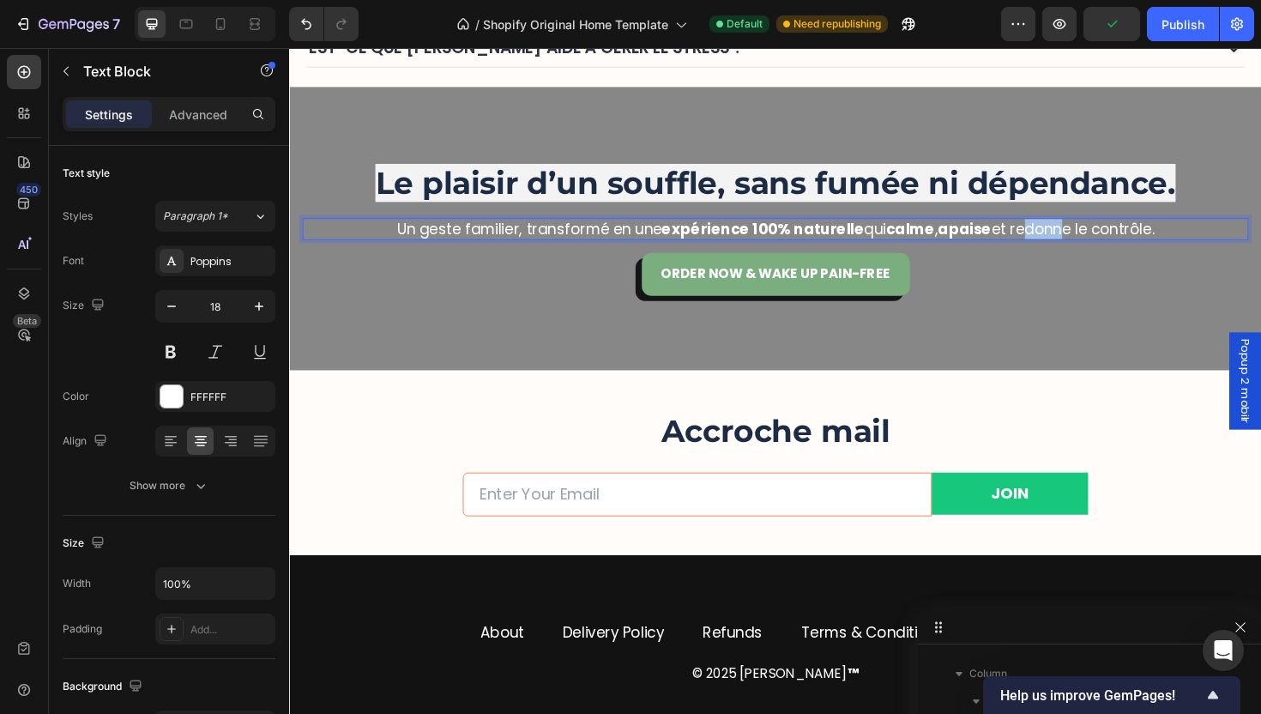
drag, startPoint x: 1053, startPoint y: 245, endPoint x: 1090, endPoint y: 245, distance: 36.9
click at [1090, 245] on p "Un geste familier, transformé en une expérience 100% naturelle qui calme , apai…" at bounding box center [803, 240] width 957 height 20
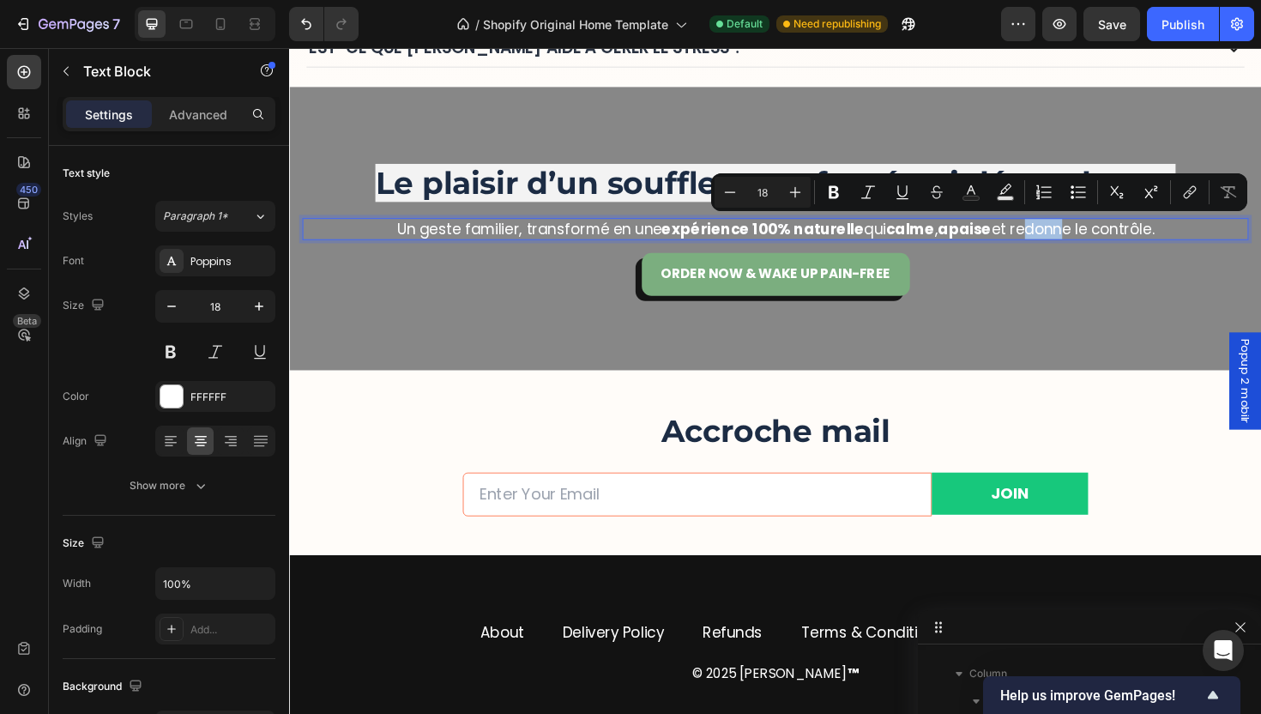
drag, startPoint x: 1047, startPoint y: 242, endPoint x: 1201, endPoint y: 243, distance: 153.6
click at [1215, 244] on p "Un geste familier, transformé en une expérience 100% naturelle qui calme , apai…" at bounding box center [803, 240] width 957 height 20
click at [831, 203] on button "Bold" at bounding box center [833, 192] width 31 height 31
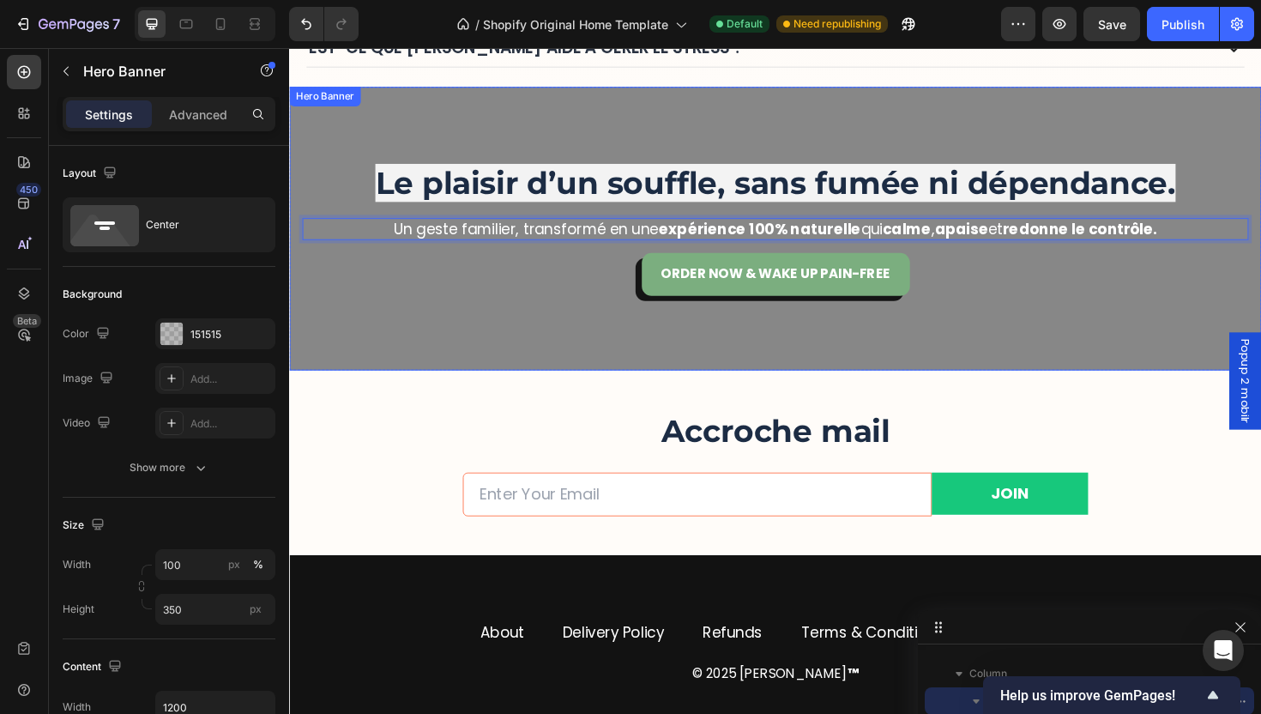
click at [1110, 329] on div "Overlay" at bounding box center [803, 239] width 1029 height 300
click at [570, 238] on p "Un geste familier, transformé en une expérience 100% naturelle qui calme , apai…" at bounding box center [803, 240] width 957 height 20
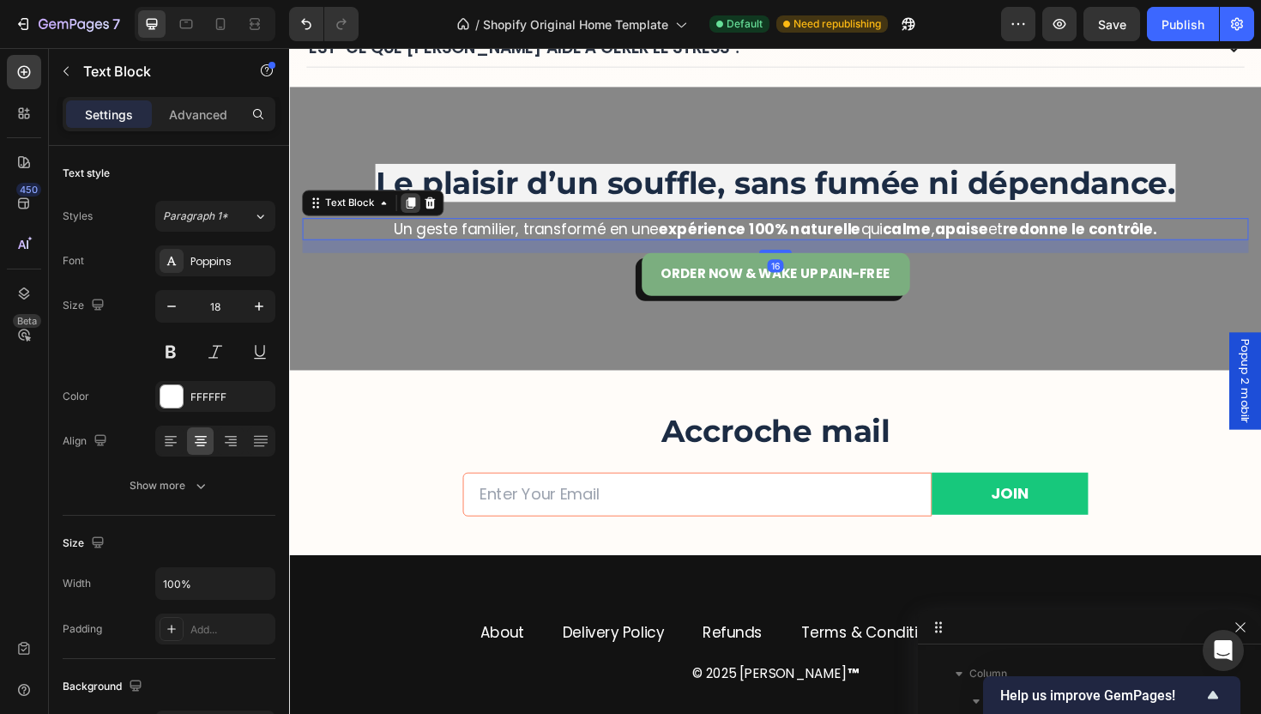
click at [414, 213] on icon at bounding box center [418, 212] width 9 height 12
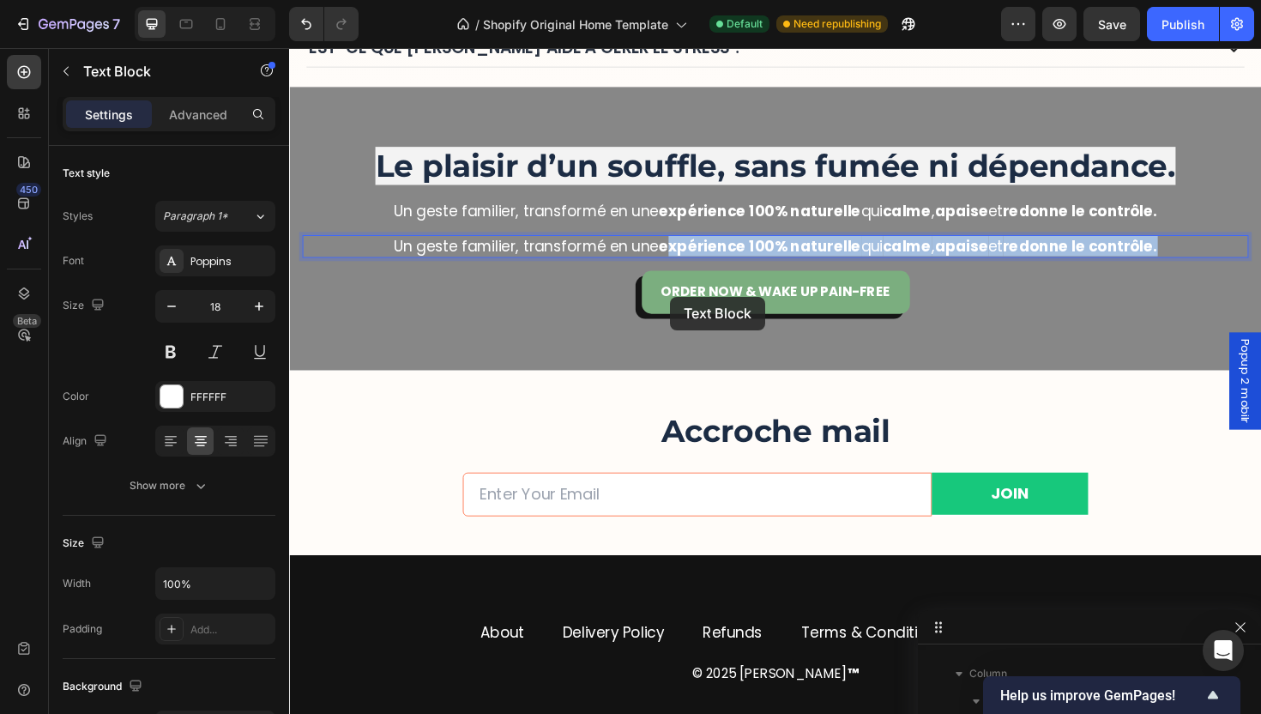
scroll to position [5264, 0]
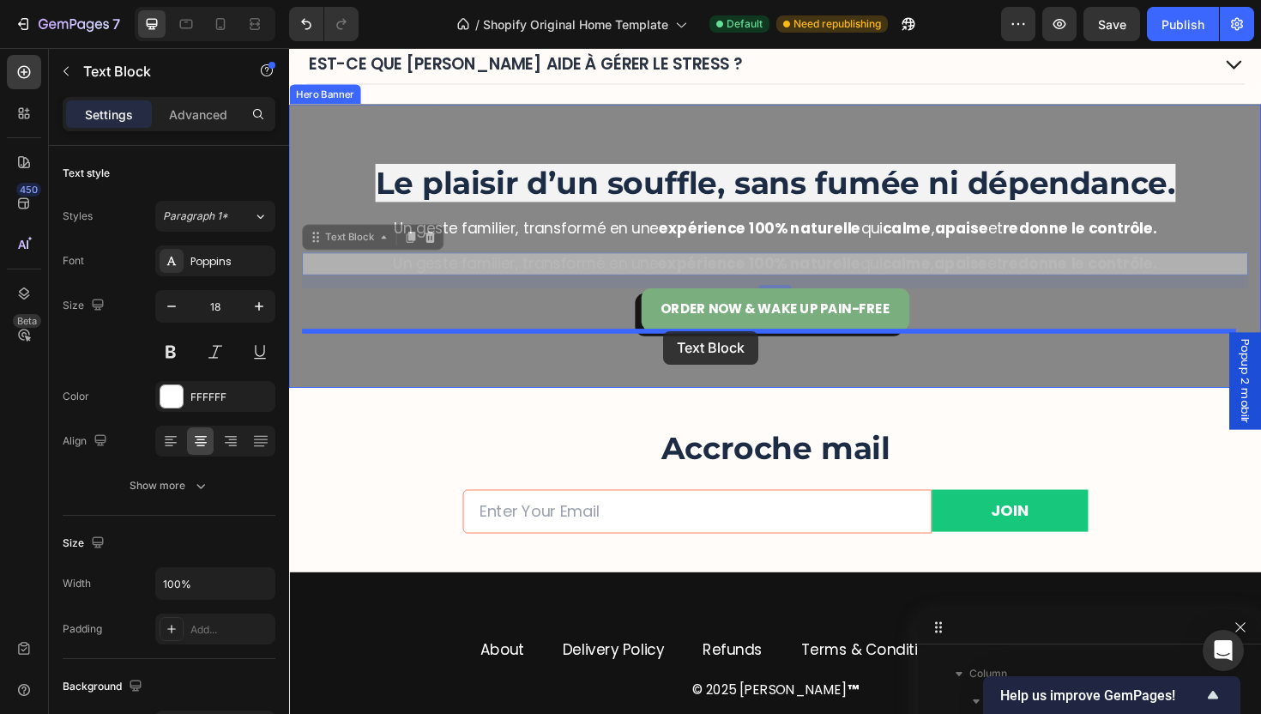
drag, startPoint x: 681, startPoint y: 262, endPoint x: 687, endPoint y: 325, distance: 63.8
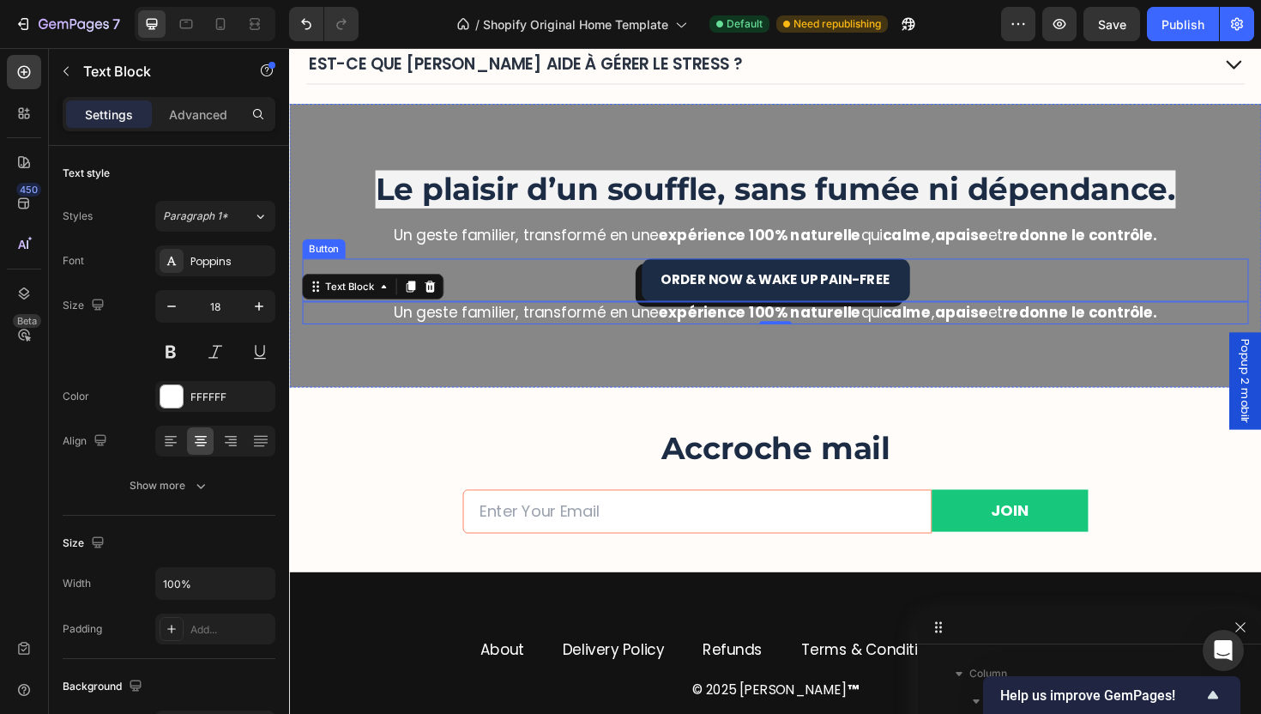
click at [684, 308] on link "Order Now & Wake Up Pain-Free" at bounding box center [804, 293] width 284 height 45
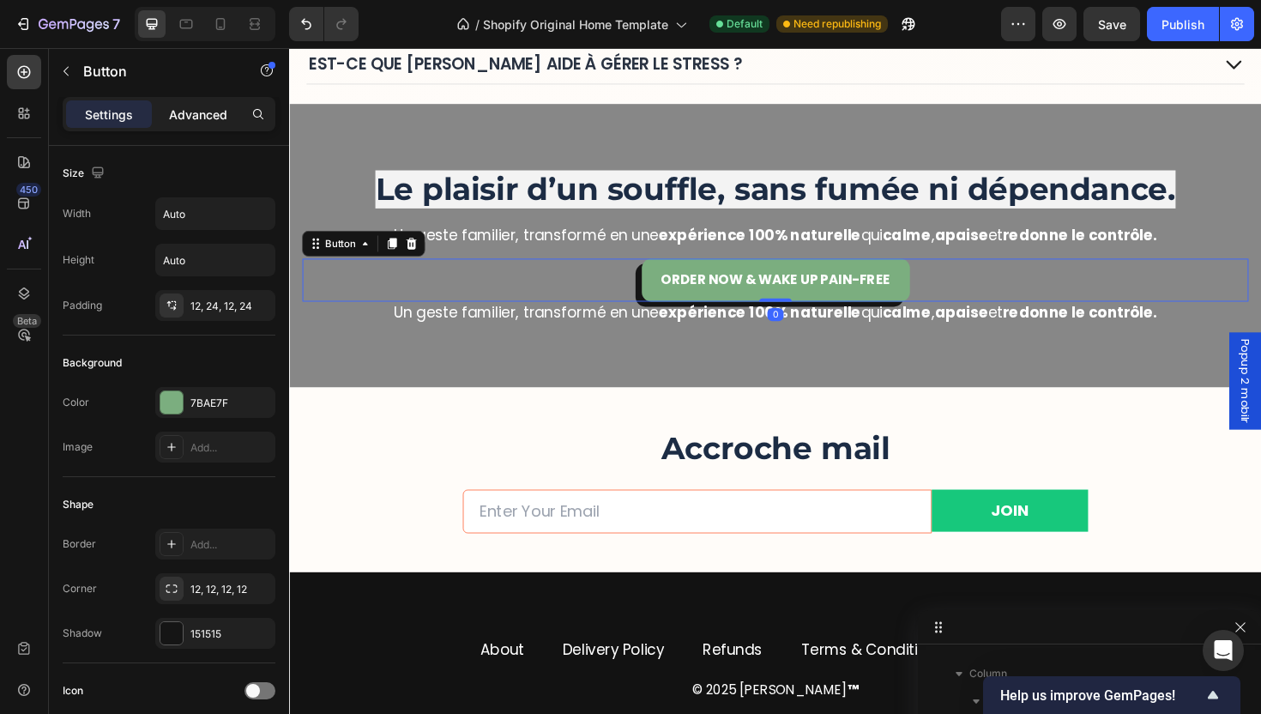
click at [190, 124] on div "Advanced" at bounding box center [198, 113] width 86 height 27
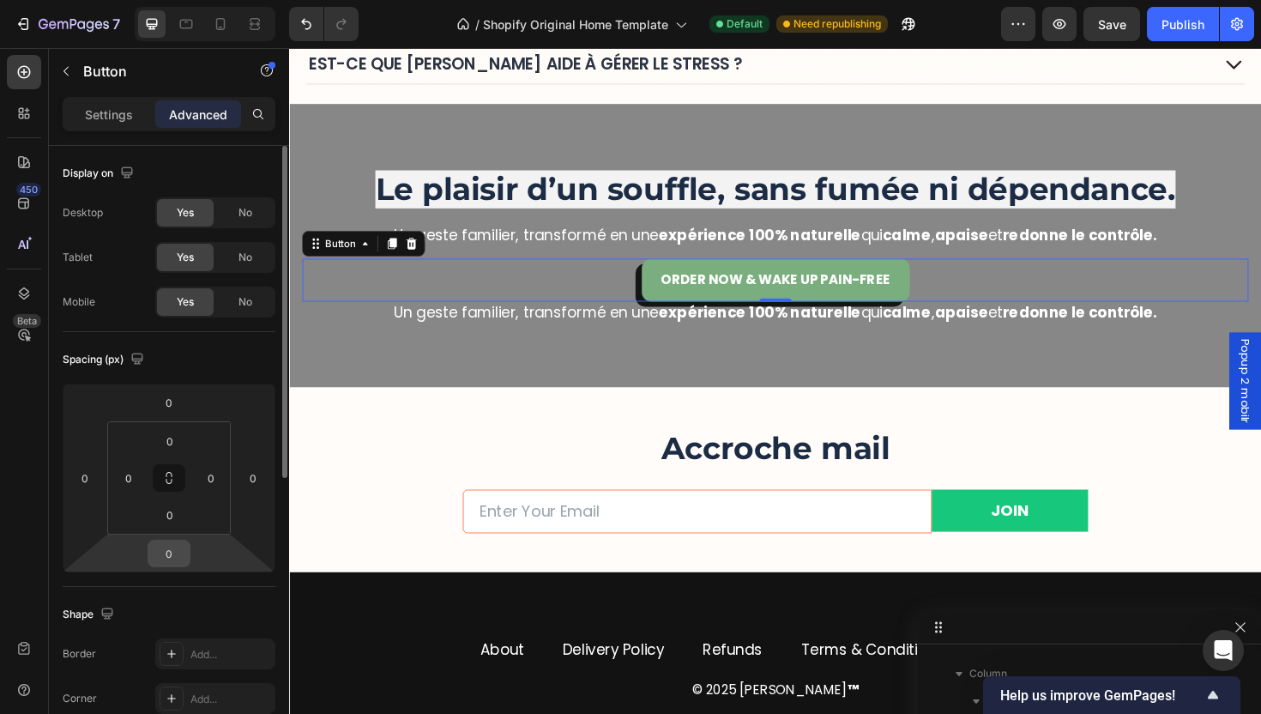
click at [172, 560] on input "0" at bounding box center [169, 553] width 34 height 26
type input "4"
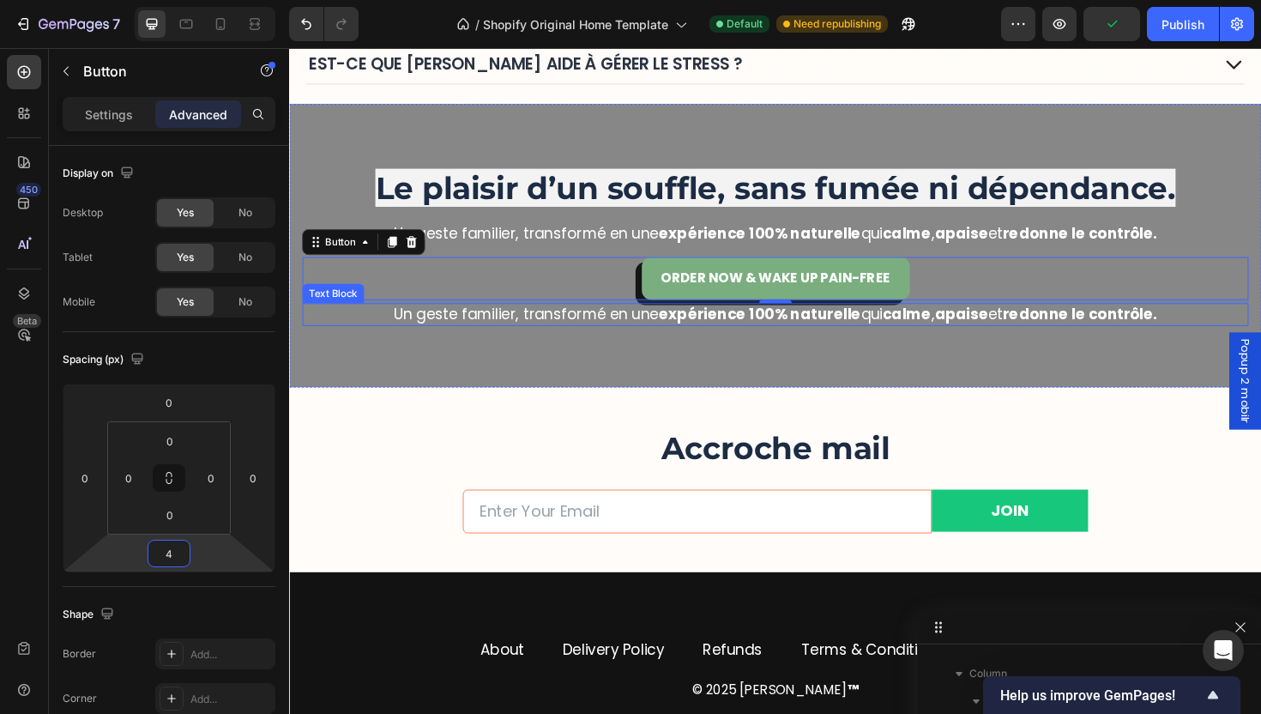
click at [734, 332] on strong "expérience 100% naturelle" at bounding box center [787, 329] width 214 height 21
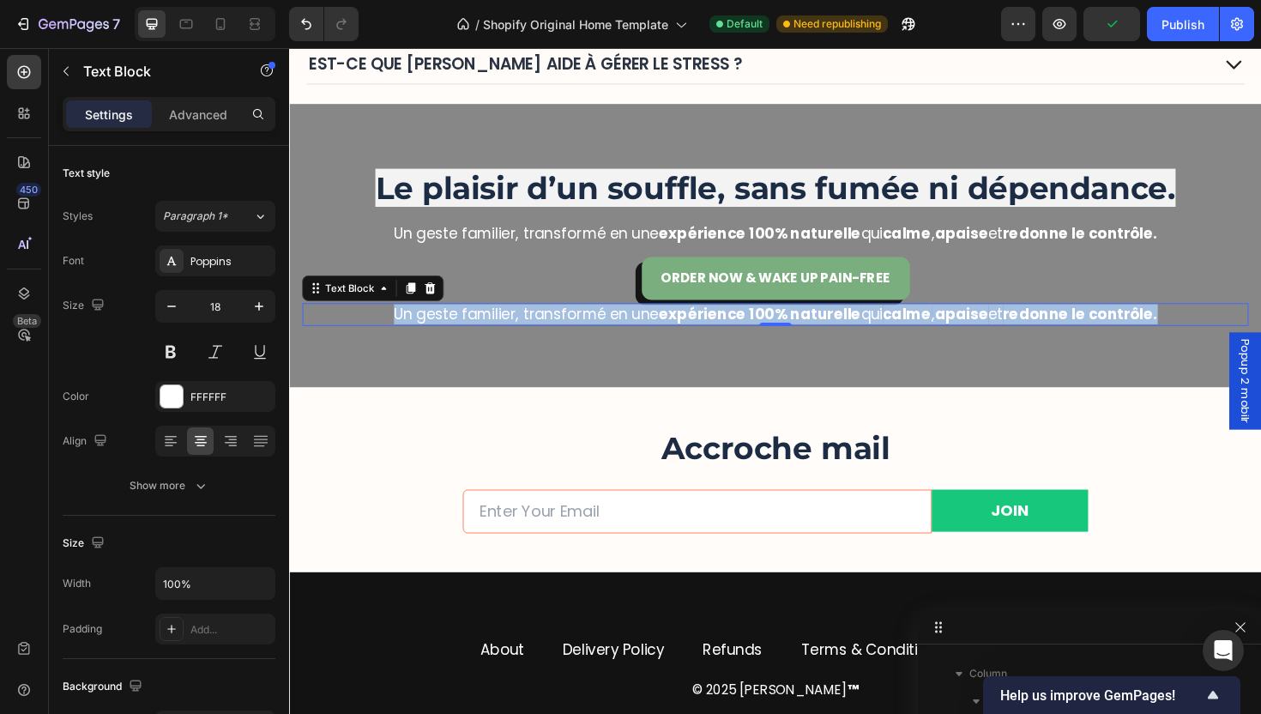
click at [734, 332] on strong "expérience 100% naturelle" at bounding box center [787, 329] width 214 height 21
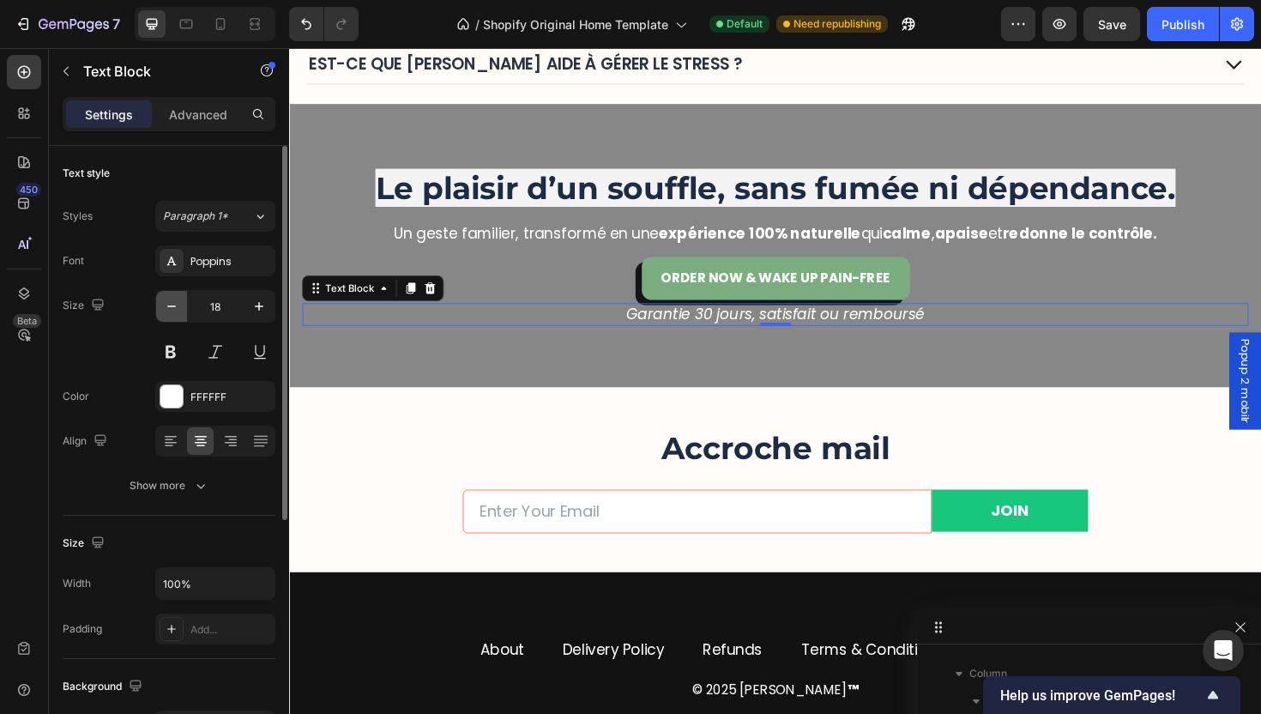
click at [170, 315] on button "button" at bounding box center [171, 306] width 31 height 31
type input "16"
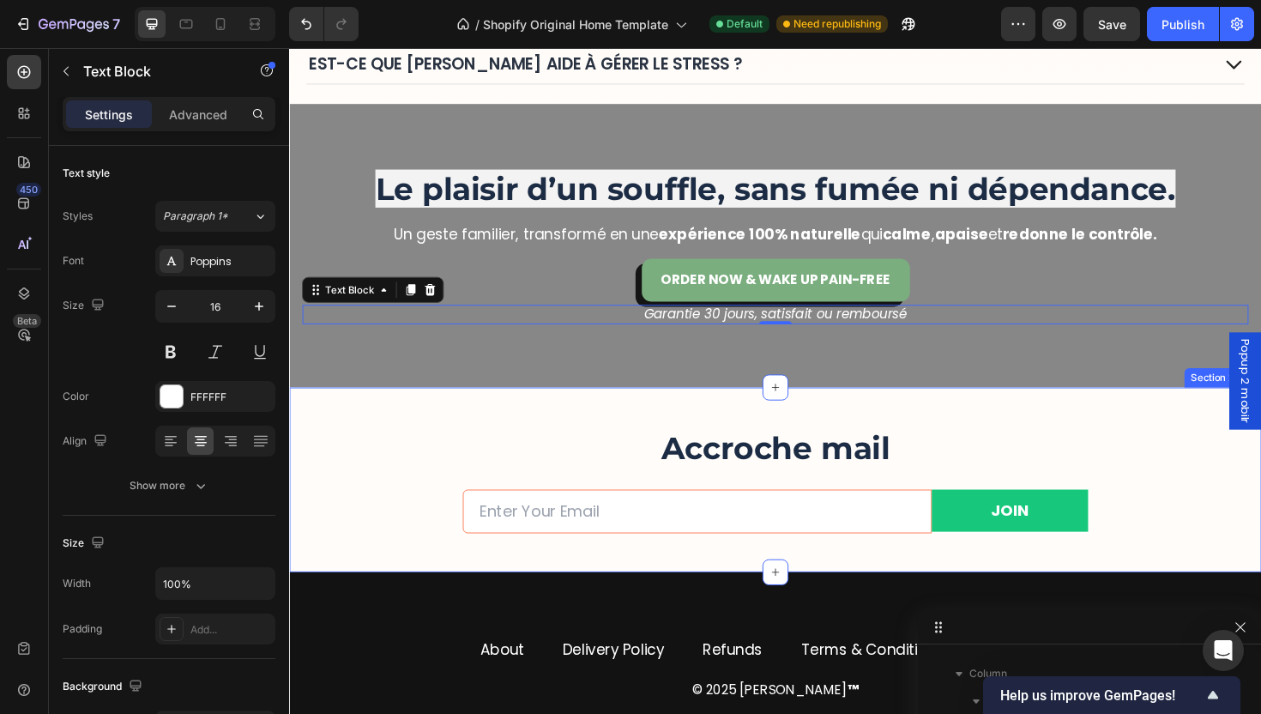
click at [601, 411] on div "Accroche mail Heading Email Field JOIN Submit Button Row Newsletter Row Row Sec…" at bounding box center [803, 505] width 1029 height 196
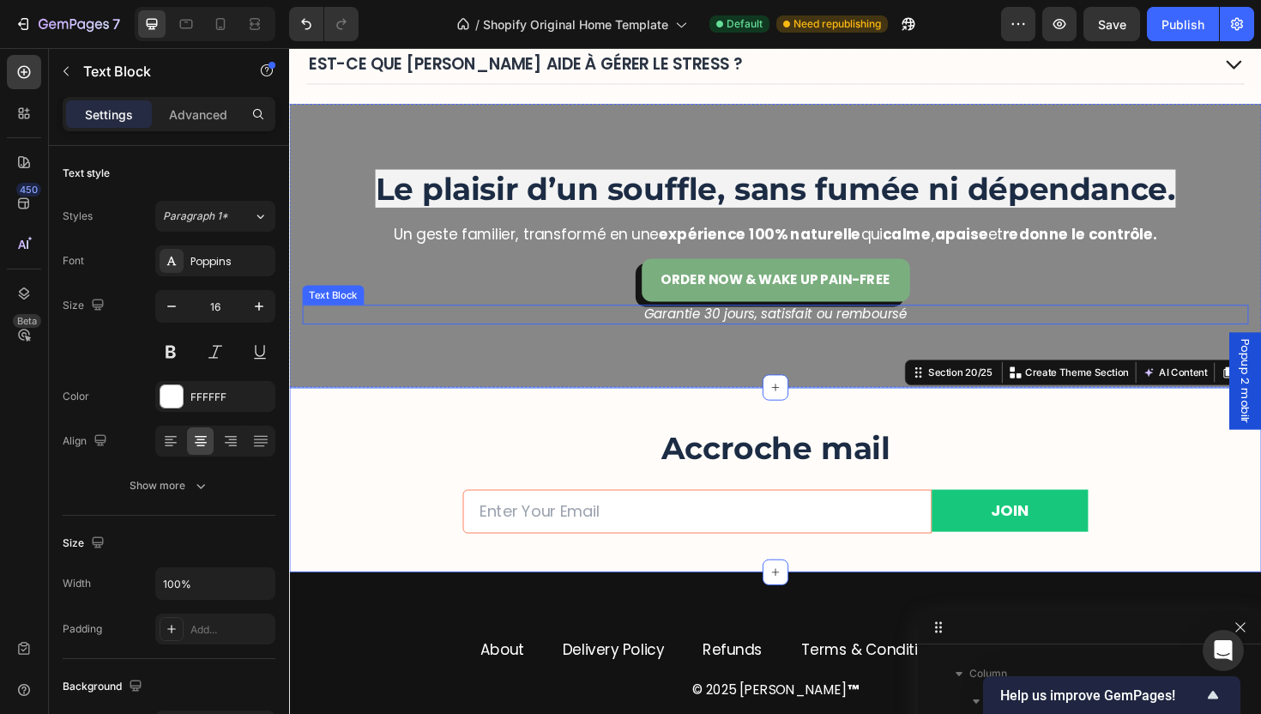
click at [816, 329] on icon "Garantie 30 jours, satisfait ou remboursé" at bounding box center [804, 330] width 279 height 20
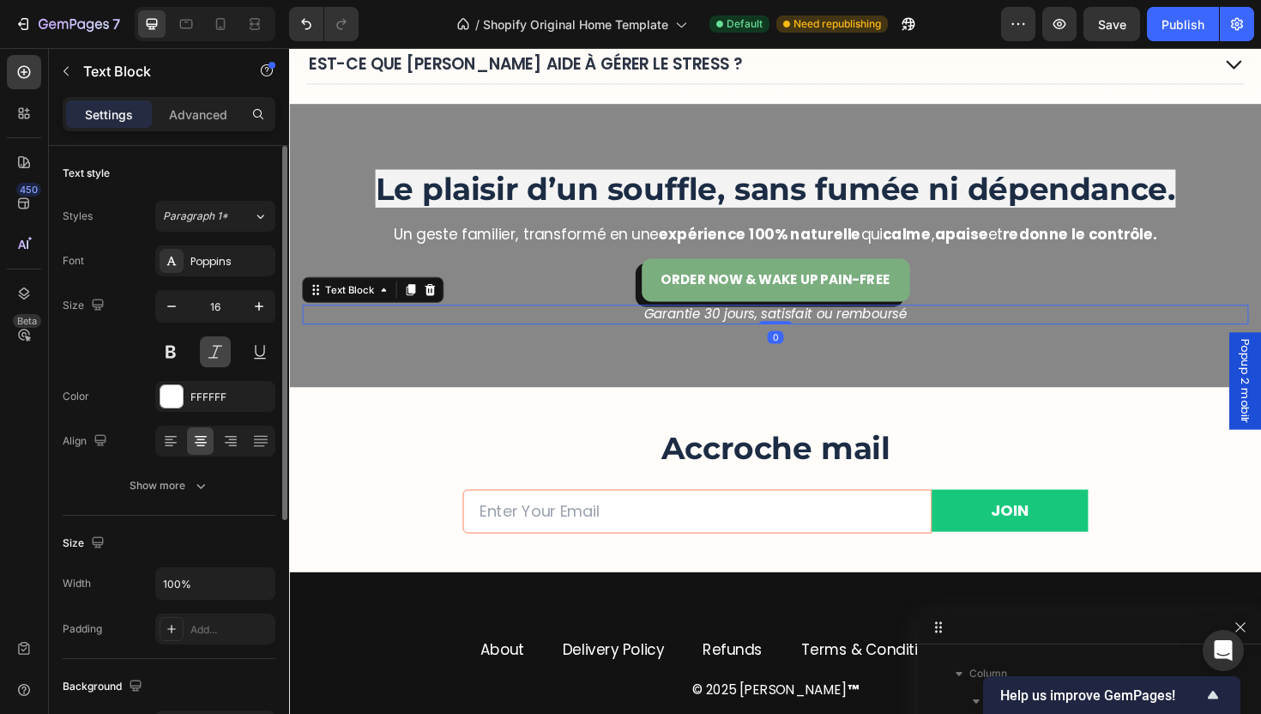
click at [209, 353] on button at bounding box center [215, 351] width 31 height 31
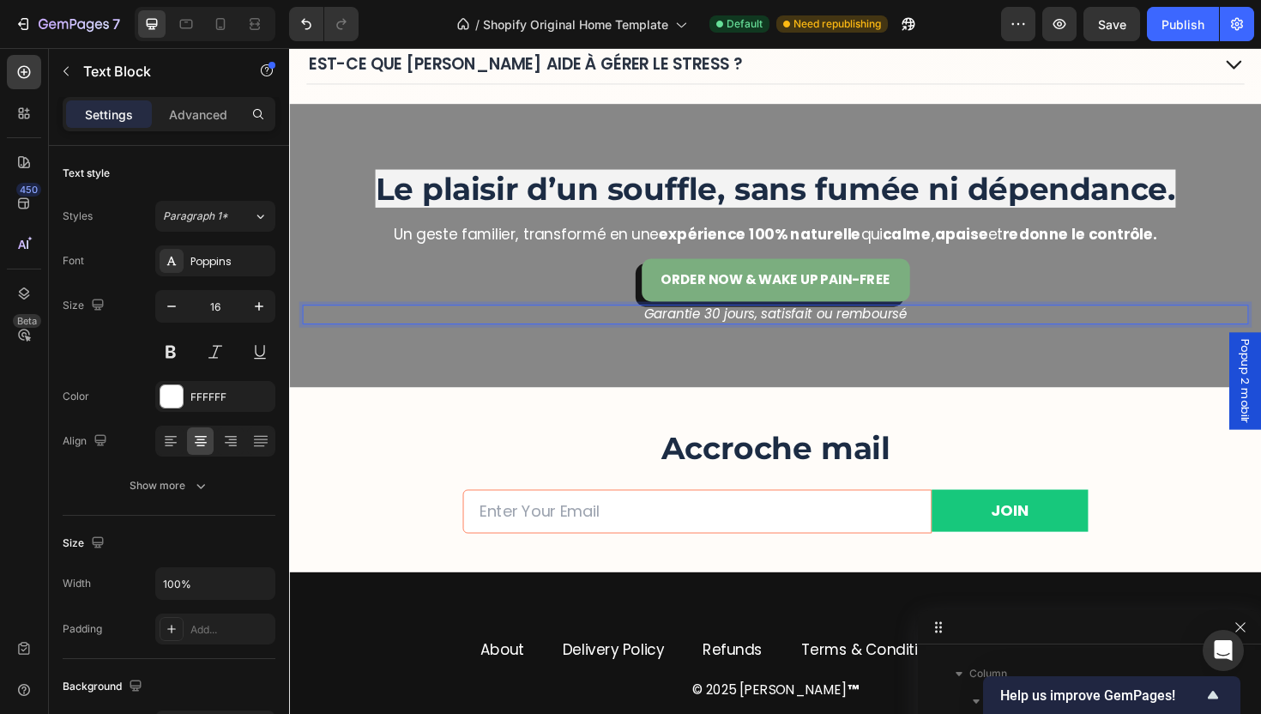
click at [738, 329] on icon "Garantie 30 jours, satisfait ou remboursé" at bounding box center [804, 330] width 279 height 20
click at [737, 329] on icon "Garantie 30 jours, satisfait ou remboursé" at bounding box center [804, 330] width 279 height 20
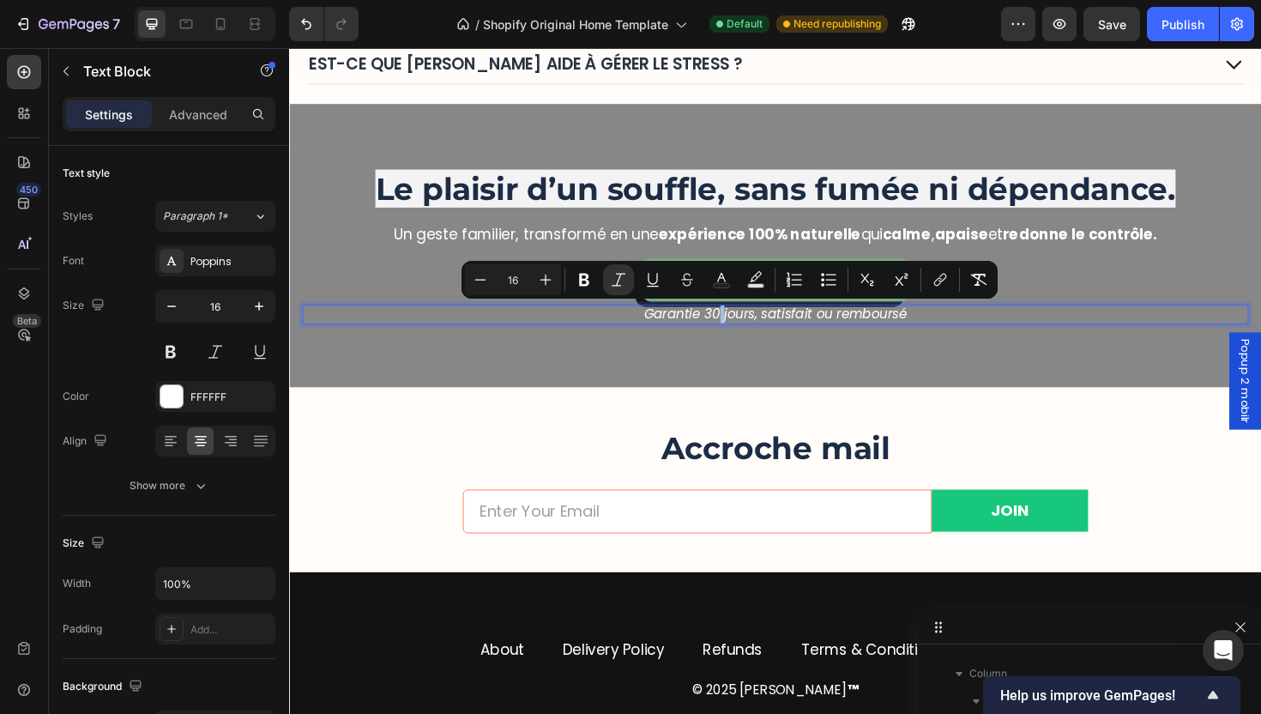
click at [714, 336] on icon "Garantie 30 jours, satisfait ou remboursé" at bounding box center [804, 330] width 279 height 20
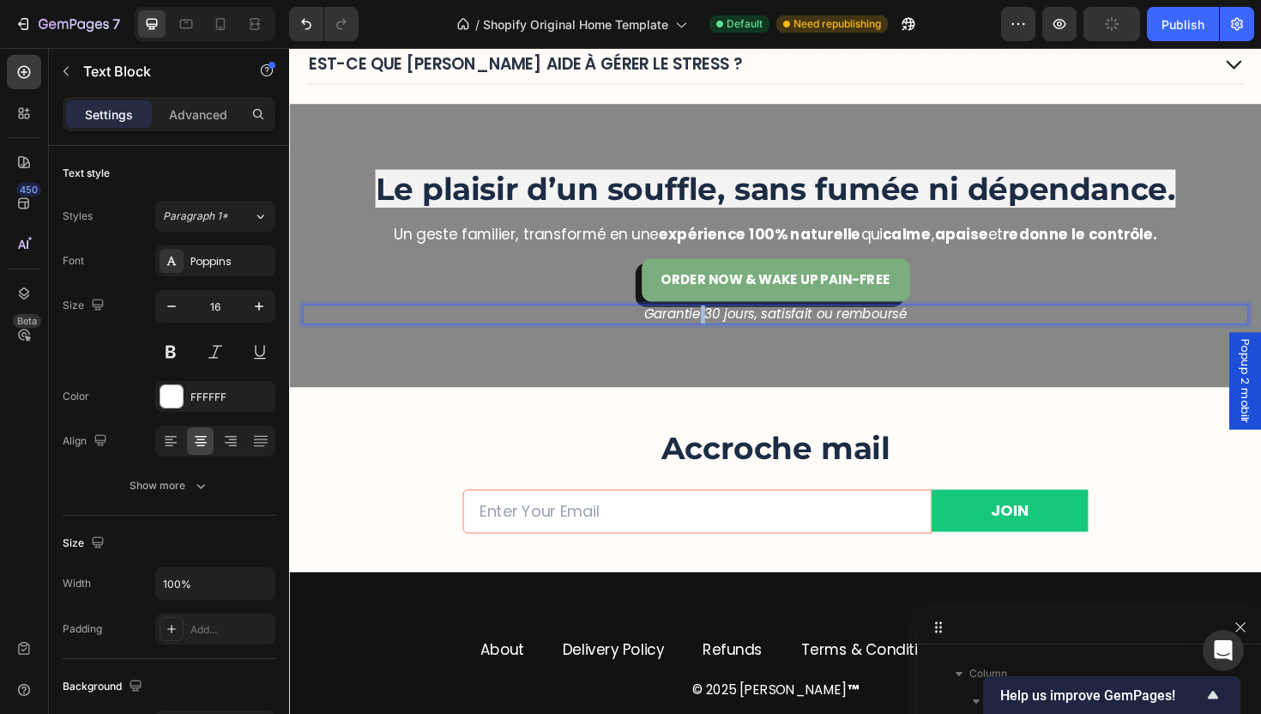
click at [714, 336] on icon "Garantie 30 jours, satisfait ou remboursé" at bounding box center [804, 330] width 279 height 20
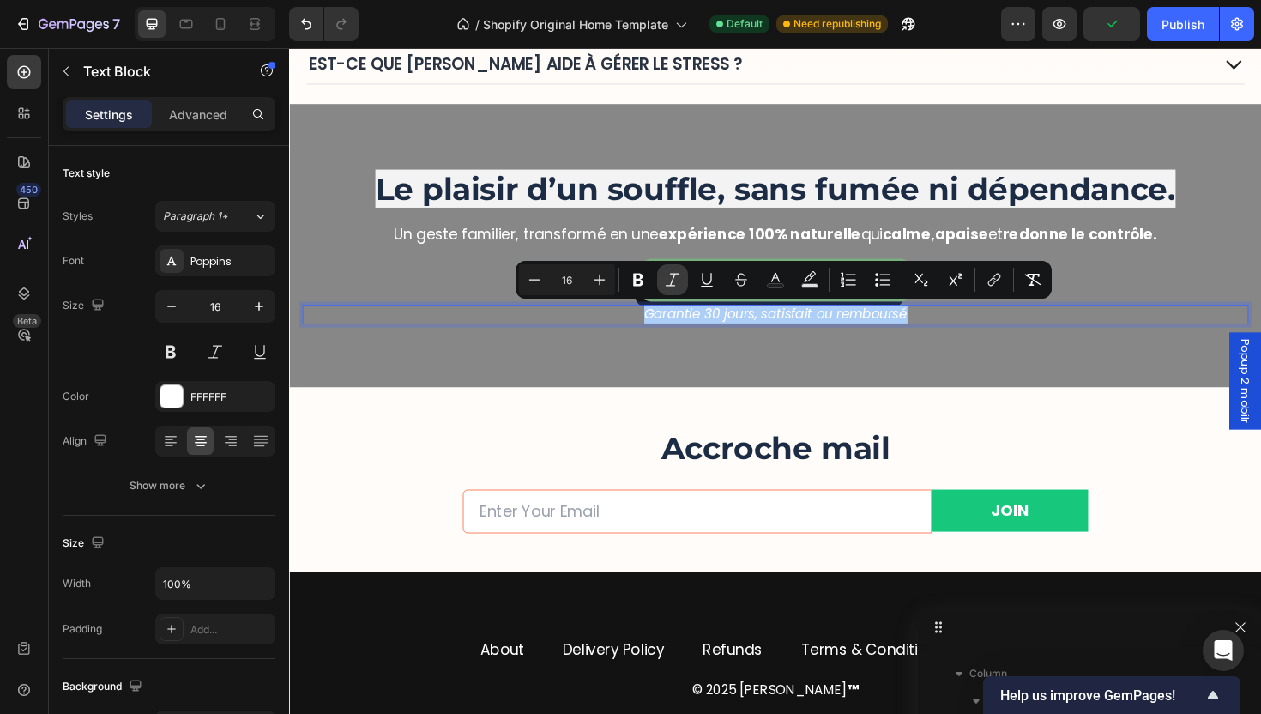
click at [669, 281] on icon "Editor contextual toolbar" at bounding box center [672, 279] width 17 height 17
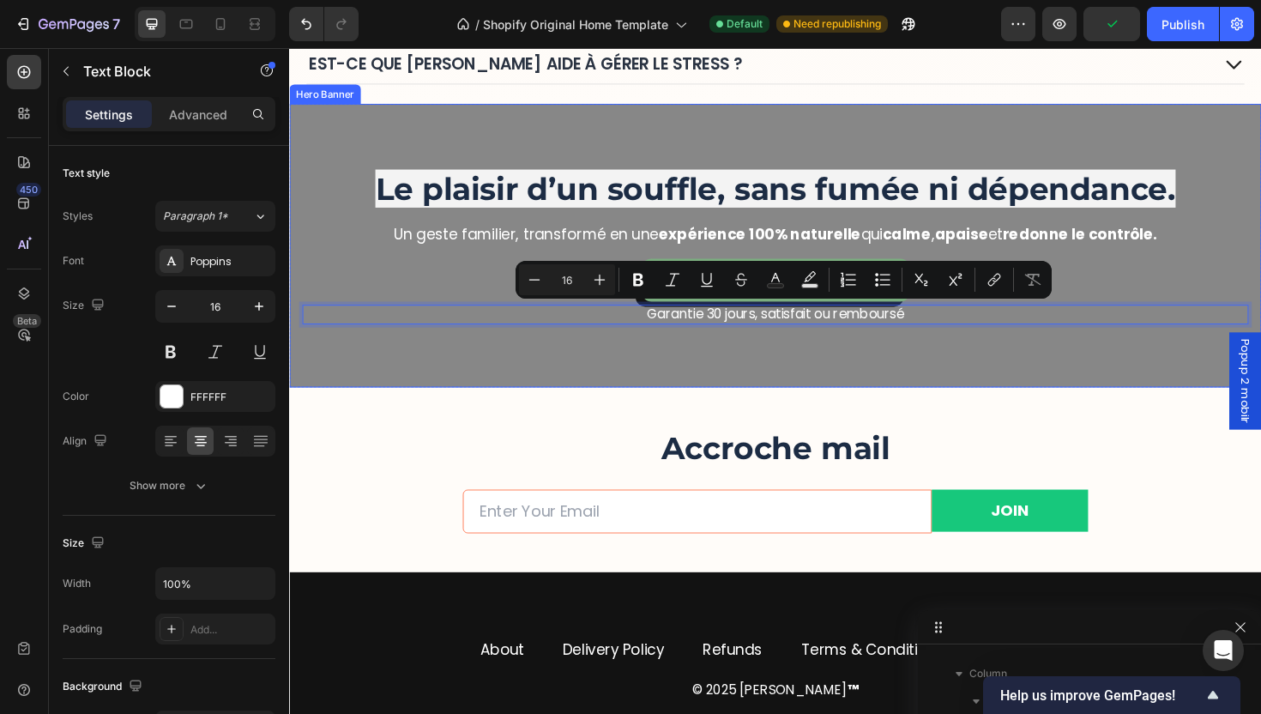
click at [752, 391] on div "Overlay" at bounding box center [803, 257] width 1029 height 300
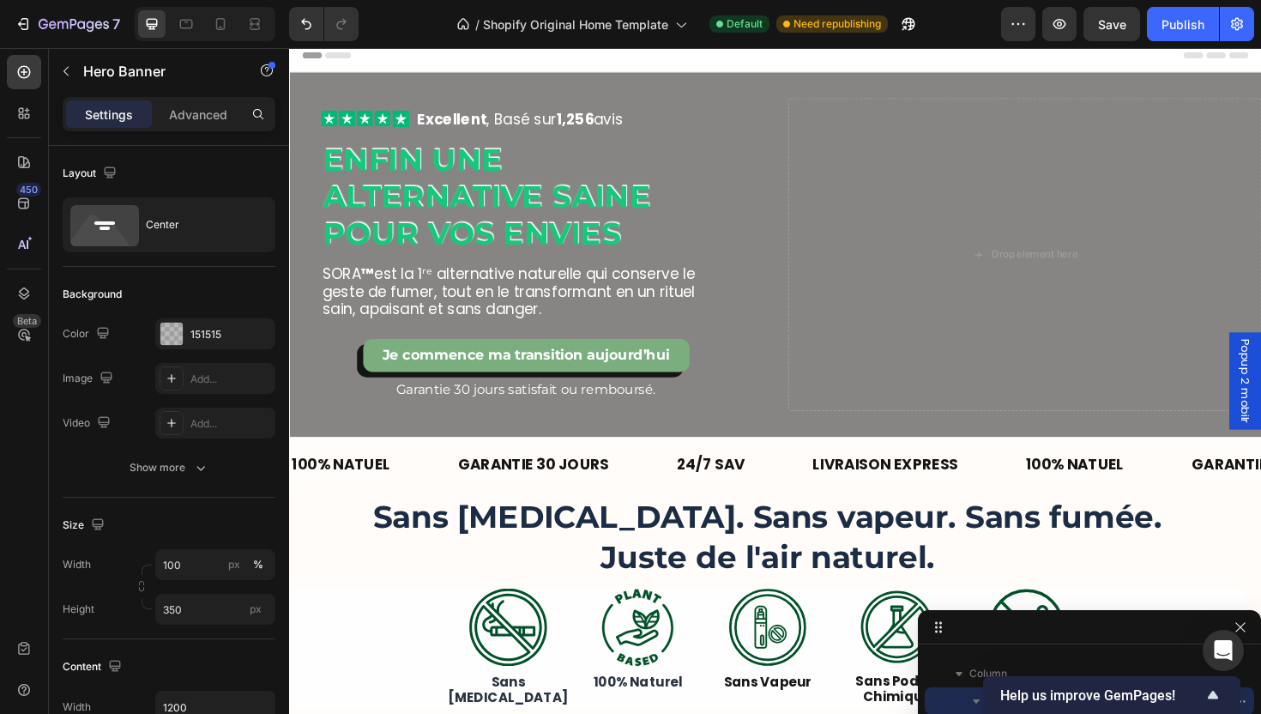
scroll to position [0, 0]
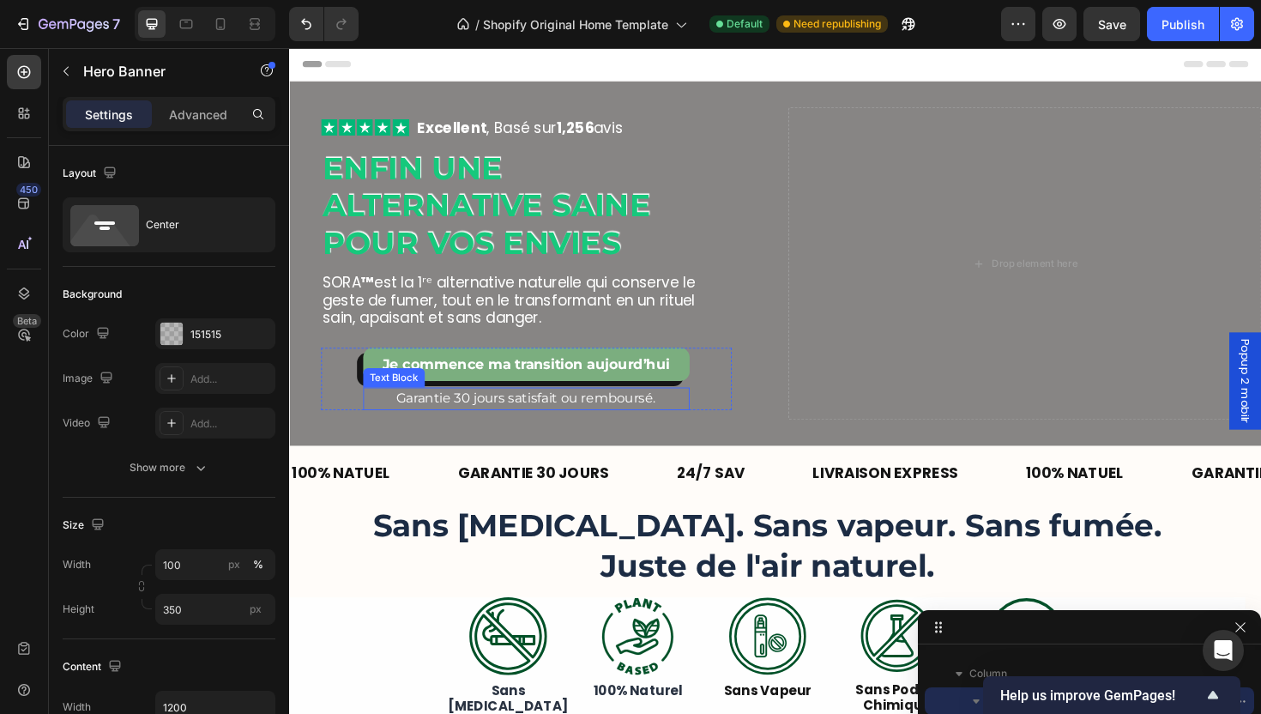
click at [628, 431] on div "Garantie 30 jours satisfait ou remboursé." at bounding box center [540, 419] width 346 height 24
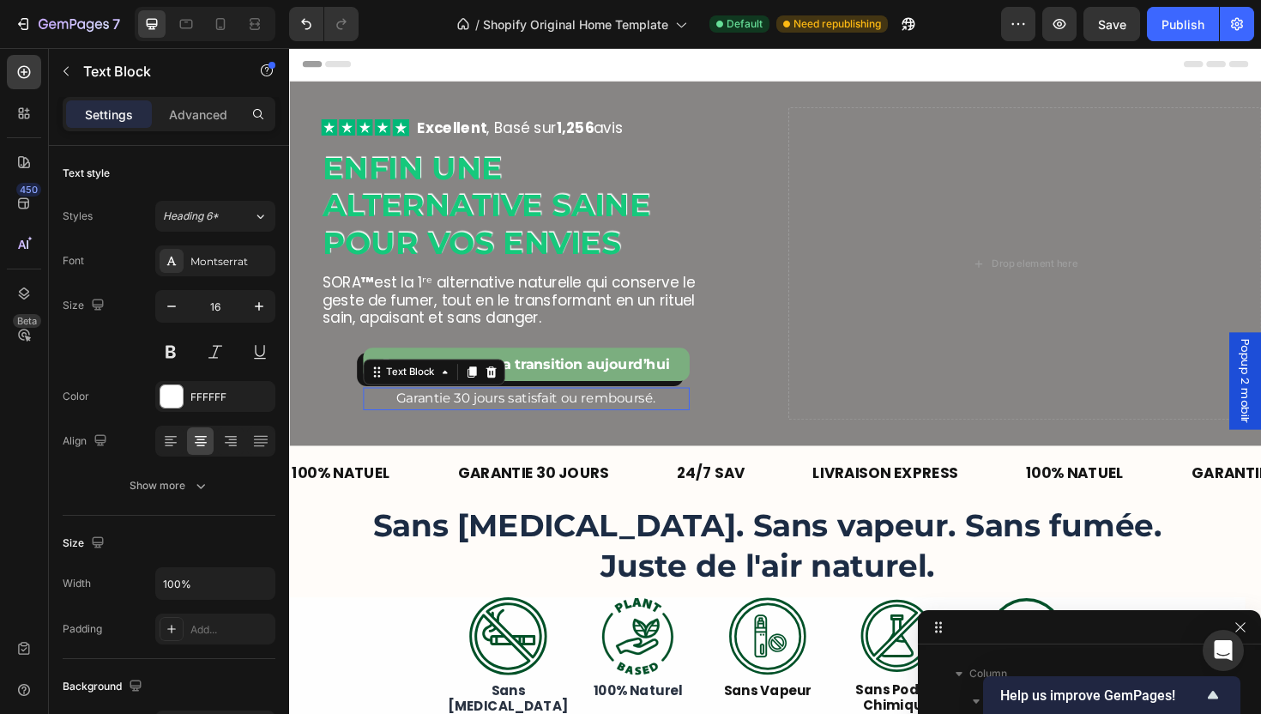
scroll to position [764, 0]
click at [595, 426] on p "Garantie 30 jours satisfait ou remboursé." at bounding box center [540, 419] width 342 height 21
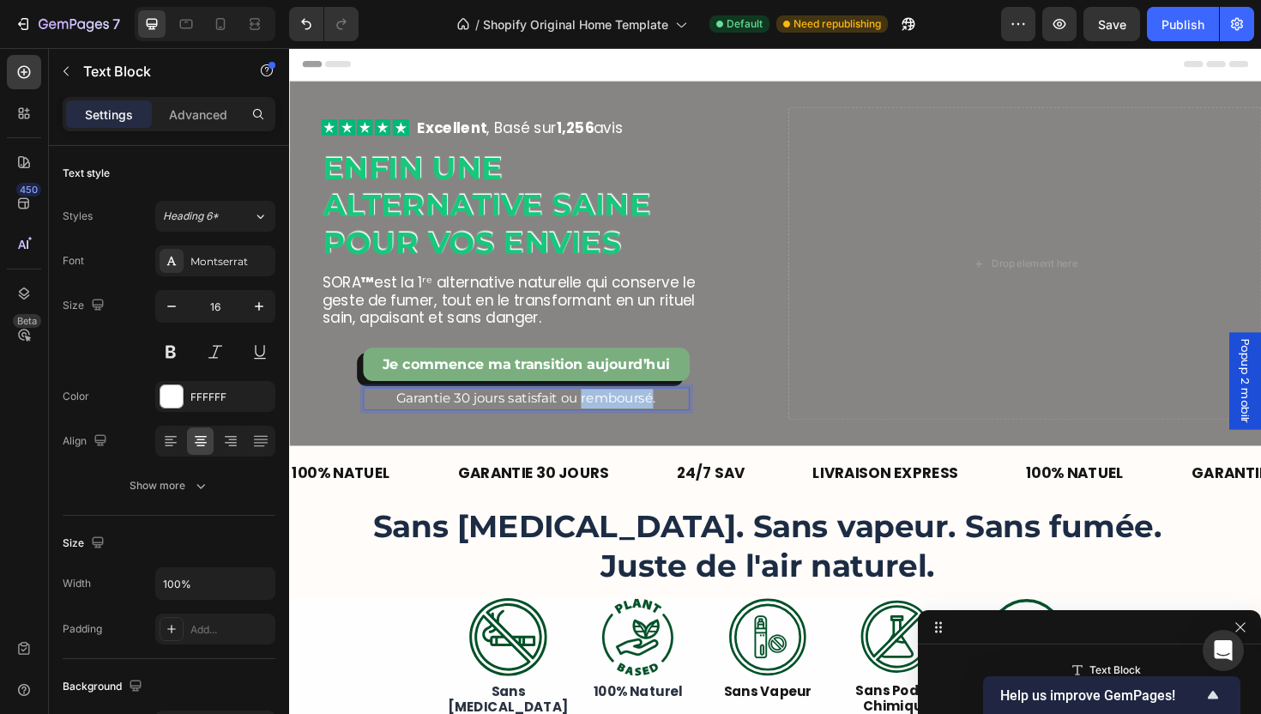
click at [595, 426] on p "Garantie 30 jours satisfait ou remboursé." at bounding box center [540, 419] width 342 height 21
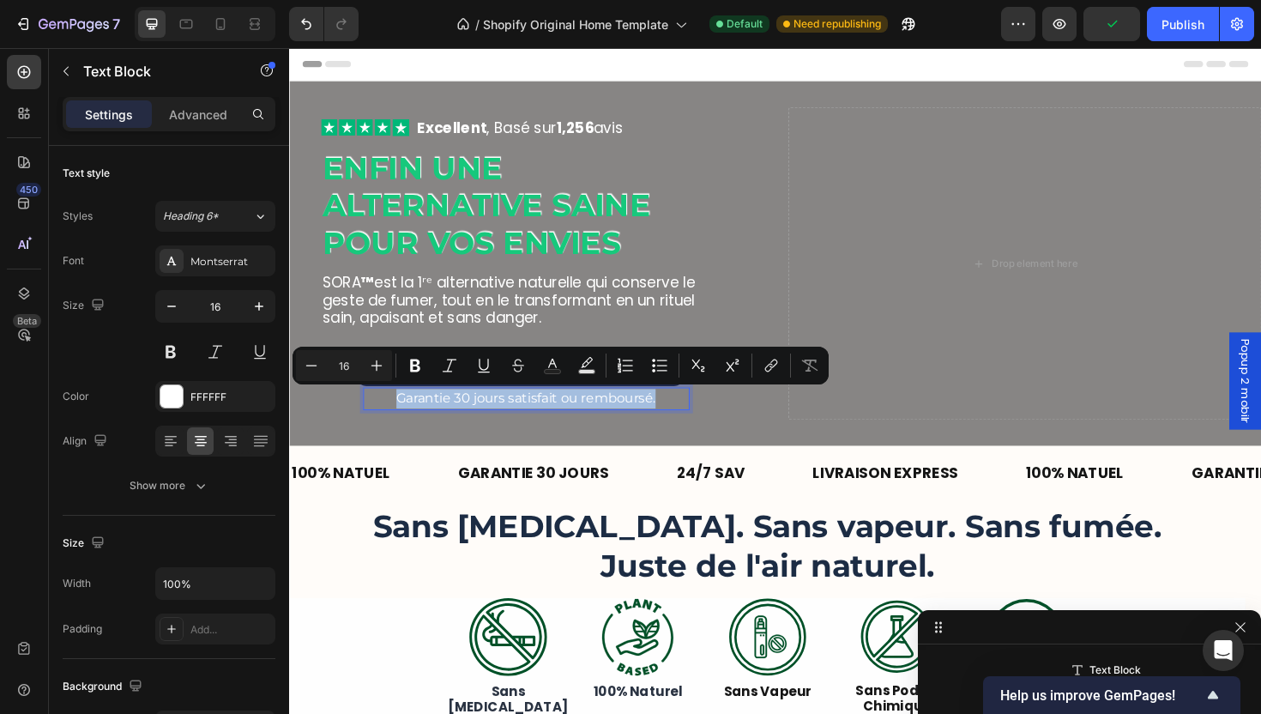
click at [379, 436] on div "Icon Icon Icon Icon Icon Icon List Excellent , Basé sur 1,256 avis Text Block R…" at bounding box center [540, 276] width 435 height 331
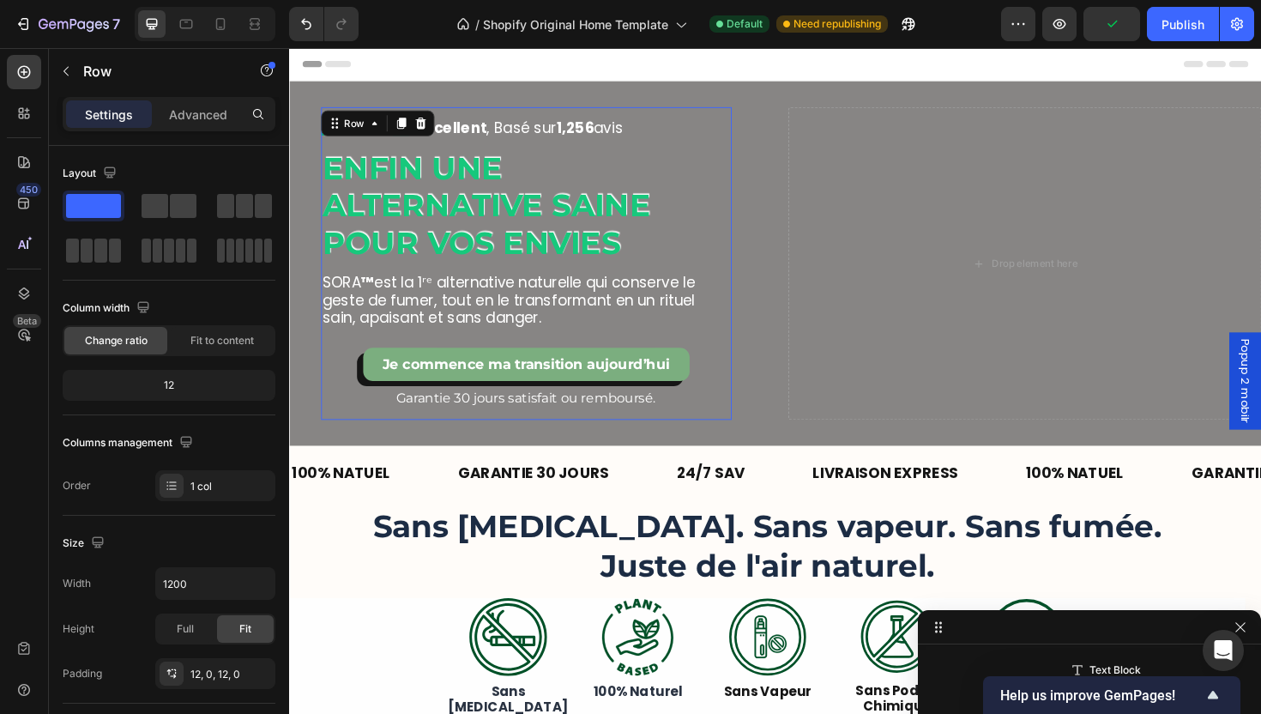
scroll to position [160, 0]
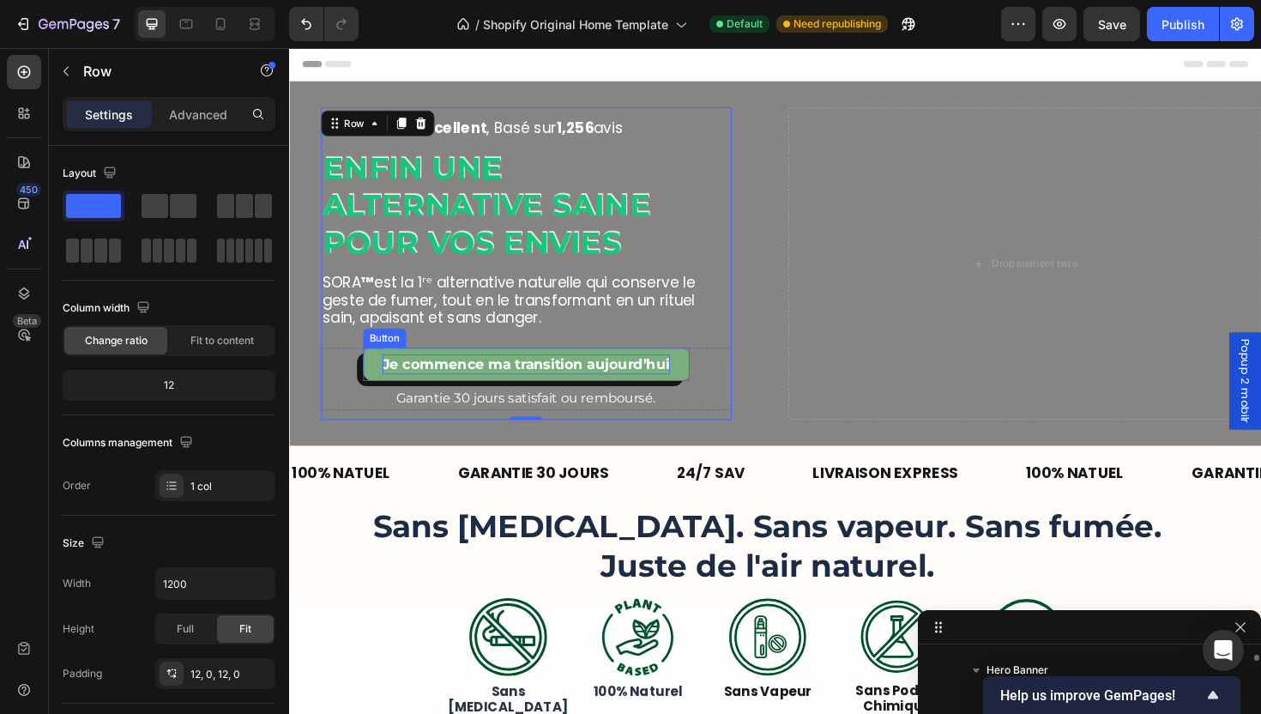
click at [493, 386] on strong "Je commence ma transition aujourd’hui" at bounding box center [540, 382] width 305 height 17
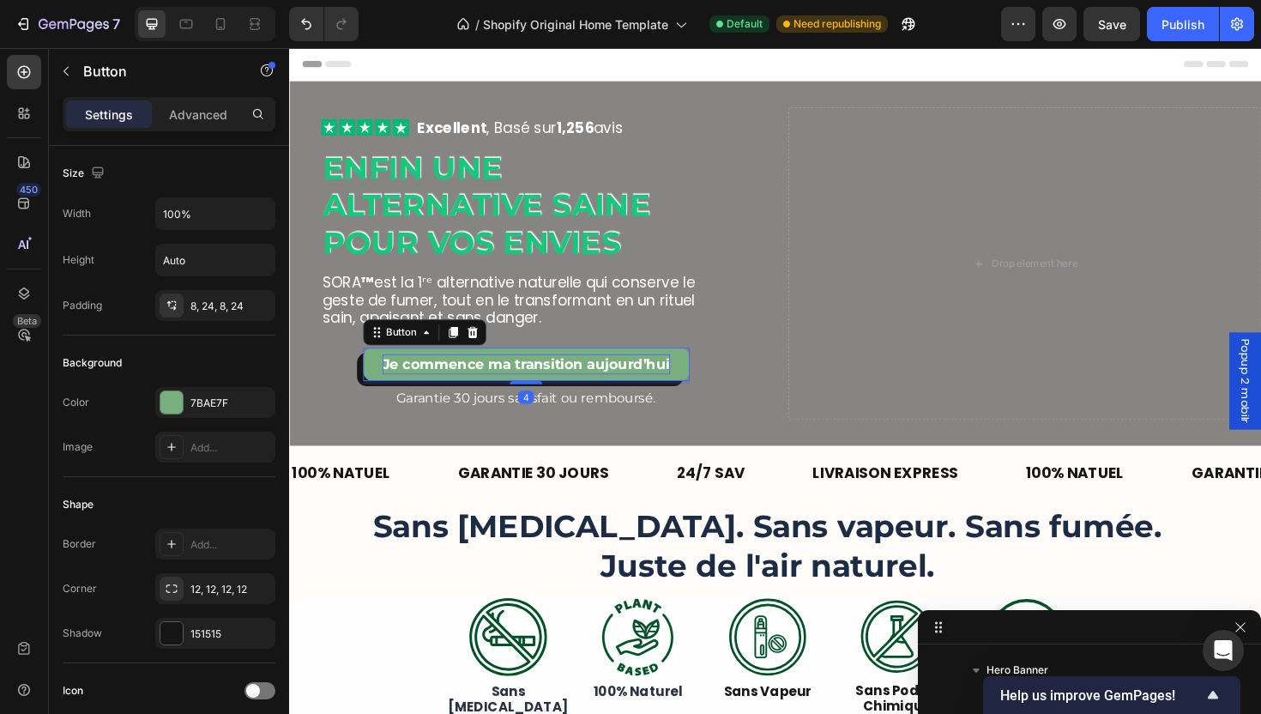
scroll to position [736, 0]
click at [393, 421] on p "Garantie 30 jours satisfait ou remboursé." at bounding box center [540, 419] width 342 height 21
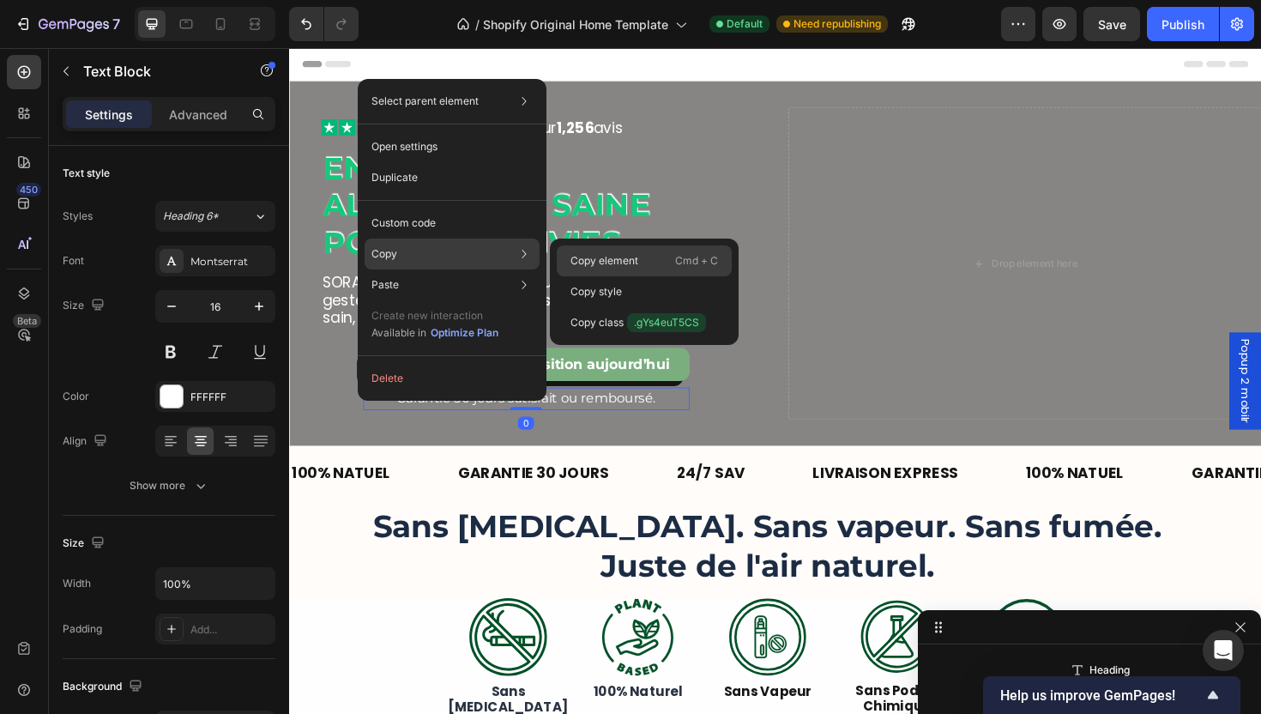
click at [680, 262] on p "Cmd + C" at bounding box center [696, 260] width 43 height 17
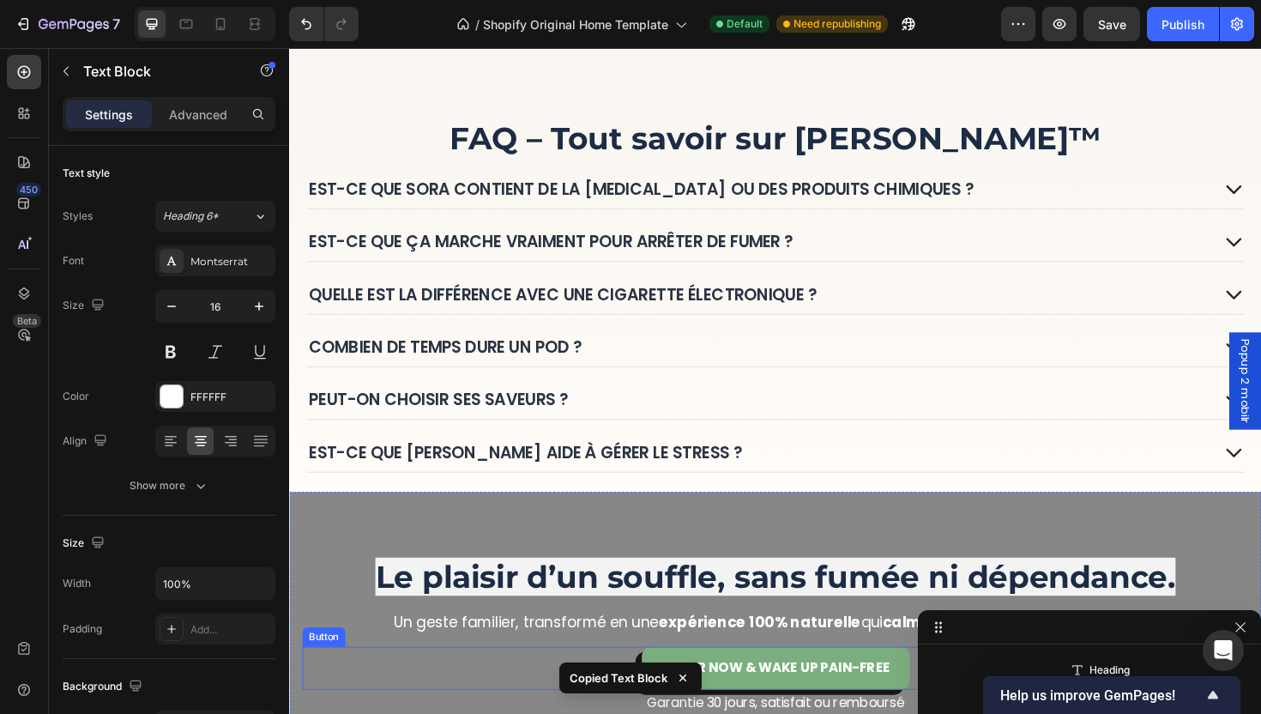
scroll to position [5171, 0]
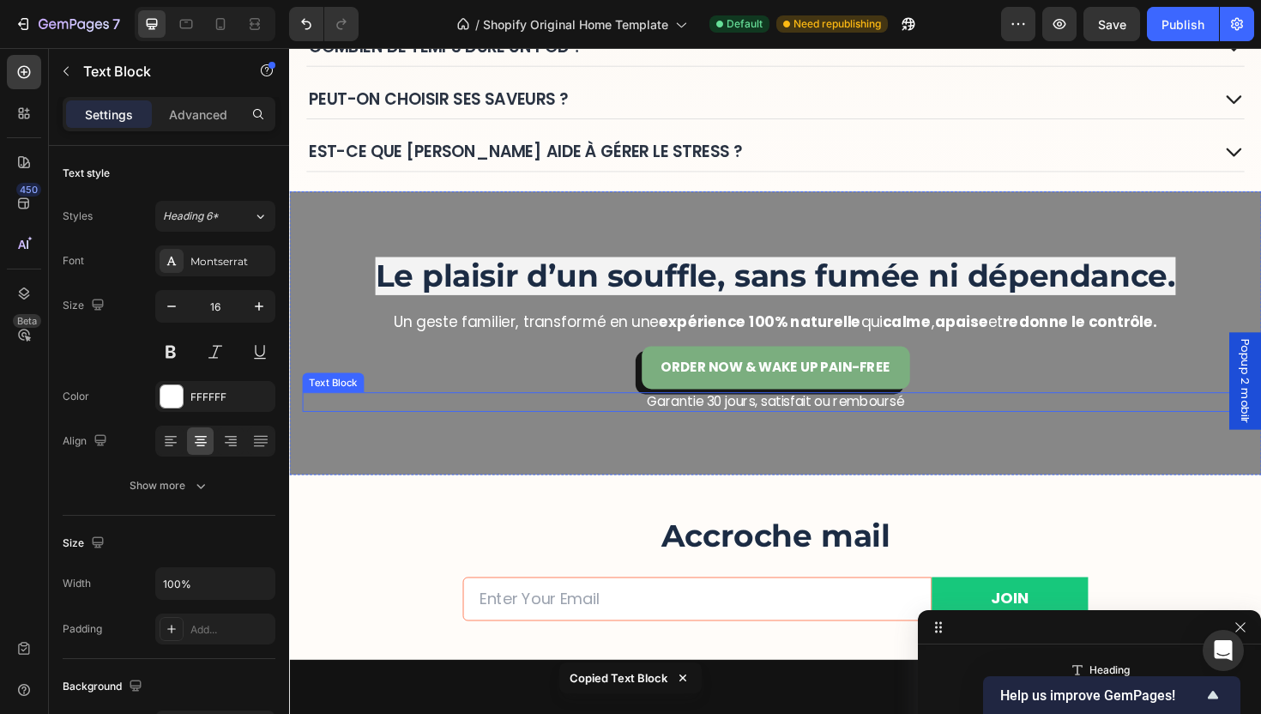
click at [769, 426] on p "Garantie 30 jours, satisfait ou remboursé" at bounding box center [803, 423] width 957 height 18
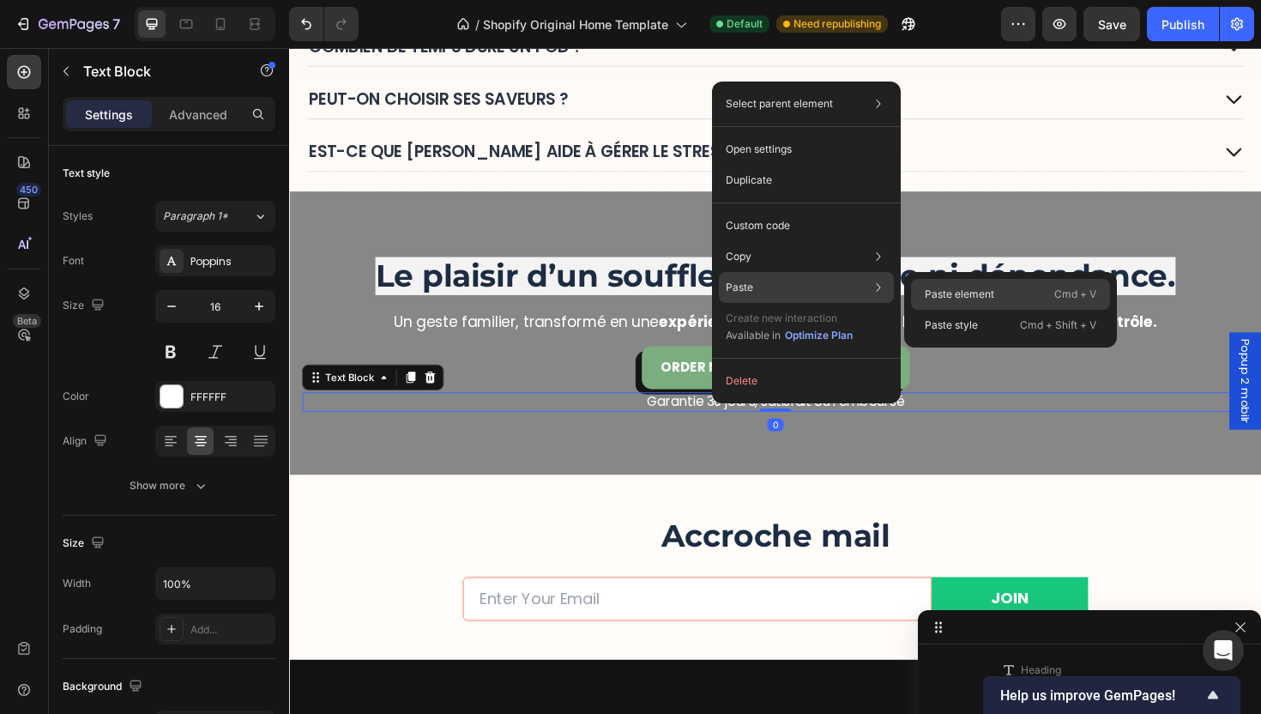
click at [971, 294] on p "Paste element" at bounding box center [959, 294] width 69 height 15
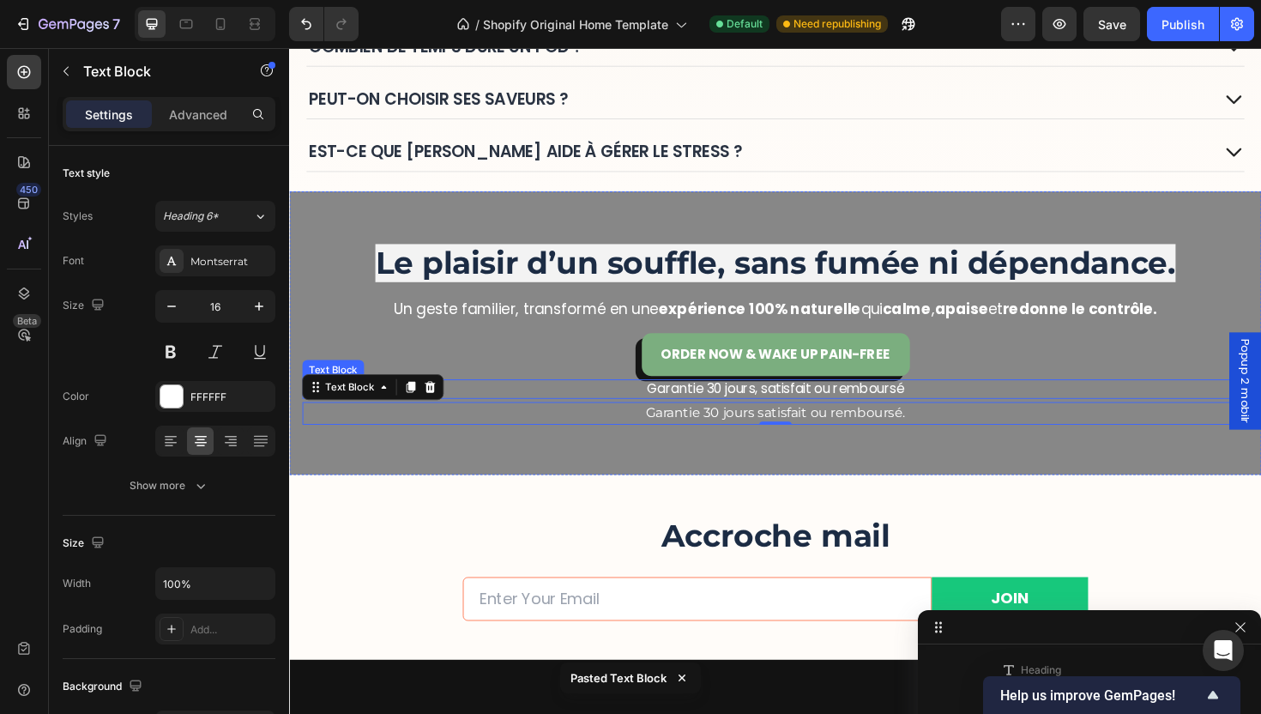
click at [777, 406] on p "Garantie 30 jours, satisfait ou remboursé" at bounding box center [803, 410] width 957 height 18
click at [715, 436] on p "Garantie 30 jours satisfait ou remboursé." at bounding box center [804, 435] width 999 height 21
click at [706, 408] on p "Garantie 30 jours, satisfait ou remboursé" at bounding box center [803, 410] width 957 height 18
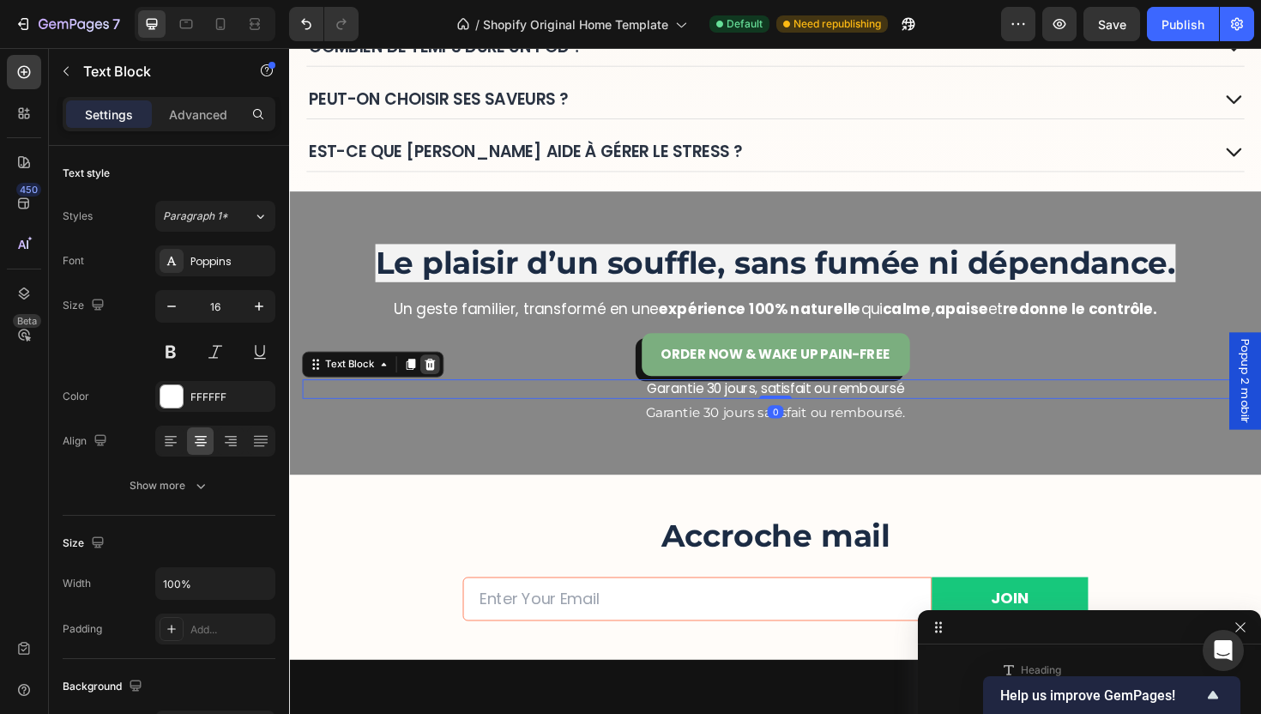
click at [434, 384] on icon at bounding box center [438, 382] width 11 height 12
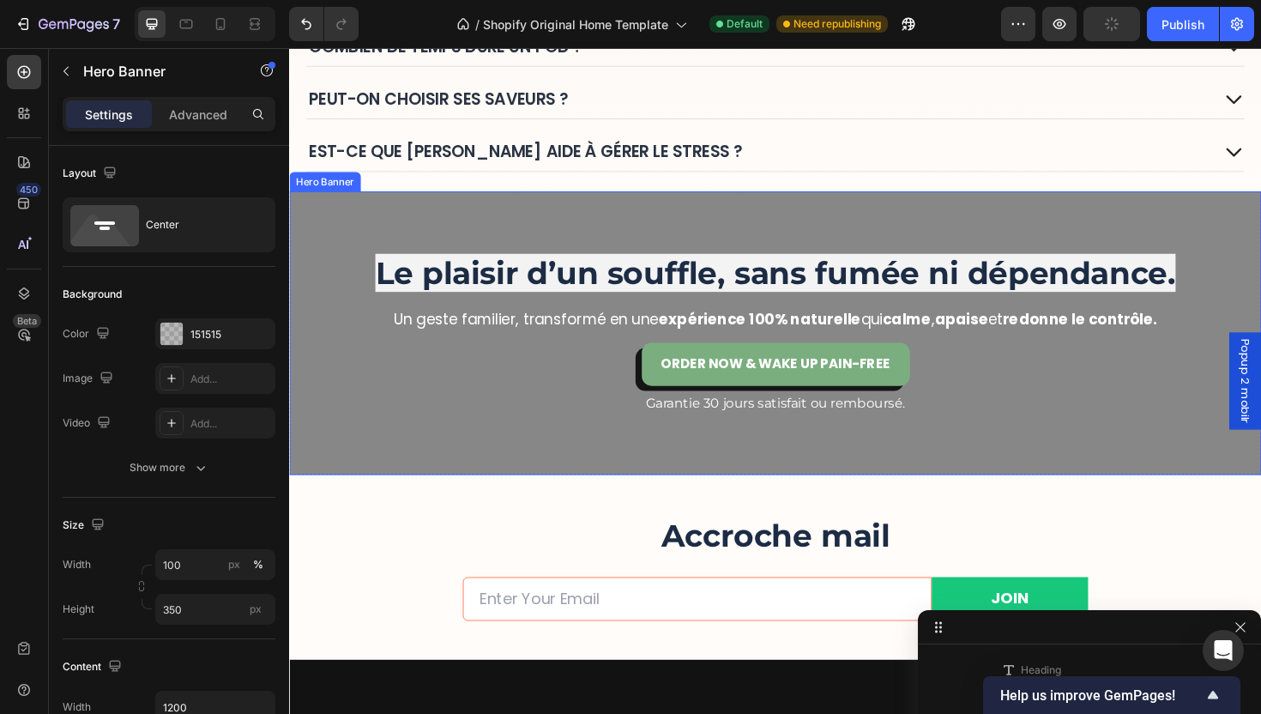
click at [1041, 466] on div "Overlay" at bounding box center [803, 350] width 1029 height 300
click at [858, 427] on p "Garantie 30 jours satisfait ou remboursé." at bounding box center [804, 424] width 999 height 21
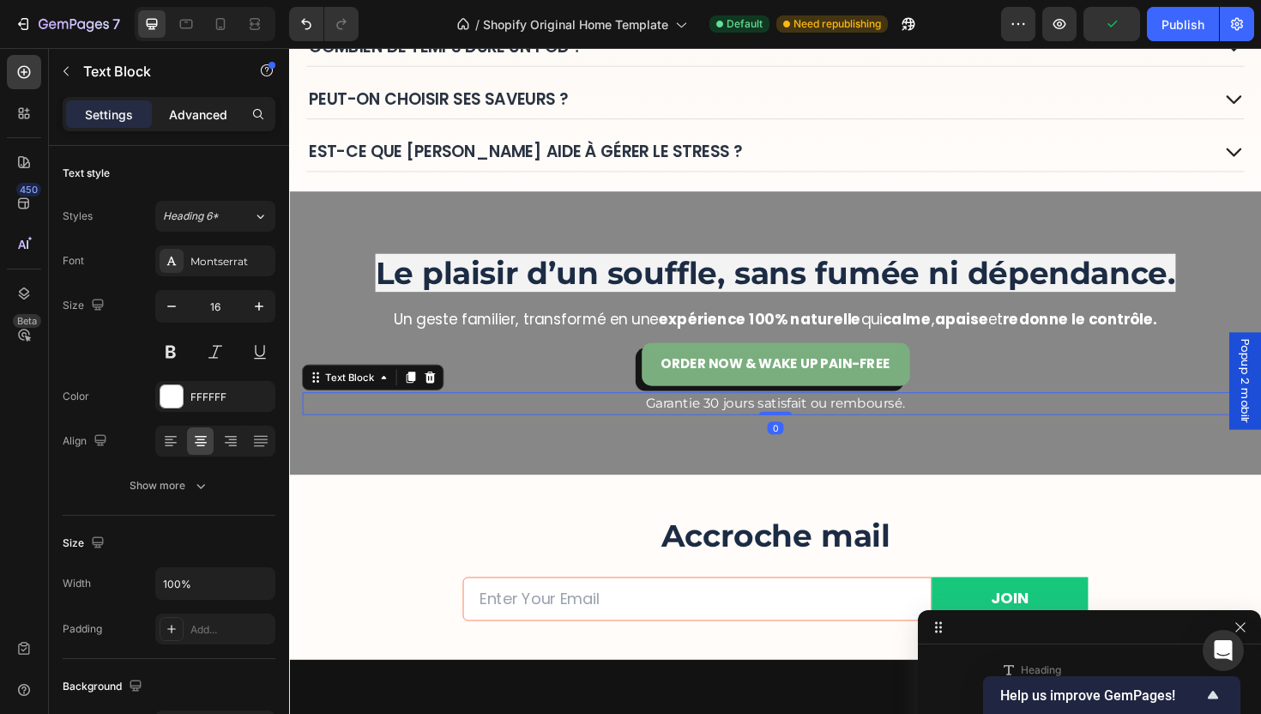
click at [190, 112] on p "Advanced" at bounding box center [198, 115] width 58 height 18
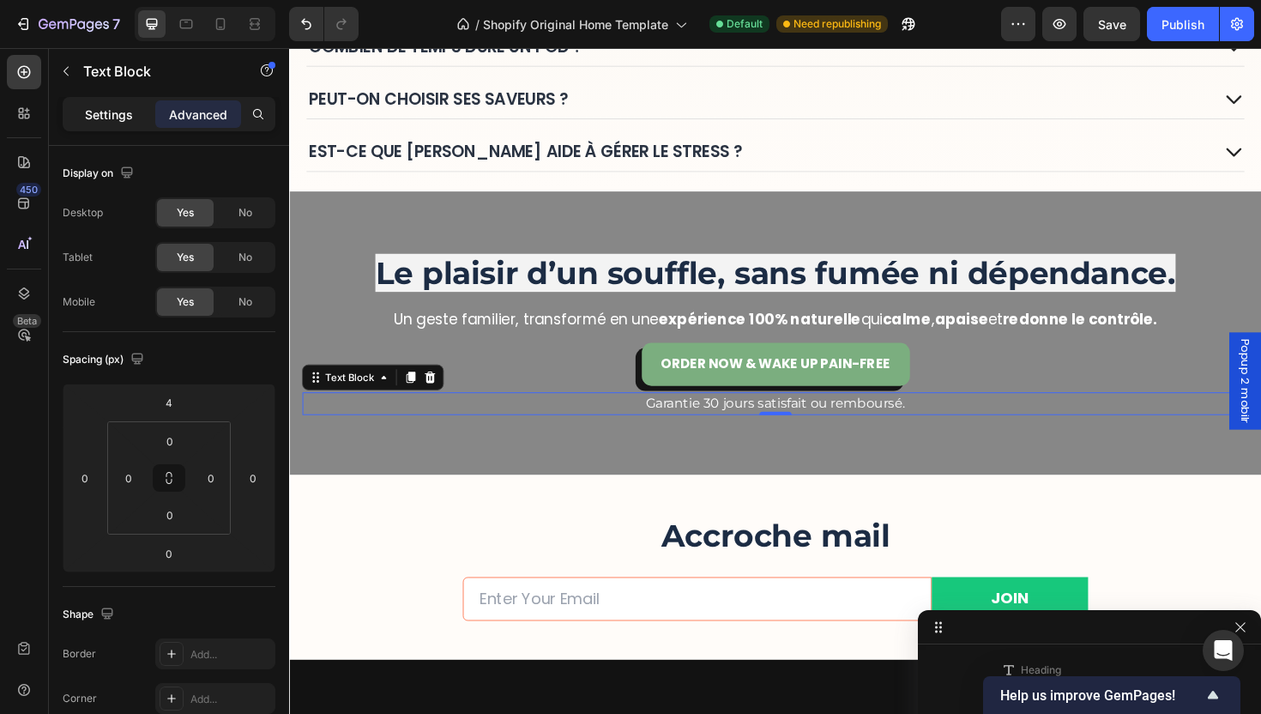
click at [120, 118] on p "Settings" at bounding box center [109, 115] width 48 height 18
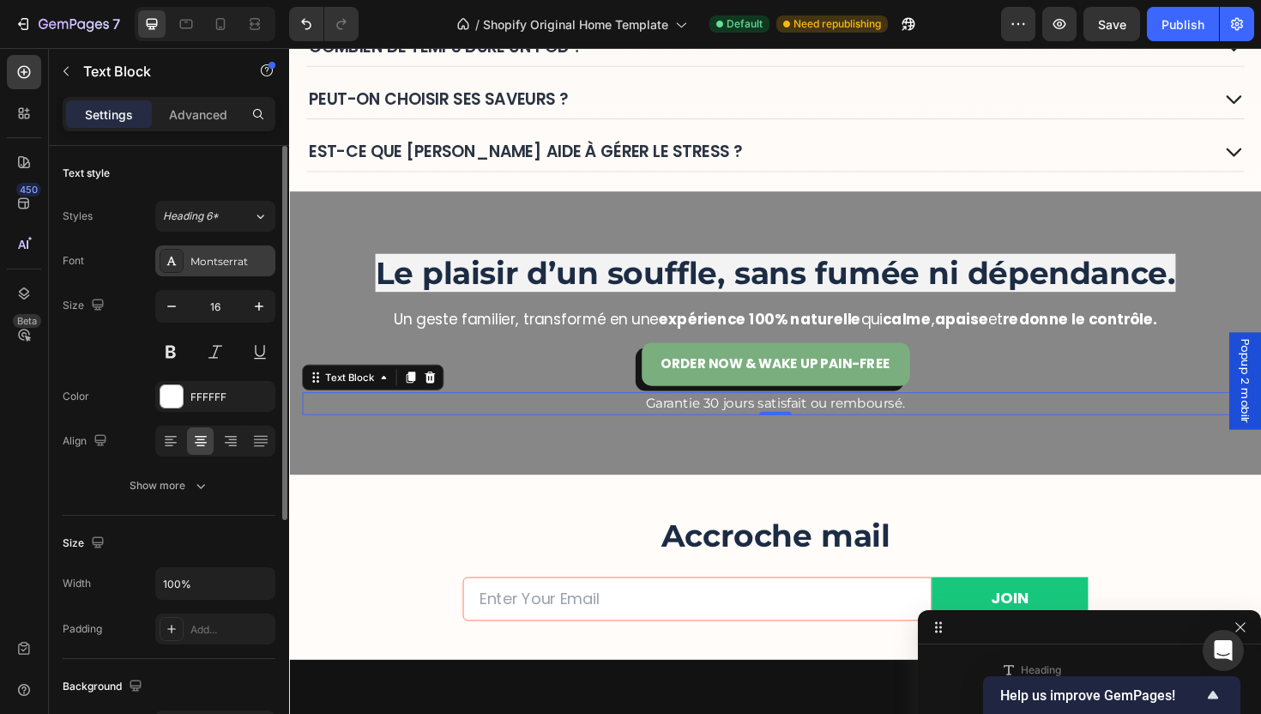
click at [214, 260] on div "Montserrat" at bounding box center [230, 261] width 81 height 15
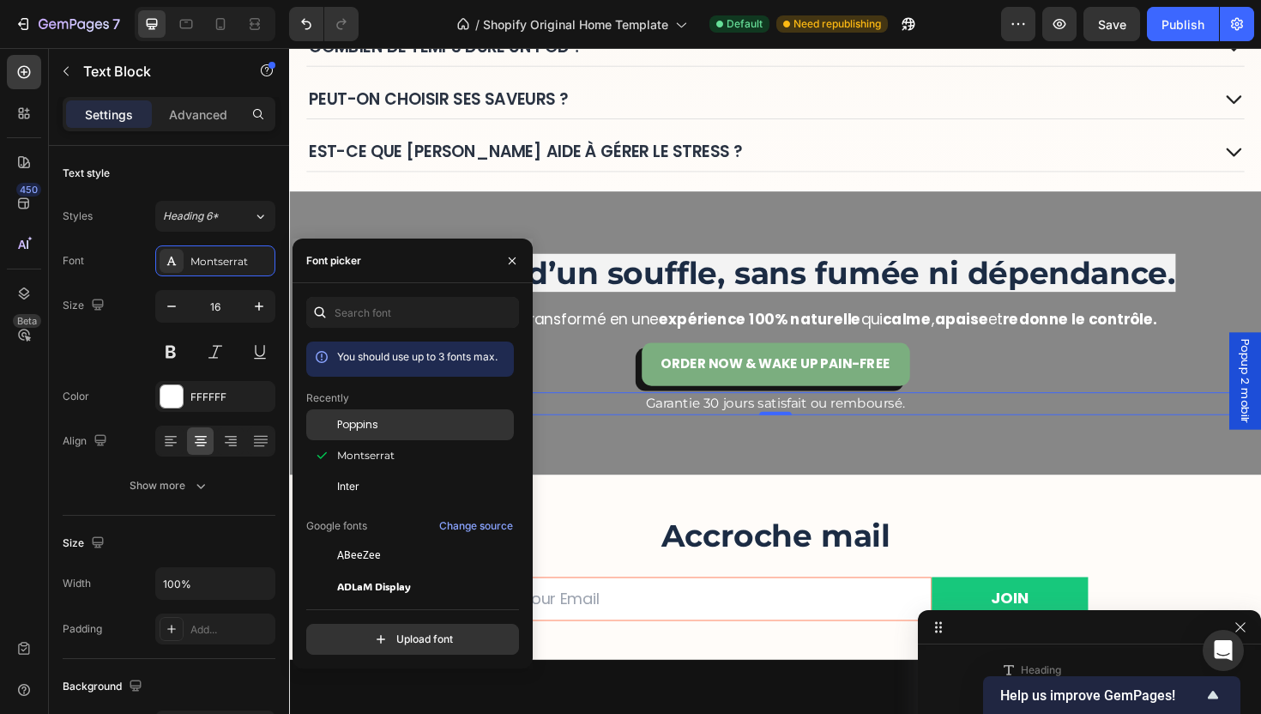
click at [360, 430] on span "Poppins" at bounding box center [357, 424] width 41 height 15
click at [608, 472] on div "Overlay" at bounding box center [803, 350] width 1029 height 300
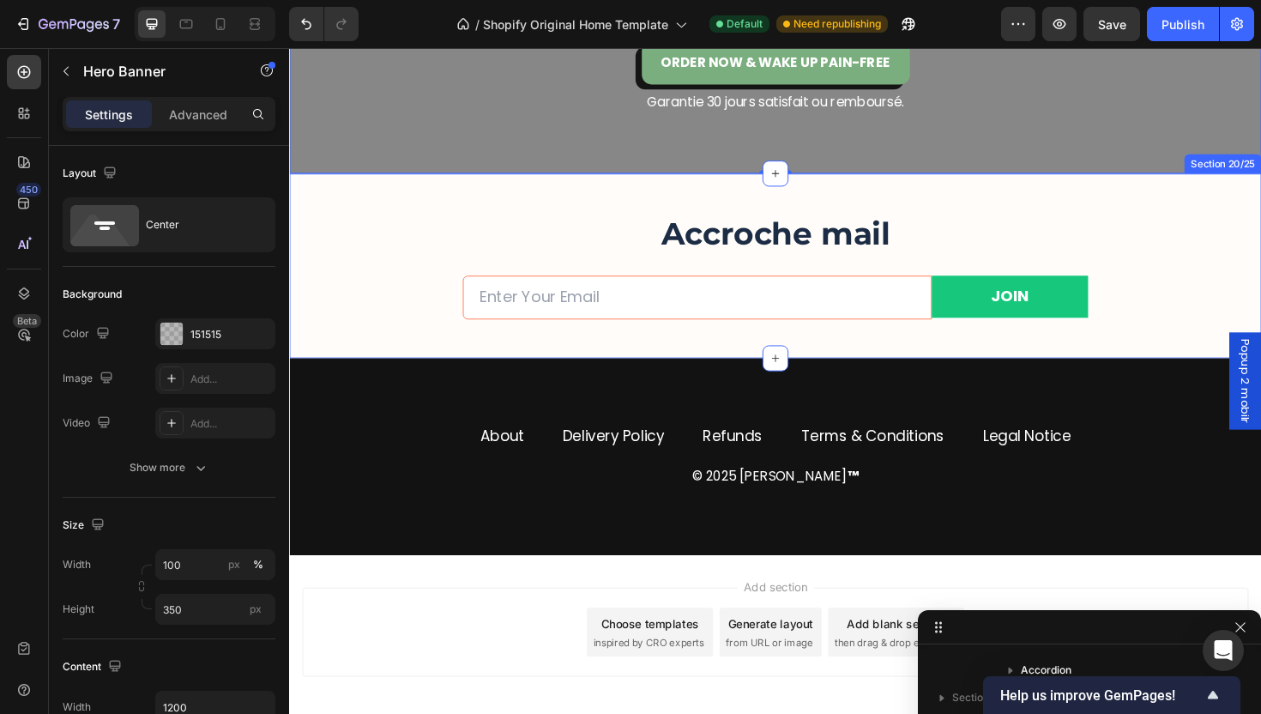
scroll to position [5472, 0]
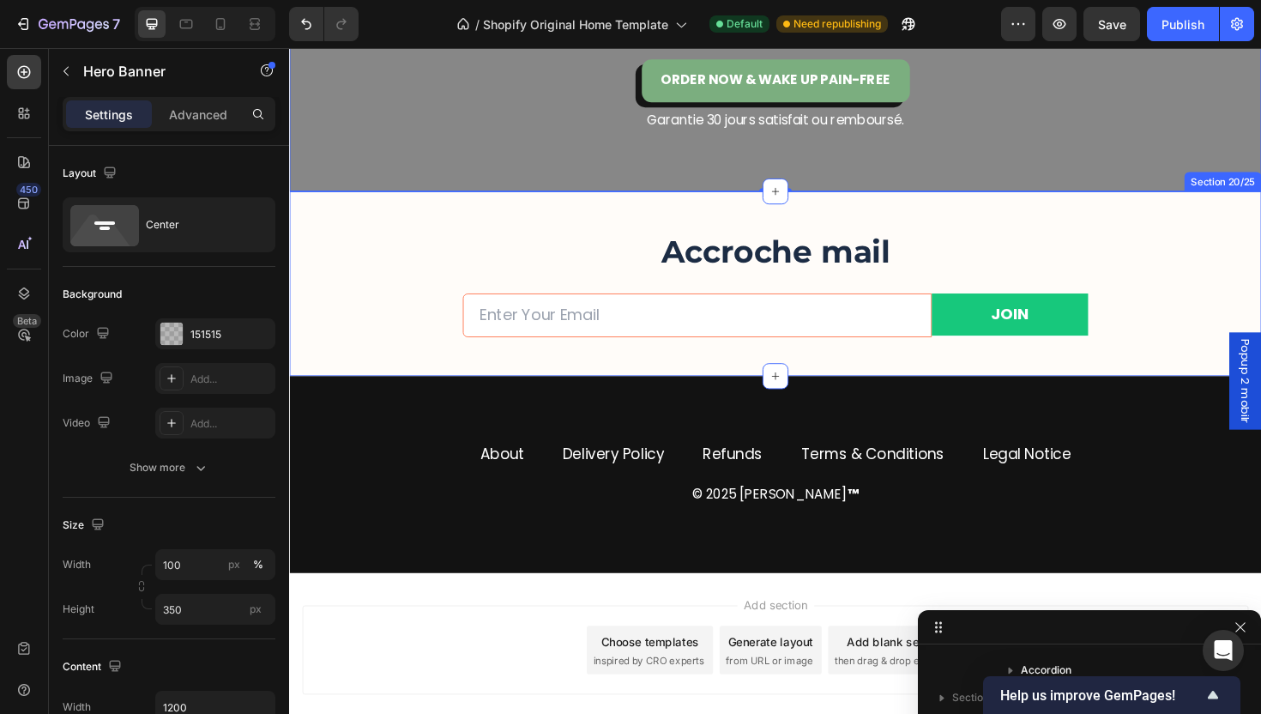
click at [709, 324] on input "email" at bounding box center [721, 331] width 497 height 47
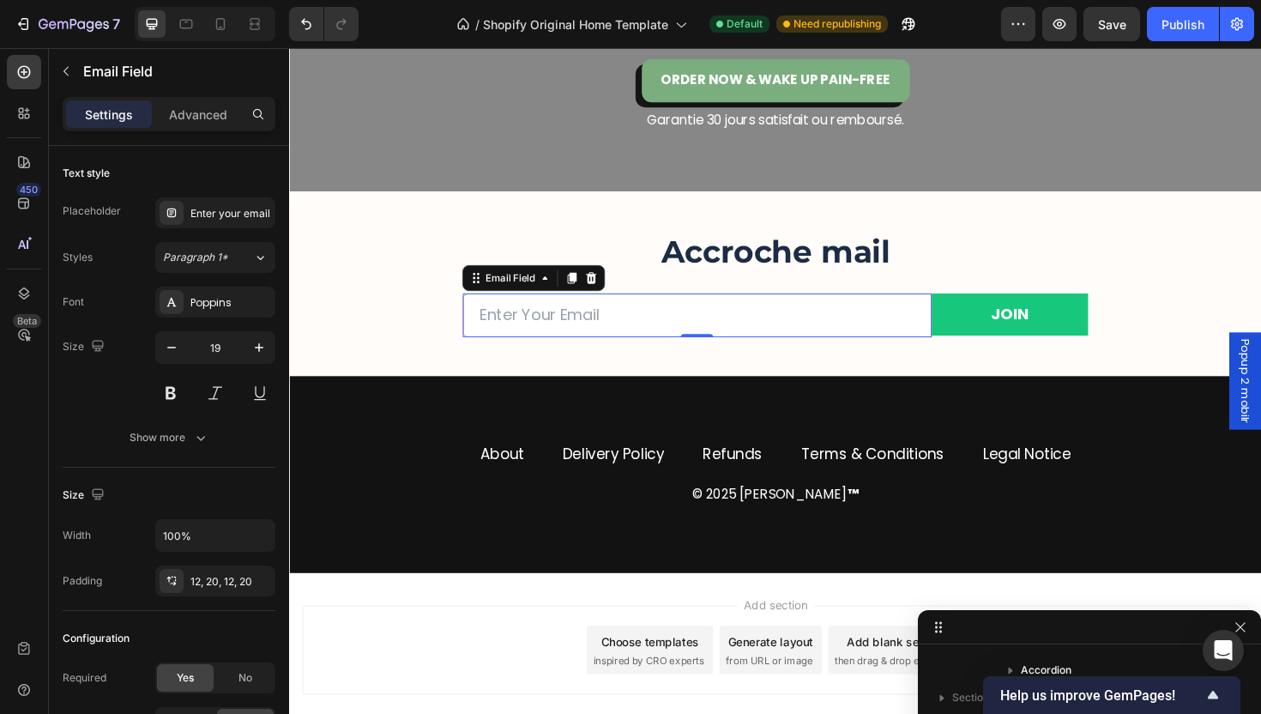
scroll to position [12311, 0]
click at [613, 293] on icon at bounding box center [609, 292] width 14 height 14
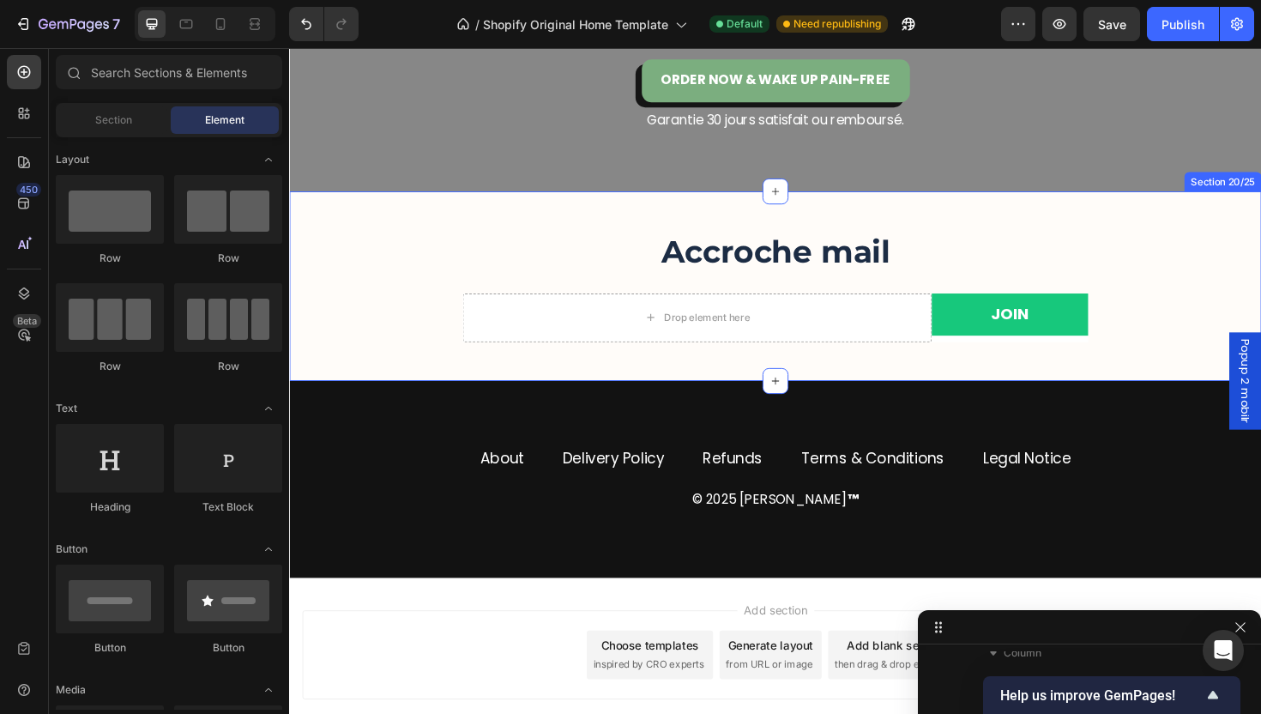
scroll to position [12304, 0]
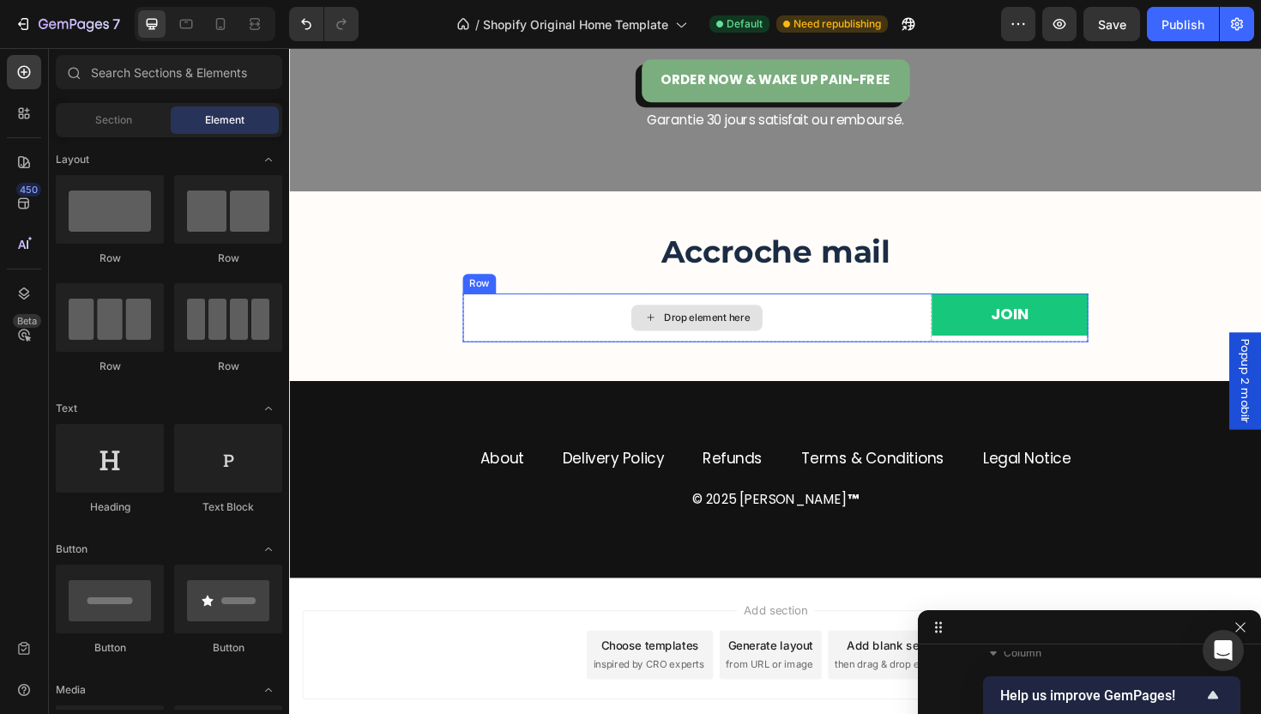
click at [853, 341] on div "Drop element here" at bounding box center [721, 333] width 497 height 51
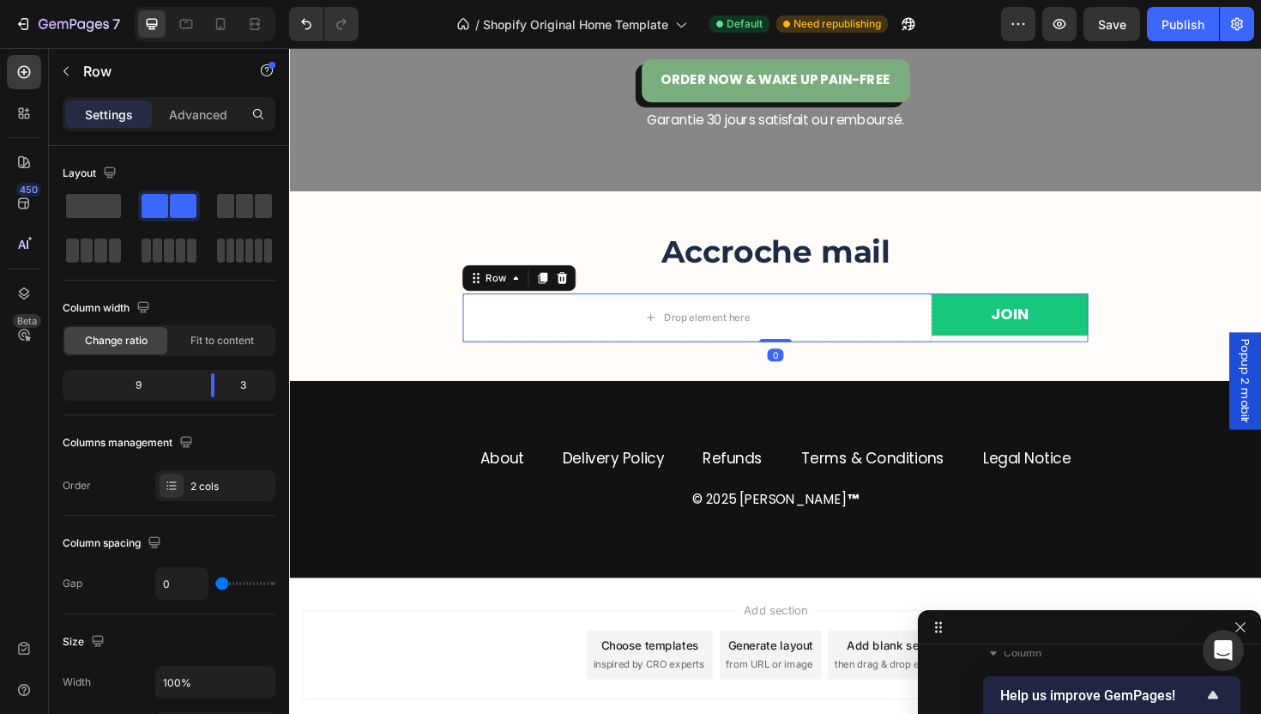
click at [575, 289] on icon at bounding box center [577, 291] width 11 height 12
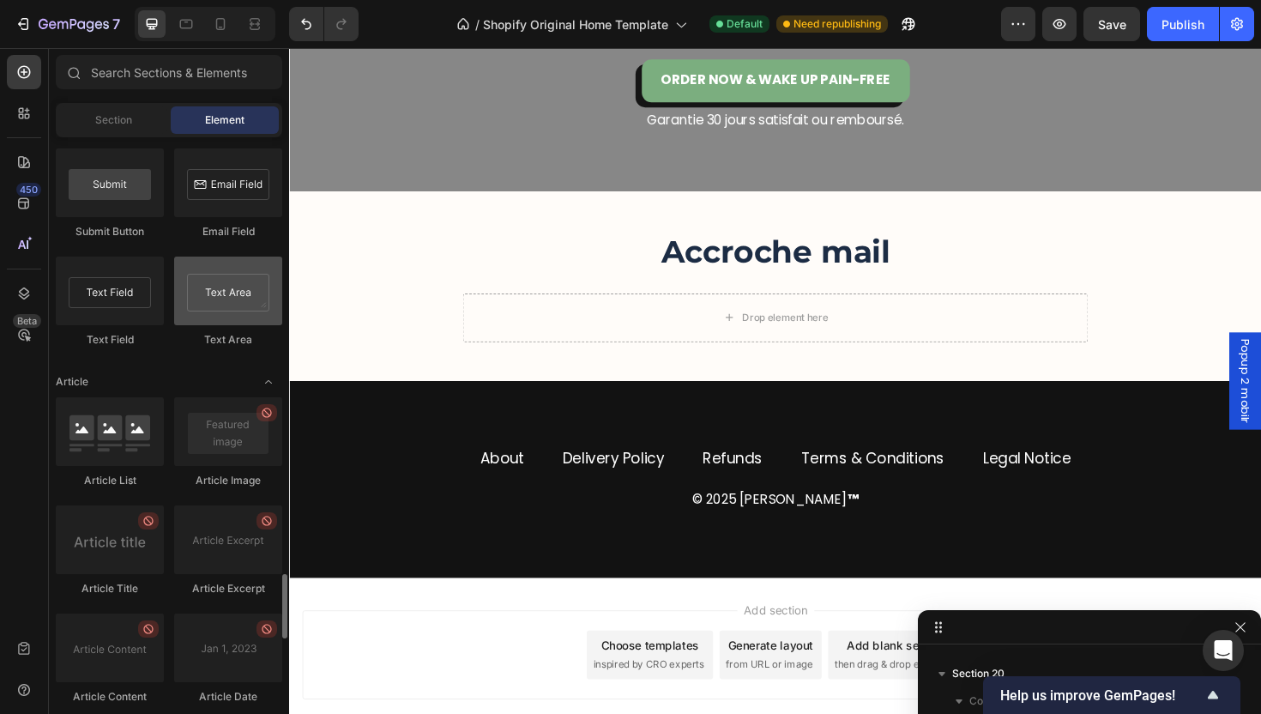
scroll to position [4118, 0]
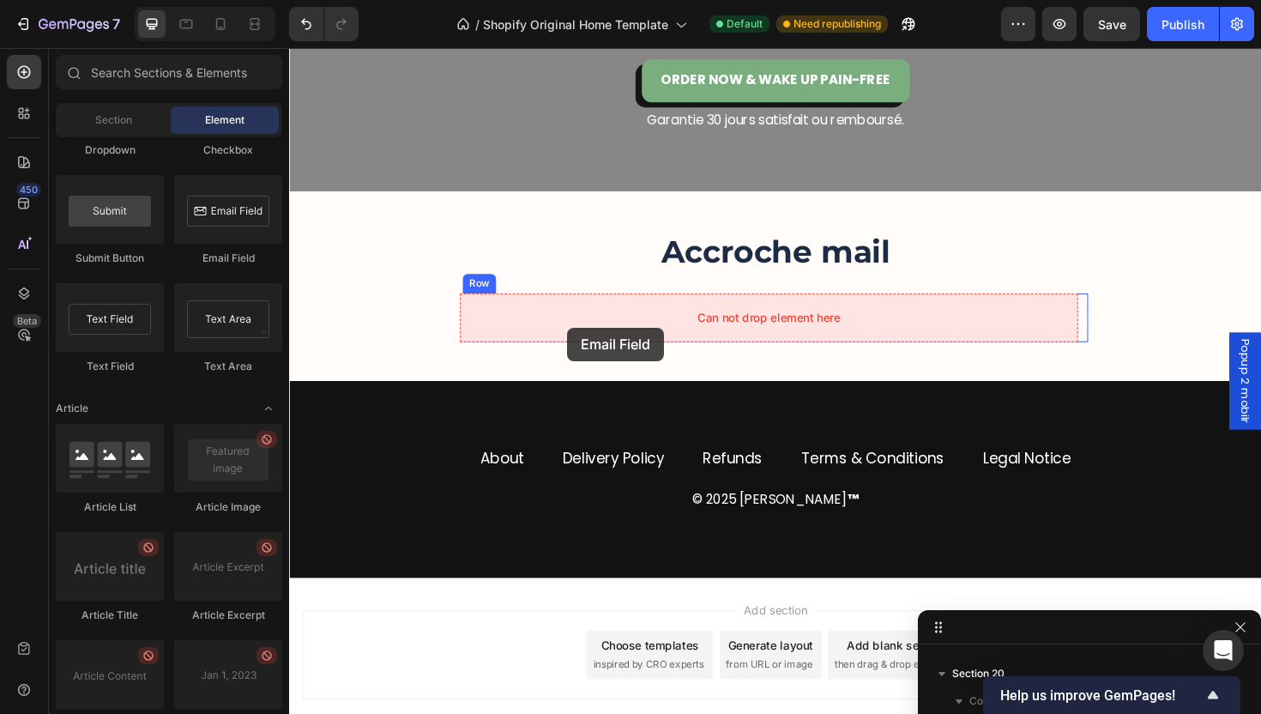
drag, startPoint x: 529, startPoint y: 252, endPoint x: 583, endPoint y: 344, distance: 106.5
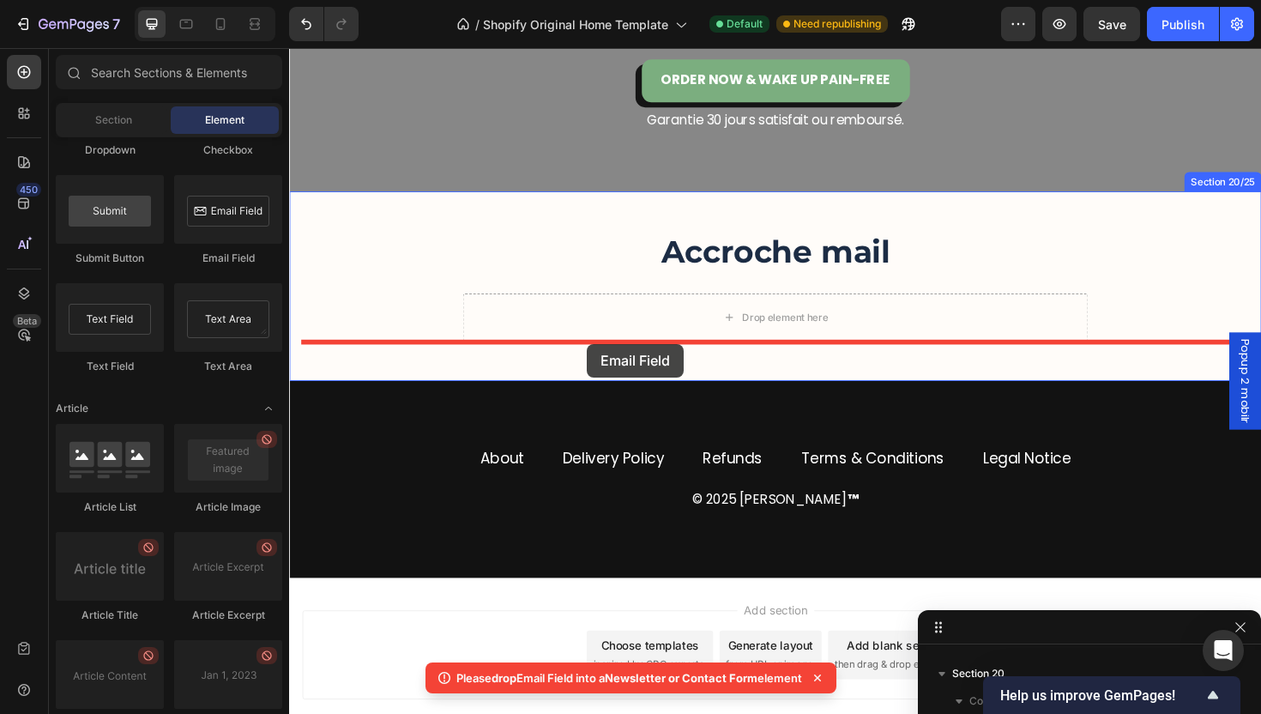
drag, startPoint x: 532, startPoint y: 266, endPoint x: 604, endPoint y: 361, distance: 119.4
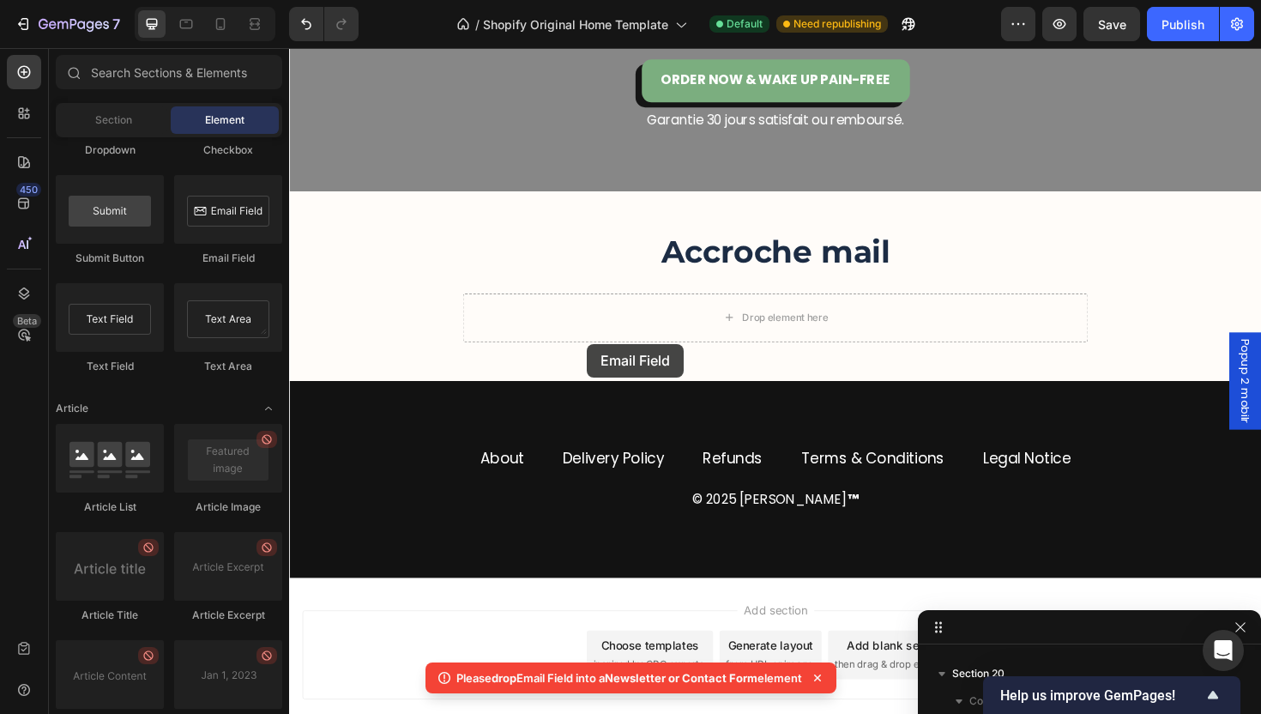
click at [604, 361] on div "Accroche mail Heading Drop element here Row Row Section 20/25" at bounding box center [803, 300] width 1029 height 200
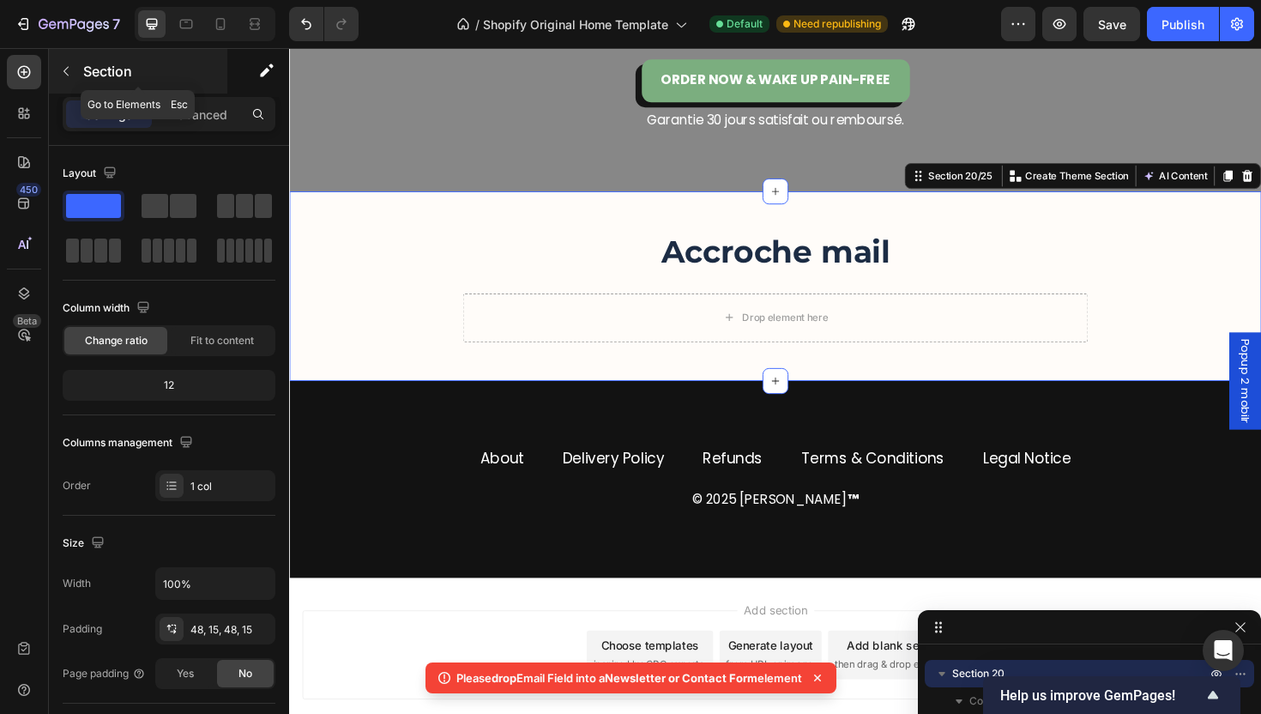
click at [95, 63] on p "Section" at bounding box center [153, 71] width 141 height 21
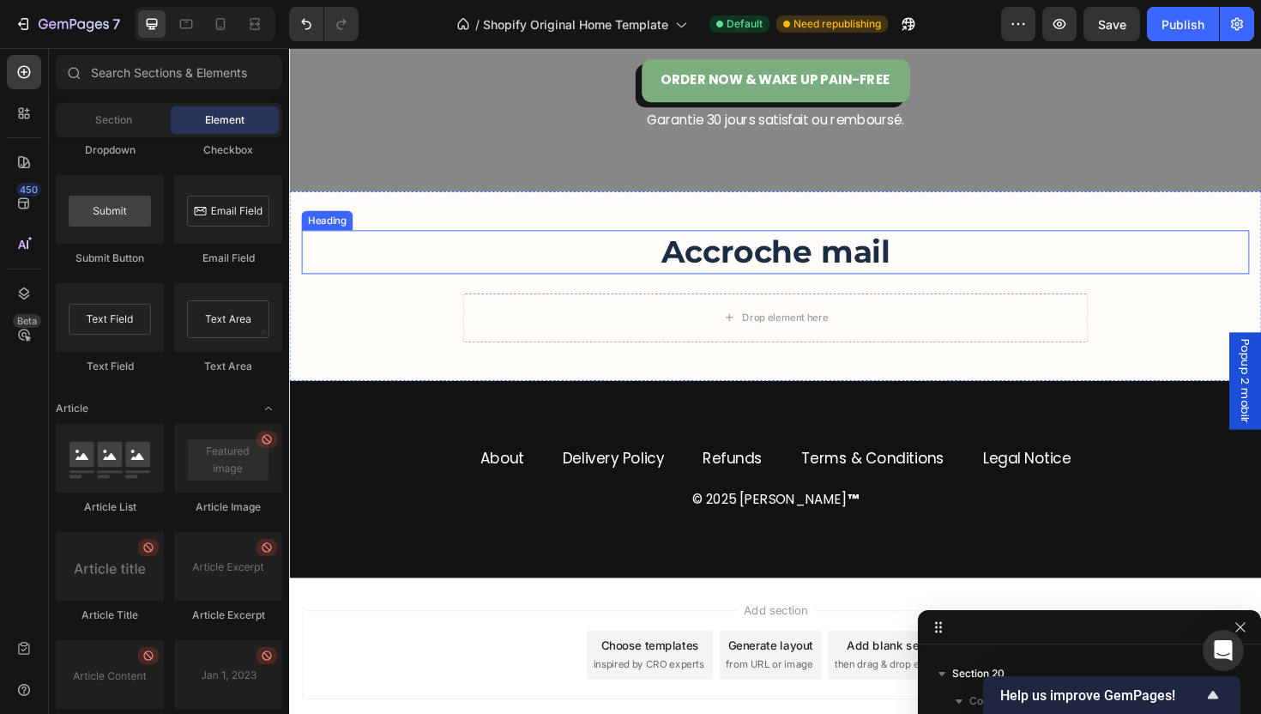
click at [519, 244] on h2 "Accroche mail" at bounding box center [804, 263] width 1004 height 45
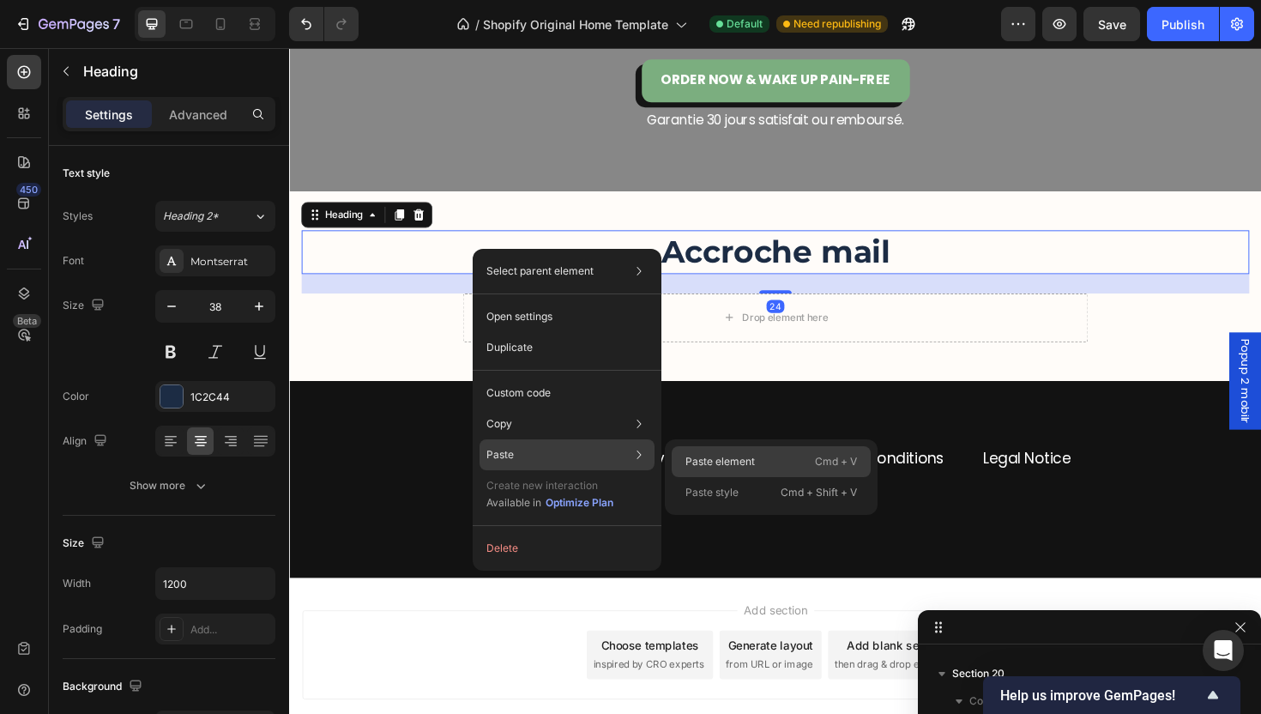
click at [699, 462] on p "Paste element" at bounding box center [719, 461] width 69 height 15
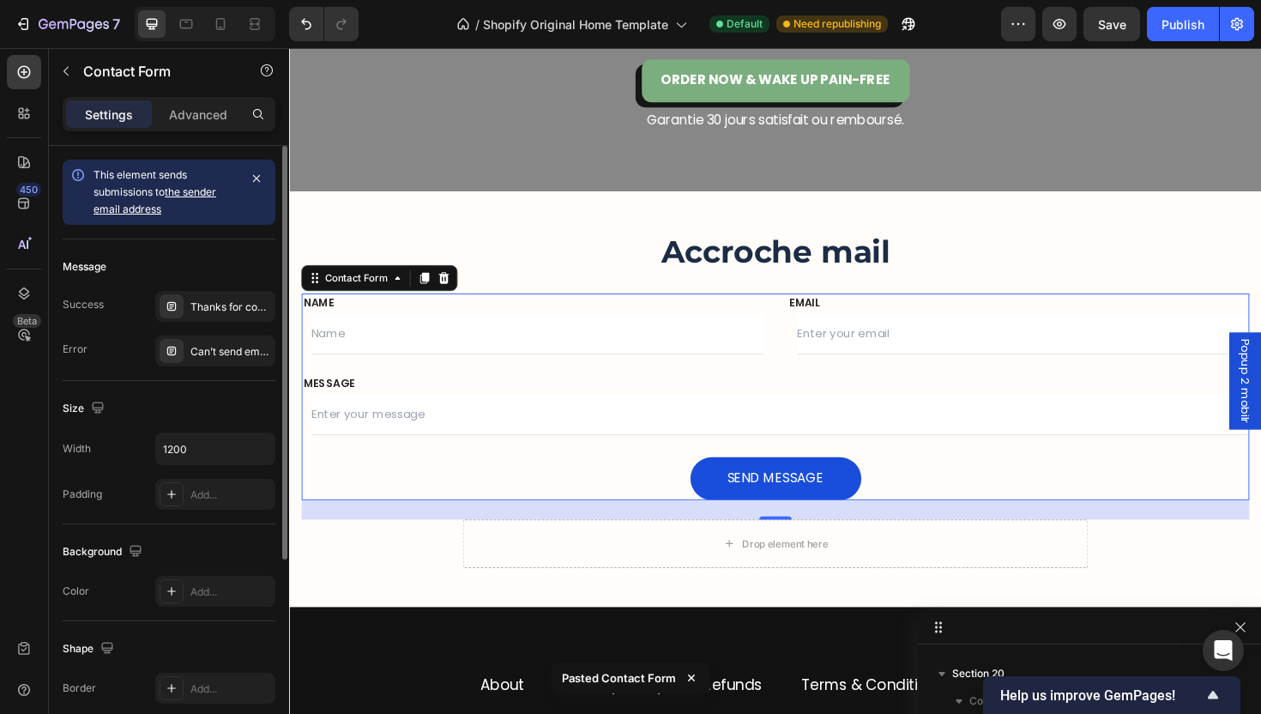
click at [217, 426] on div "Size Width 1200 Padding Add..." at bounding box center [169, 452] width 213 height 143
click at [226, 466] on div "Width 1200 Padding Add..." at bounding box center [169, 470] width 213 height 77
click at [214, 444] on input "1200" at bounding box center [215, 448] width 118 height 31
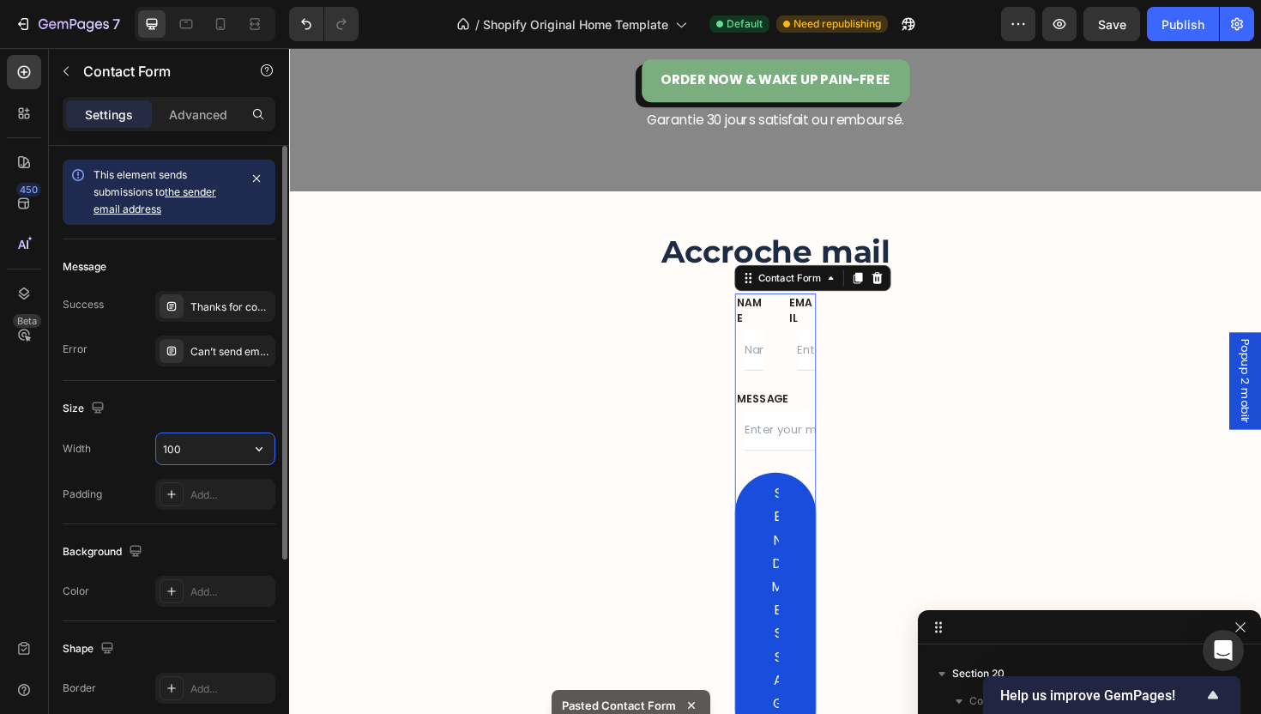
type input "1000"
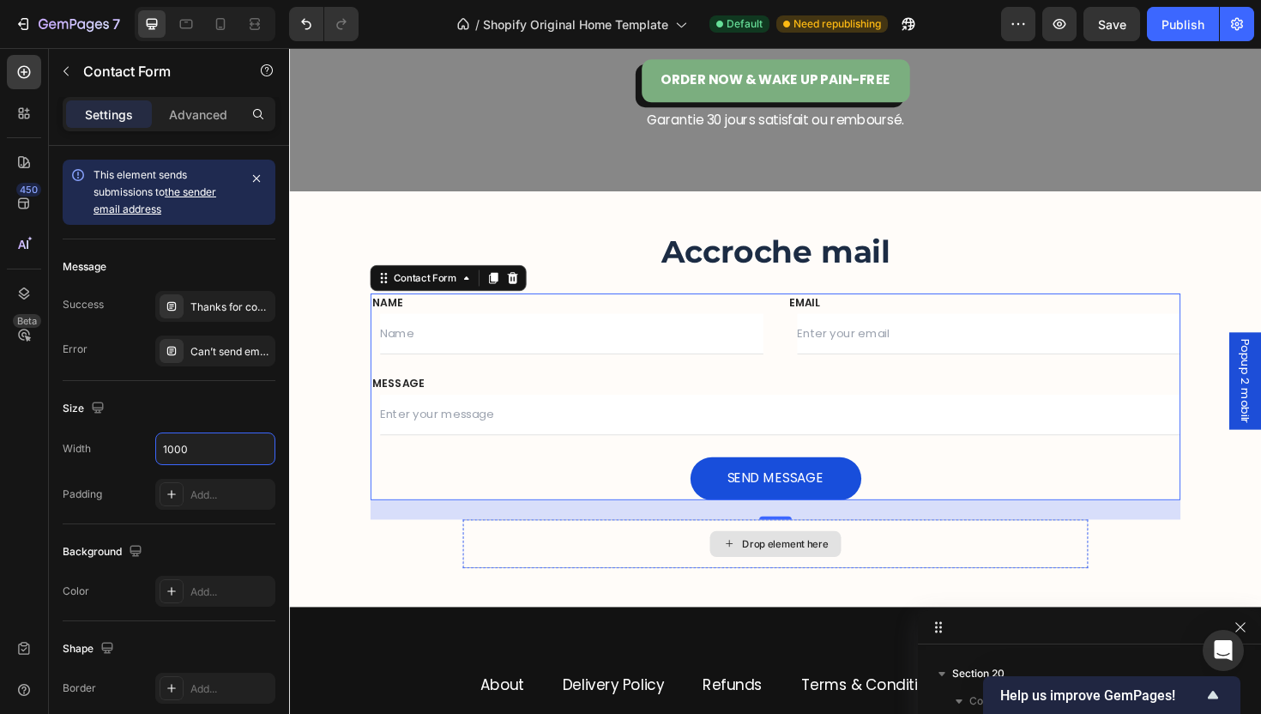
click at [668, 566] on div "Drop element here" at bounding box center [804, 572] width 662 height 51
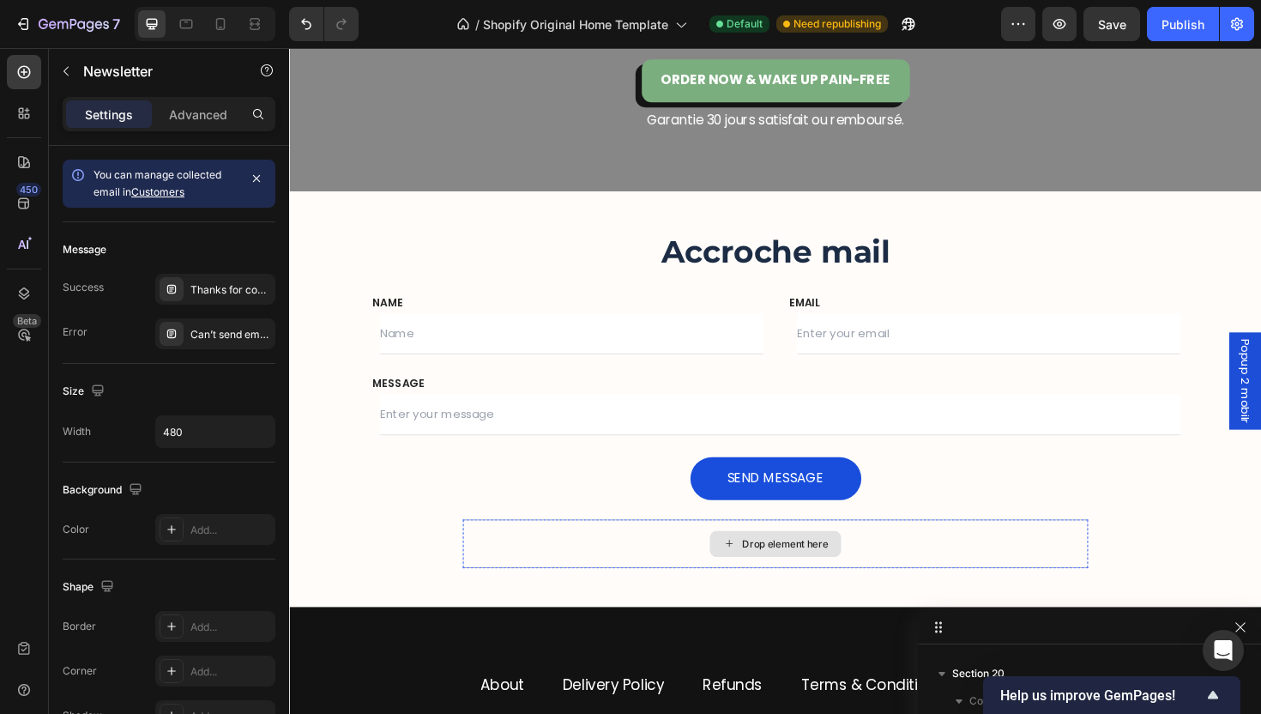
click at [589, 580] on div "Drop element here" at bounding box center [804, 572] width 662 height 51
click at [522, 587] on div "Drop element here" at bounding box center [804, 572] width 662 height 51
click at [390, 573] on div "Drop element here Row" at bounding box center [804, 572] width 1004 height 51
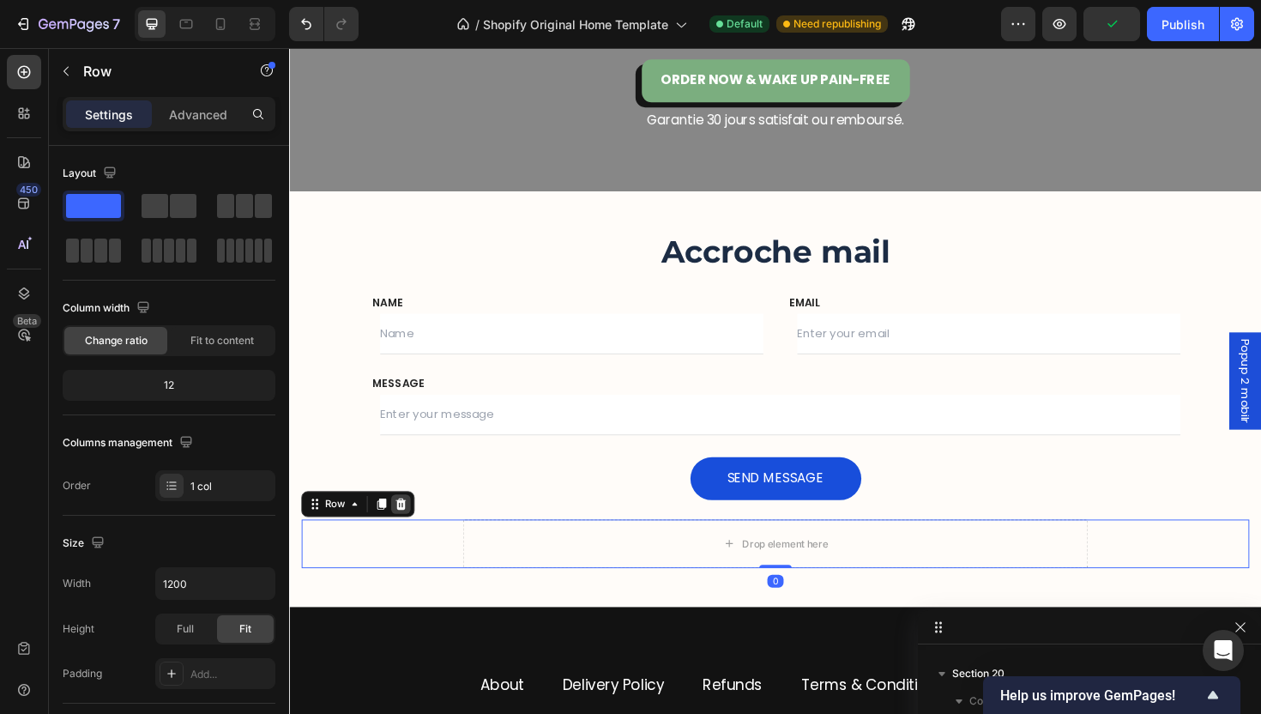
click at [407, 534] on icon at bounding box center [408, 531] width 14 height 14
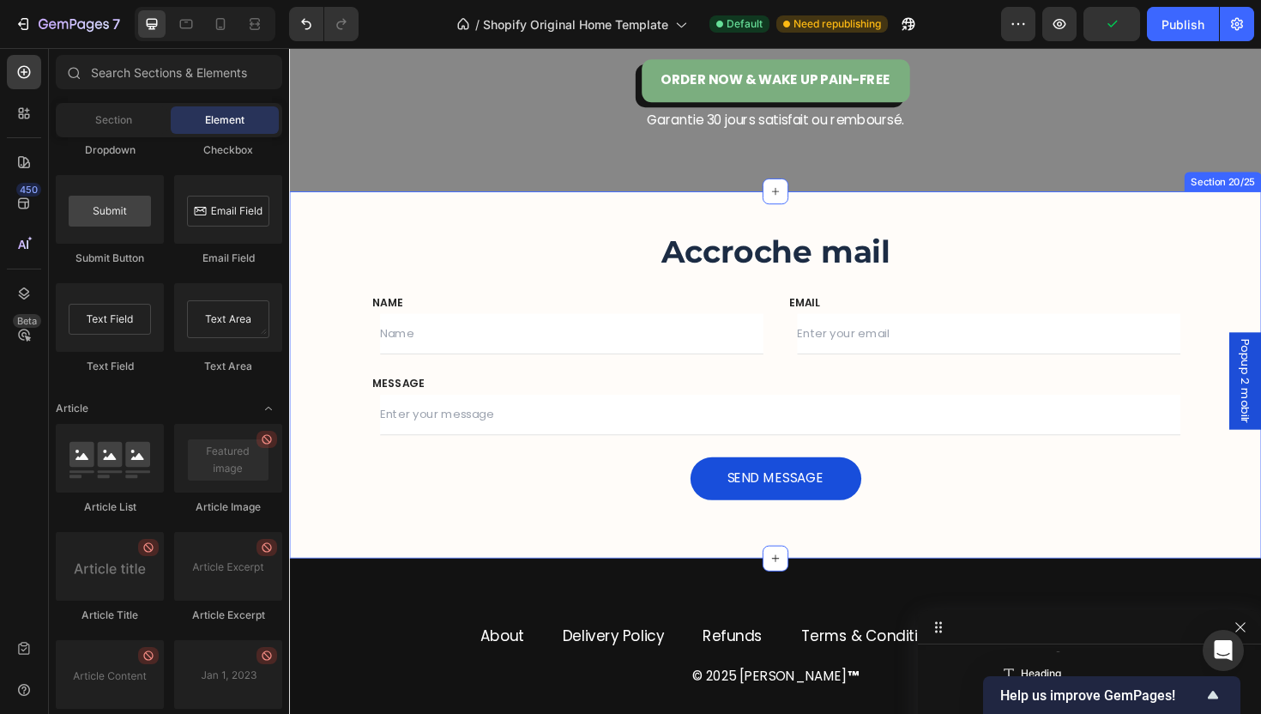
scroll to position [12064, 0]
click at [640, 547] on div "Accroche mail Heading NAME Text block Text Field EMAIL Text block Email Field R…" at bounding box center [803, 394] width 1029 height 389
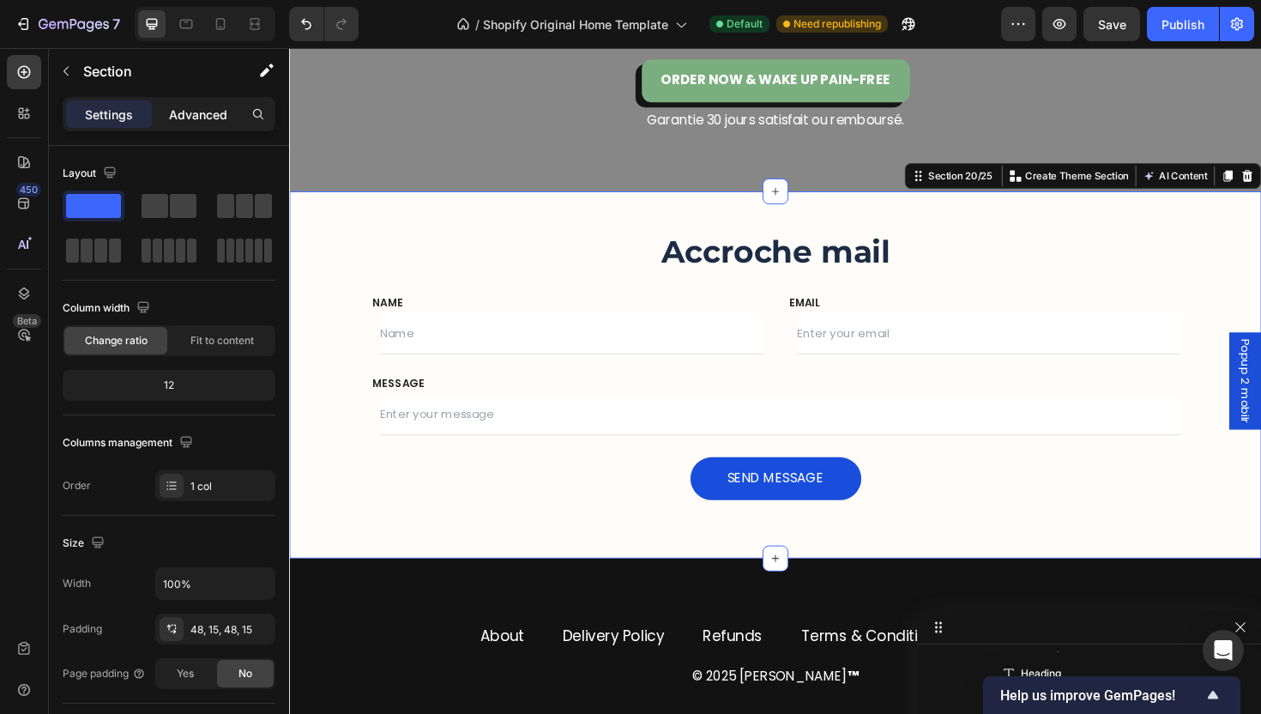
click at [199, 120] on p "Advanced" at bounding box center [198, 115] width 58 height 18
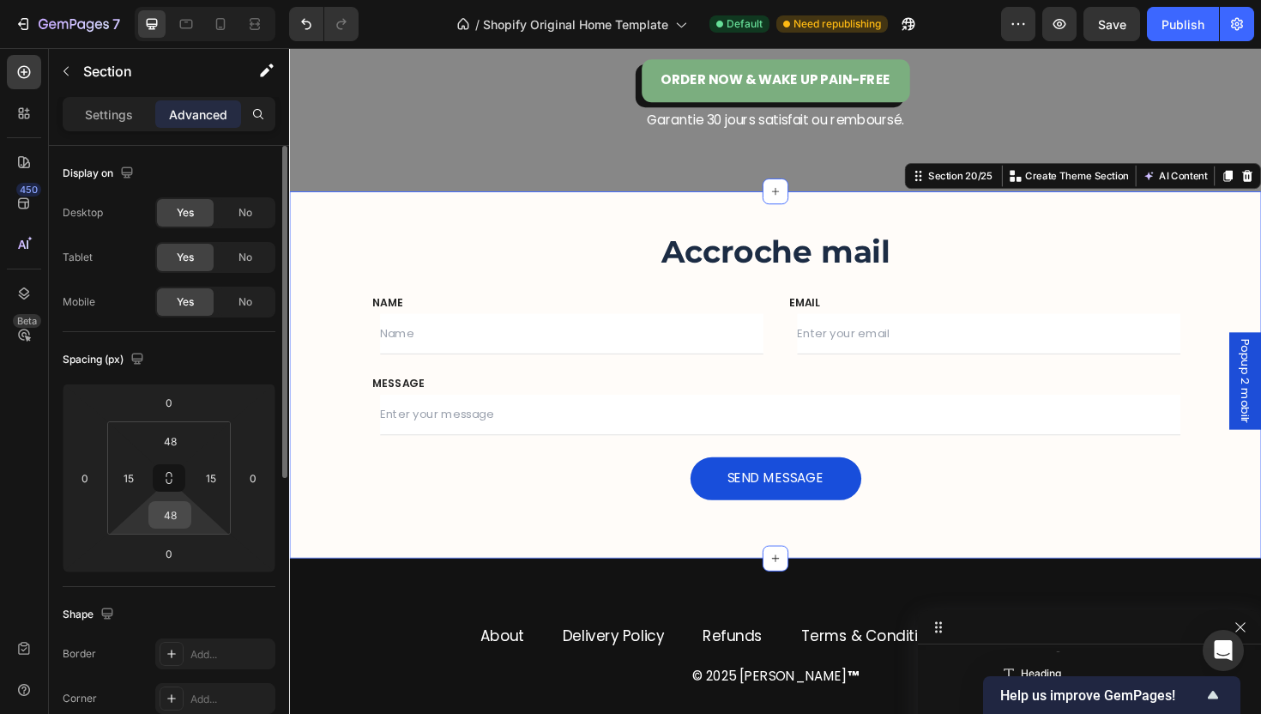
click at [166, 517] on input "48" at bounding box center [170, 515] width 34 height 26
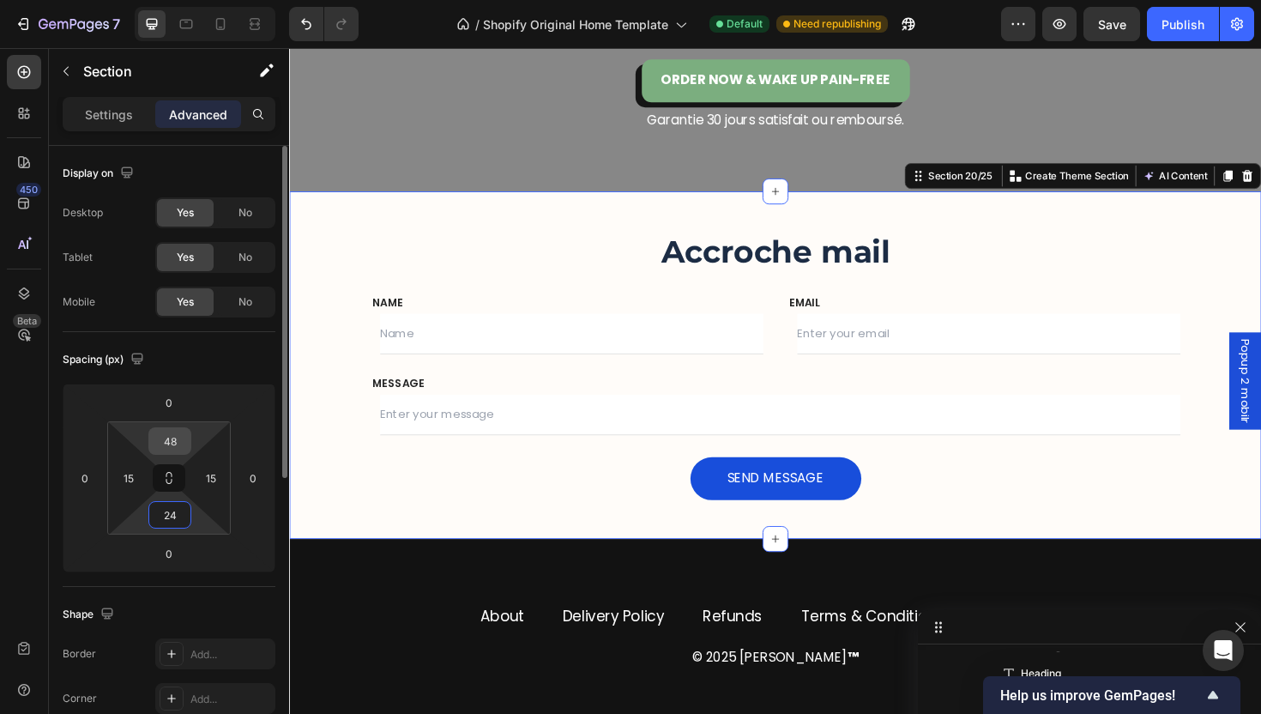
type input "24"
click at [175, 442] on input "48" at bounding box center [170, 441] width 34 height 26
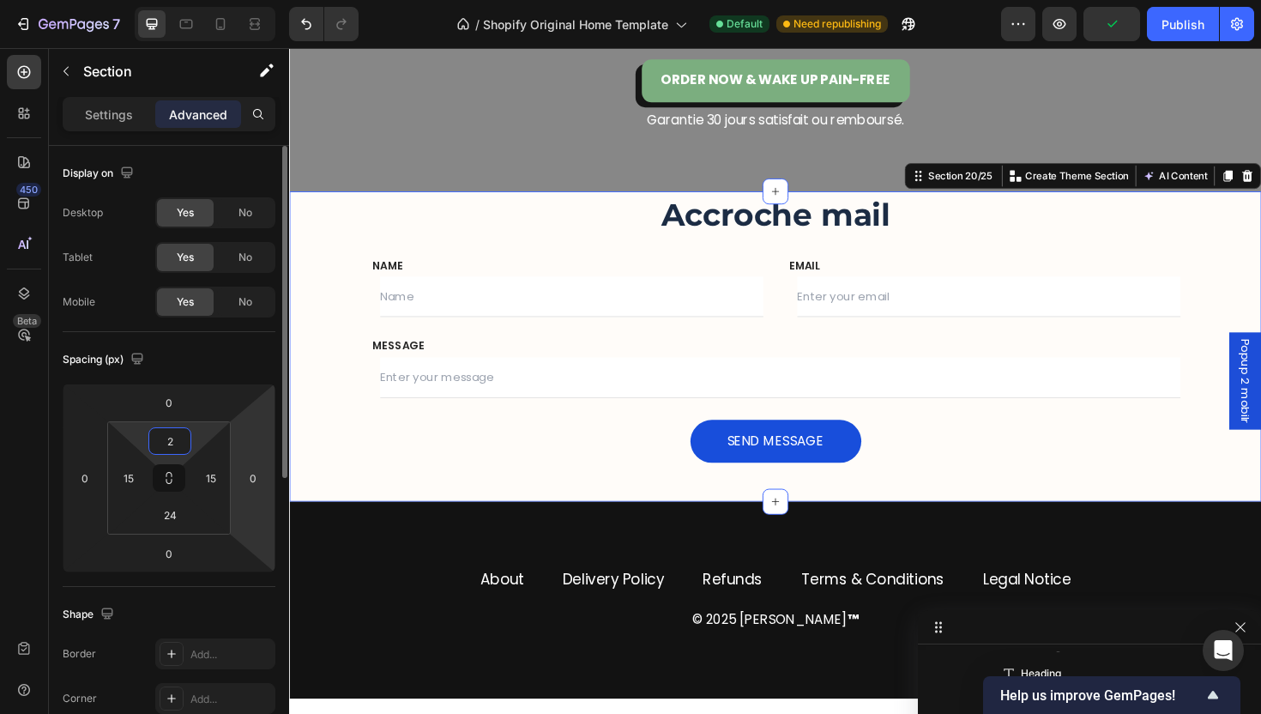
type input "24"
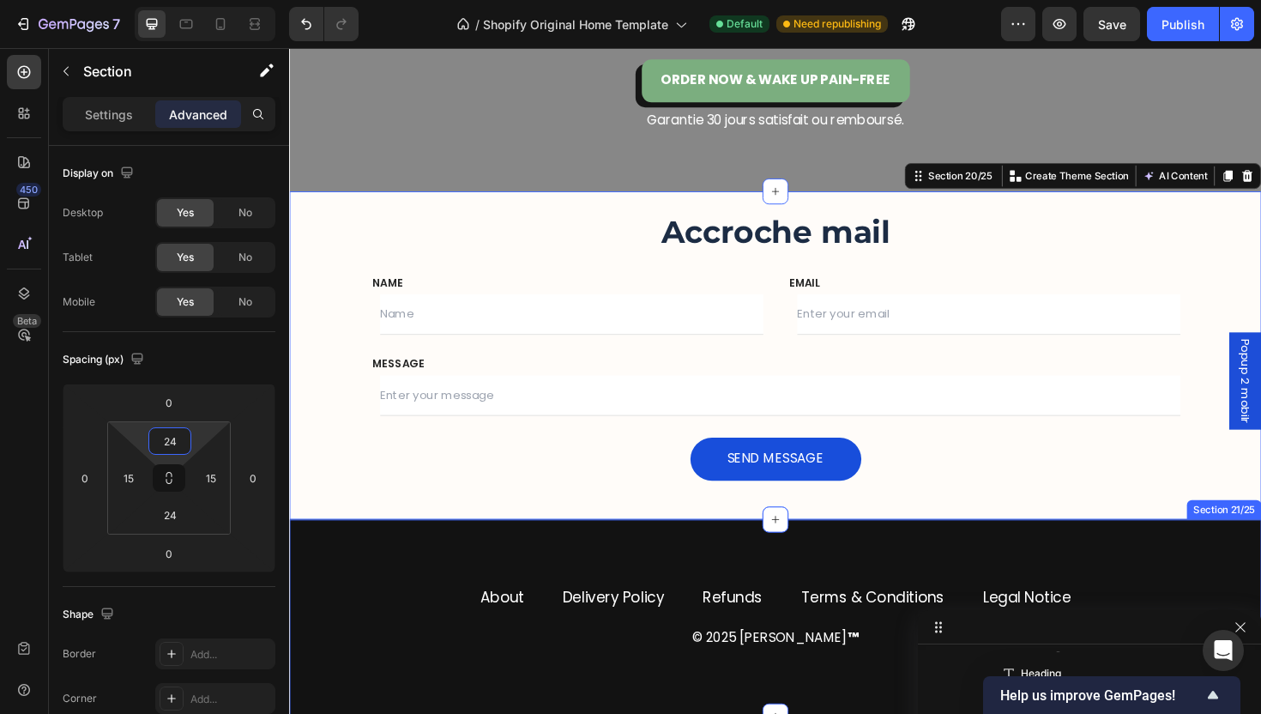
click at [448, 553] on div "About Button Delivery Policy Button Refunds Button Terms & Conditions Button Le…" at bounding box center [803, 651] width 1029 height 208
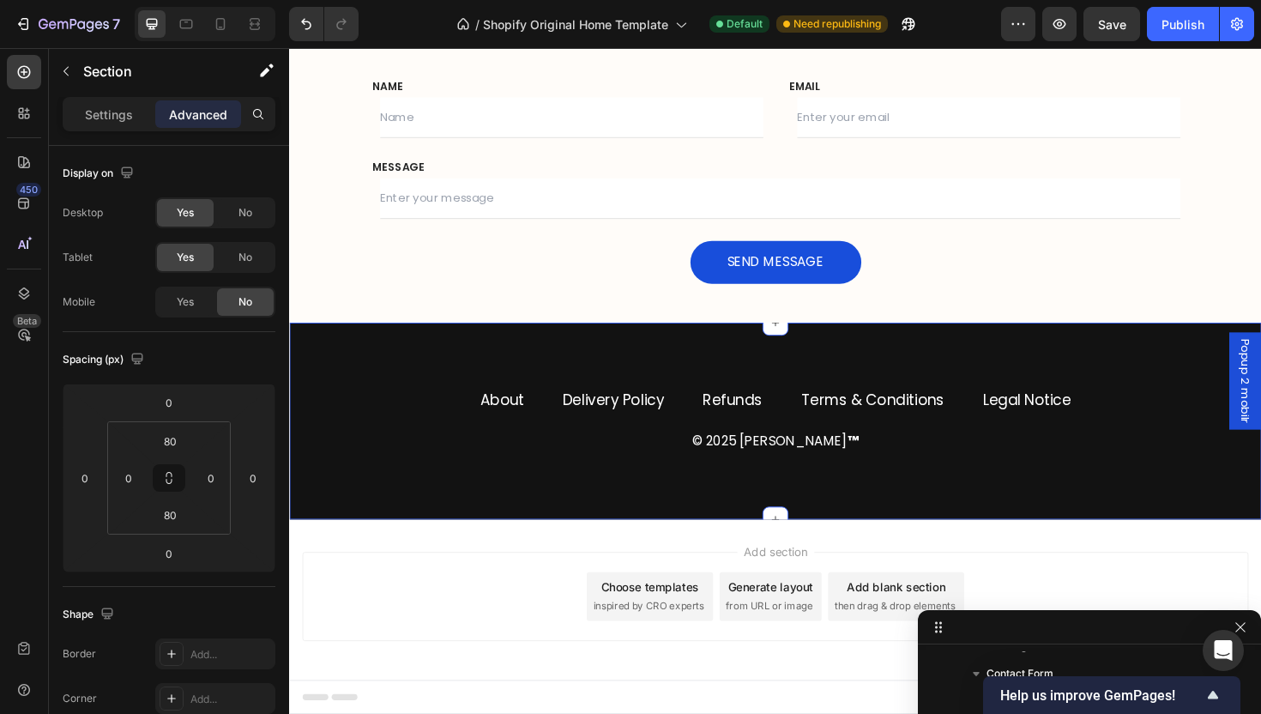
scroll to position [5098, 0]
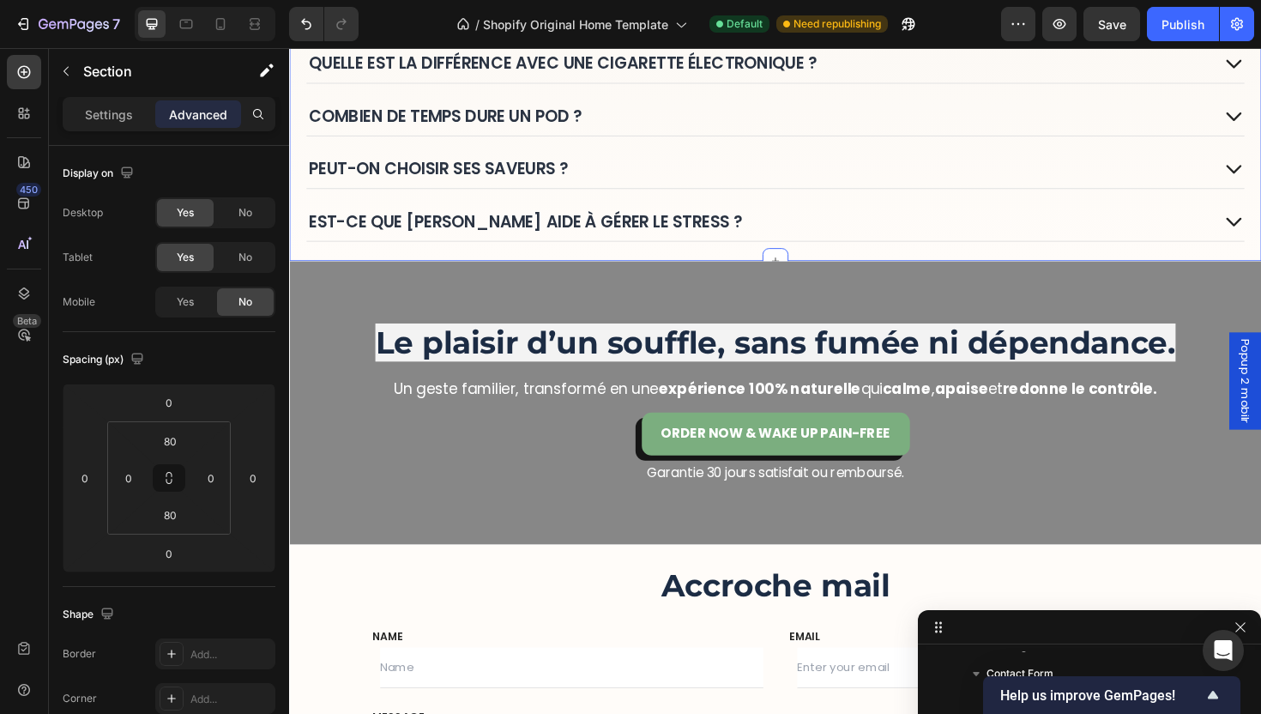
click at [741, 256] on div "FAQ – Tout savoir sur SORA ™ Heading Est-ce que SORA contient de la [MEDICAL_DA…" at bounding box center [803, 69] width 1029 height 407
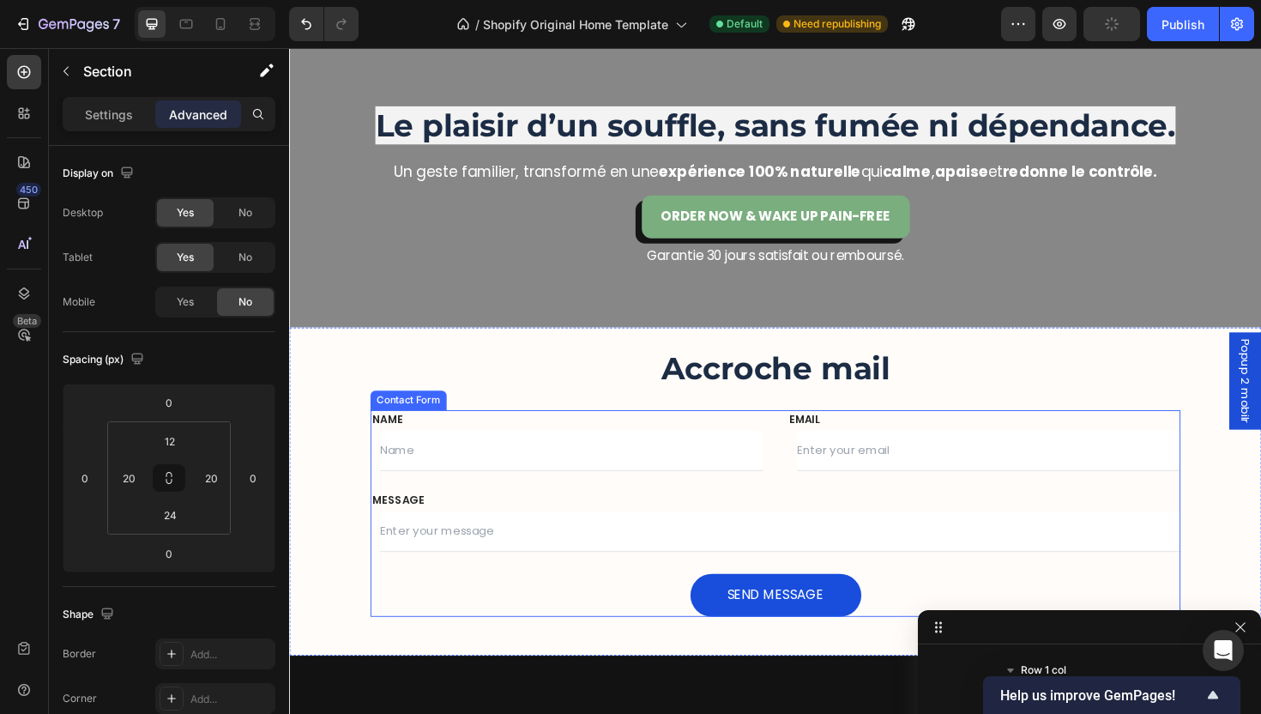
scroll to position [5430, 0]
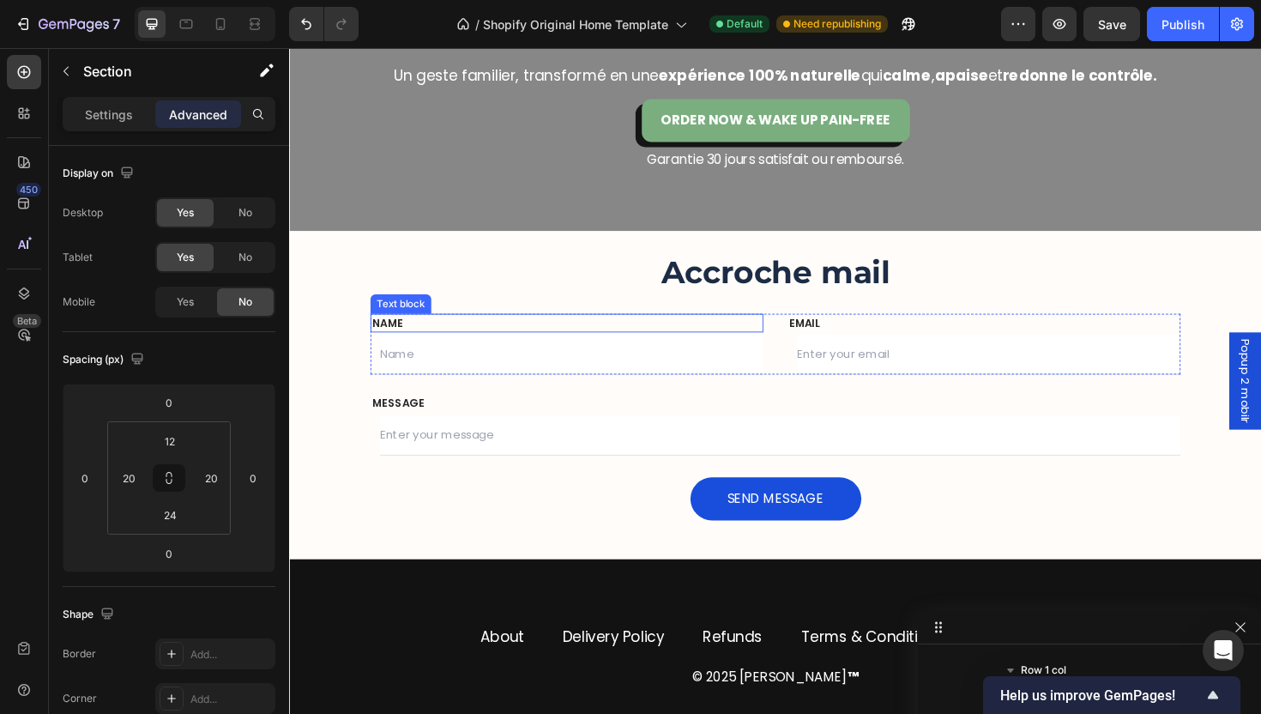
click at [453, 342] on p "NAME" at bounding box center [583, 339] width 413 height 17
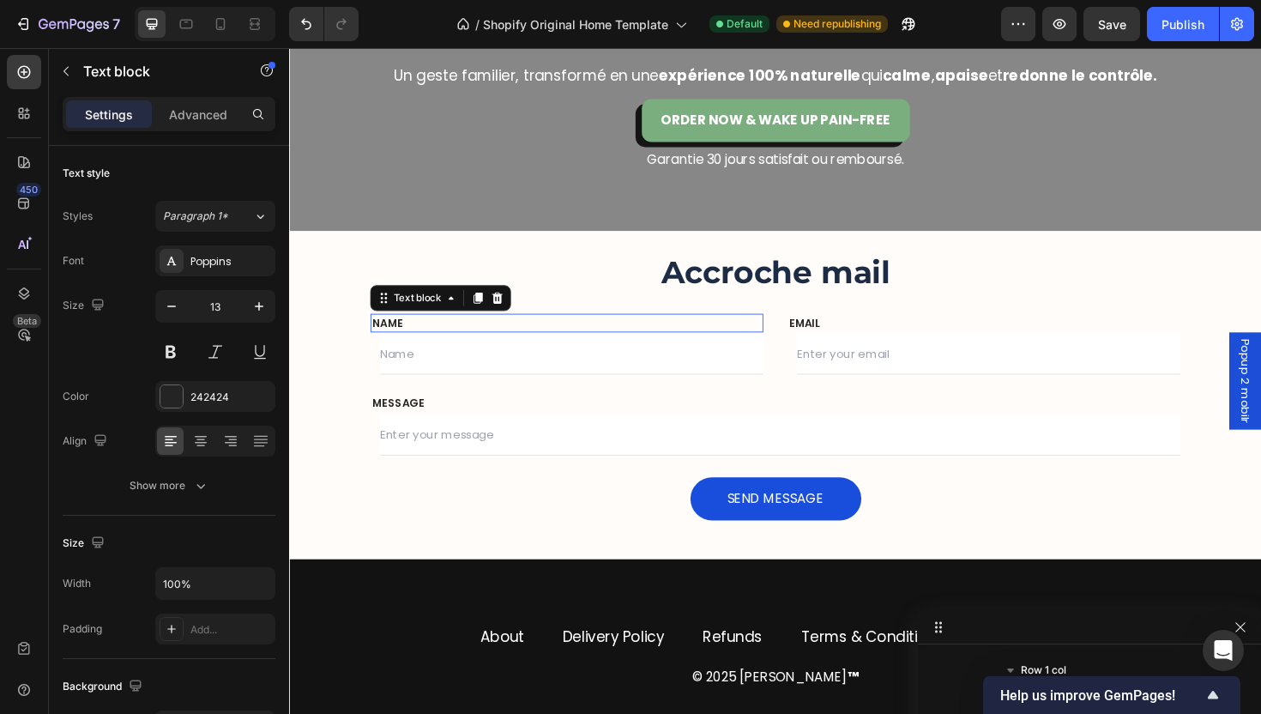
scroll to position [12726, 0]
click at [258, 312] on icon "button" at bounding box center [259, 306] width 17 height 17
type input "14"
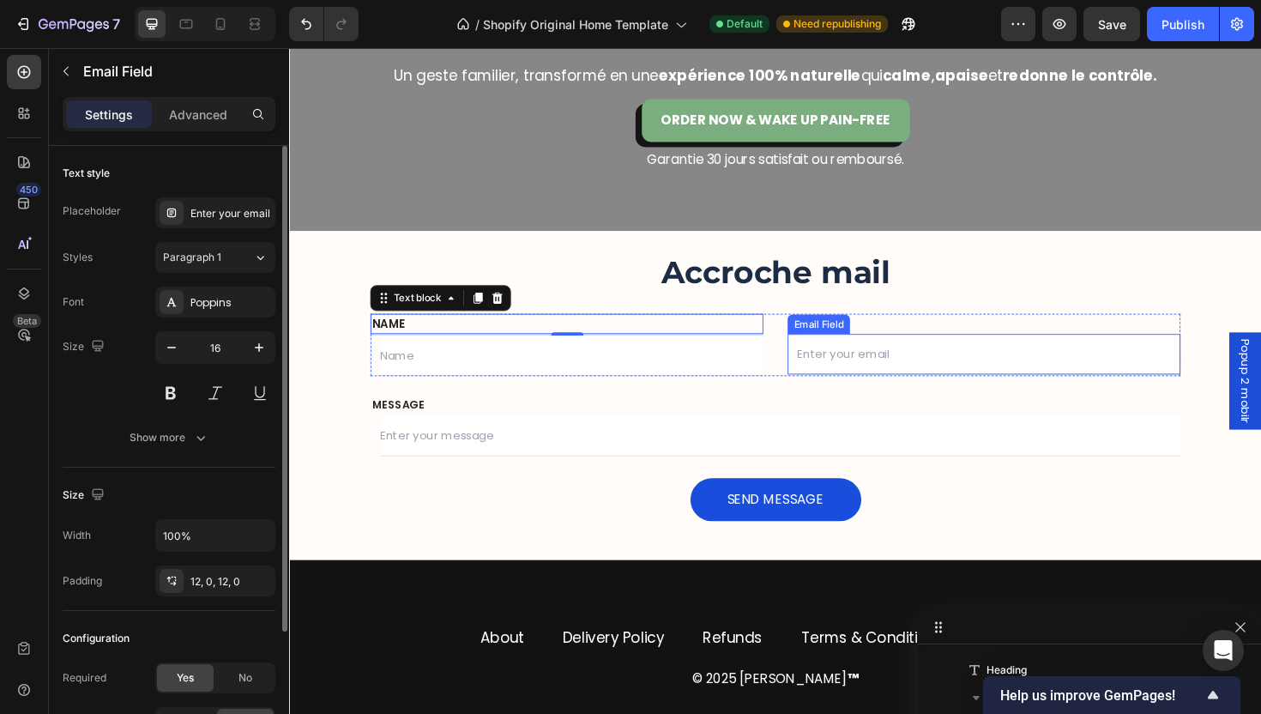
click at [831, 341] on div "Email Field" at bounding box center [849, 340] width 59 height 15
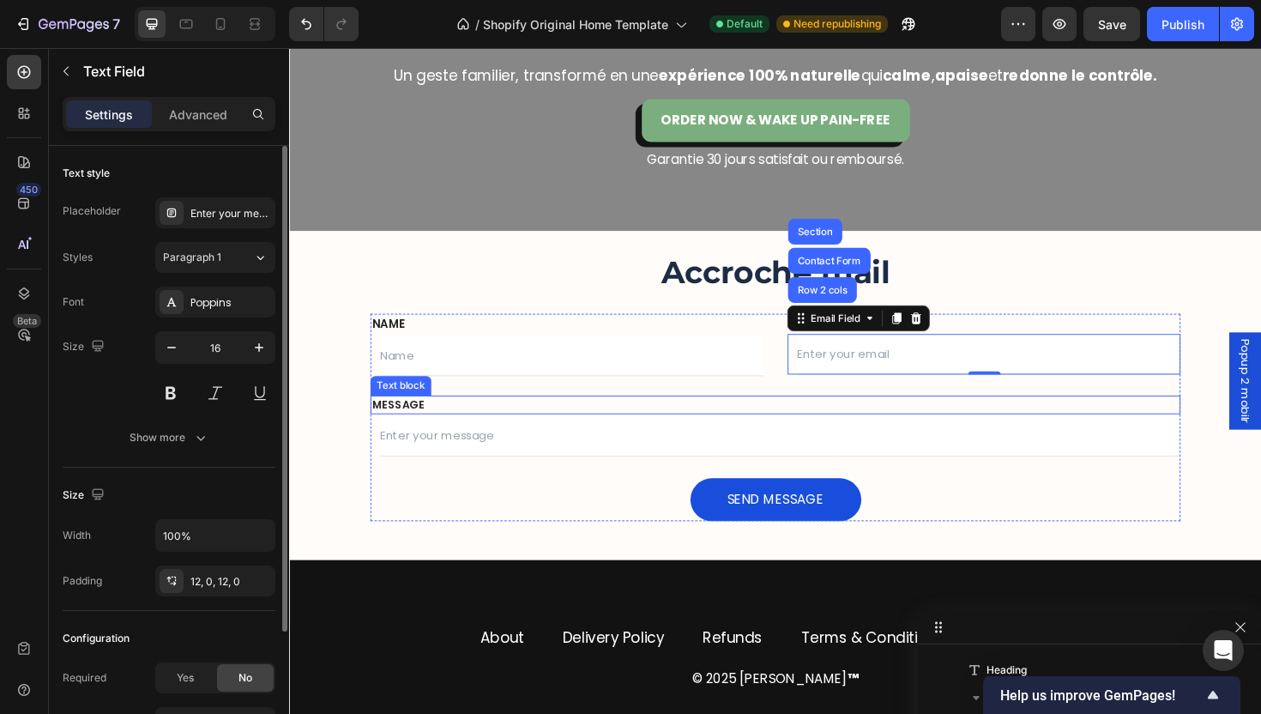
click at [789, 444] on input "text" at bounding box center [809, 459] width 848 height 43
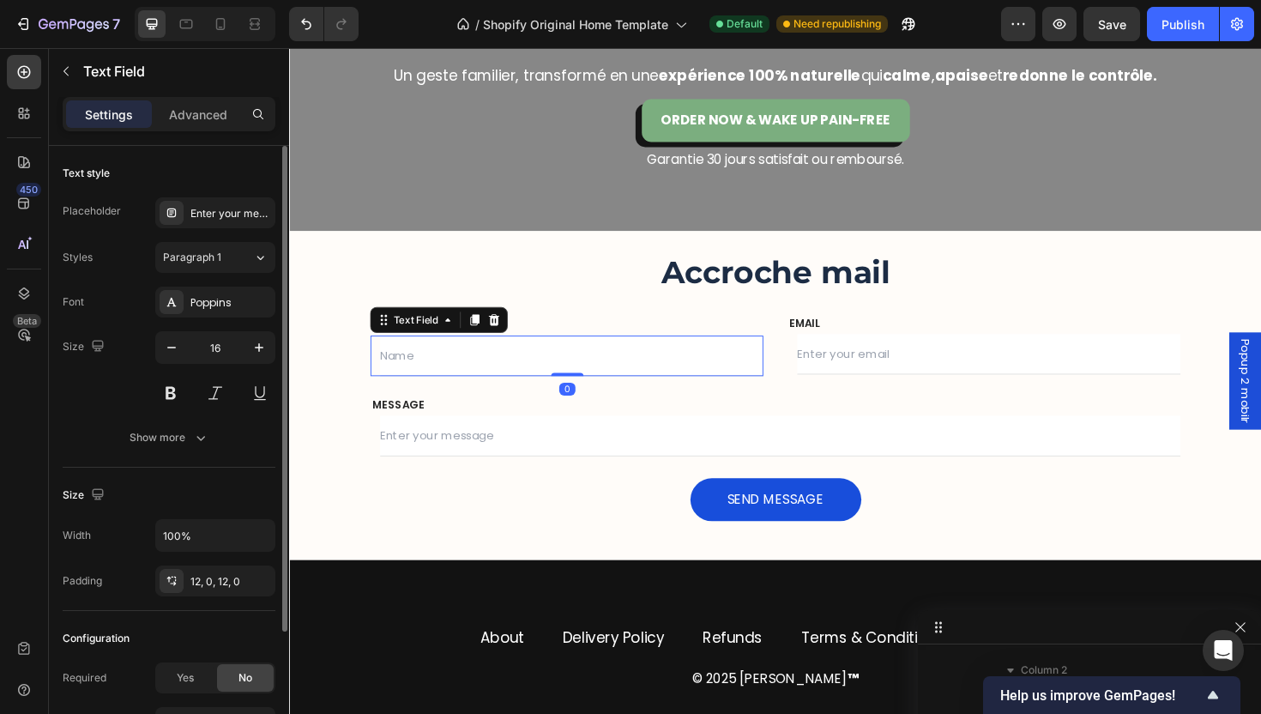
click at [550, 364] on input "text" at bounding box center [588, 374] width 406 height 43
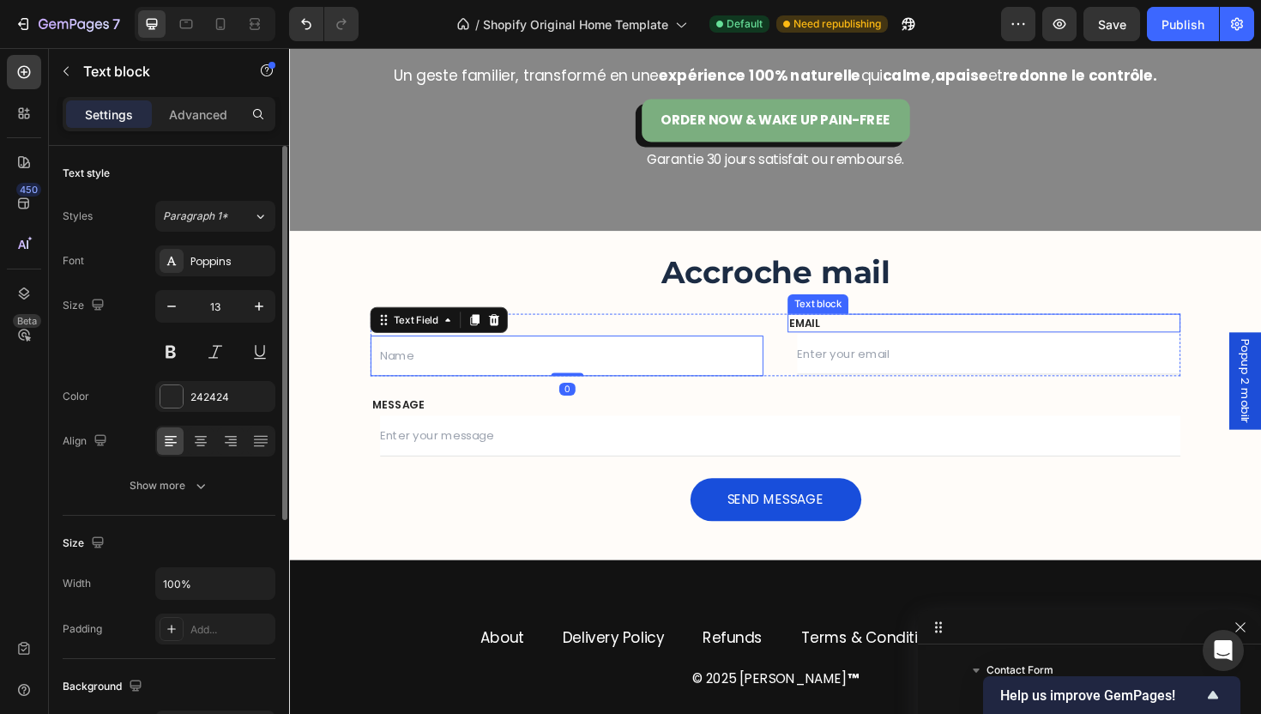
click at [896, 346] on p "EMAIL" at bounding box center [1024, 339] width 413 height 17
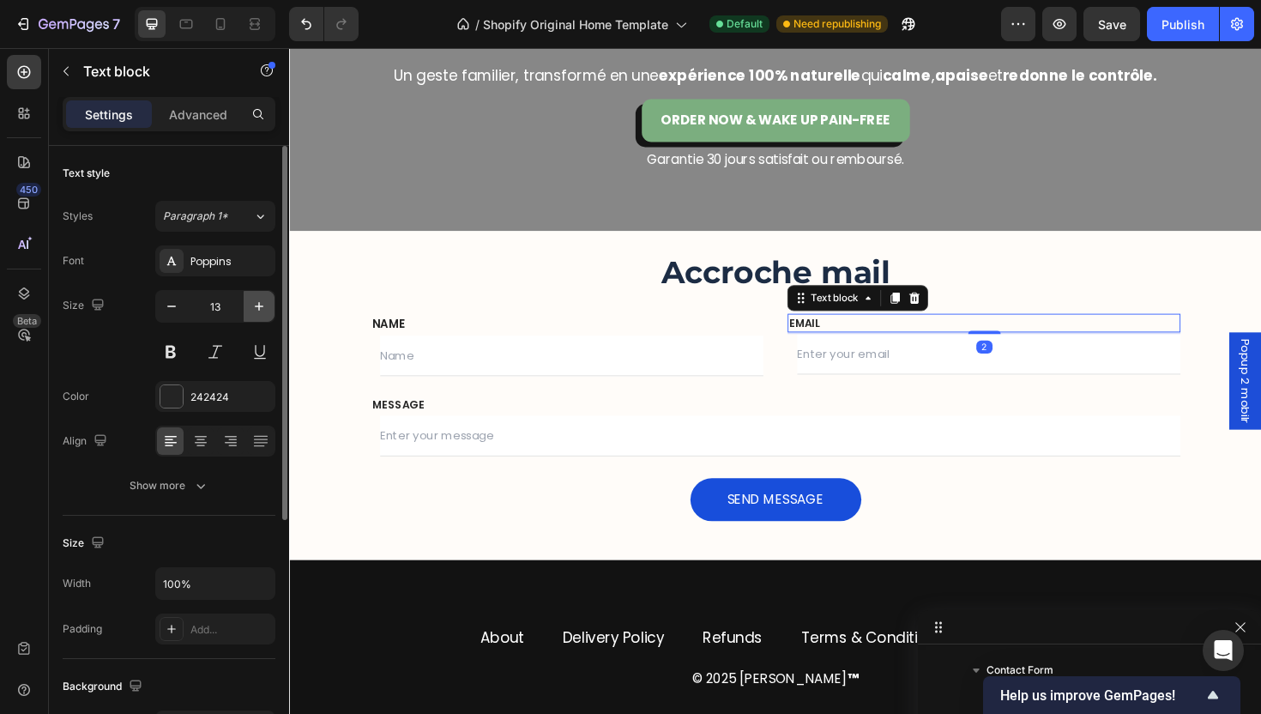
click at [269, 311] on button "button" at bounding box center [259, 306] width 31 height 31
type input "14"
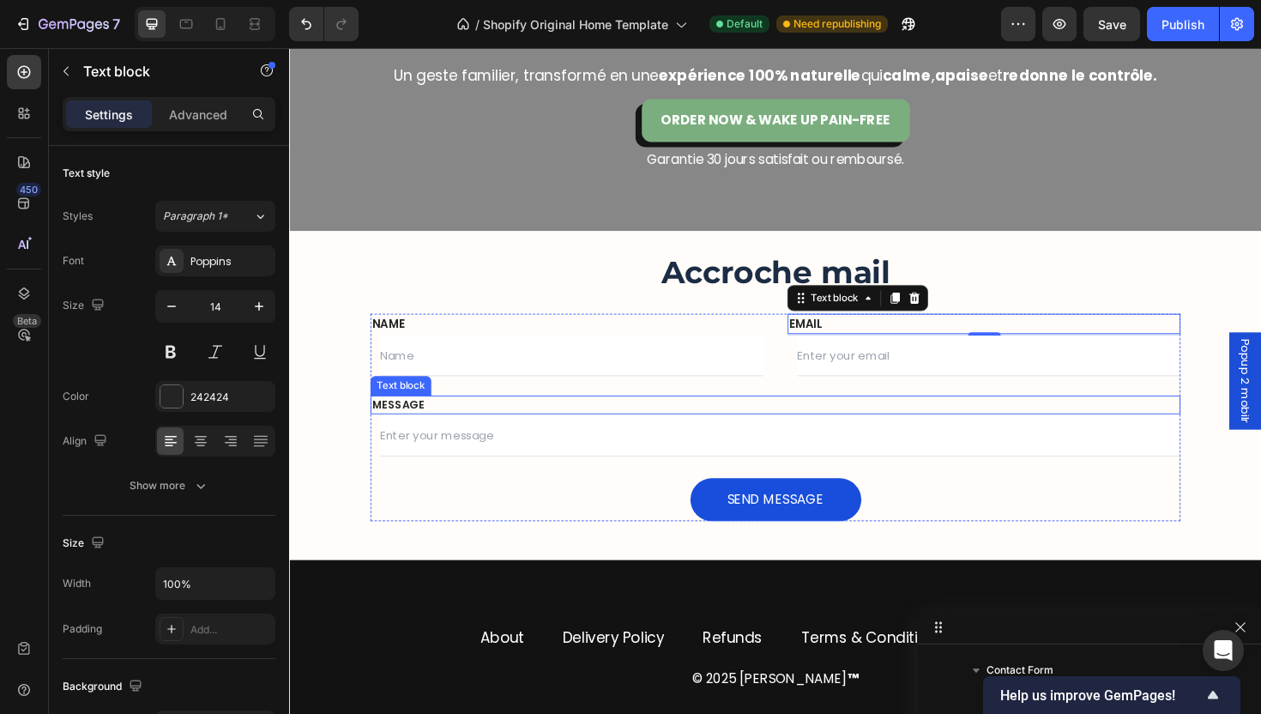
click at [456, 432] on p "MESSAGE" at bounding box center [804, 426] width 854 height 17
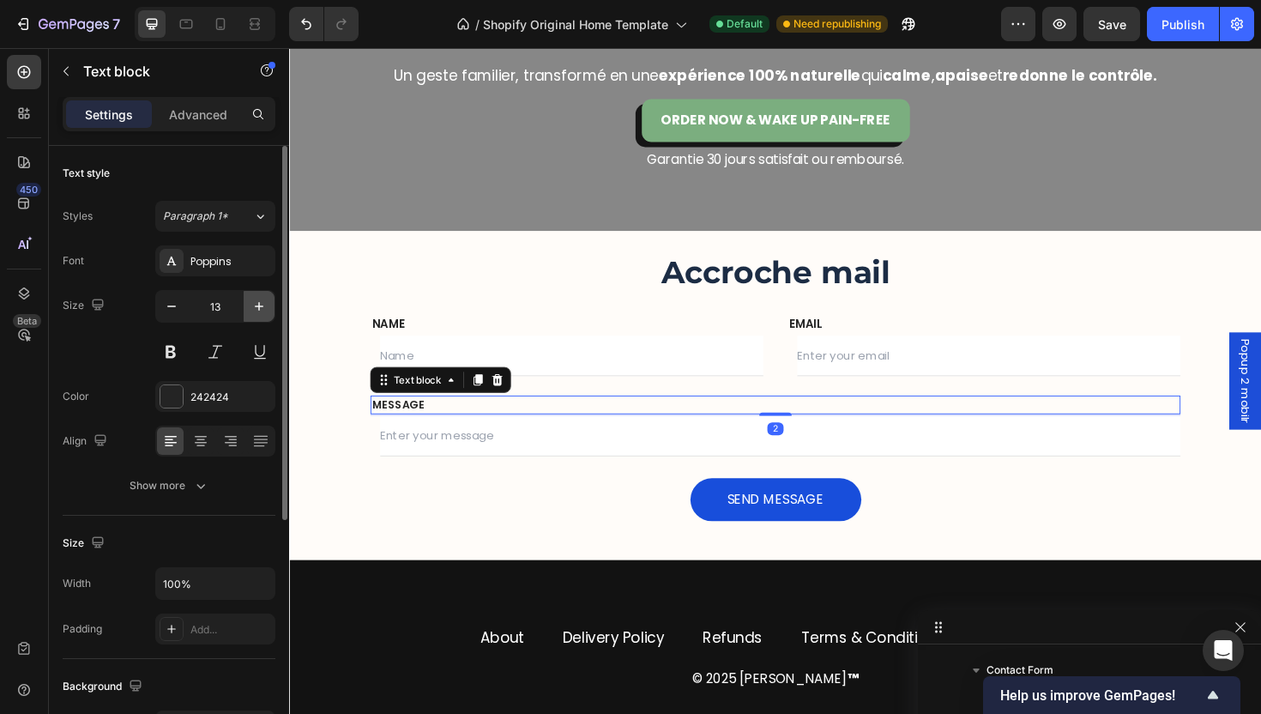
click at [251, 306] on icon "button" at bounding box center [259, 306] width 17 height 17
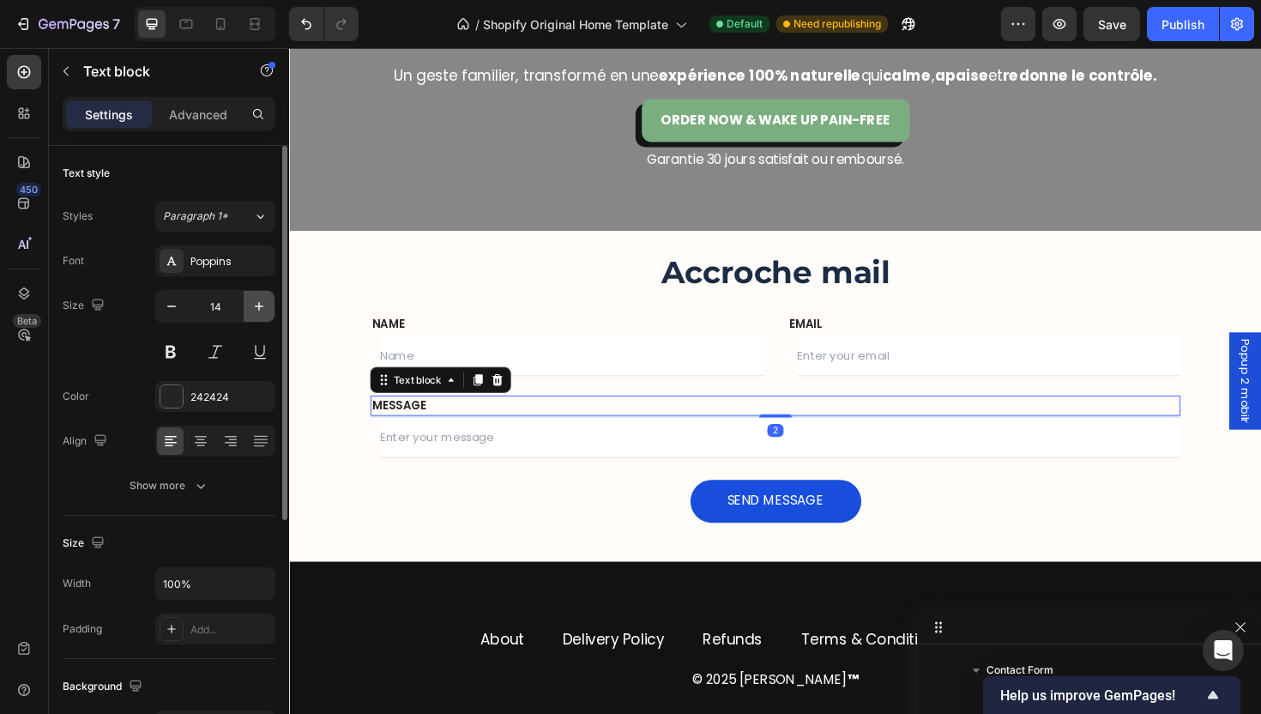
click at [251, 306] on icon "button" at bounding box center [259, 306] width 17 height 17
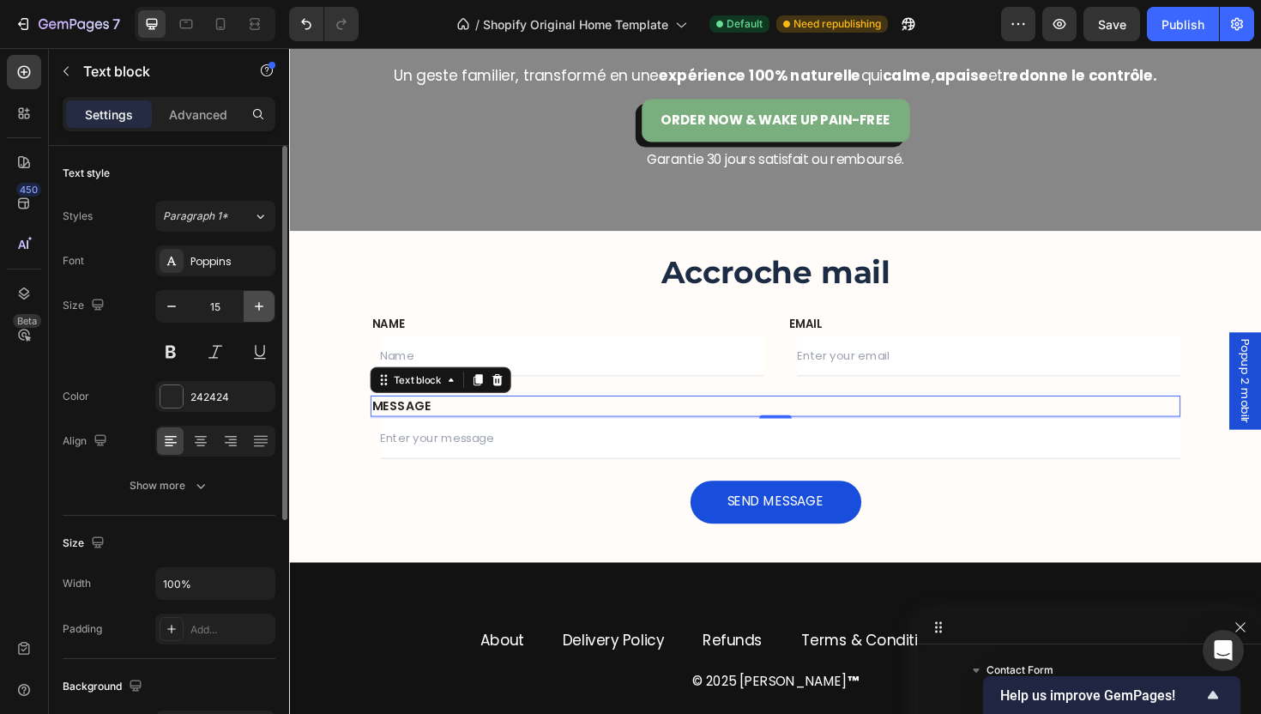
click at [251, 306] on icon "button" at bounding box center [259, 306] width 17 height 17
type input "16"
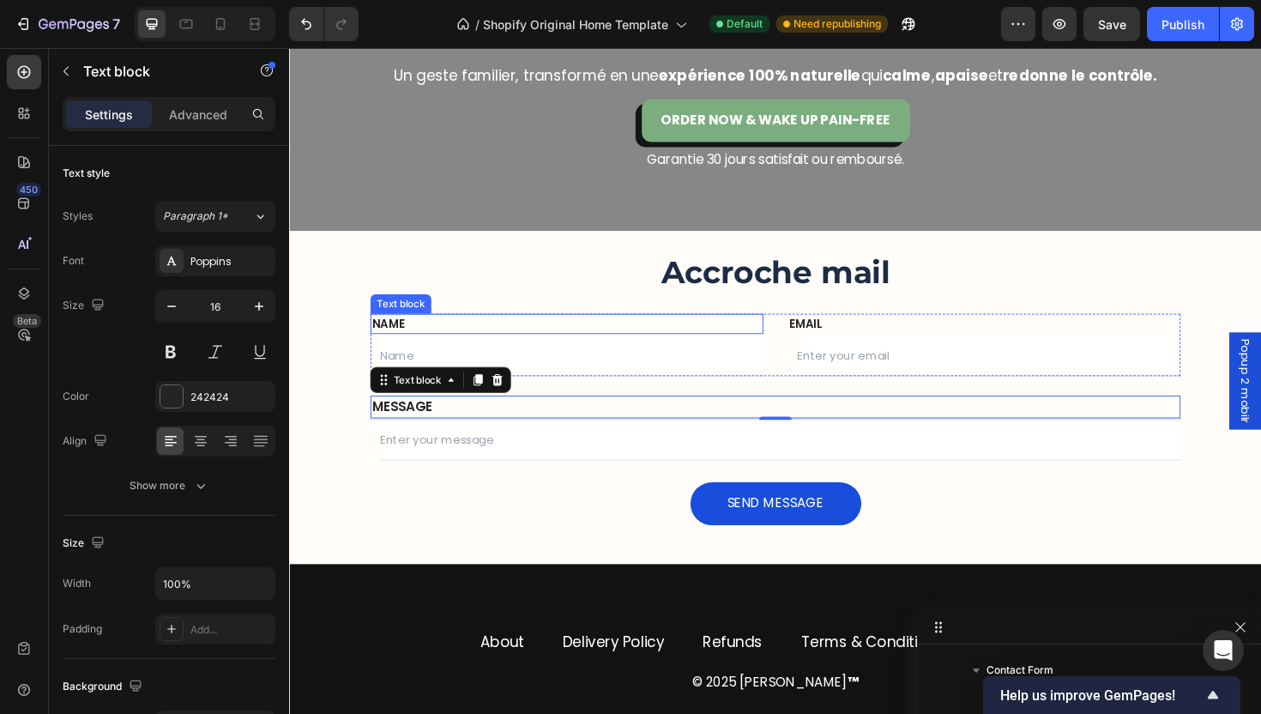
click at [466, 342] on p "NAME" at bounding box center [583, 340] width 413 height 18
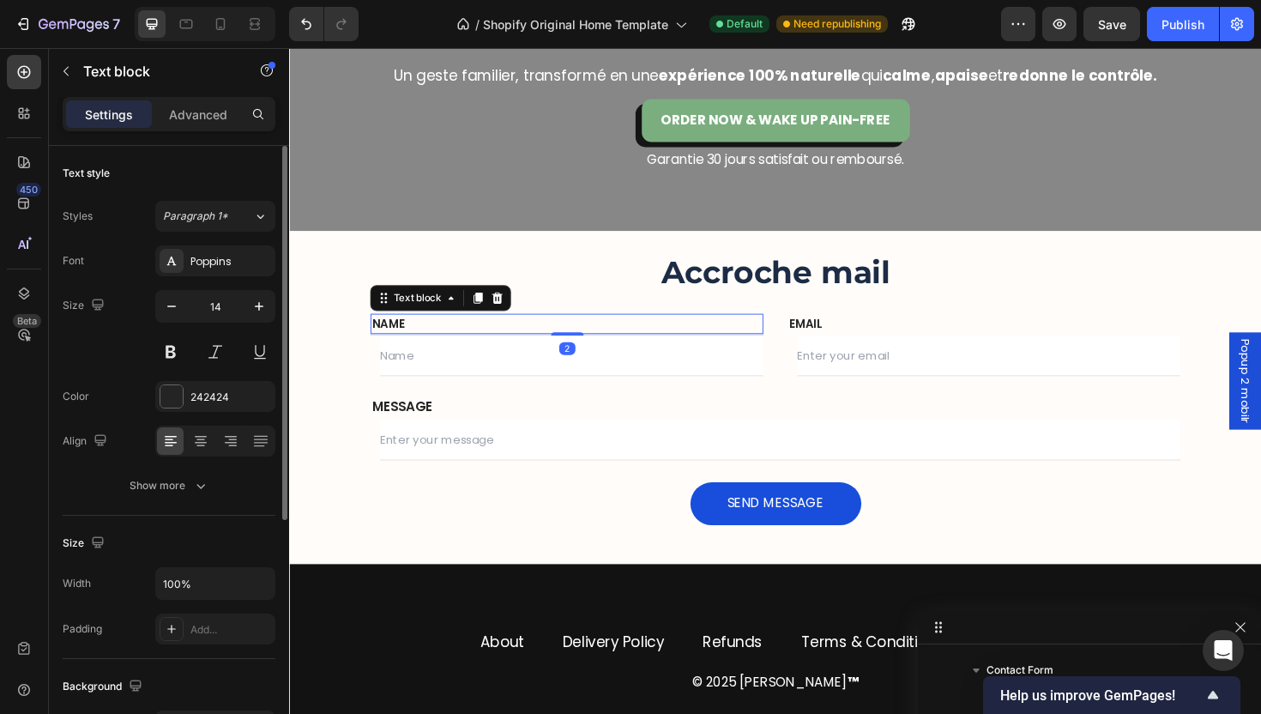
click at [268, 323] on div "14" at bounding box center [215, 328] width 120 height 77
click at [263, 315] on button "button" at bounding box center [259, 306] width 31 height 31
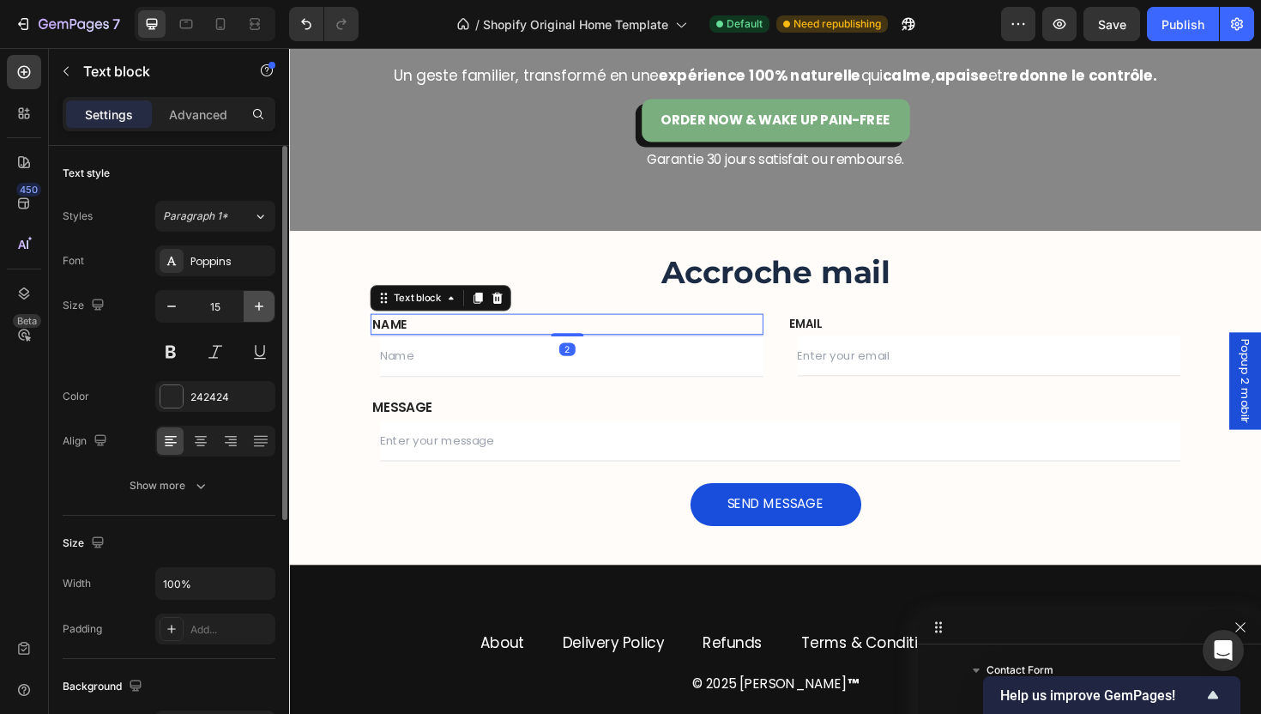
click at [263, 315] on button "button" at bounding box center [259, 306] width 31 height 31
type input "16"
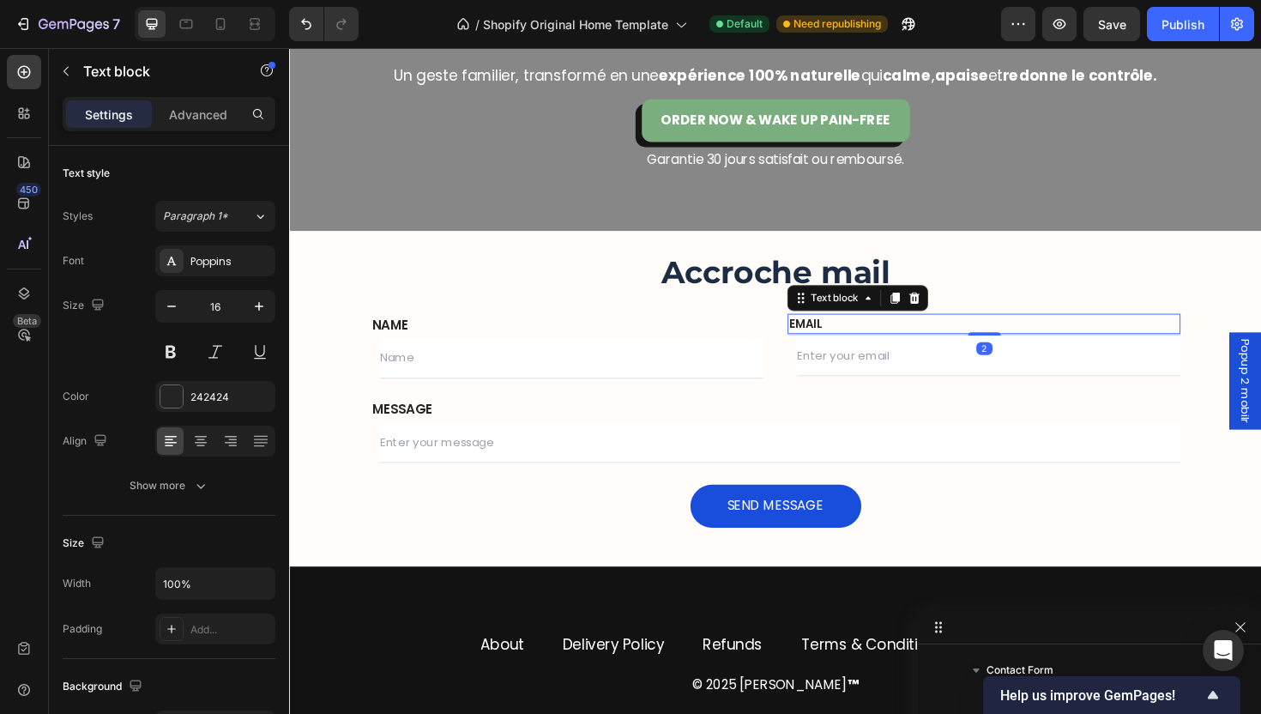
click at [887, 340] on p "EMAIL" at bounding box center [1024, 340] width 413 height 18
click at [282, 305] on div at bounding box center [284, 333] width 5 height 374
click at [258, 305] on icon "button" at bounding box center [259, 306] width 9 height 9
type input "16"
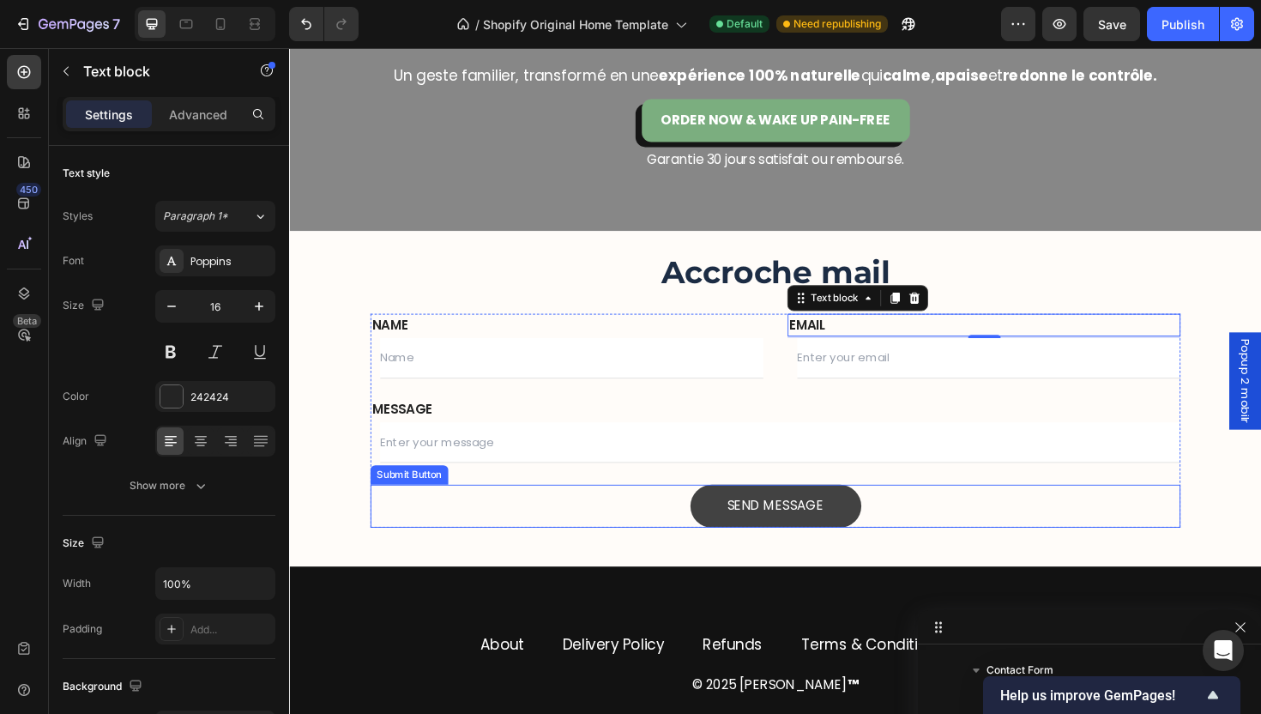
click at [789, 548] on button "Send Message" at bounding box center [804, 532] width 181 height 45
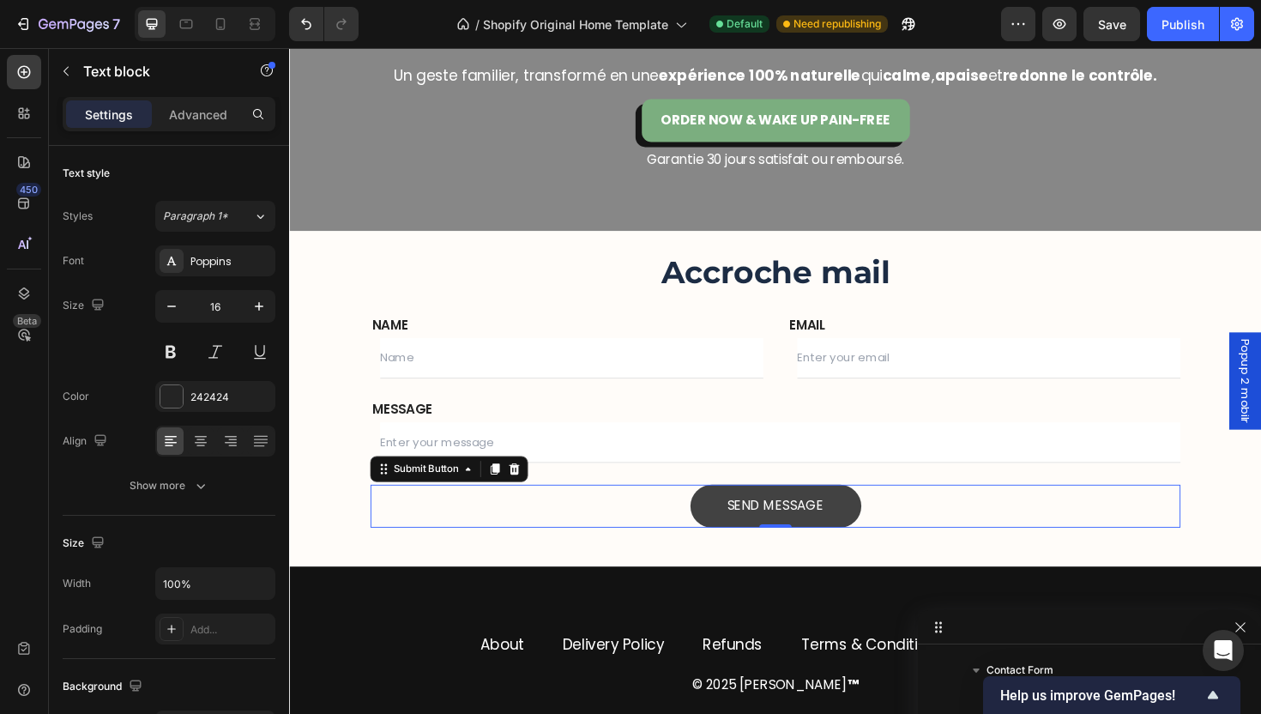
scroll to position [12915, 0]
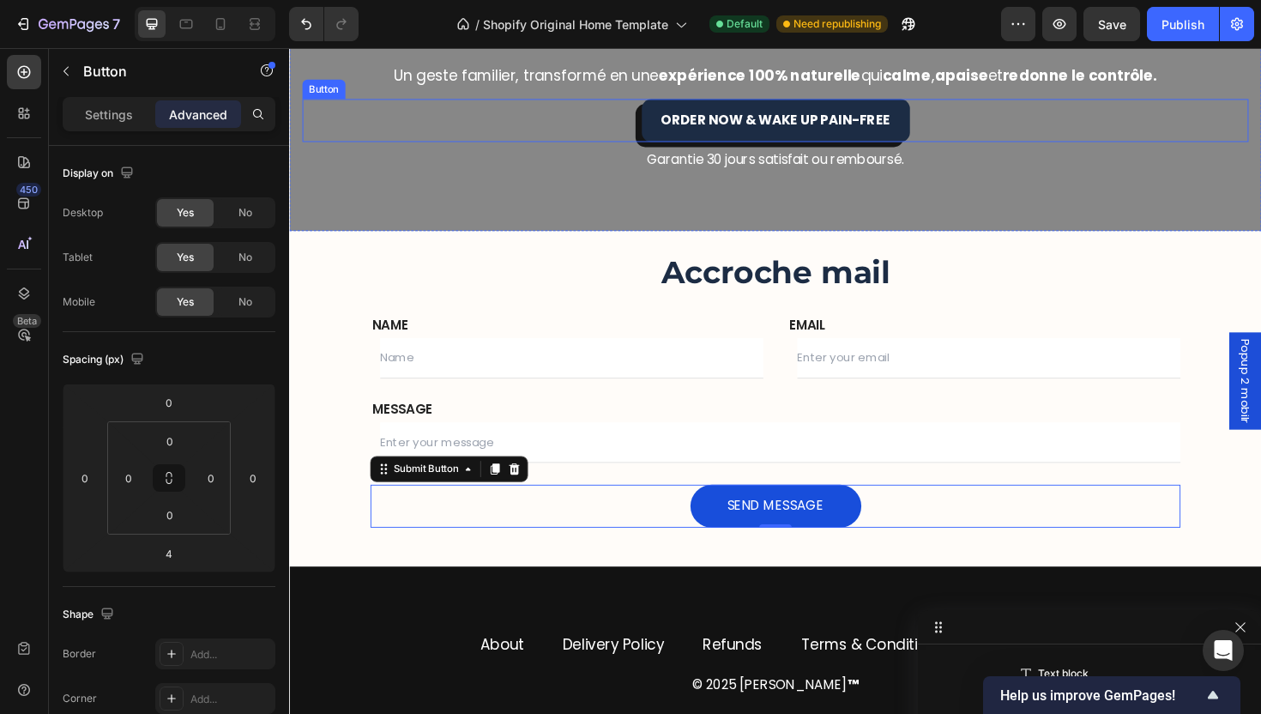
click at [829, 110] on link "Order Now & Wake Up Pain-Free" at bounding box center [804, 124] width 284 height 45
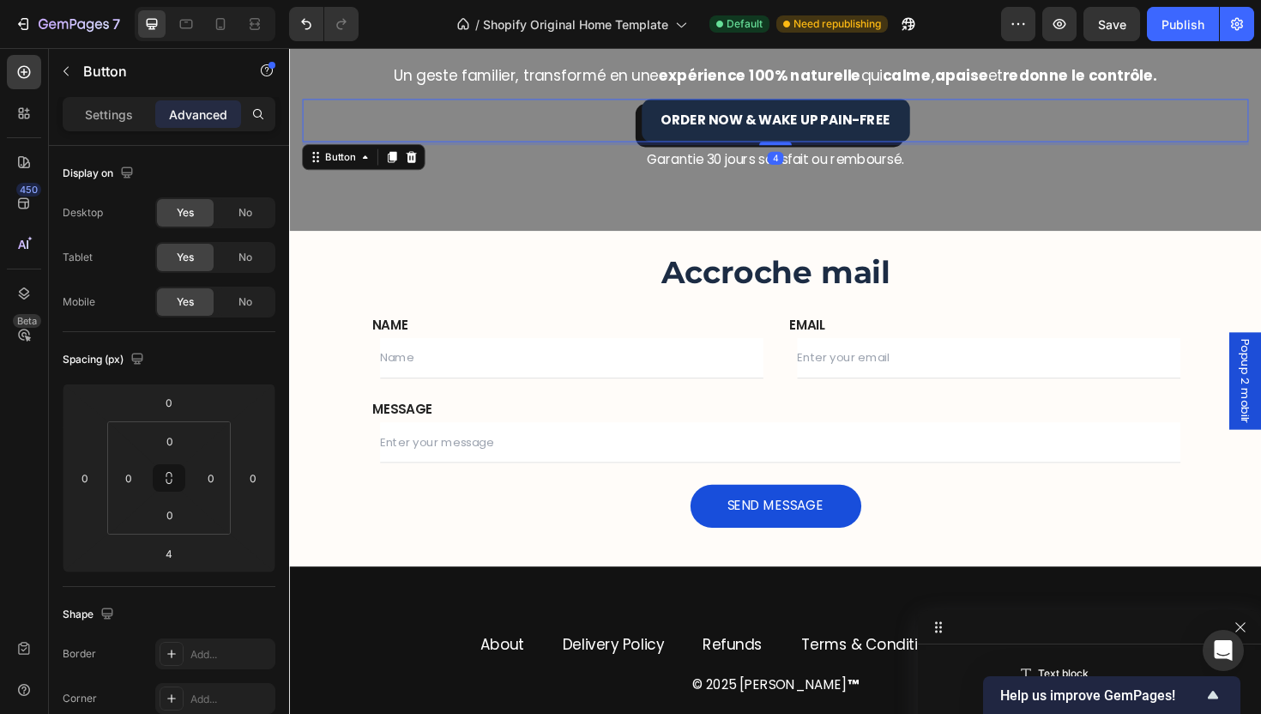
scroll to position [12506, 0]
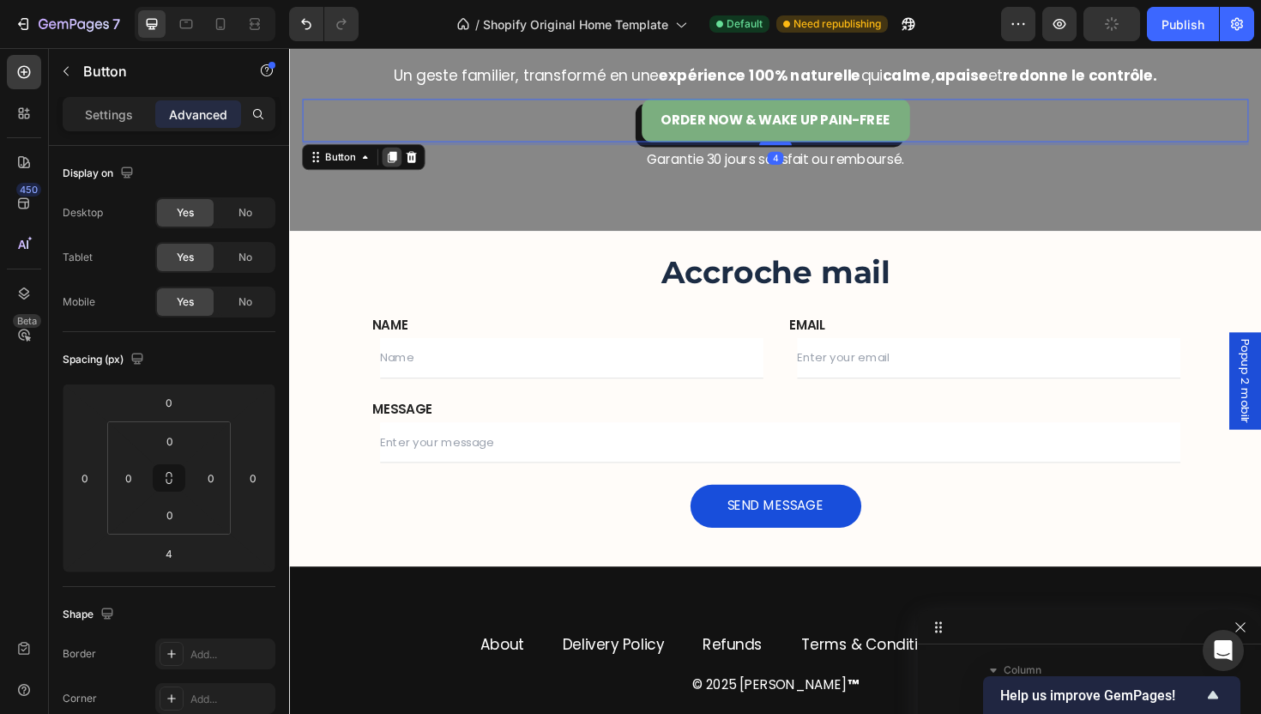
click at [407, 164] on div at bounding box center [398, 164] width 21 height 21
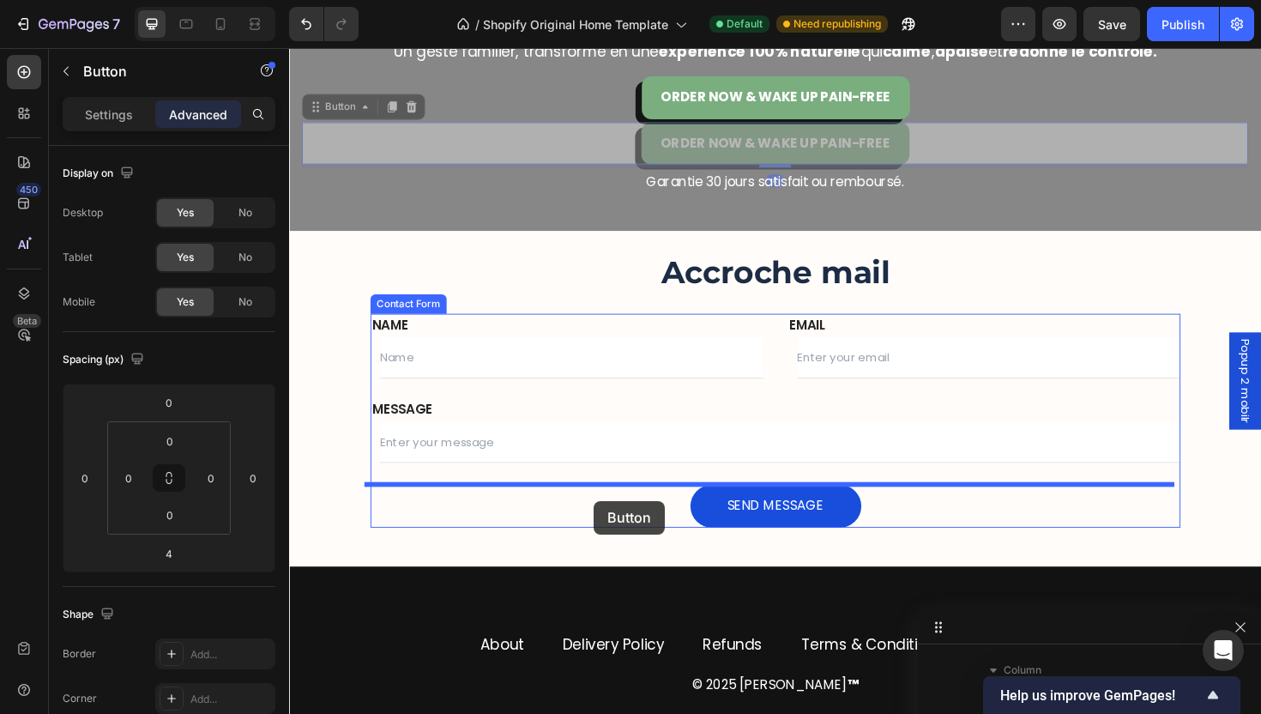
drag, startPoint x: 620, startPoint y: 152, endPoint x: 612, endPoint y: 528, distance: 375.9
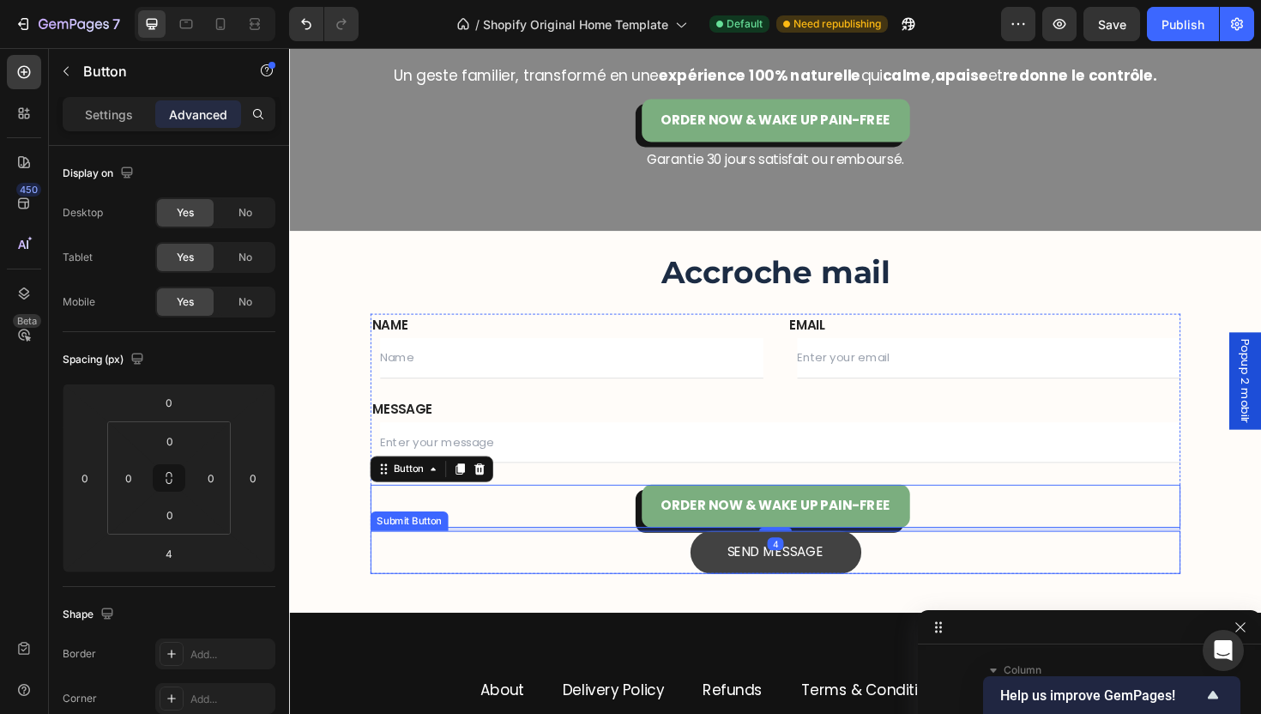
click at [863, 589] on button "Send Message" at bounding box center [804, 581] width 181 height 45
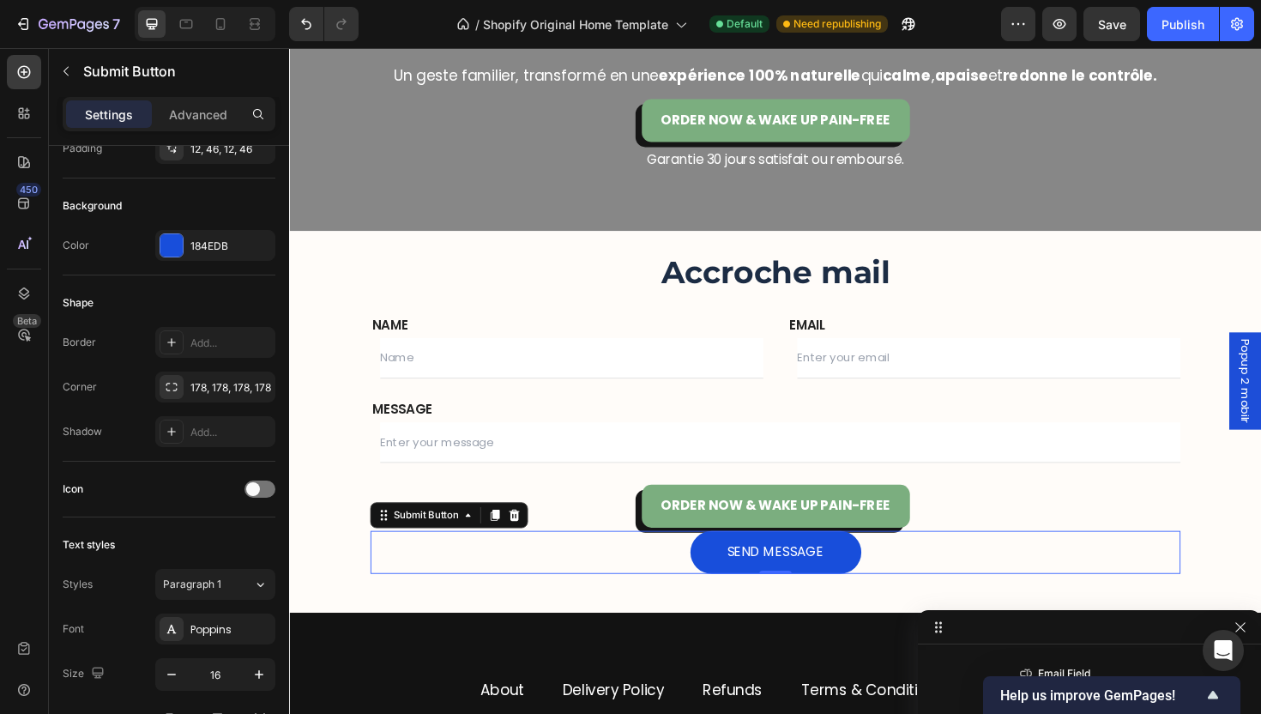
scroll to position [0, 0]
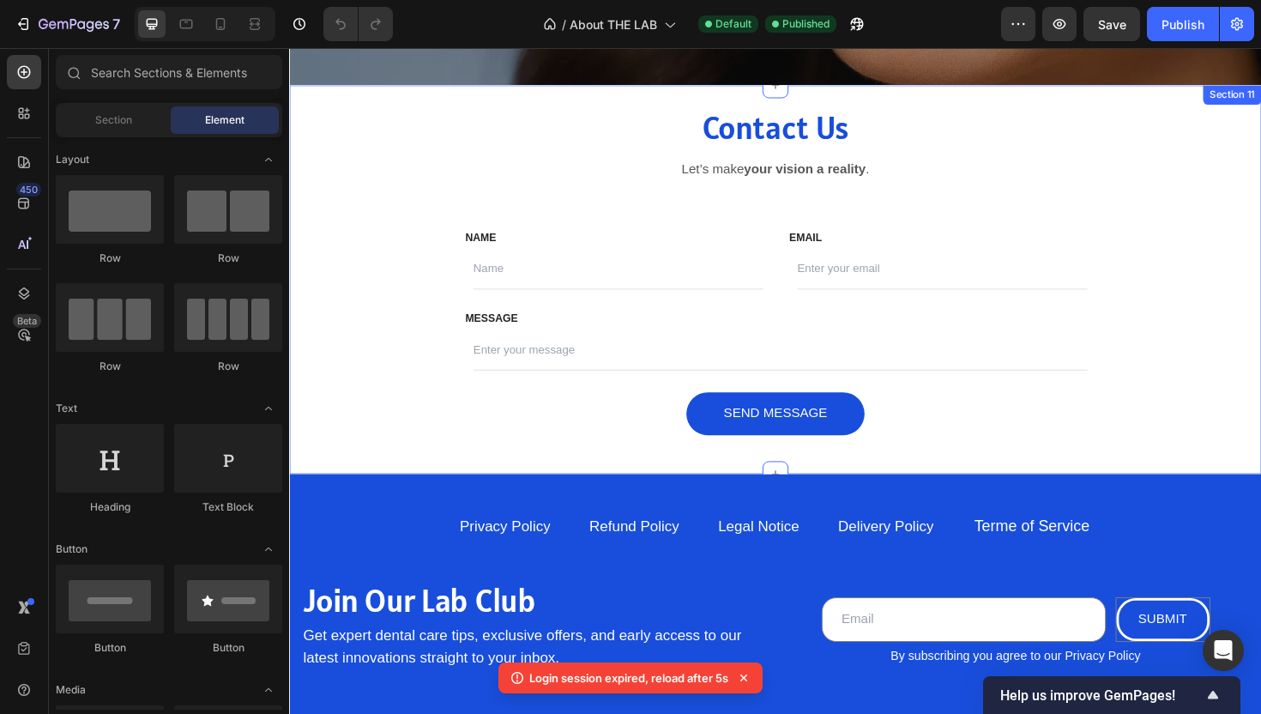
scroll to position [3463, 0]
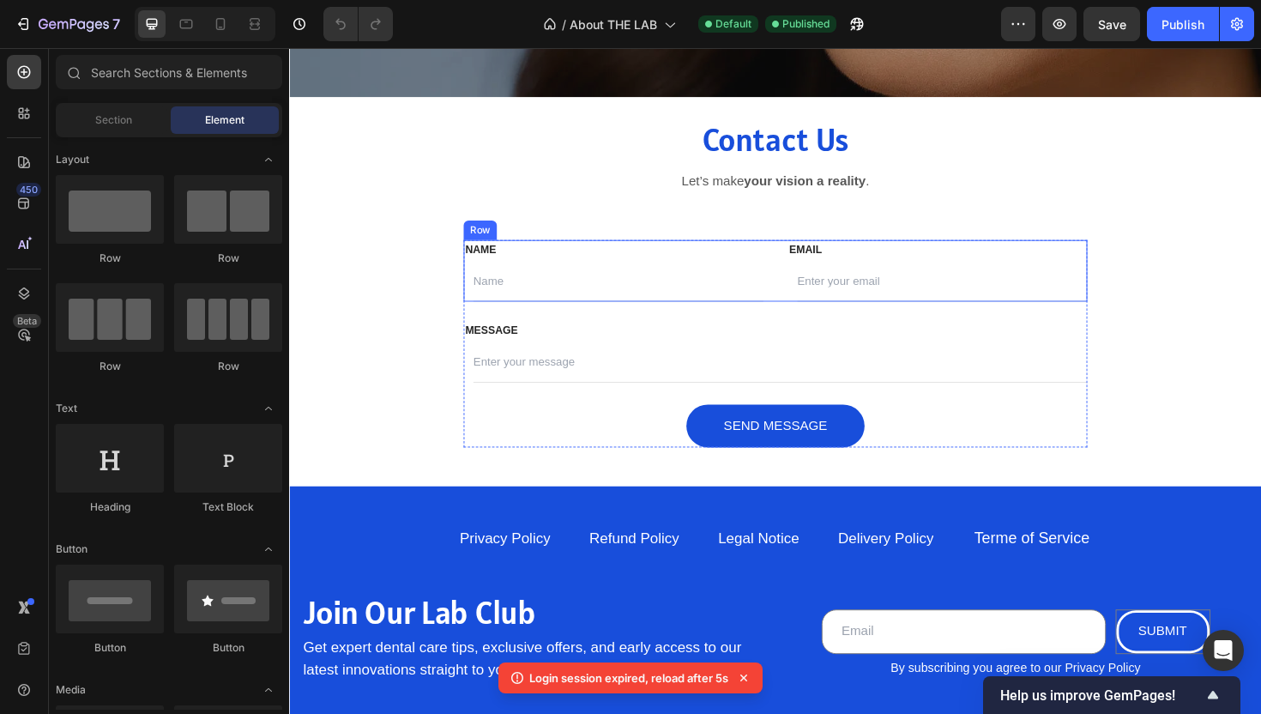
click at [788, 274] on div "NAME Text block Text Field EMAIL Text block Email Field Row" at bounding box center [804, 283] width 661 height 65
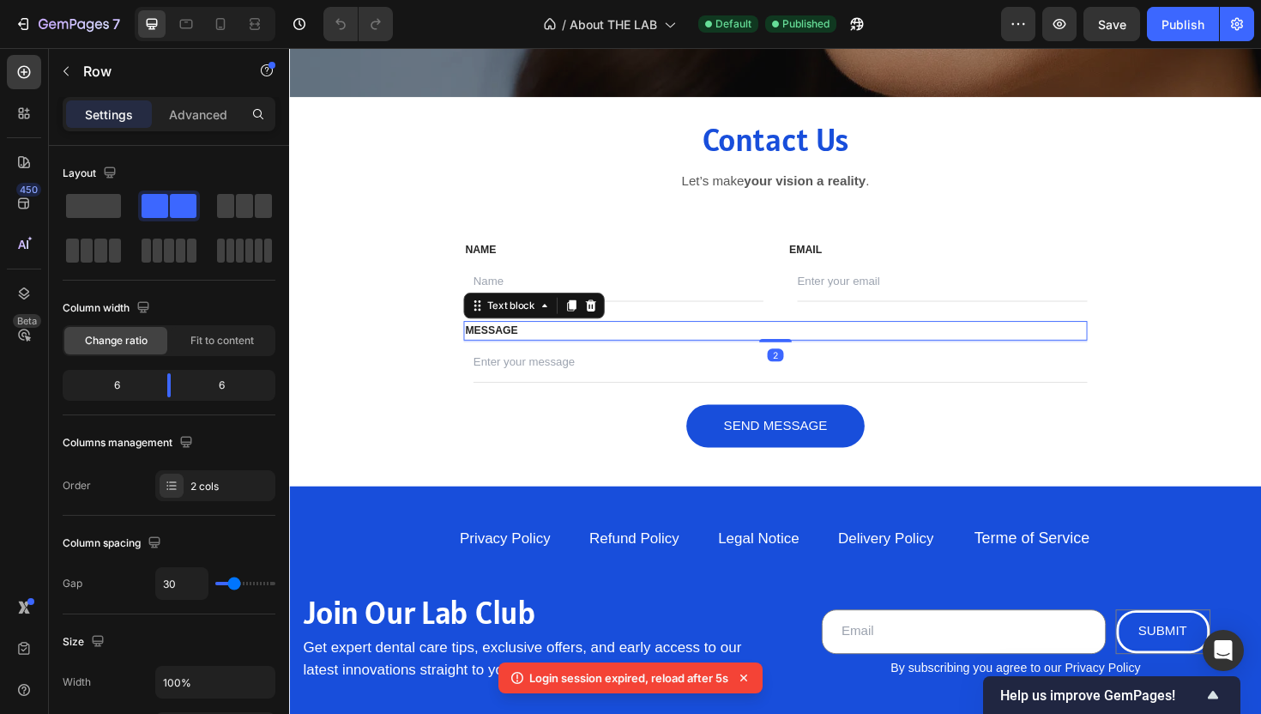
click at [864, 342] on p "MESSAGE" at bounding box center [803, 347] width 657 height 17
